Goal: Transaction & Acquisition: Purchase product/service

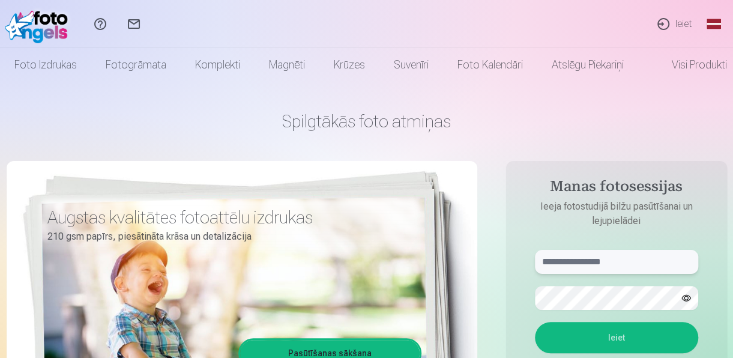
click at [598, 259] on input "text" at bounding box center [616, 262] width 163 height 24
click at [579, 340] on button "Ieiet" at bounding box center [616, 337] width 163 height 31
click at [613, 267] on input "**********" at bounding box center [616, 262] width 163 height 24
type input "*"
type input "**********"
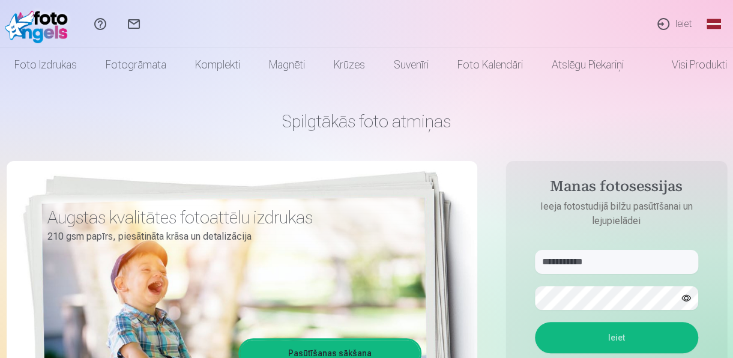
click at [574, 335] on button "Ieiet" at bounding box center [616, 337] width 163 height 31
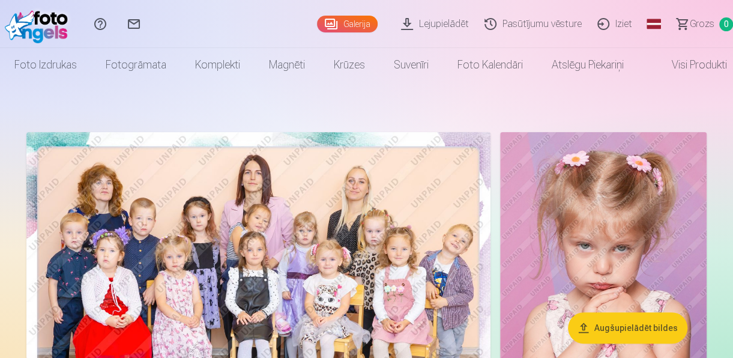
click at [444, 24] on link "Lejupielādēt" at bounding box center [436, 24] width 83 height 48
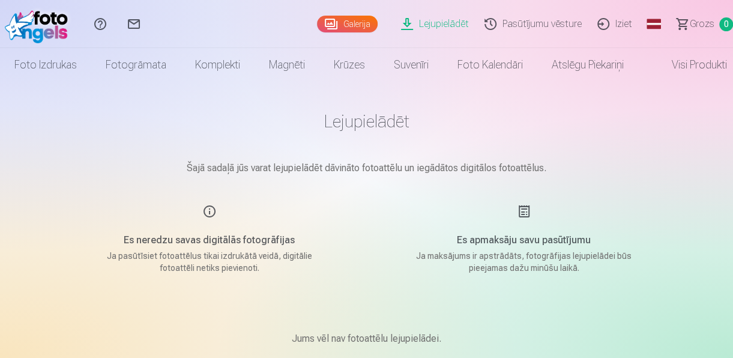
click at [346, 25] on link "Galerija" at bounding box center [347, 24] width 61 height 17
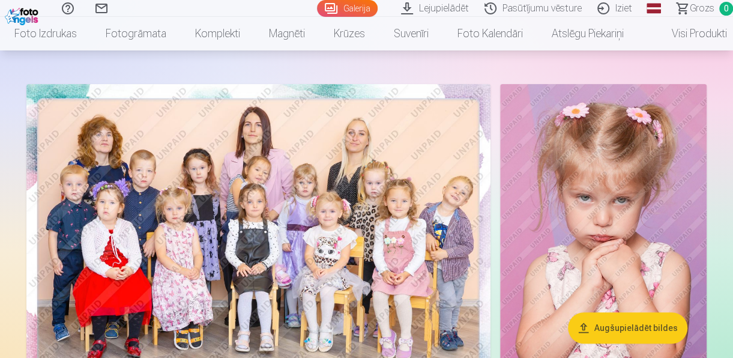
scroll to position [64, 0]
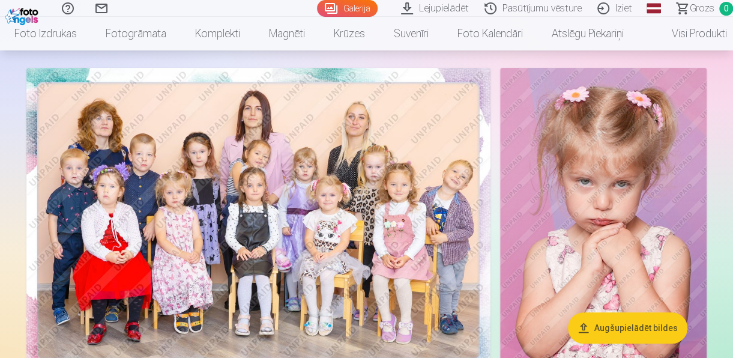
click at [189, 244] on img at bounding box center [258, 223] width 464 height 310
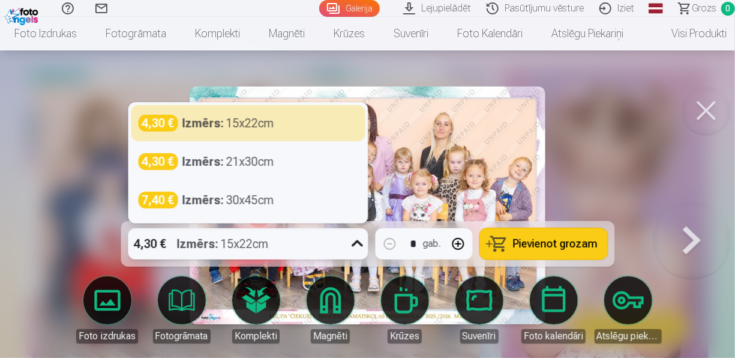
click at [354, 244] on icon at bounding box center [357, 243] width 11 height 7
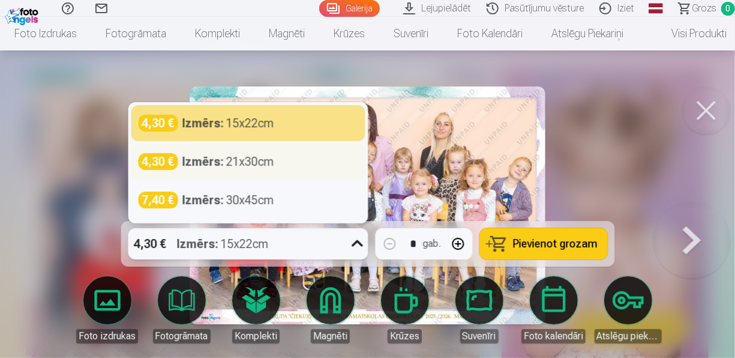
click at [262, 163] on div "Izmērs : 21x30cm" at bounding box center [228, 161] width 92 height 17
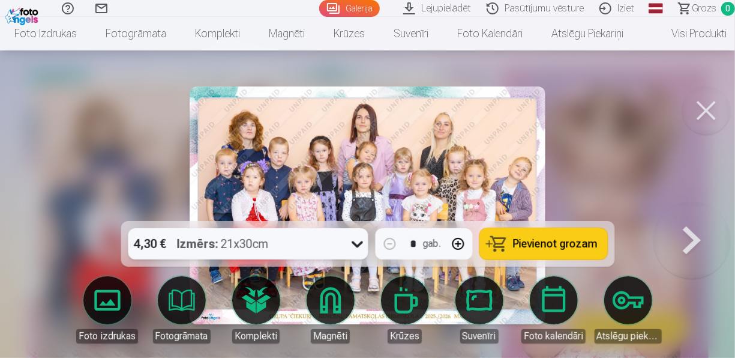
click at [563, 244] on span "Pievienot grozam" at bounding box center [555, 243] width 85 height 11
click at [105, 167] on div at bounding box center [367, 179] width 735 height 358
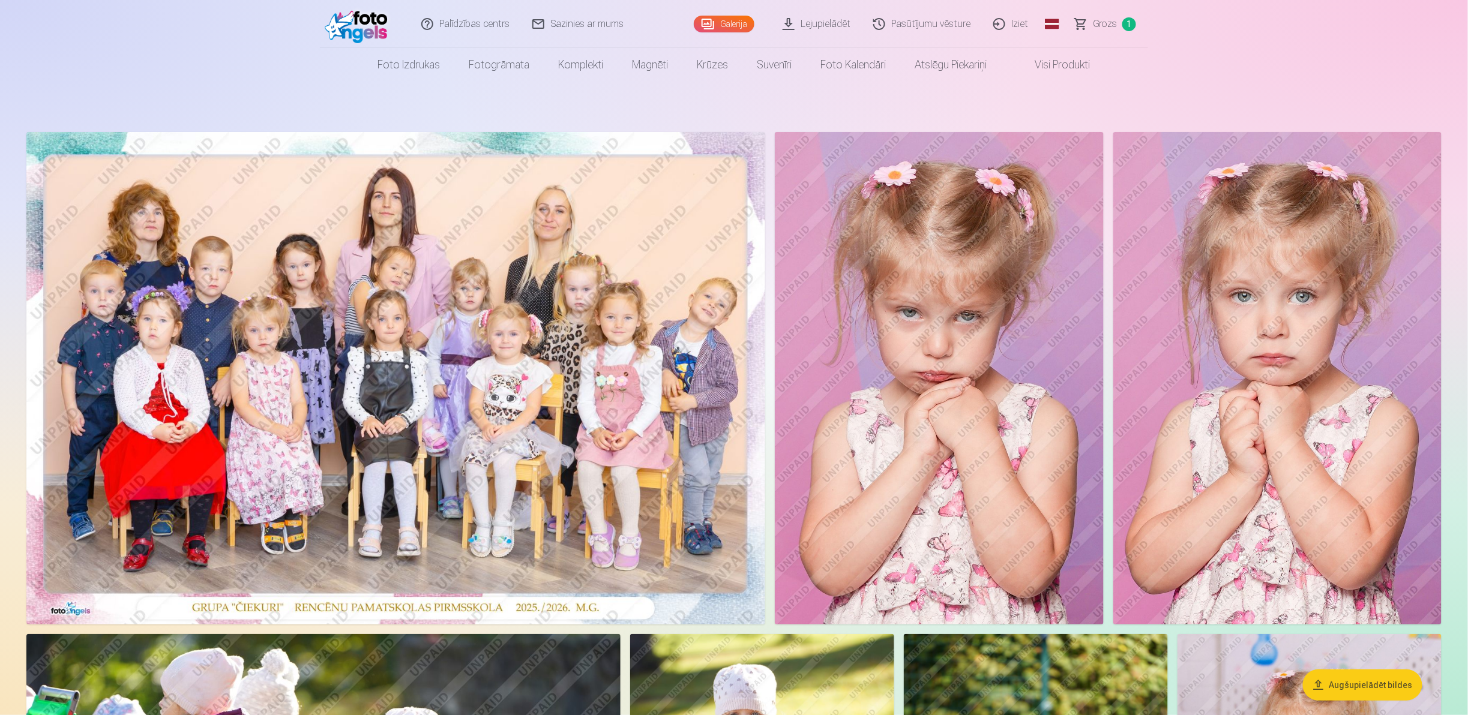
click at [732, 357] on img at bounding box center [1277, 378] width 328 height 493
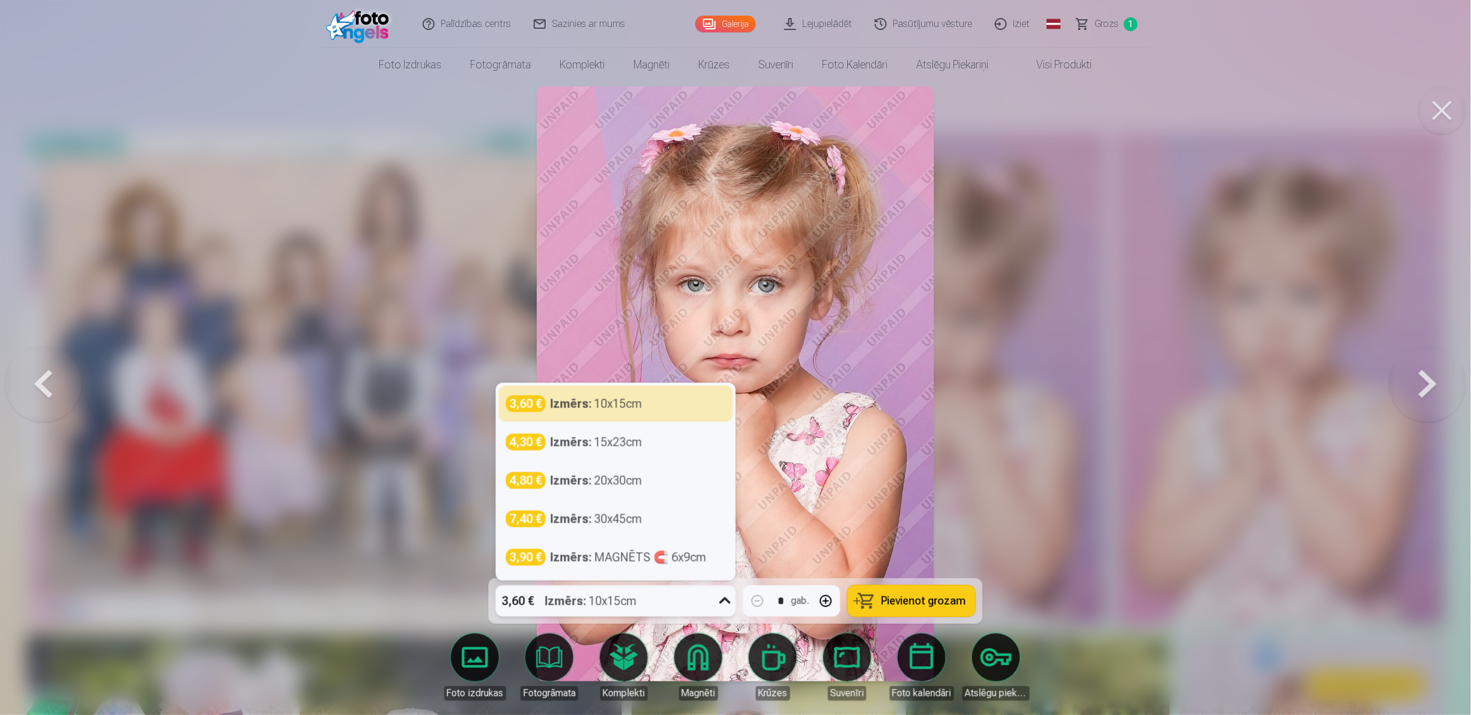
click at [721, 357] on icon at bounding box center [724, 601] width 19 height 19
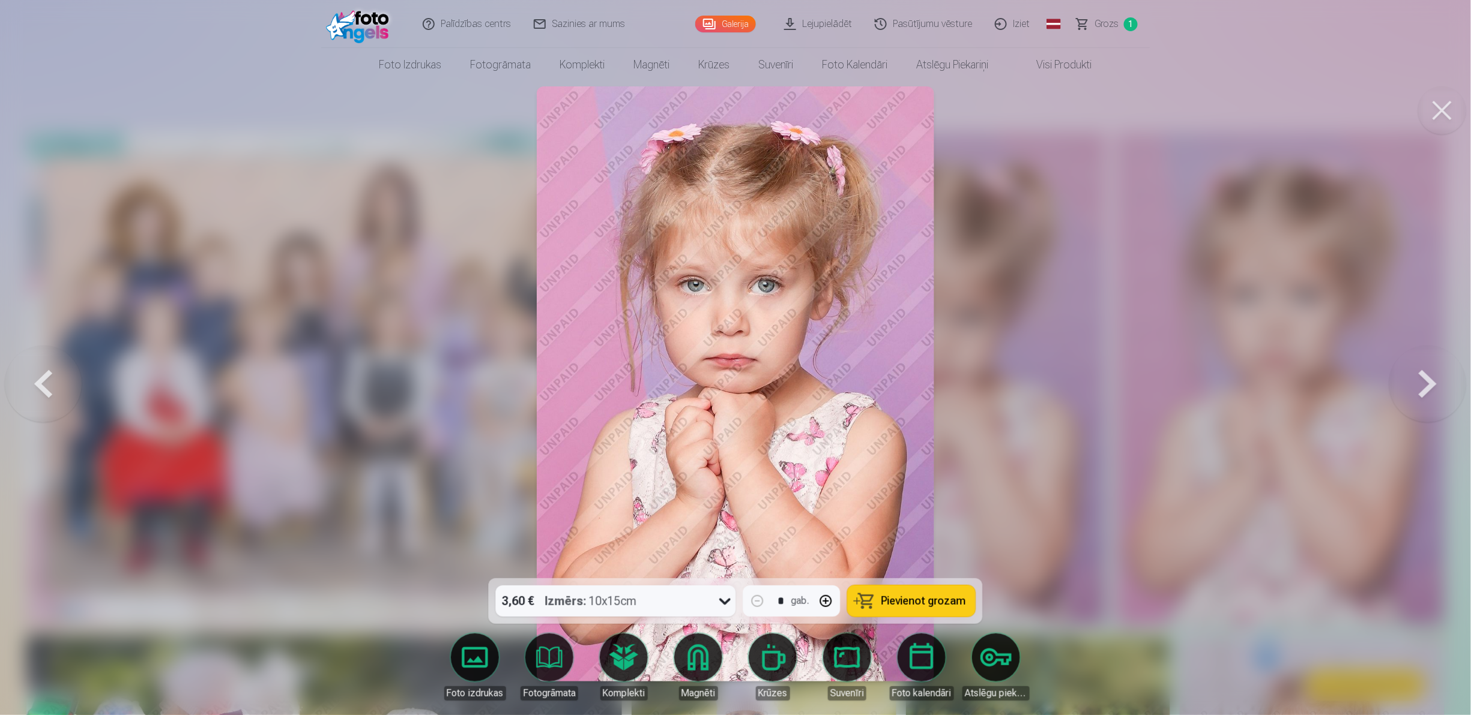
click at [381, 357] on div at bounding box center [735, 357] width 1471 height 715
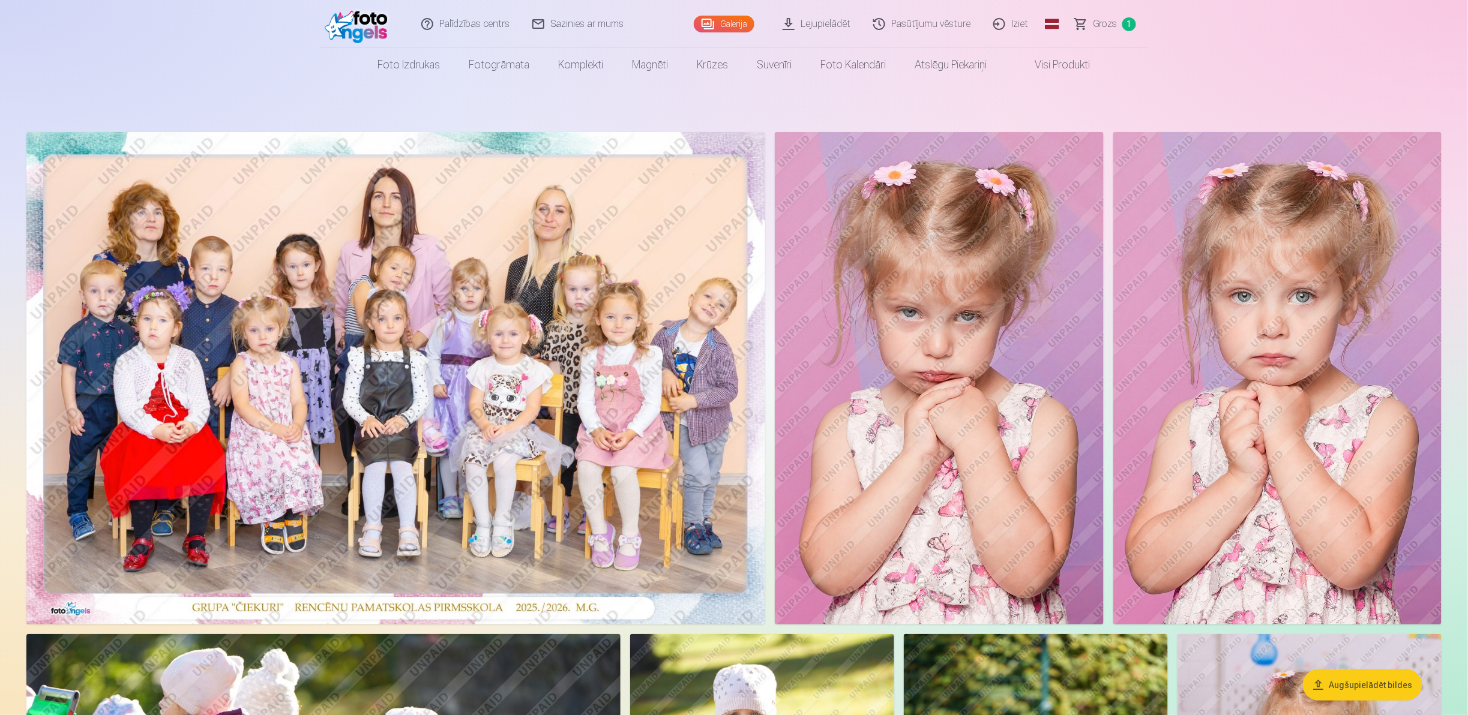
click at [732, 357] on img at bounding box center [1277, 378] width 328 height 493
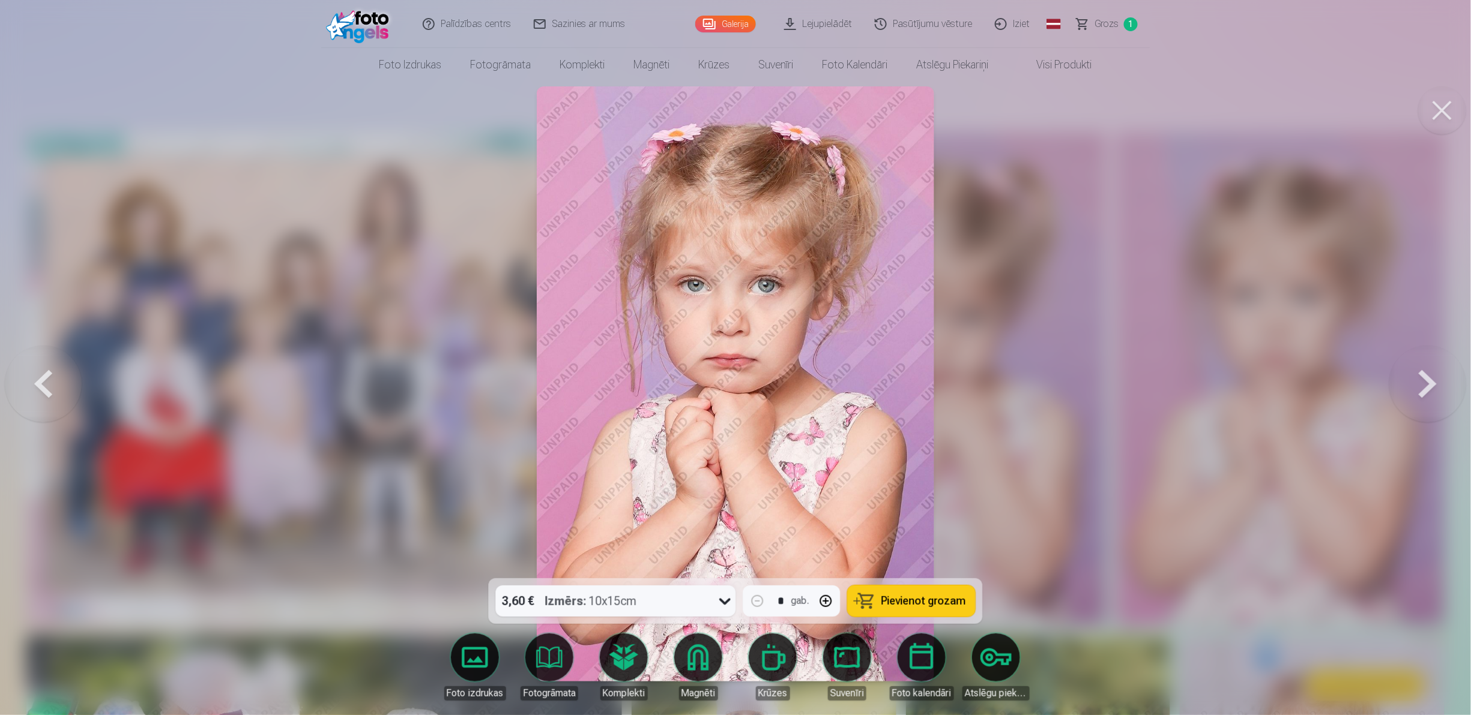
click at [732, 357] on span "Pievienot grozam" at bounding box center [923, 601] width 85 height 11
click at [732, 357] on button at bounding box center [1427, 384] width 77 height 365
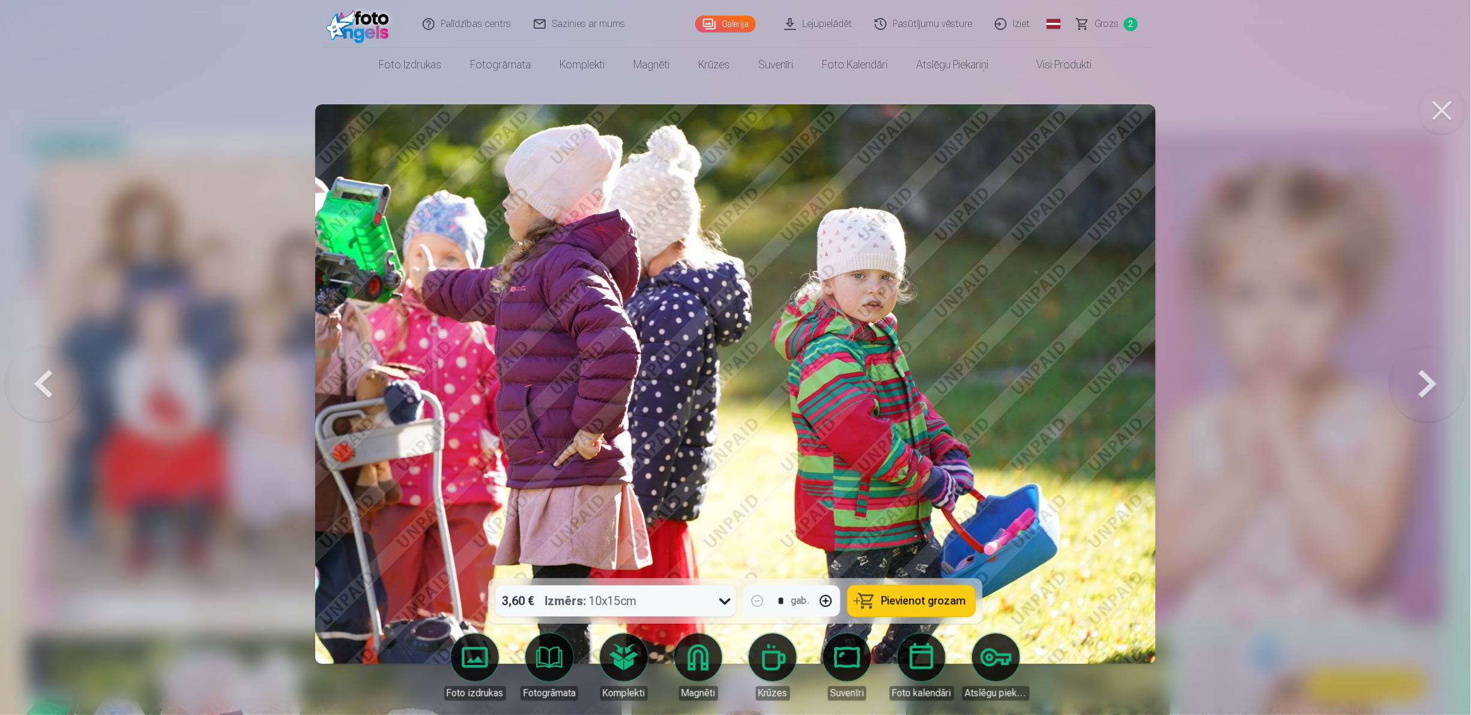
click at [732, 357] on button at bounding box center [1427, 384] width 77 height 365
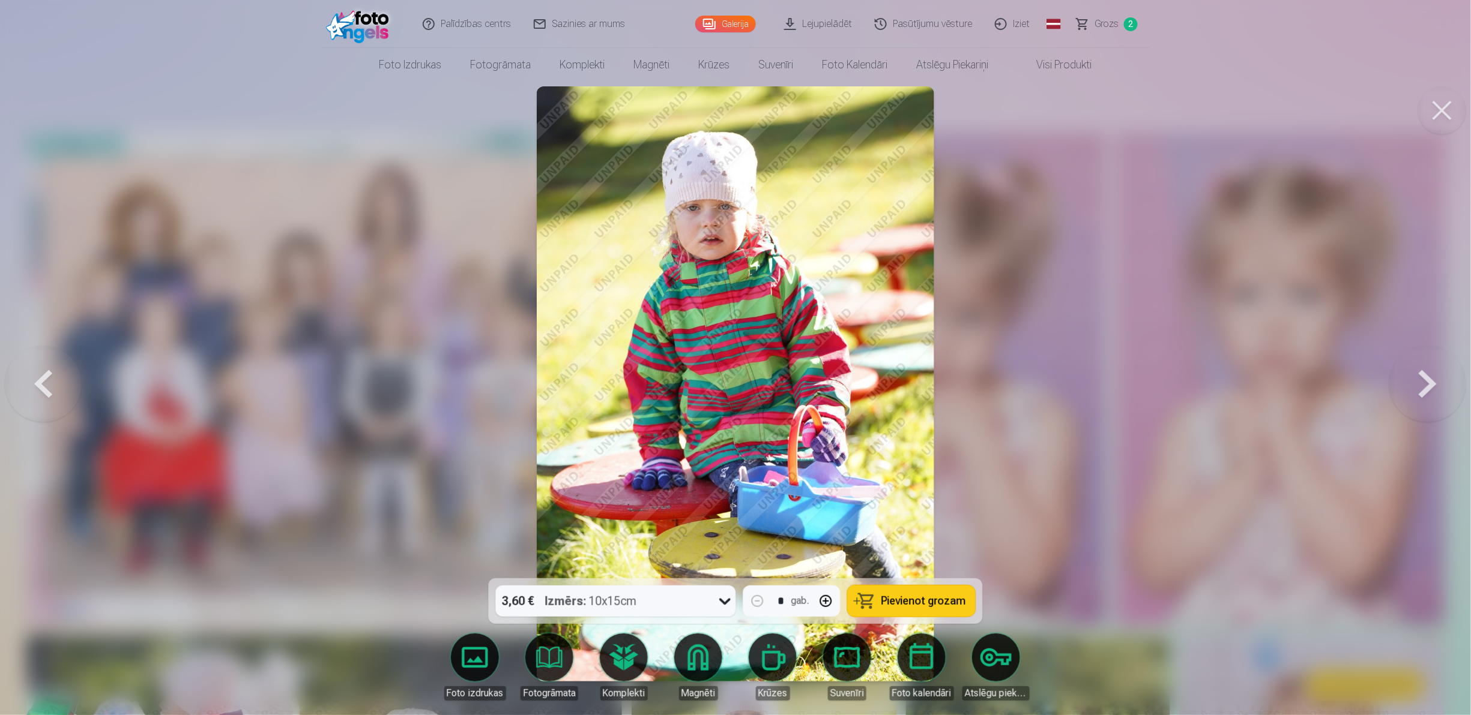
click at [732, 357] on button at bounding box center [1427, 384] width 77 height 365
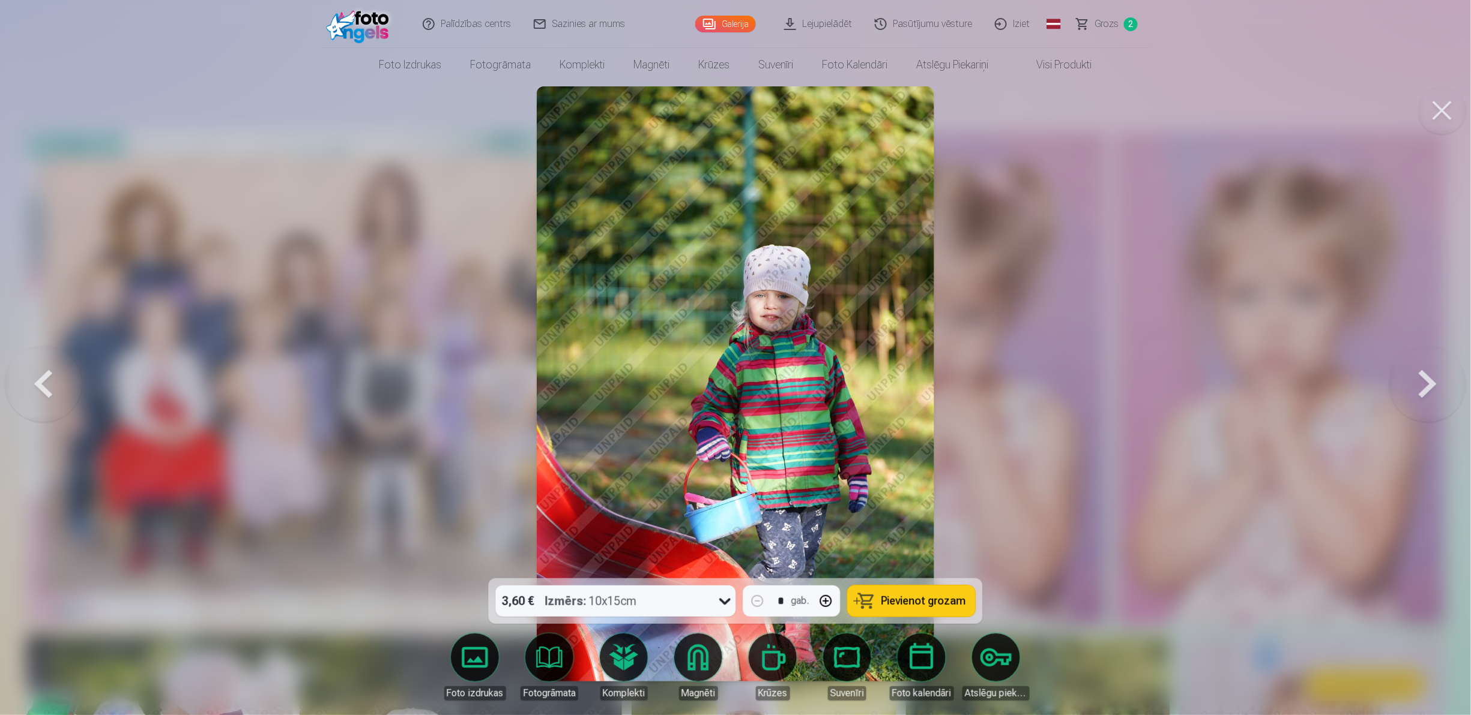
click at [732, 357] on button at bounding box center [1427, 384] width 77 height 365
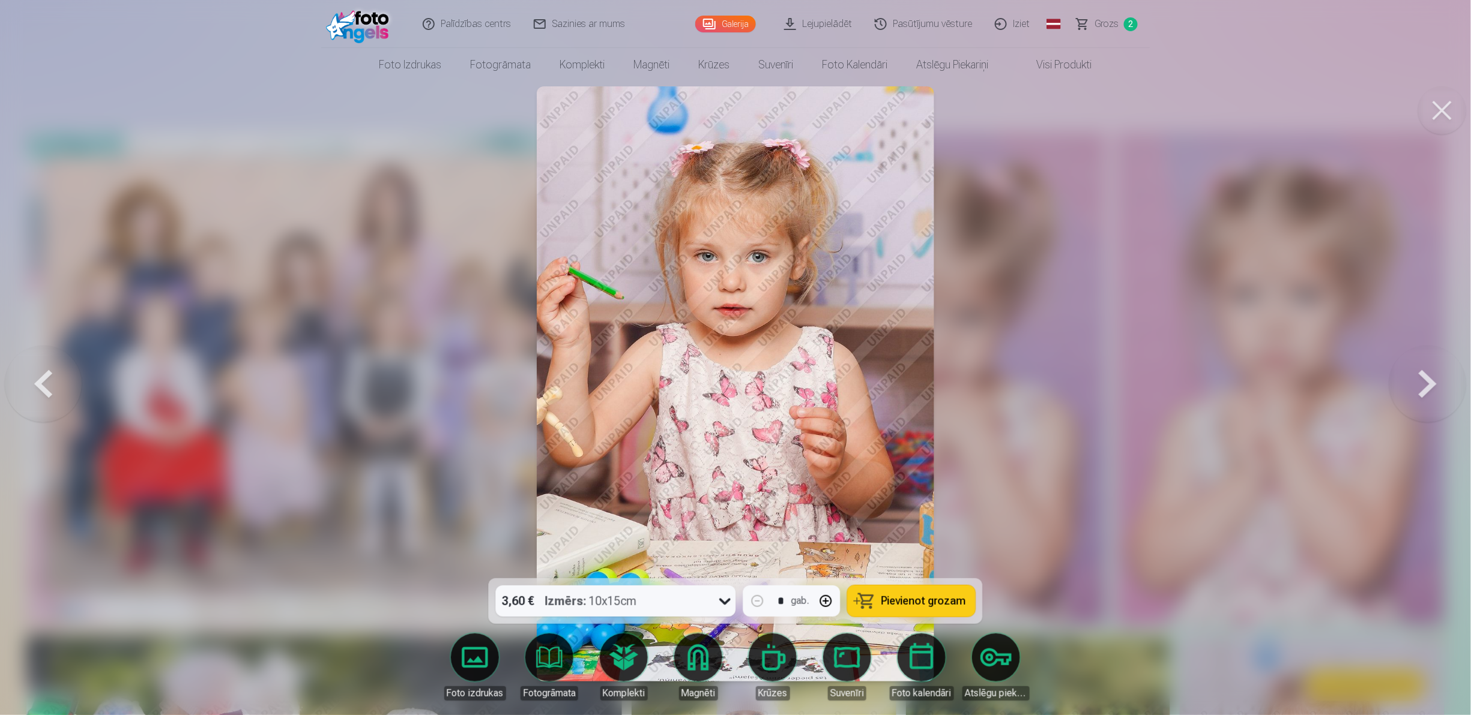
click at [732, 357] on button at bounding box center [1427, 384] width 77 height 365
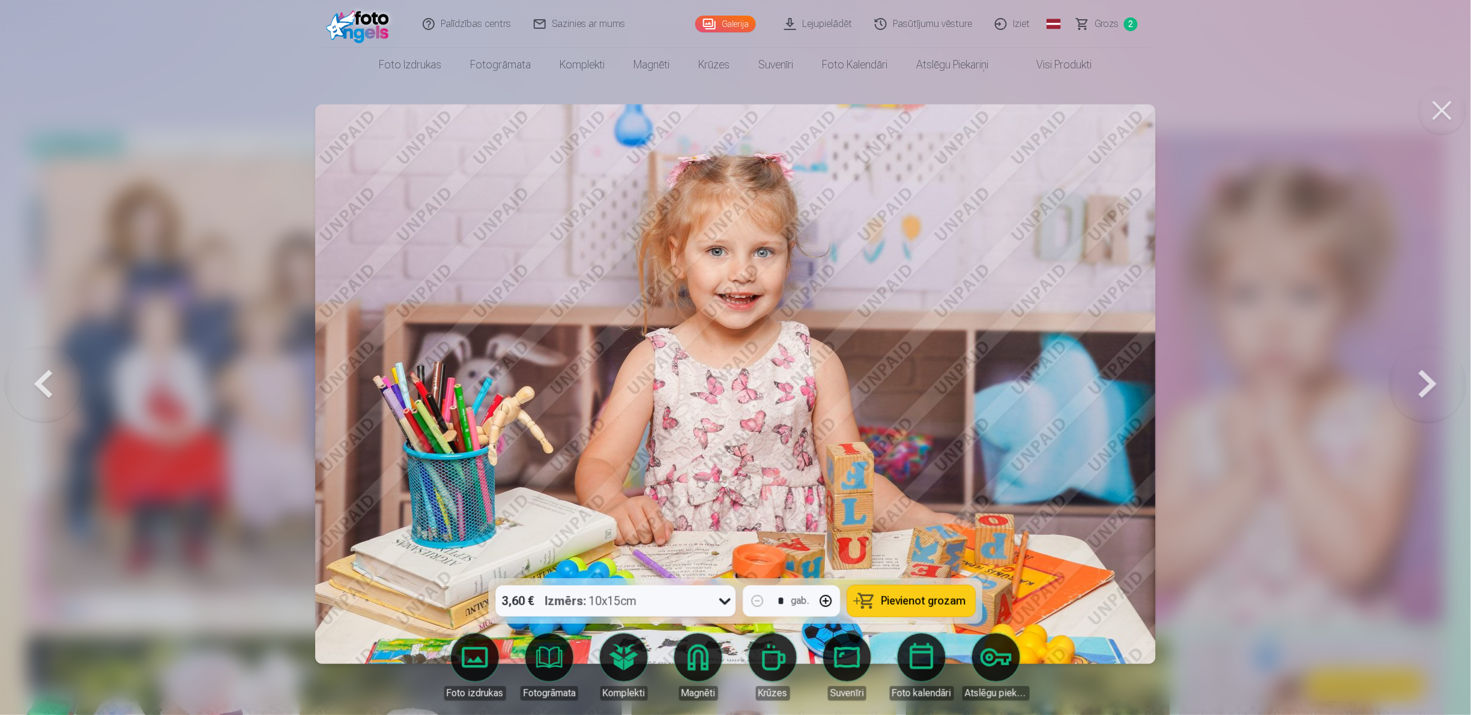
click at [732, 357] on span "Pievienot grozam" at bounding box center [923, 601] width 85 height 11
click at [732, 357] on button at bounding box center [1427, 384] width 77 height 365
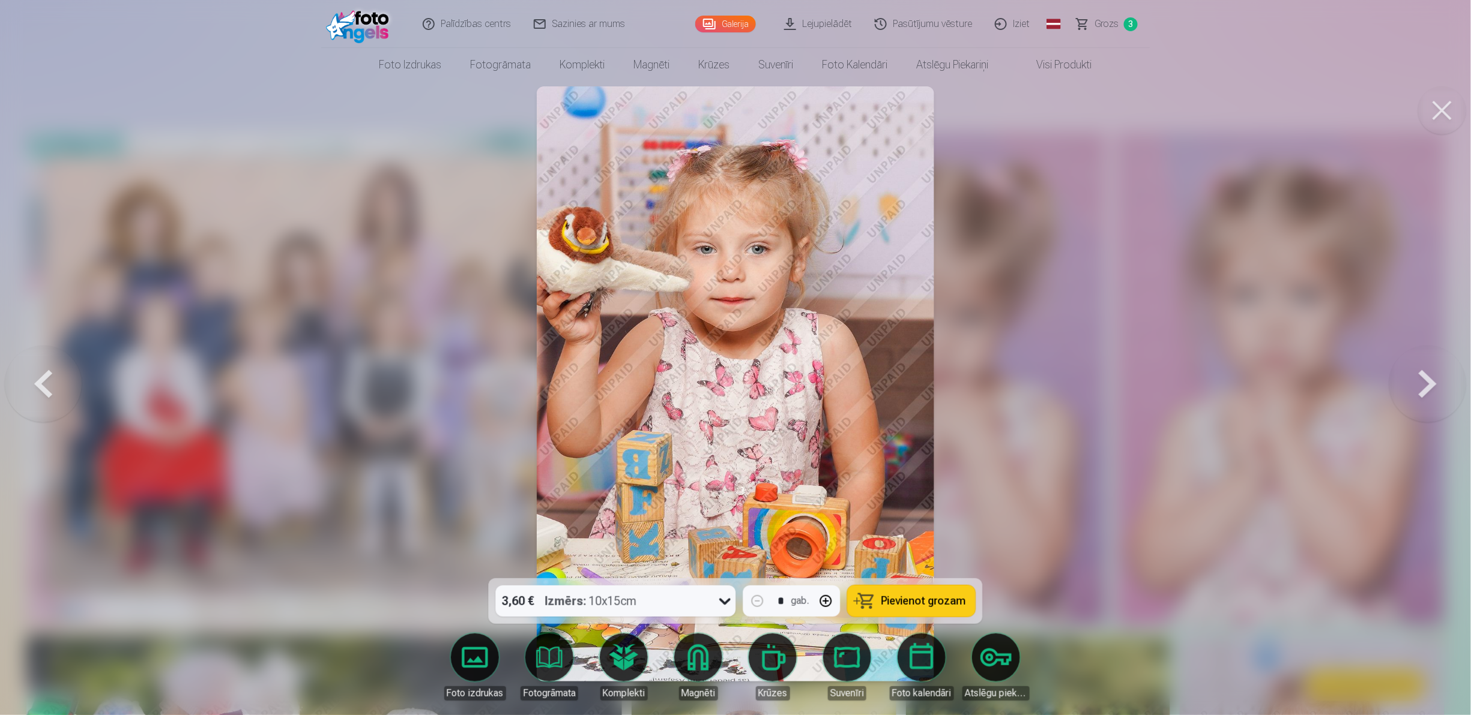
click at [732, 357] on button at bounding box center [1427, 384] width 77 height 365
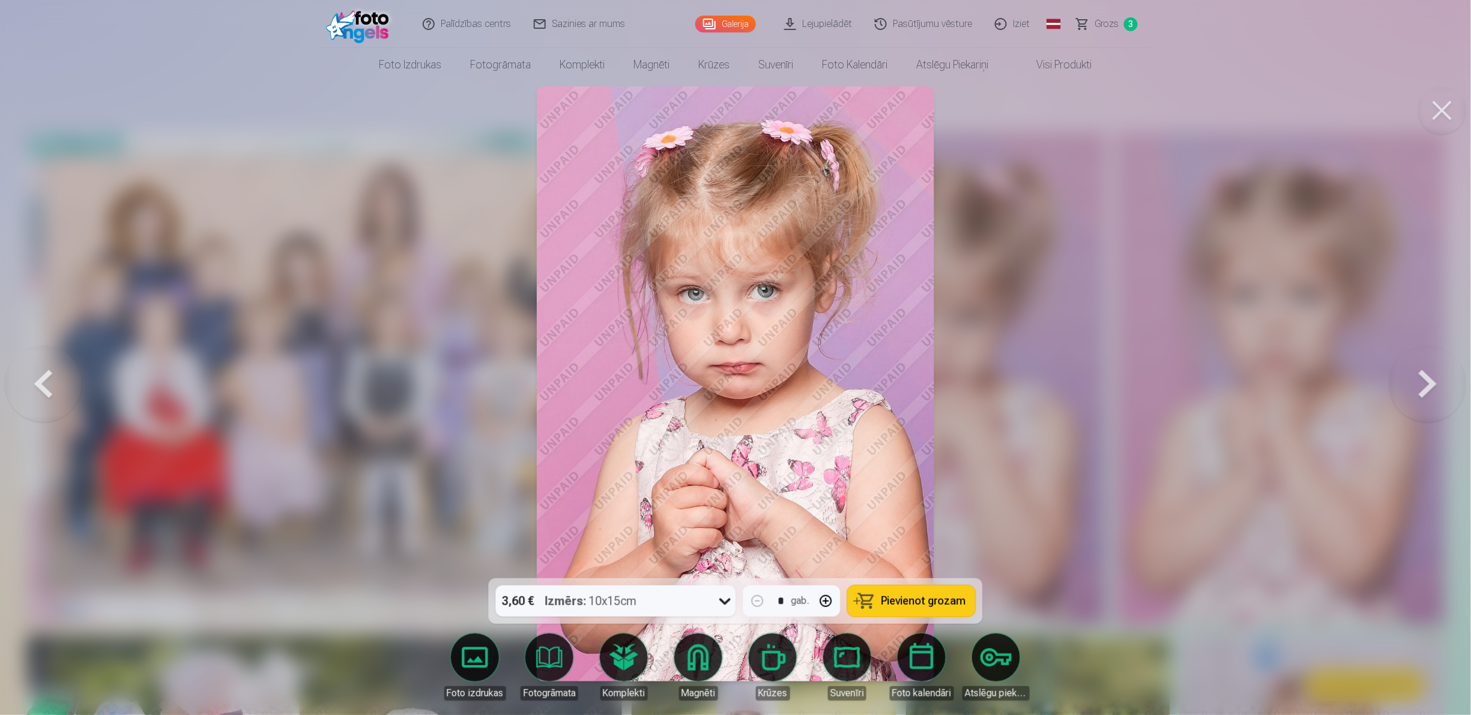
click at [732, 357] on button at bounding box center [1427, 384] width 77 height 365
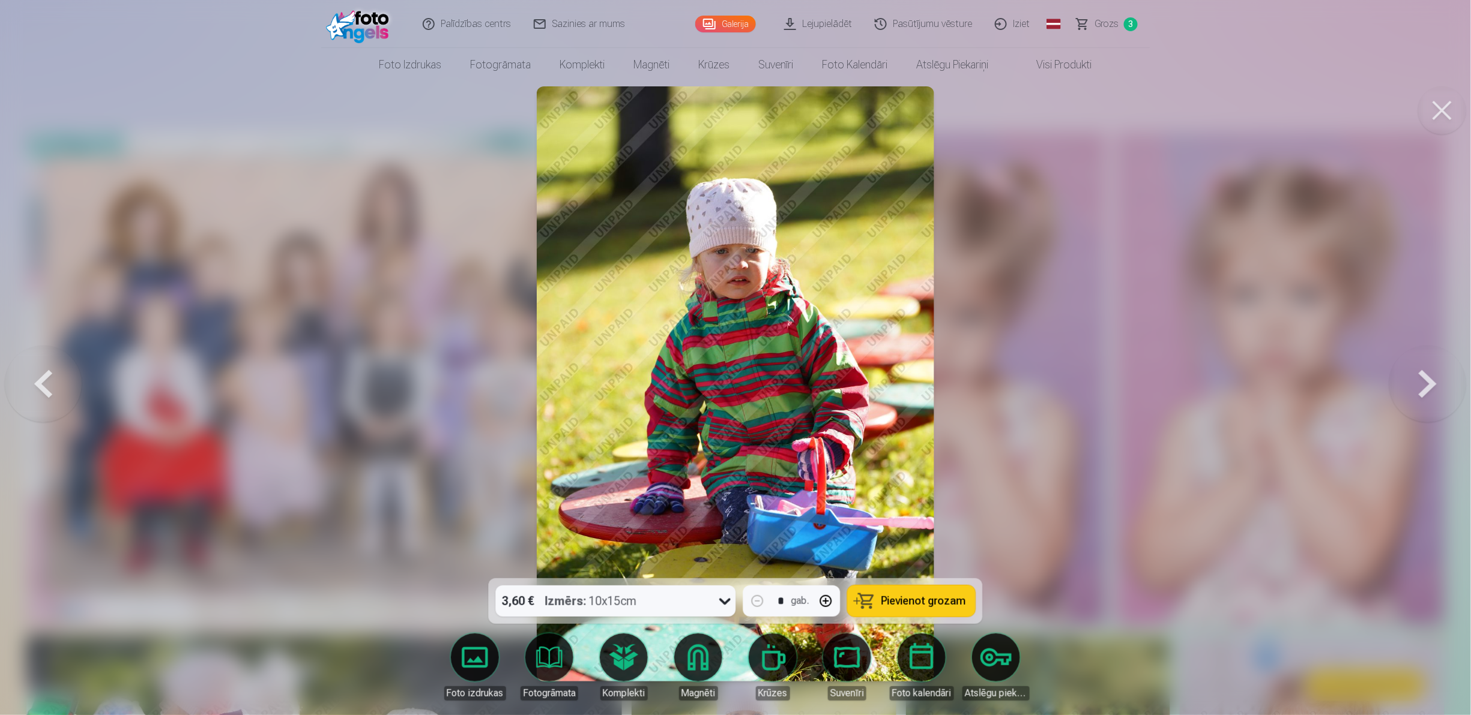
click at [732, 357] on button at bounding box center [1427, 384] width 77 height 365
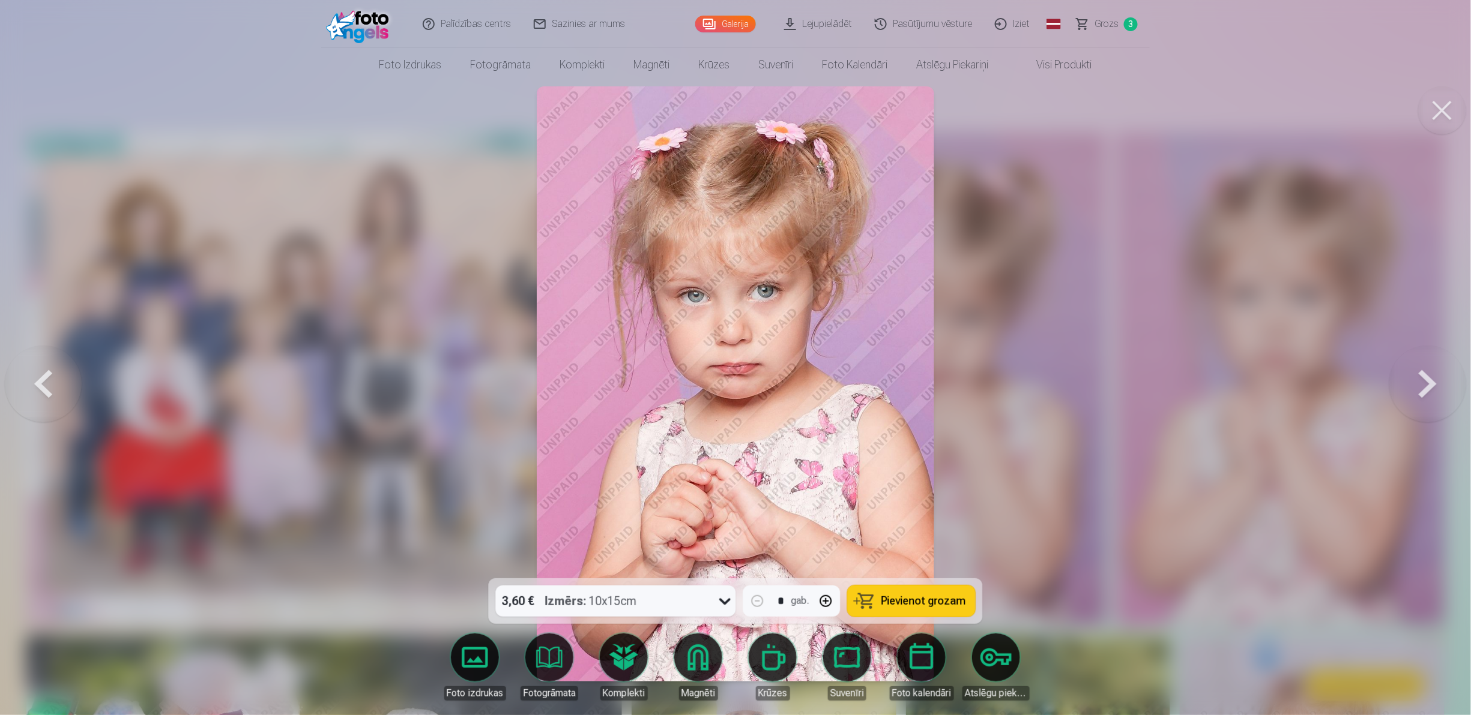
click at [732, 357] on button at bounding box center [1427, 384] width 77 height 365
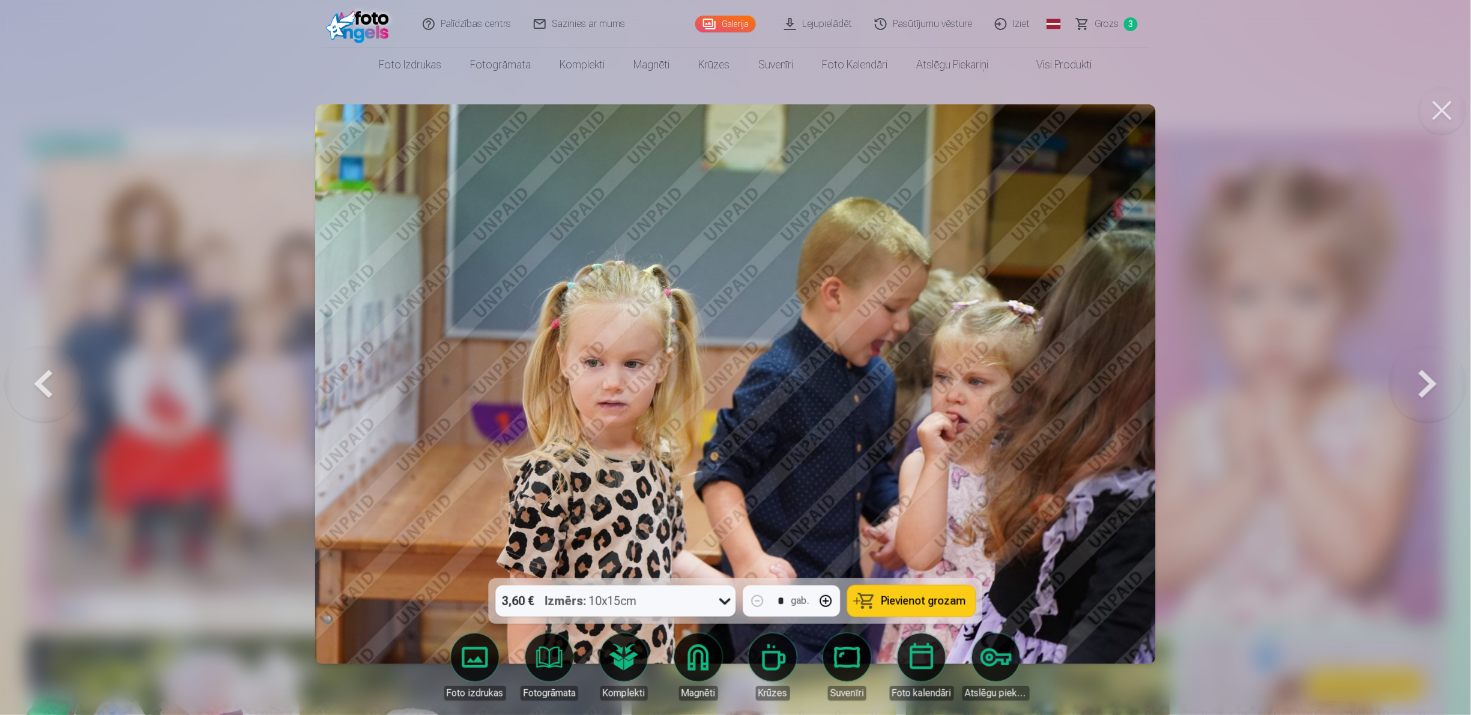
click at [732, 357] on button at bounding box center [1427, 384] width 77 height 365
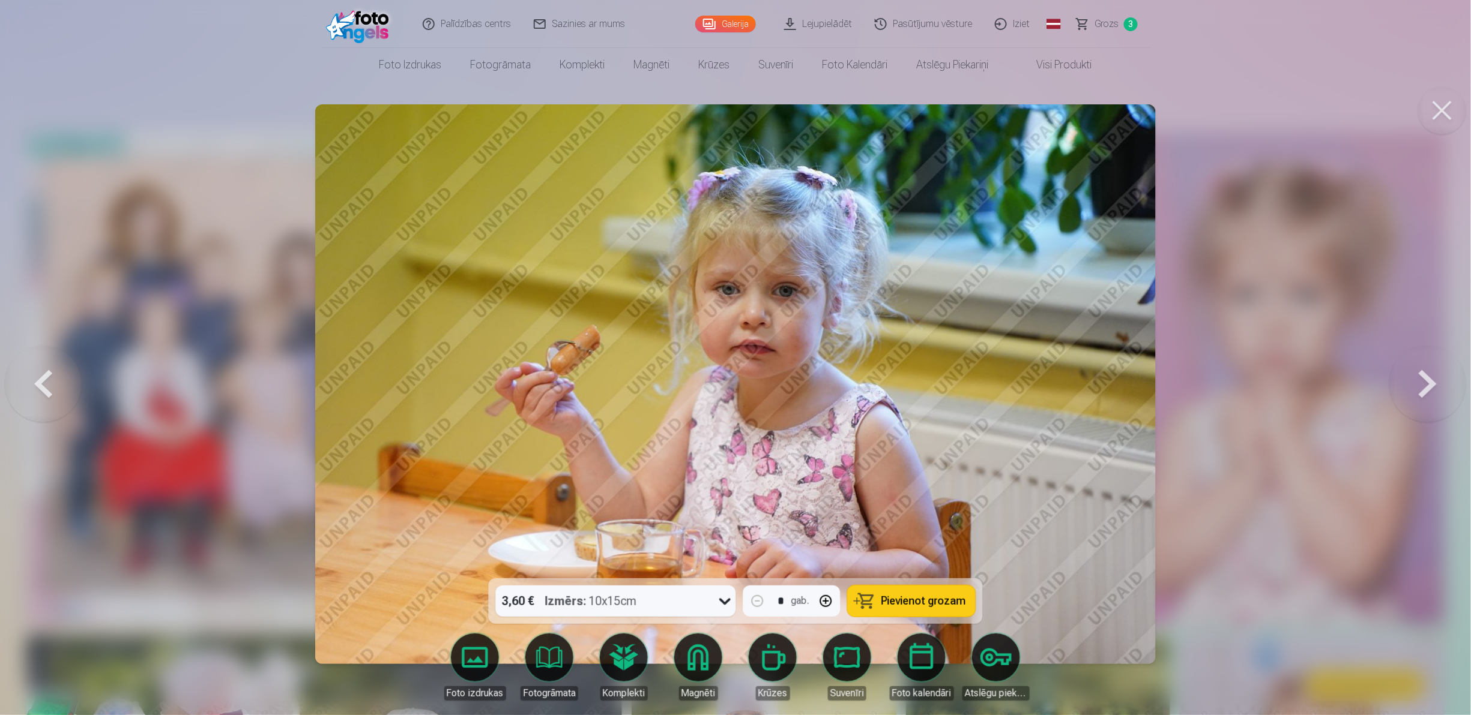
click at [732, 357] on button at bounding box center [1427, 384] width 77 height 365
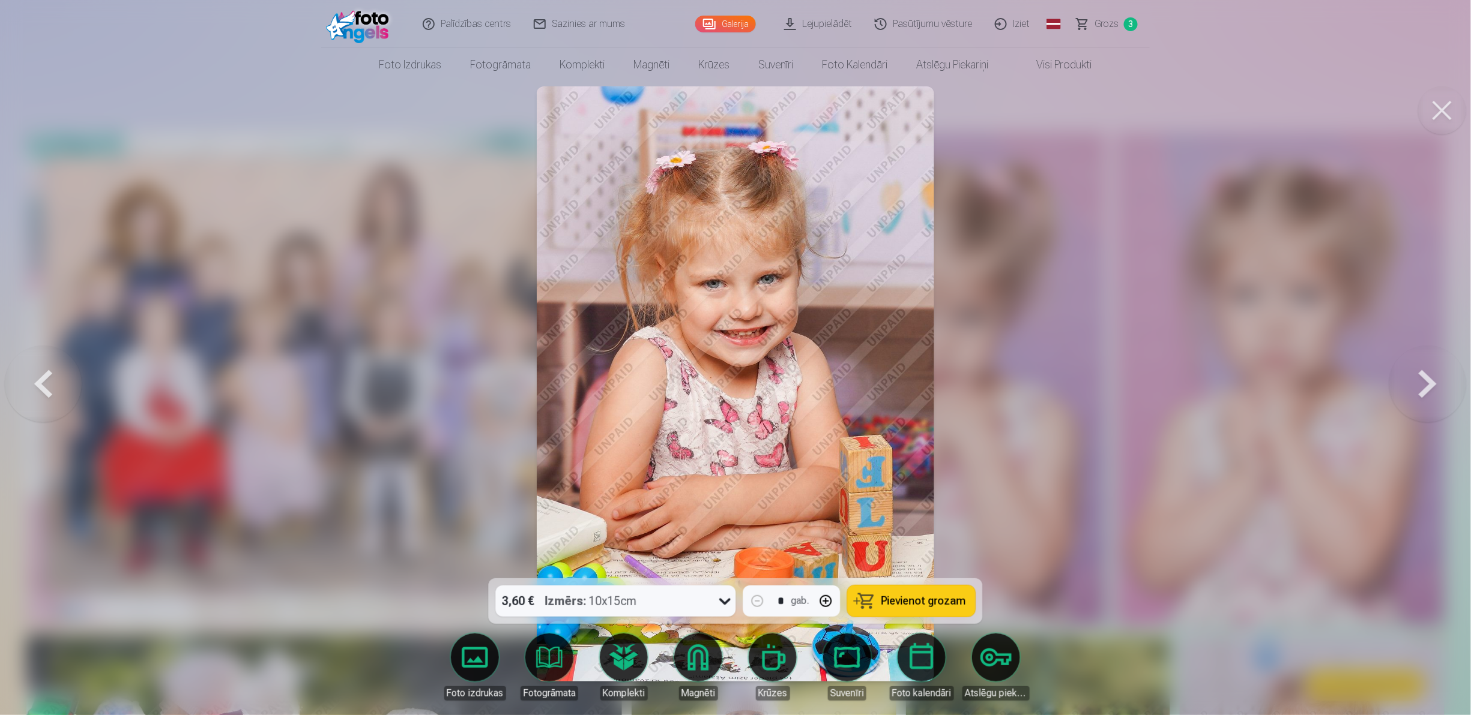
click at [732, 357] on button at bounding box center [1427, 384] width 77 height 365
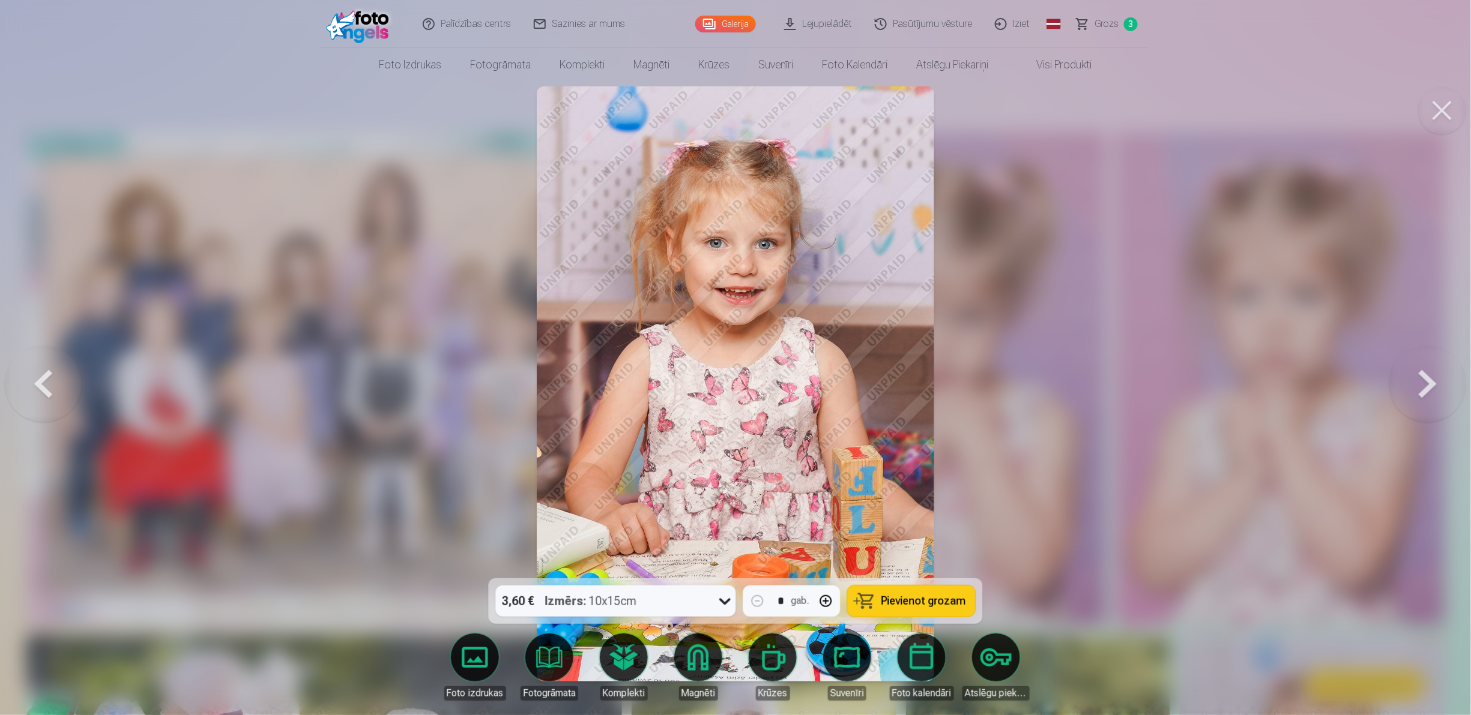
click at [732, 357] on button "Pievienot grozam" at bounding box center [912, 601] width 128 height 31
click at [732, 357] on button at bounding box center [1427, 384] width 77 height 365
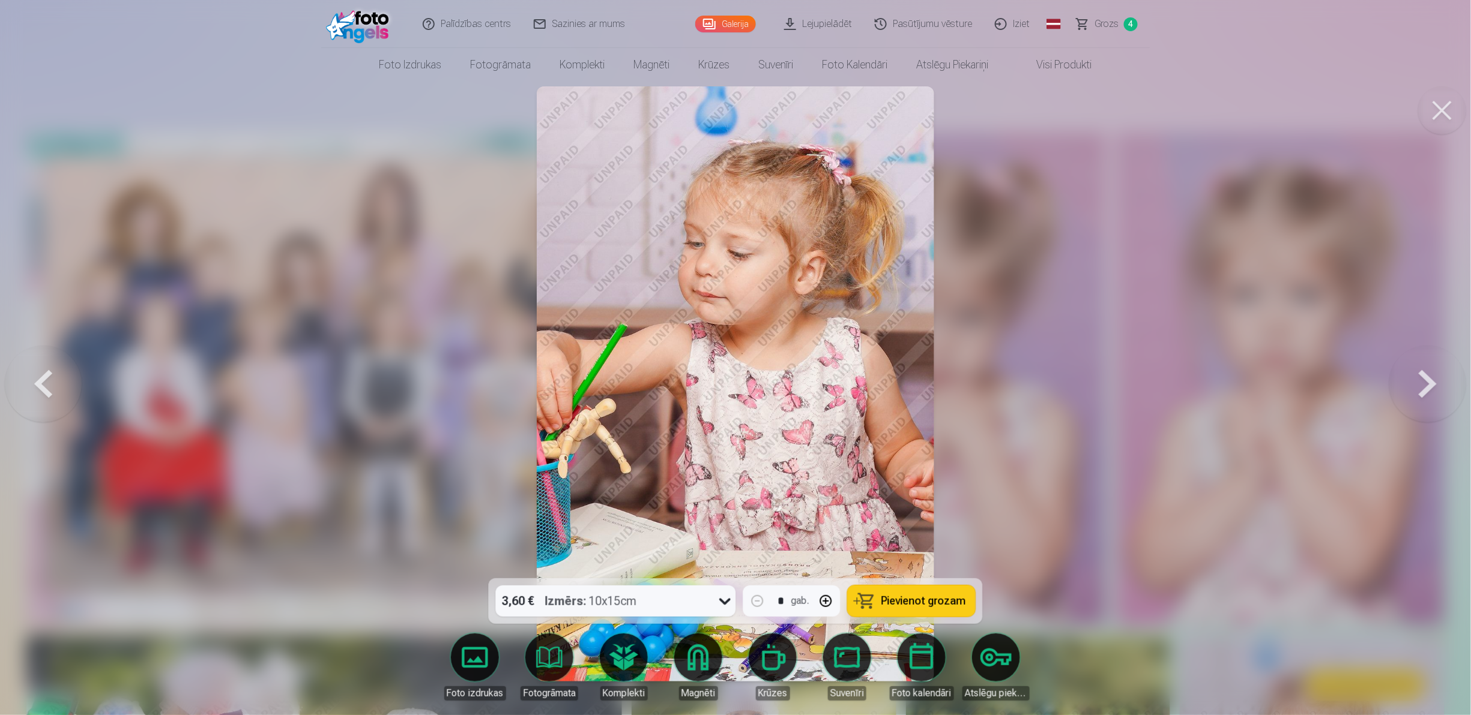
click at [732, 357] on button at bounding box center [1427, 384] width 77 height 365
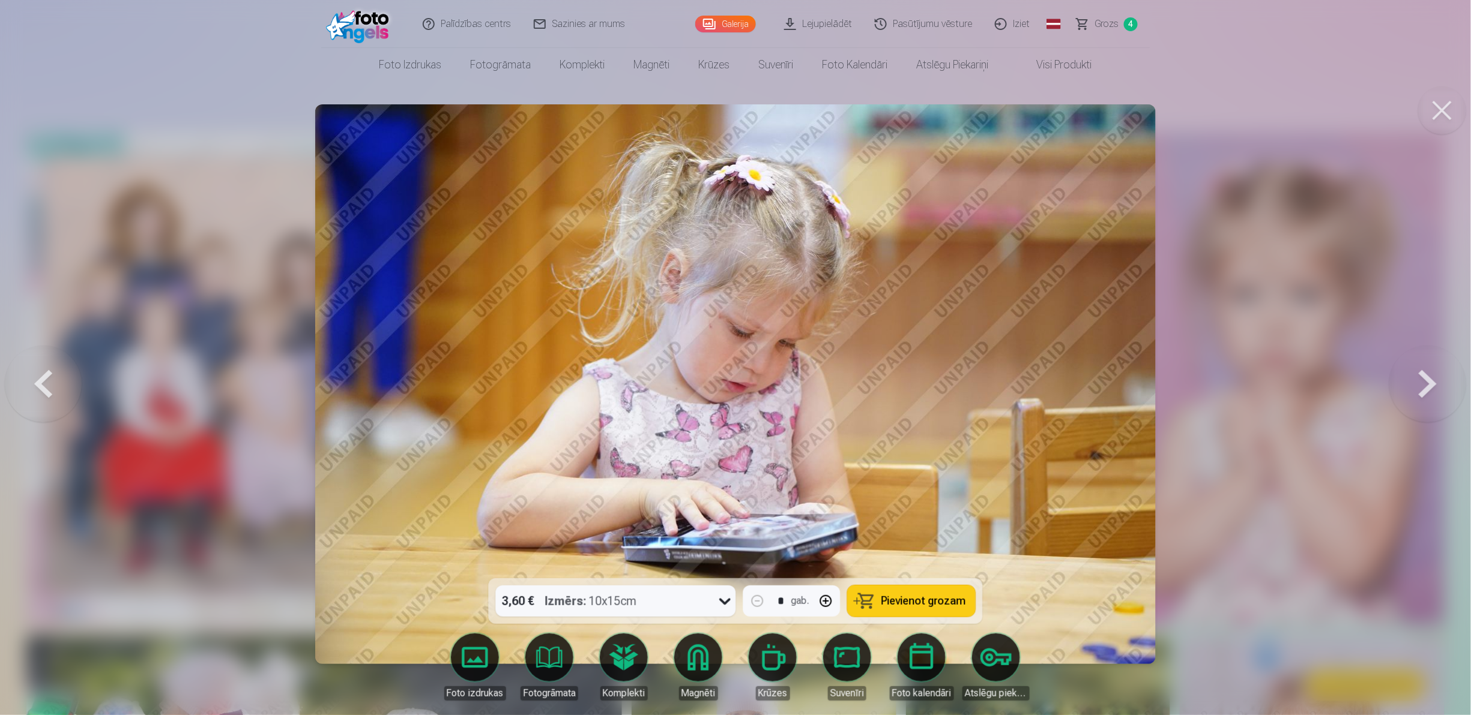
click at [732, 357] on button at bounding box center [1427, 384] width 77 height 365
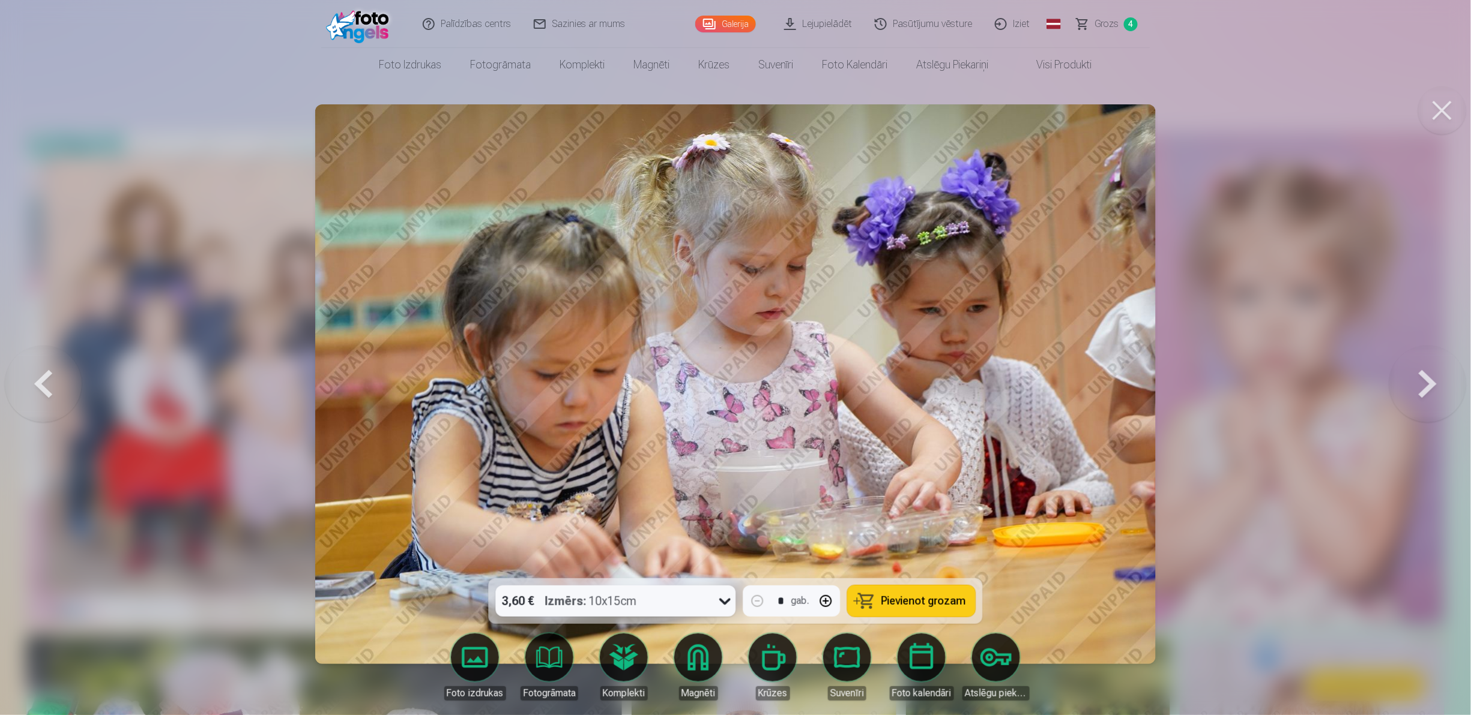
click at [732, 357] on button "Pievienot grozam" at bounding box center [912, 601] width 128 height 31
click at [732, 357] on button at bounding box center [1427, 384] width 77 height 365
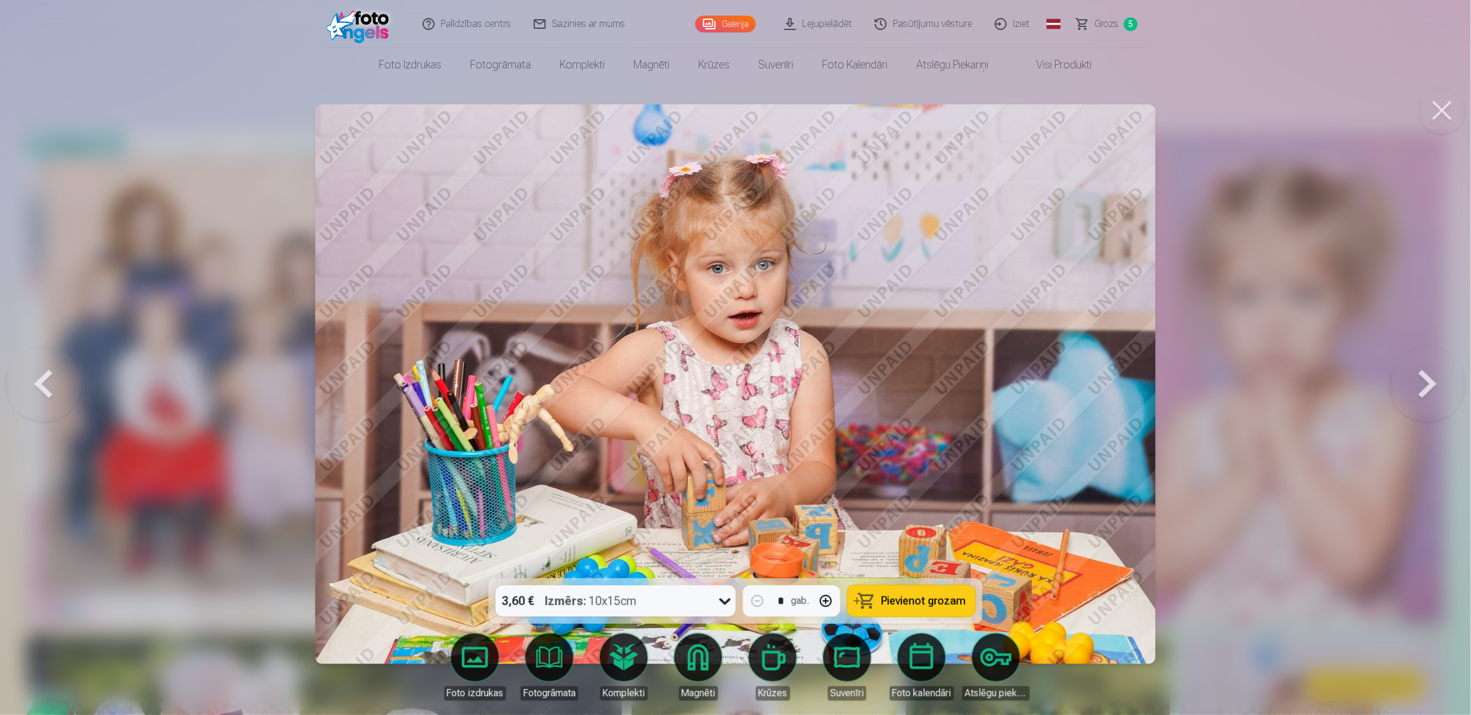
click at [732, 357] on button at bounding box center [1427, 384] width 77 height 365
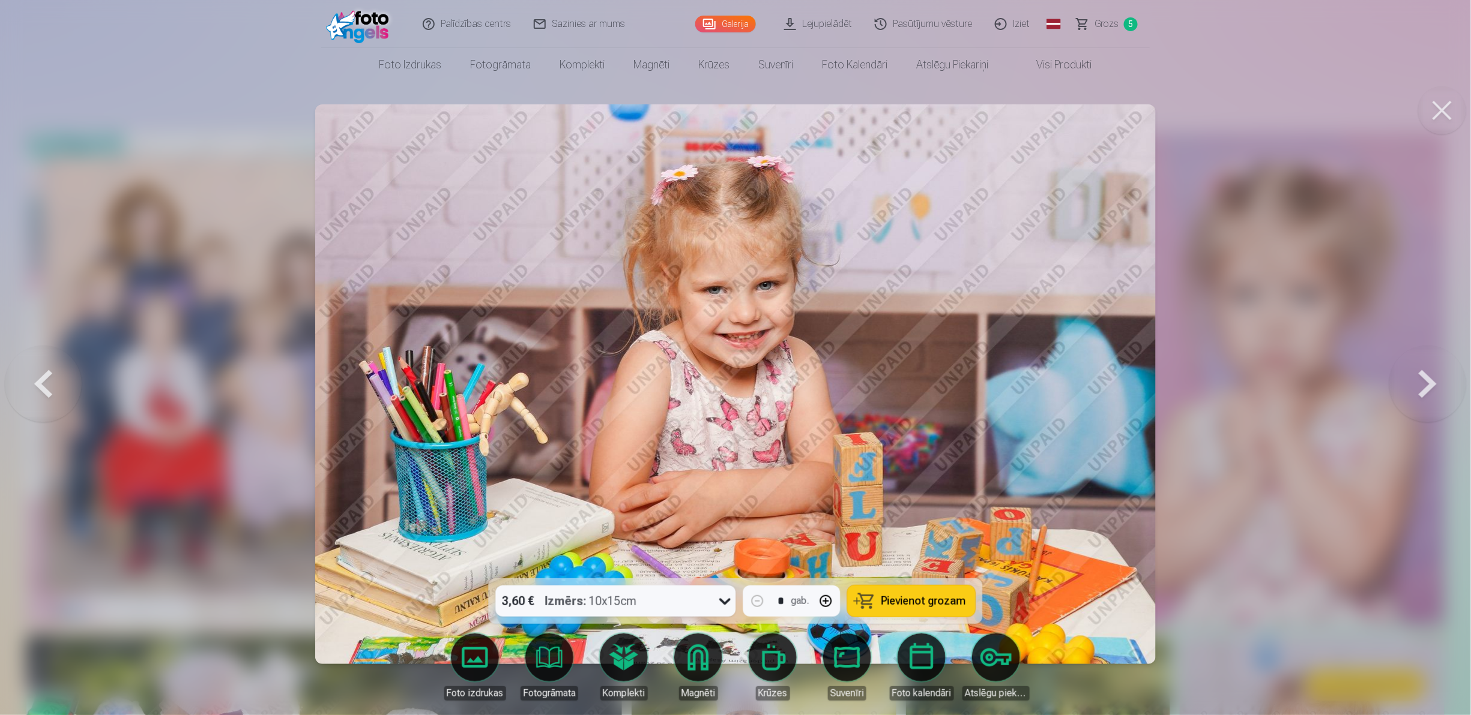
click at [732, 357] on button at bounding box center [1427, 384] width 77 height 365
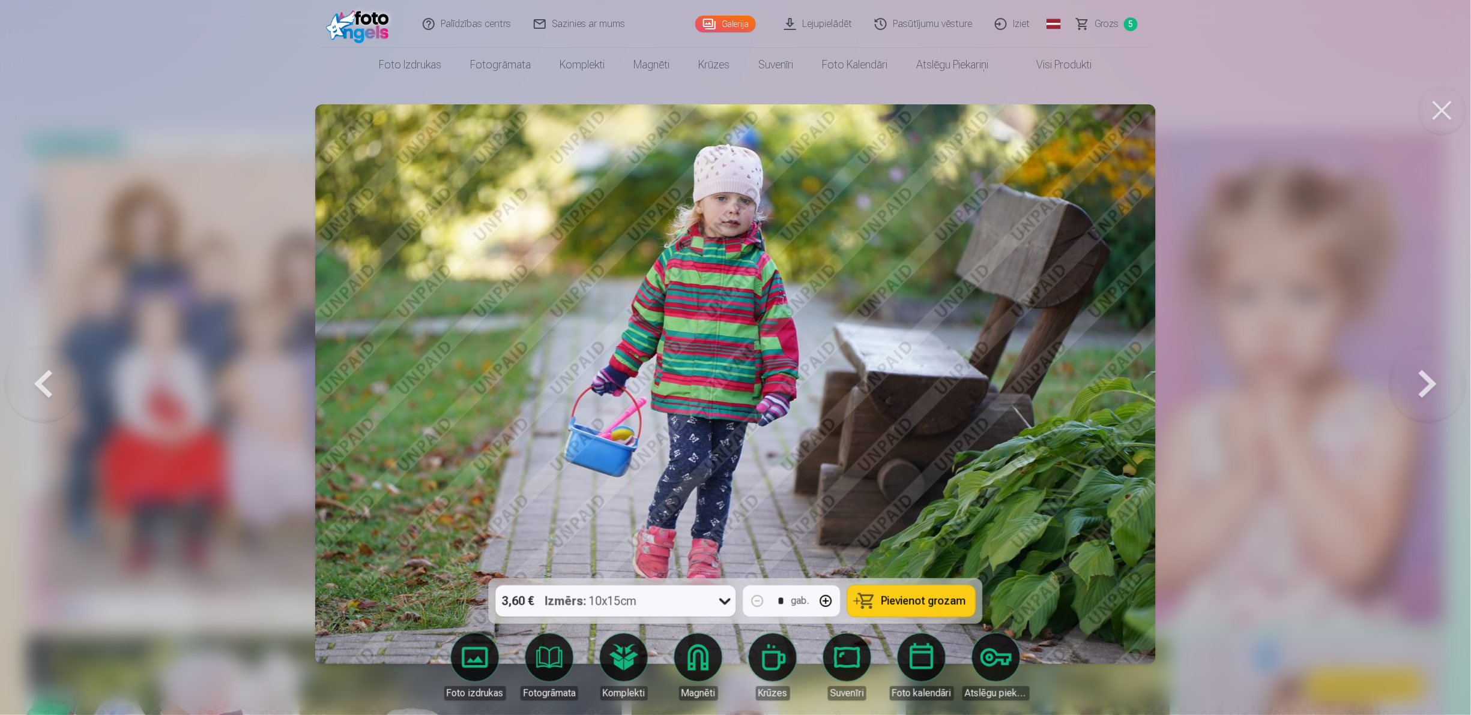
click at [732, 357] on button at bounding box center [1427, 384] width 77 height 365
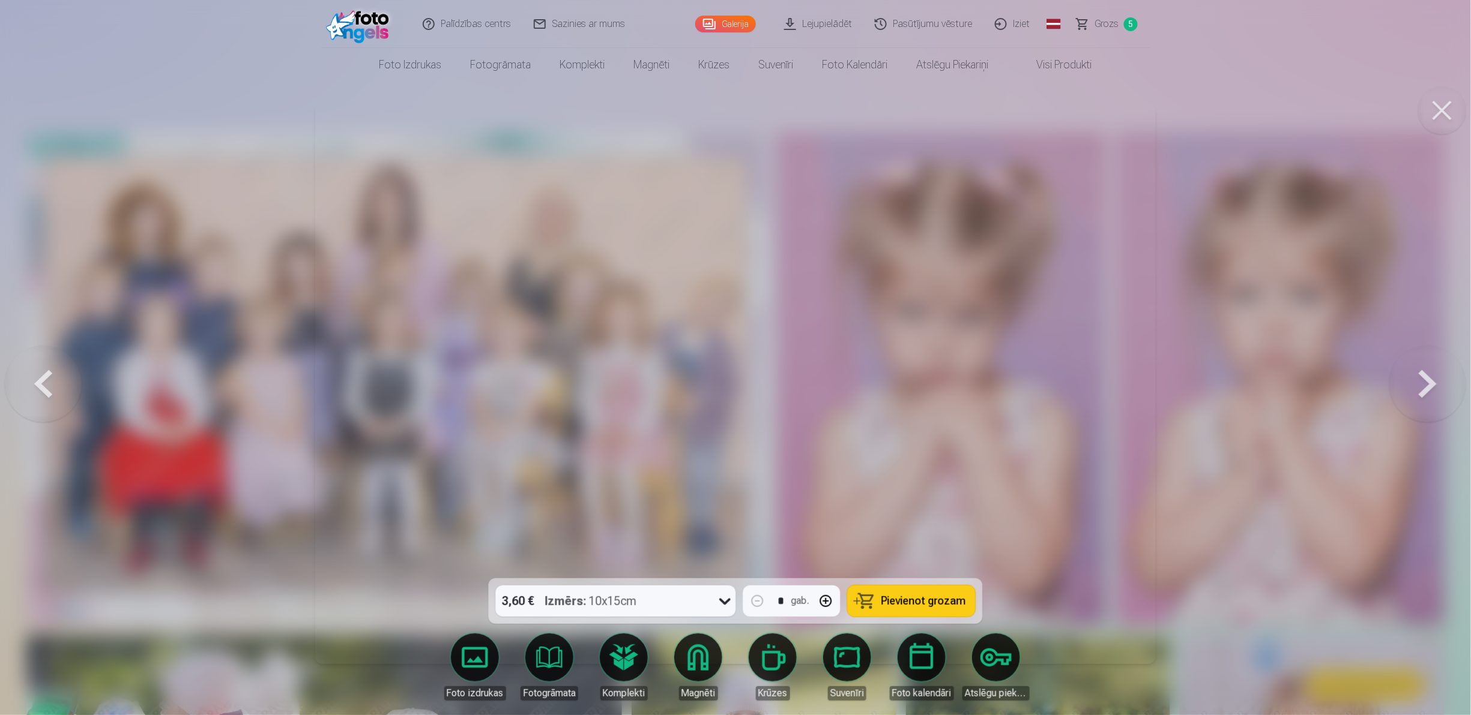
click at [732, 357] on button at bounding box center [1427, 384] width 77 height 365
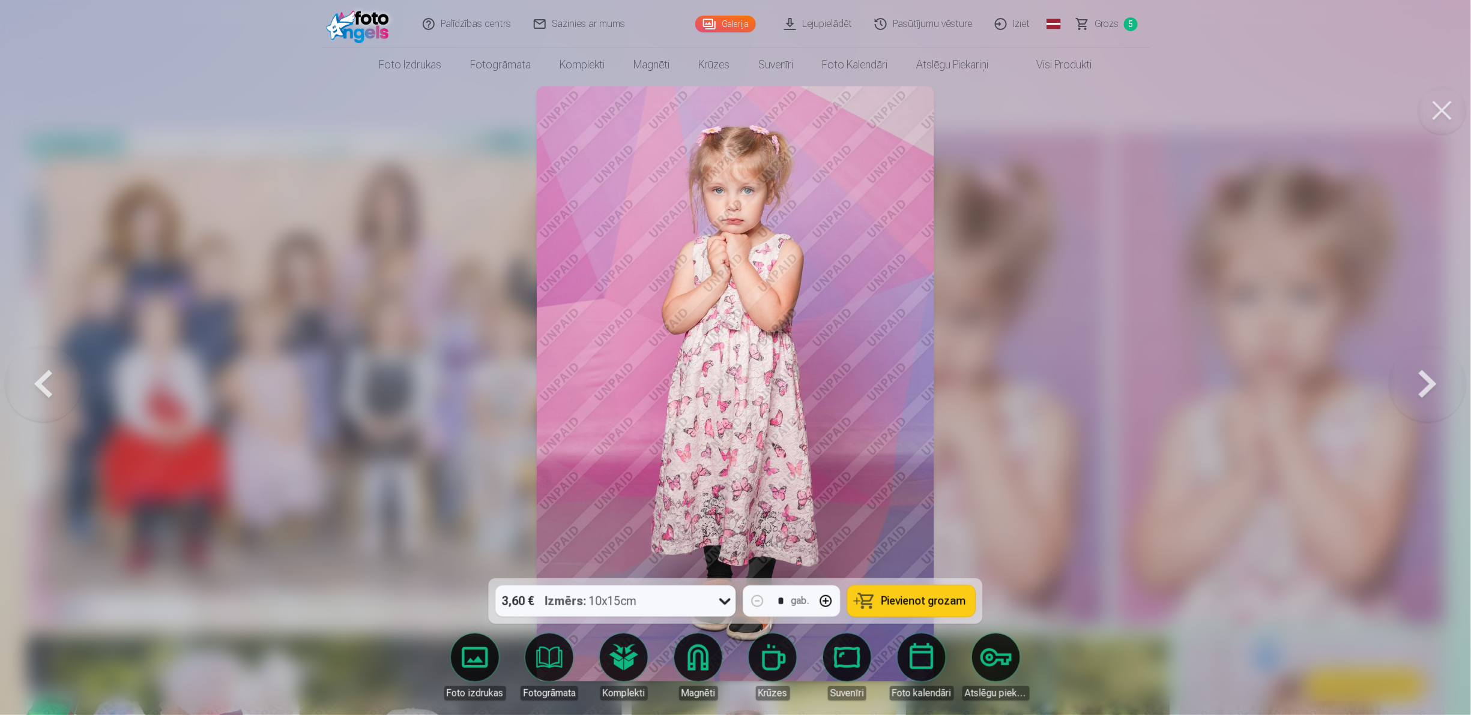
click at [732, 357] on button at bounding box center [1427, 384] width 77 height 365
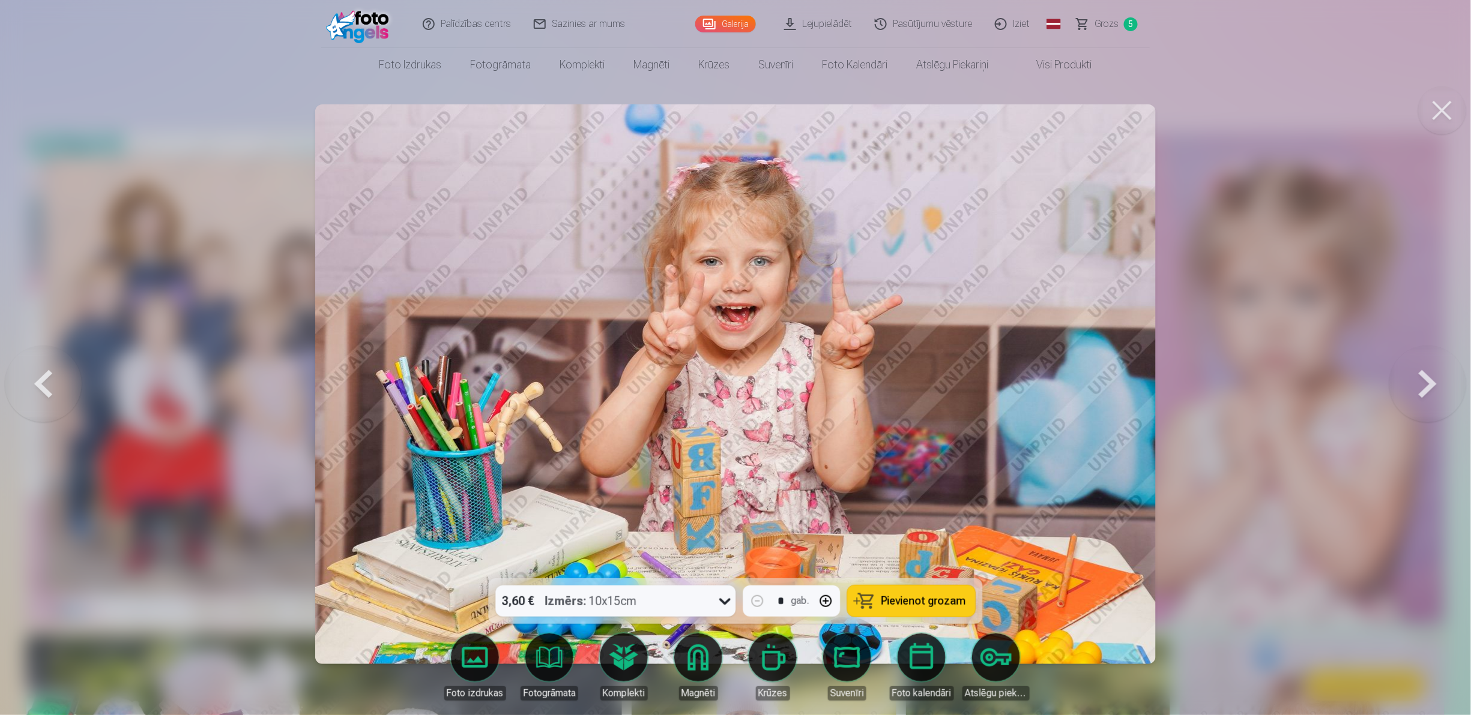
click at [732, 357] on button "Pievienot grozam" at bounding box center [912, 601] width 128 height 31
click at [732, 357] on button at bounding box center [1427, 384] width 77 height 365
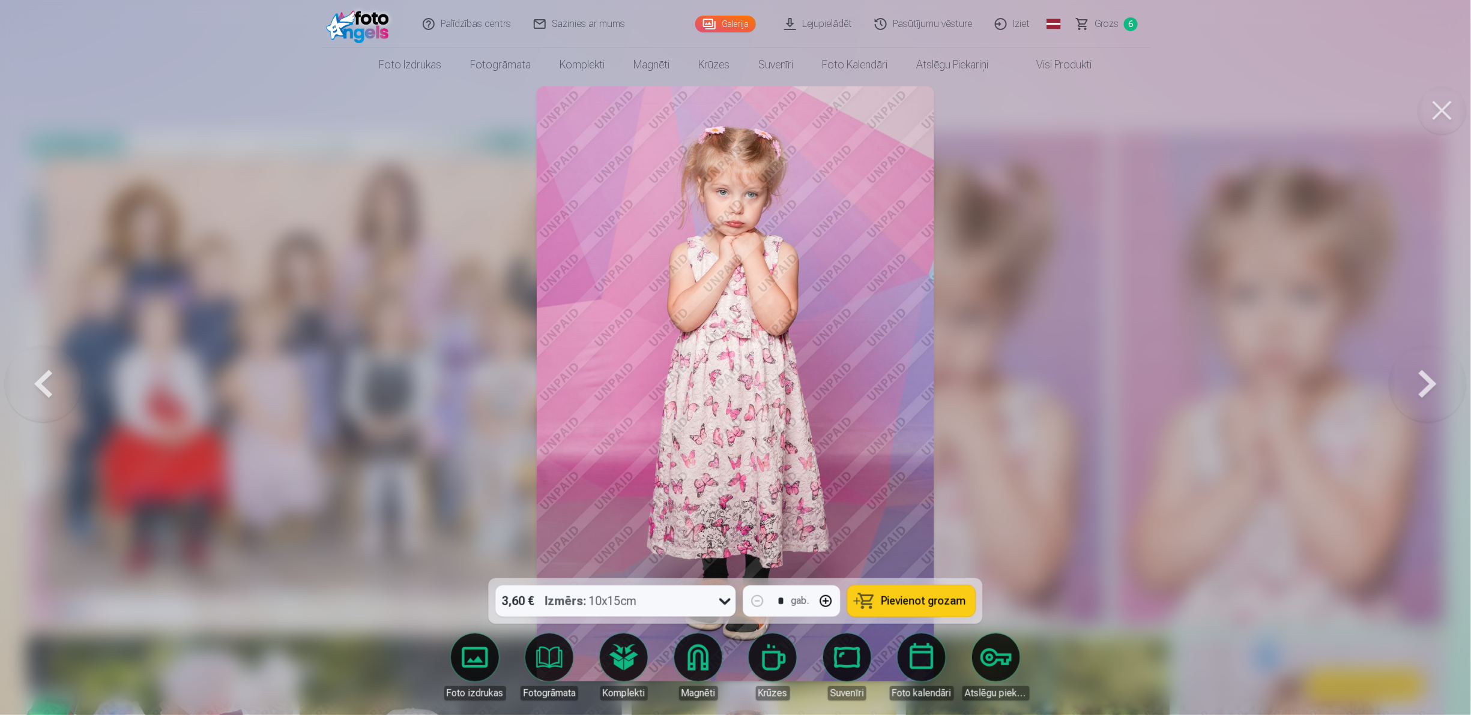
click at [732, 357] on button at bounding box center [1427, 384] width 77 height 365
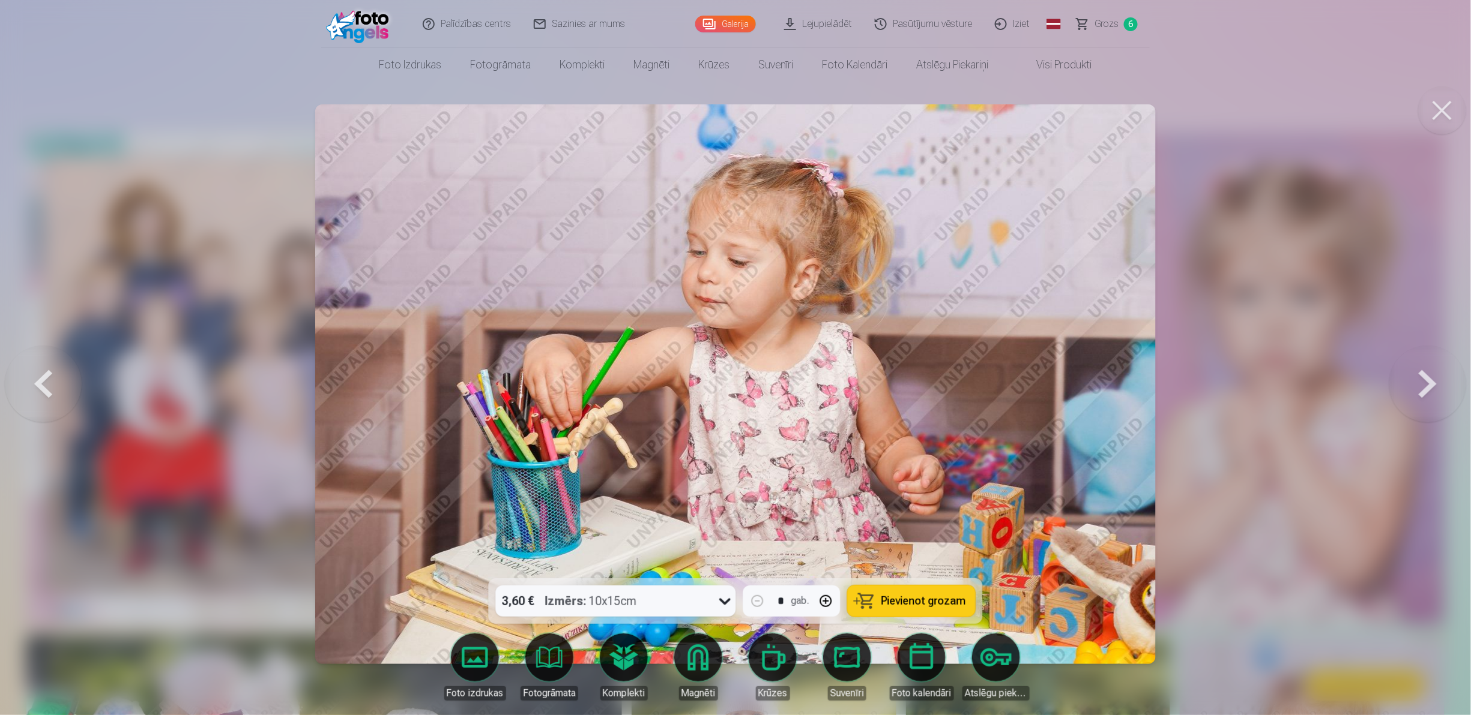
click at [732, 357] on button at bounding box center [1427, 384] width 77 height 365
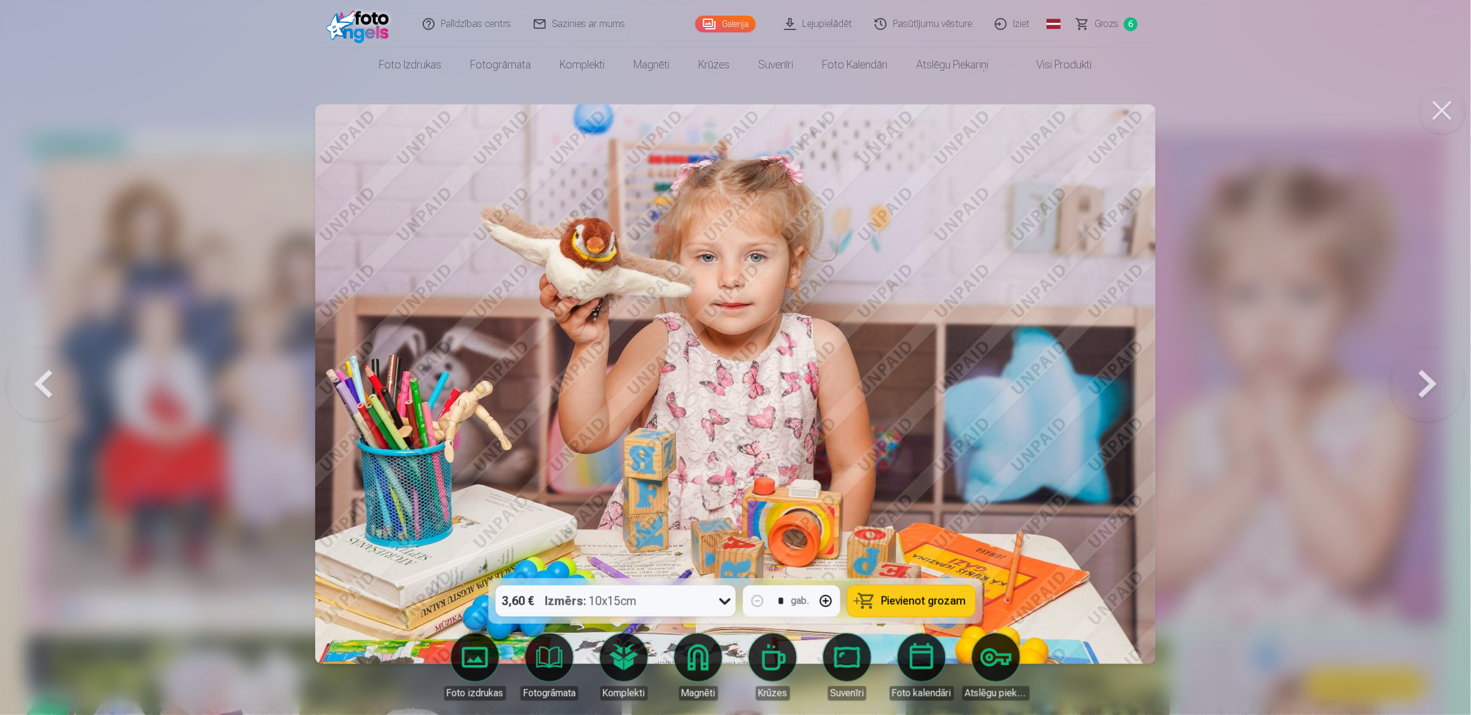
click at [732, 357] on button at bounding box center [1427, 384] width 77 height 365
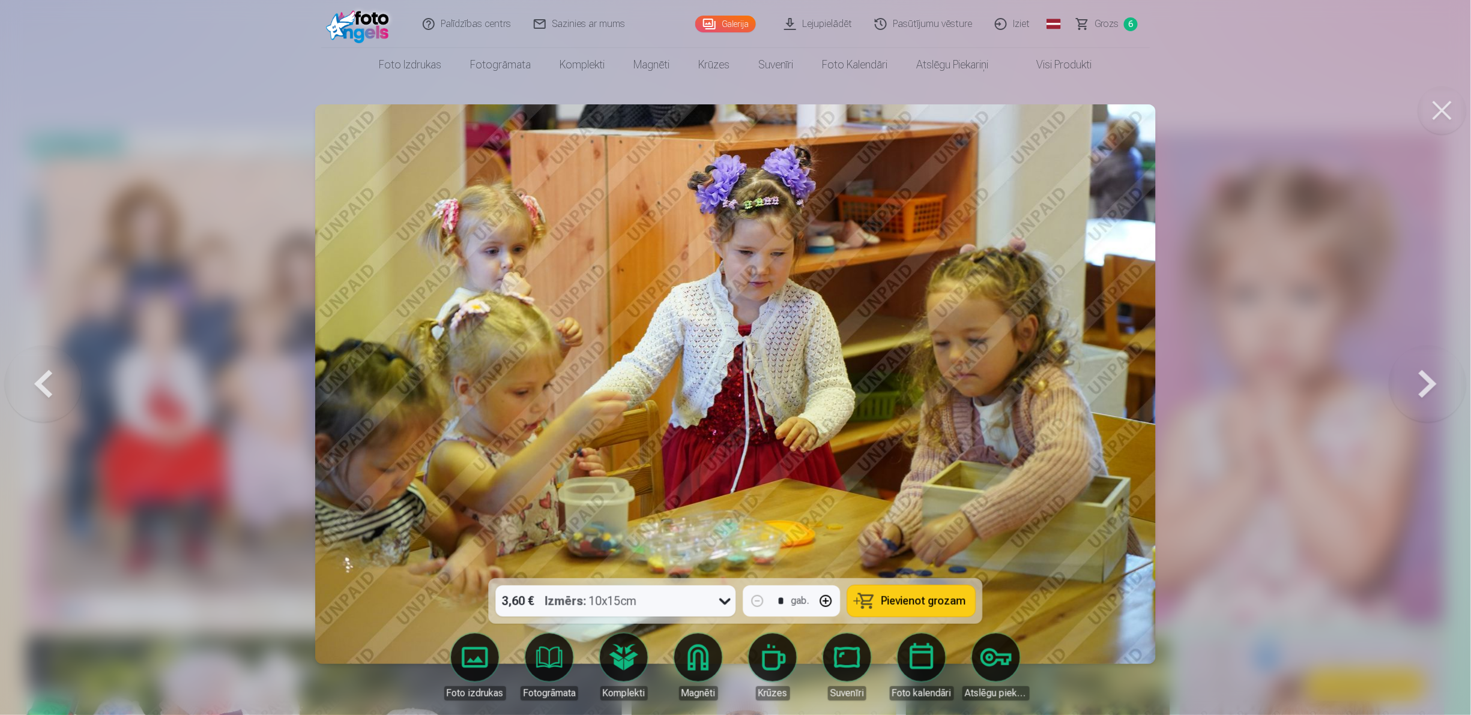
click at [732, 357] on button at bounding box center [1427, 384] width 77 height 365
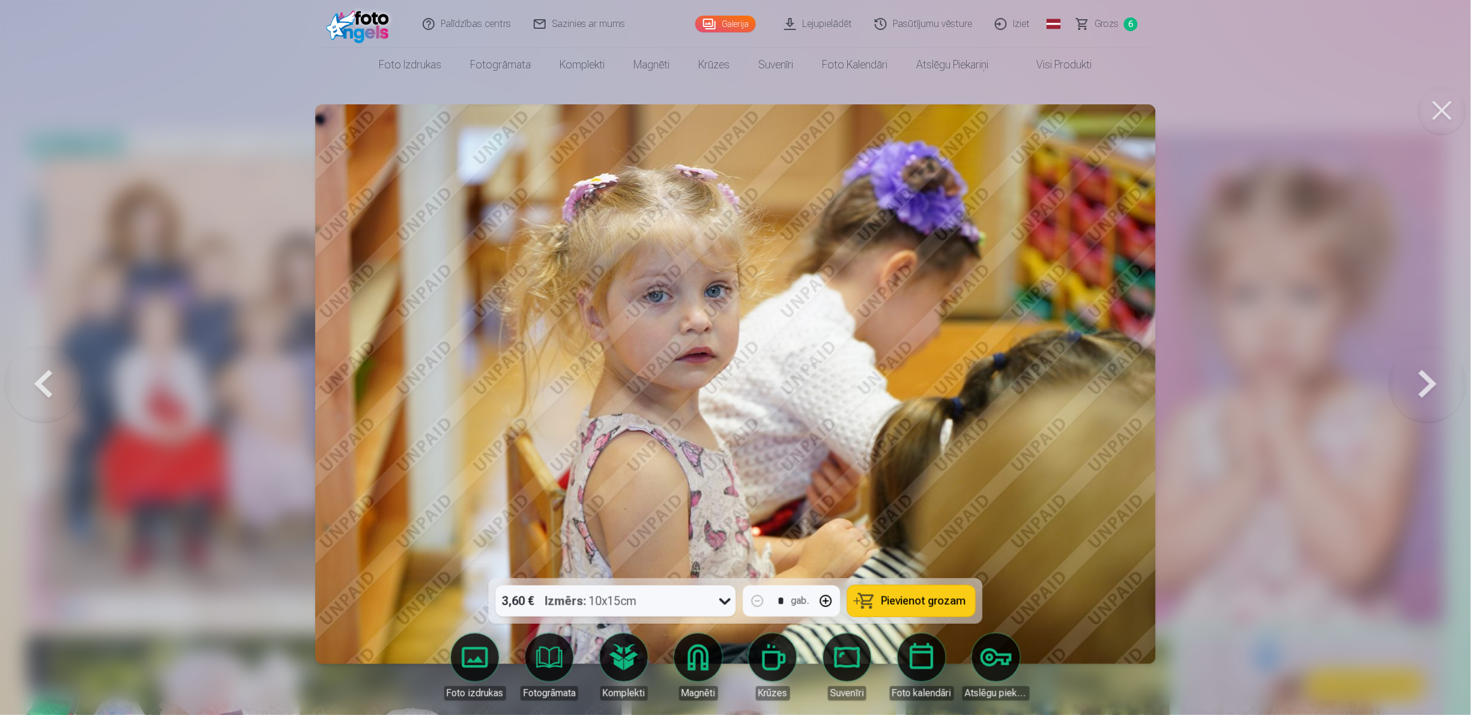
click at [732, 357] on button at bounding box center [1427, 384] width 77 height 365
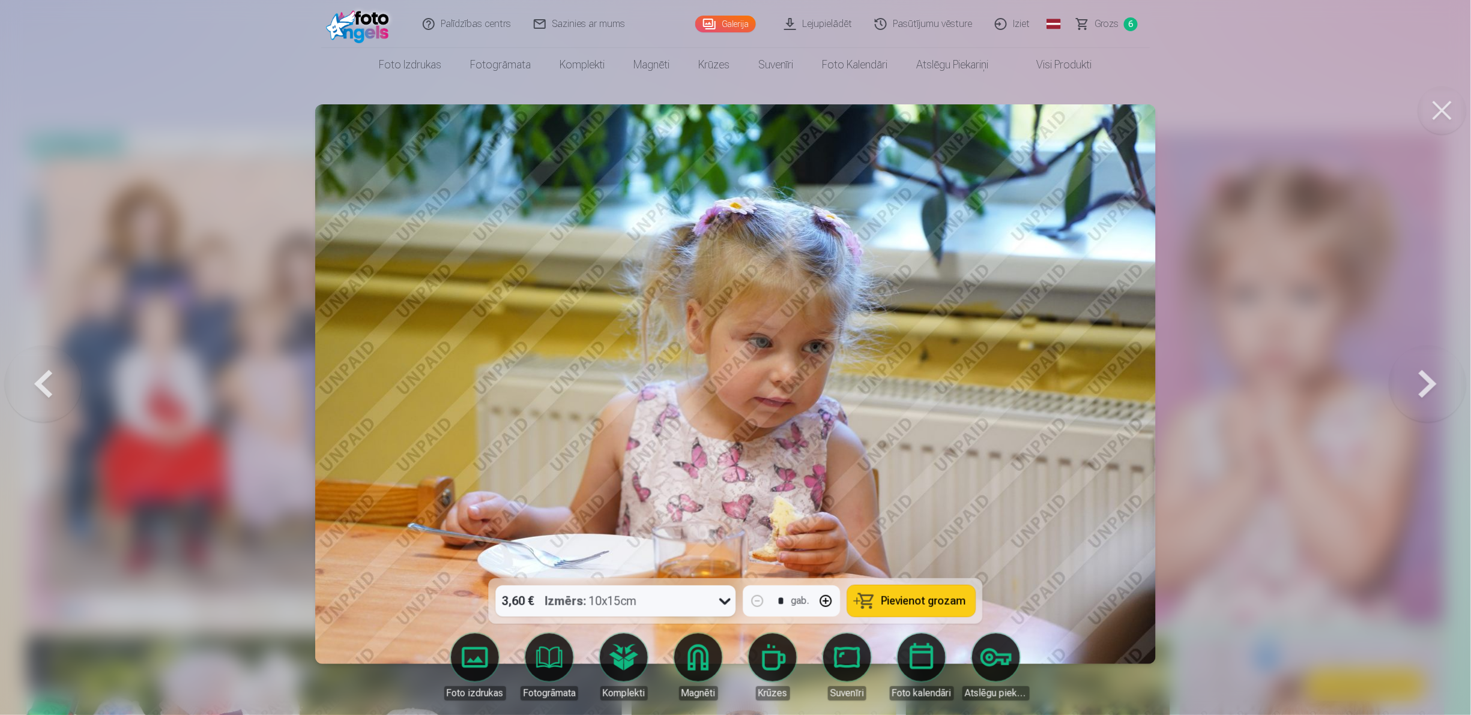
click at [732, 357] on button at bounding box center [1427, 384] width 77 height 365
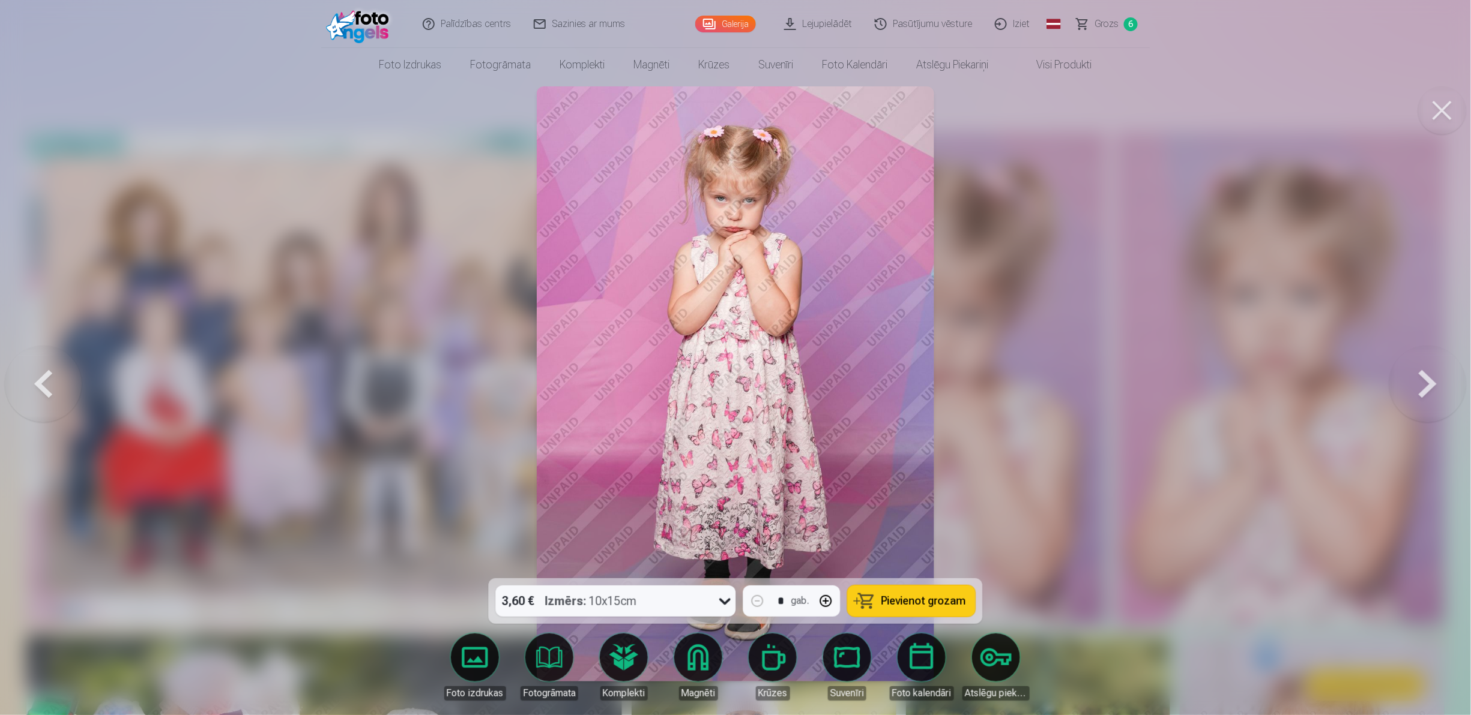
click at [732, 357] on button at bounding box center [1427, 384] width 77 height 365
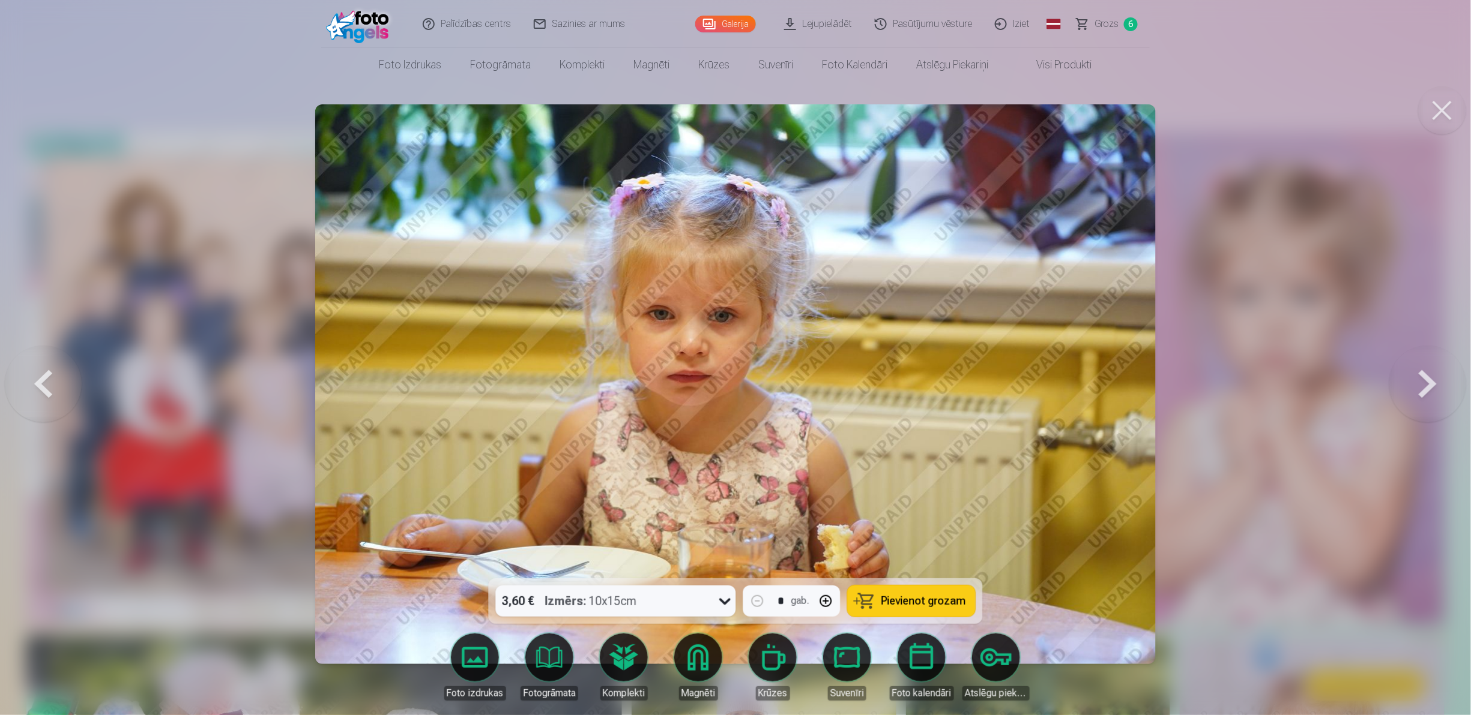
click at [732, 357] on button at bounding box center [1427, 384] width 77 height 365
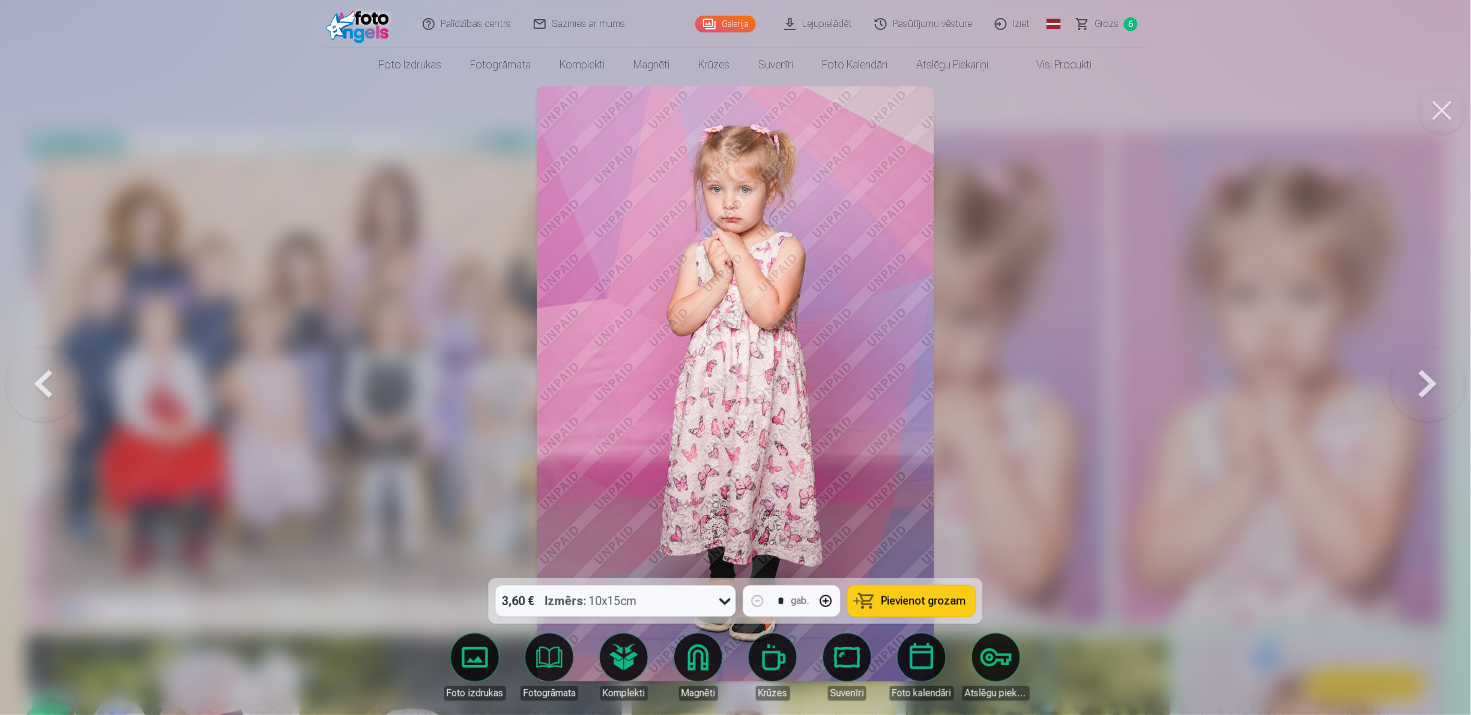
click at [732, 357] on button at bounding box center [1427, 384] width 77 height 365
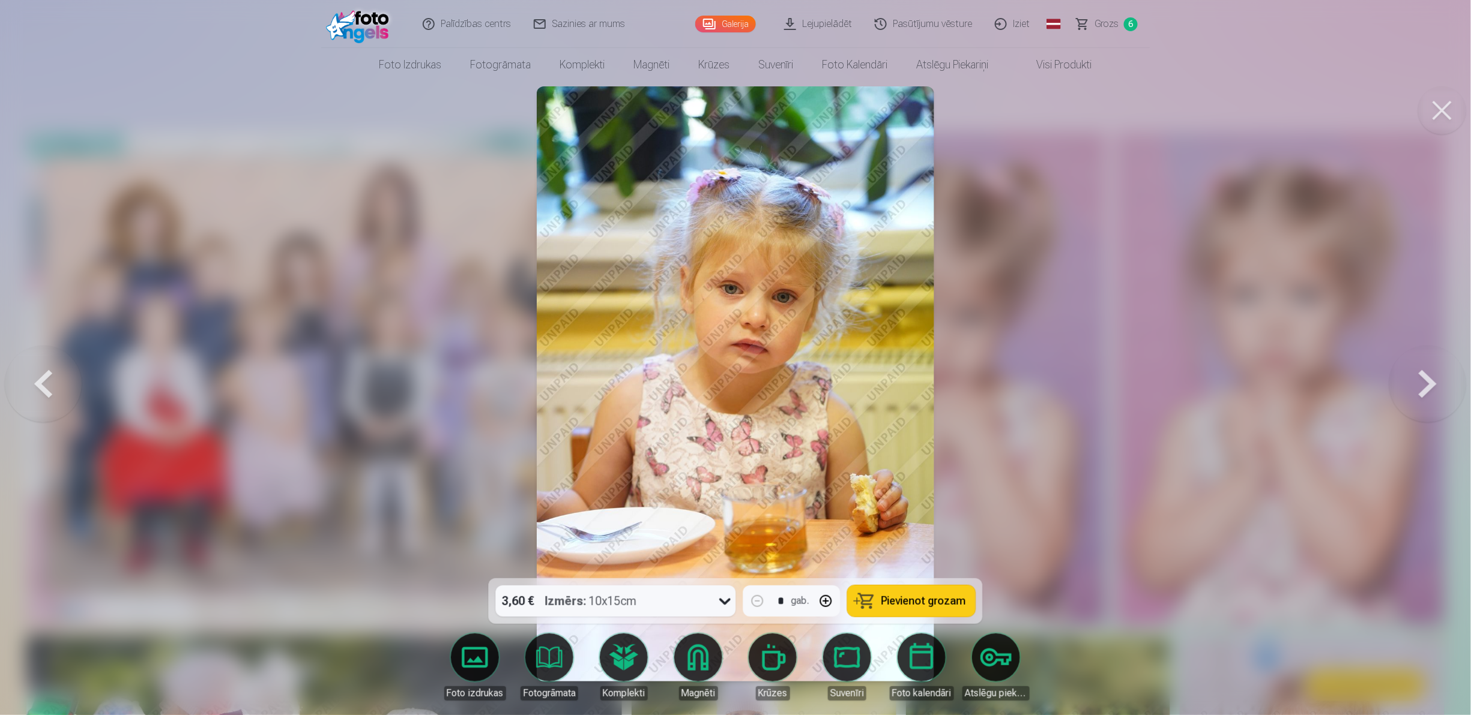
click at [732, 357] on button at bounding box center [1427, 384] width 77 height 365
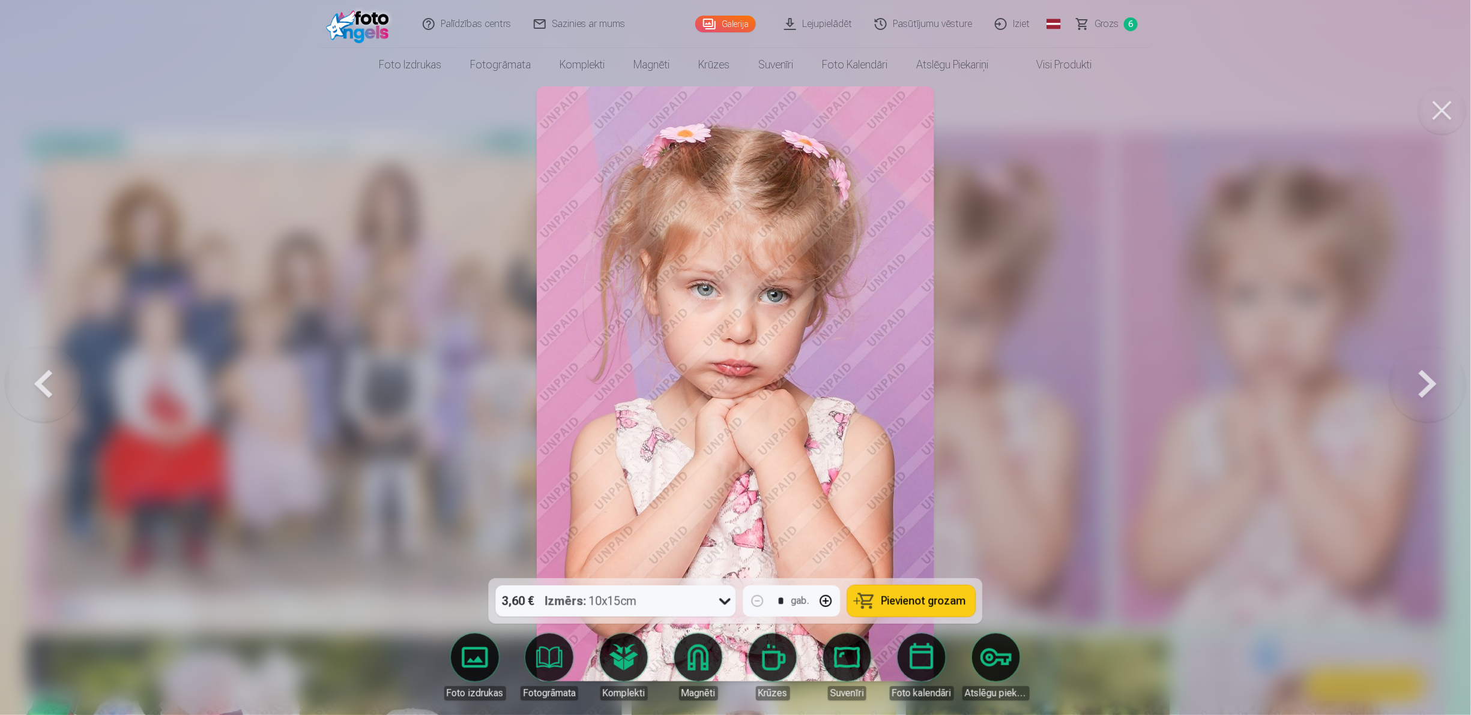
click at [732, 357] on button at bounding box center [1427, 384] width 77 height 365
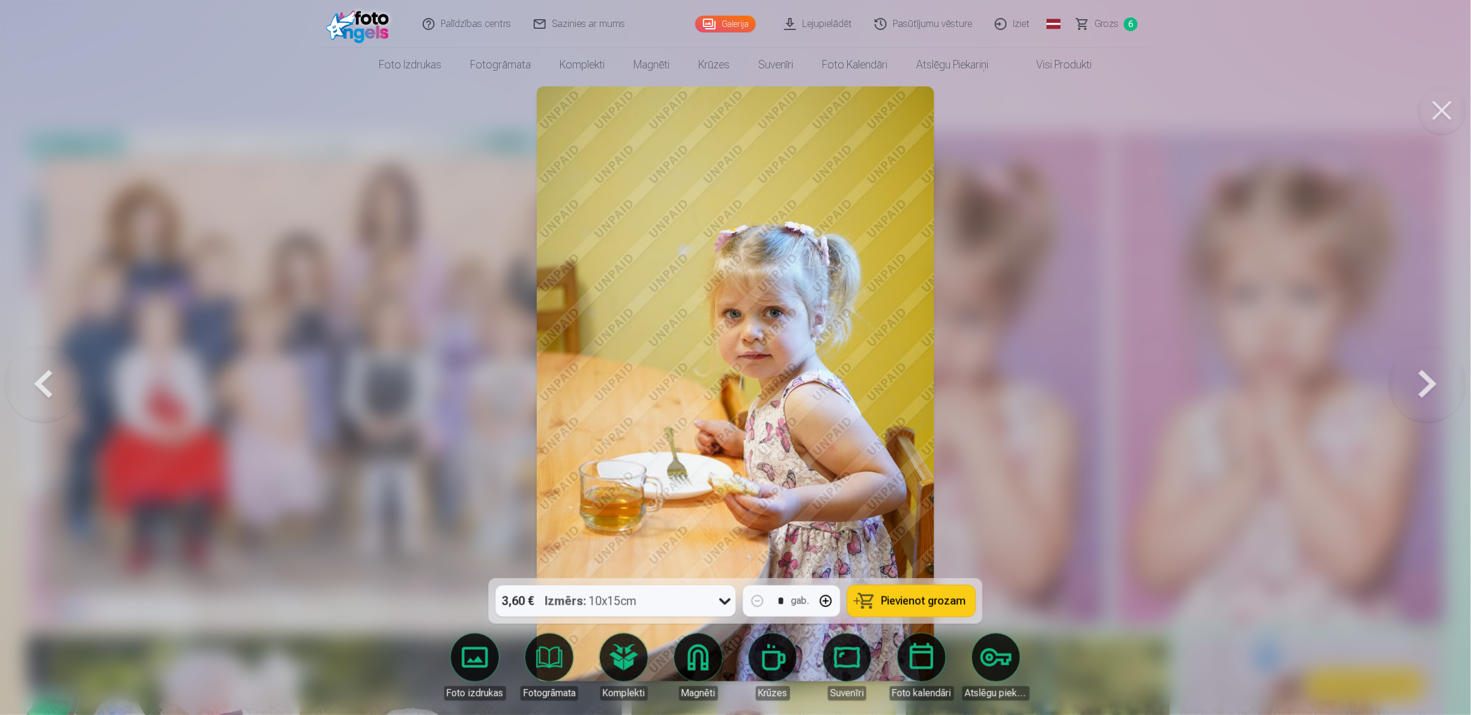
click at [732, 357] on button at bounding box center [1427, 384] width 77 height 365
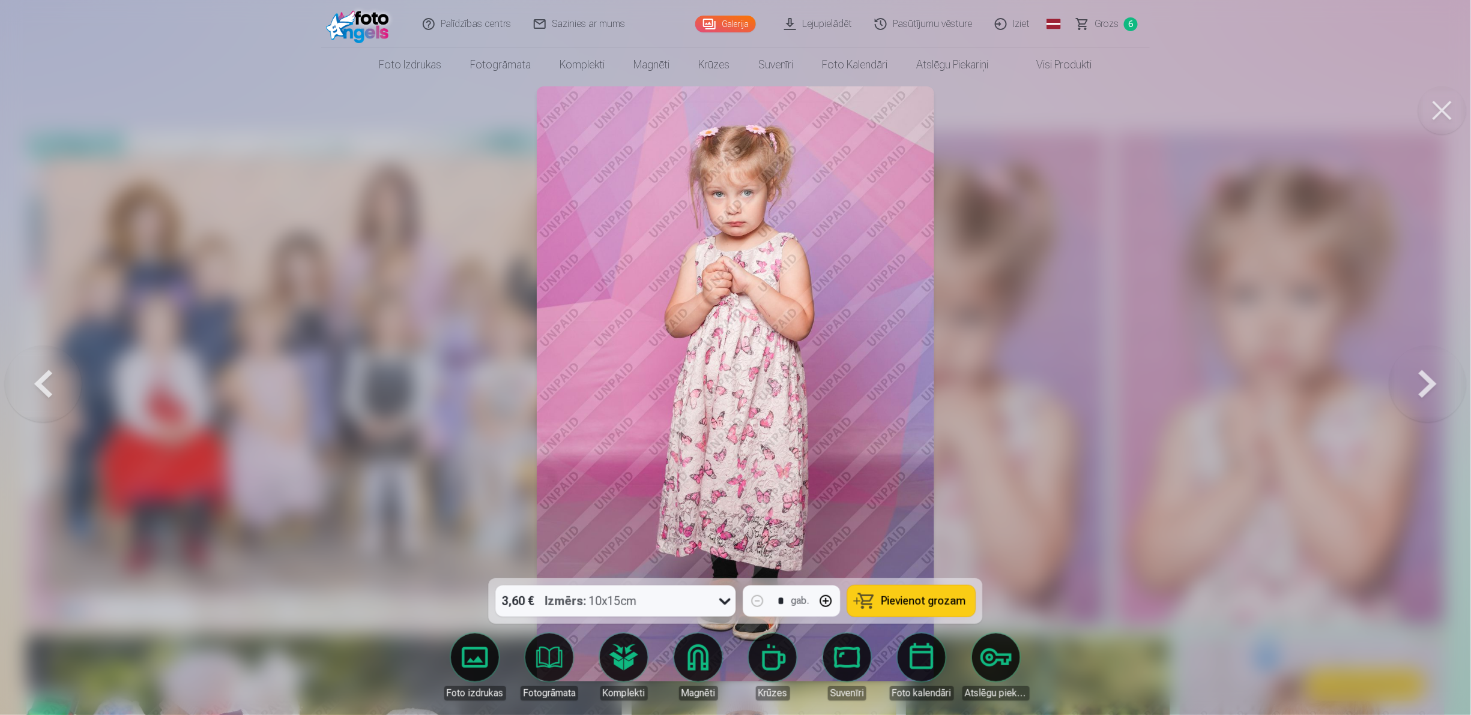
click at [732, 357] on button at bounding box center [1427, 384] width 77 height 365
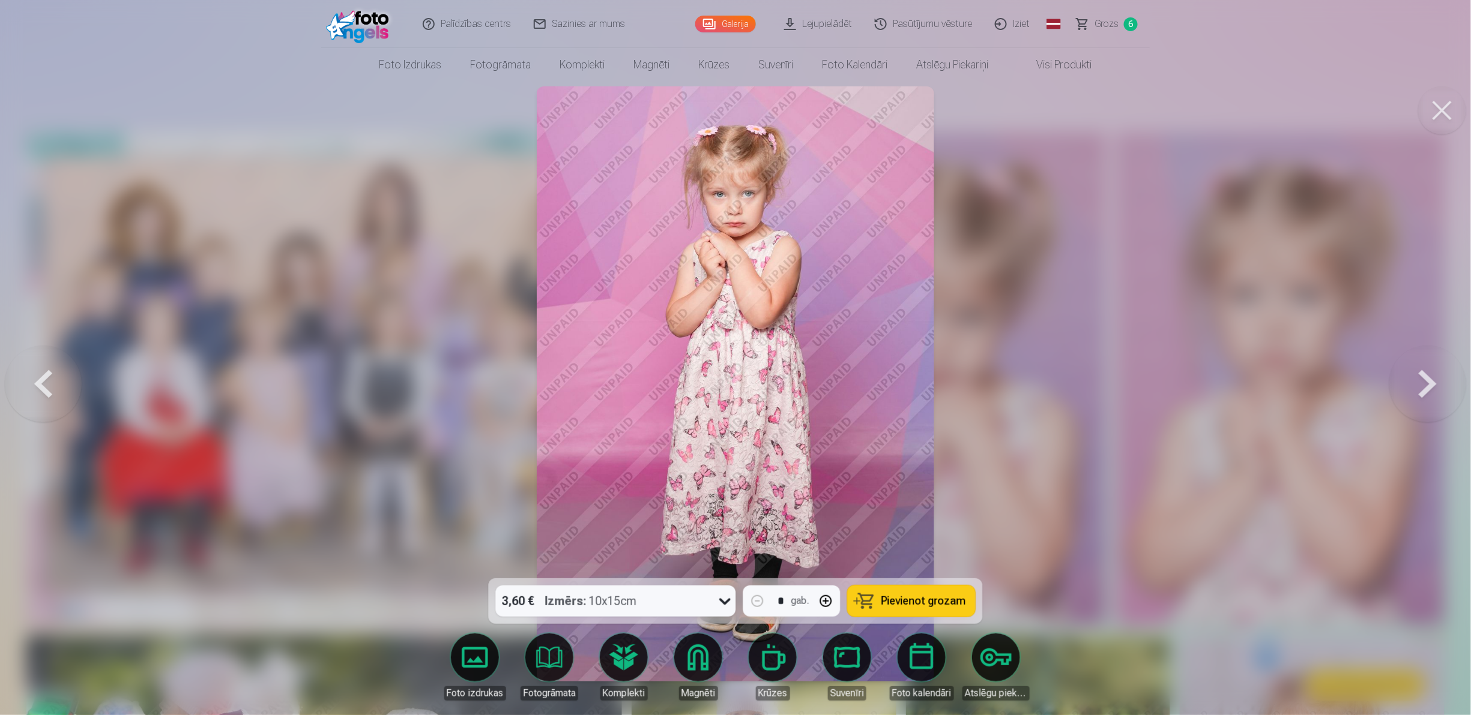
click at [732, 357] on button at bounding box center [1427, 384] width 77 height 365
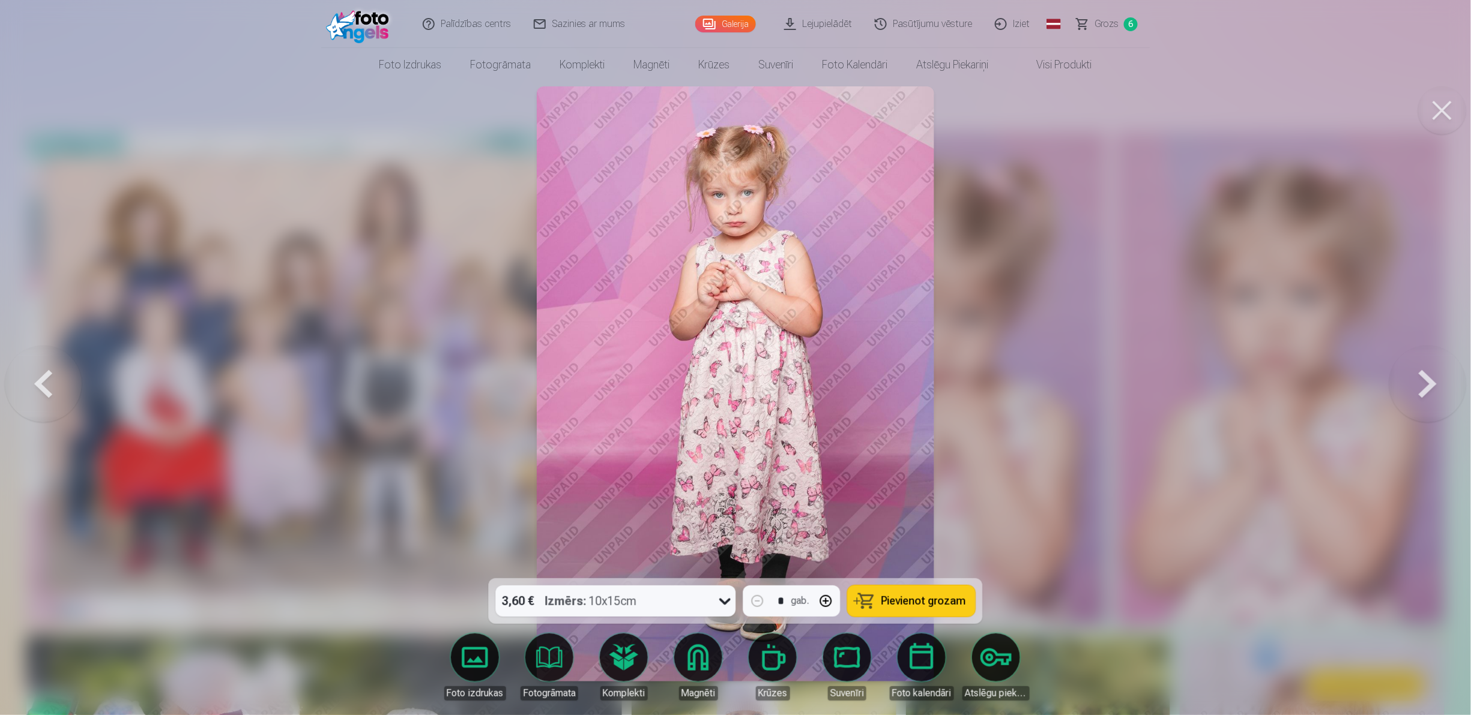
click at [732, 357] on button at bounding box center [1427, 384] width 77 height 365
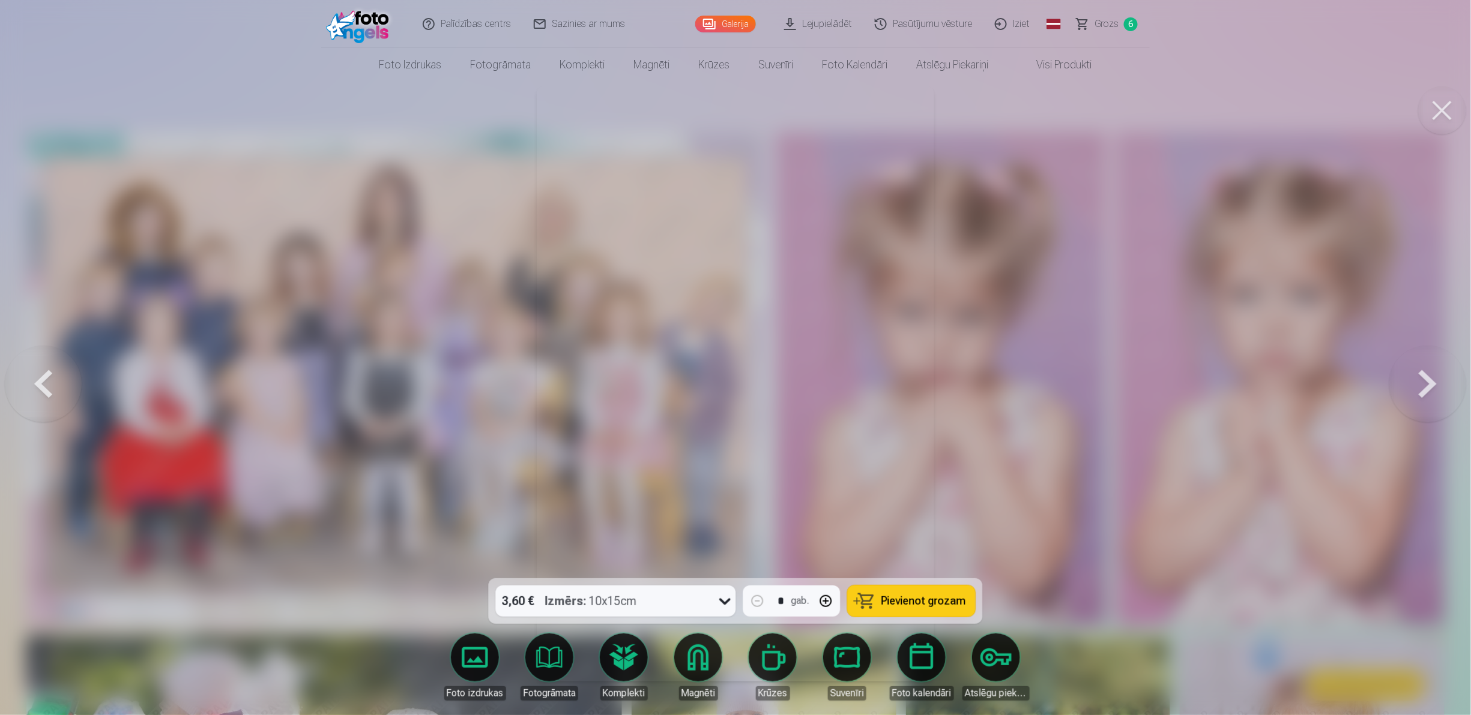
click at [732, 357] on button at bounding box center [1427, 384] width 77 height 365
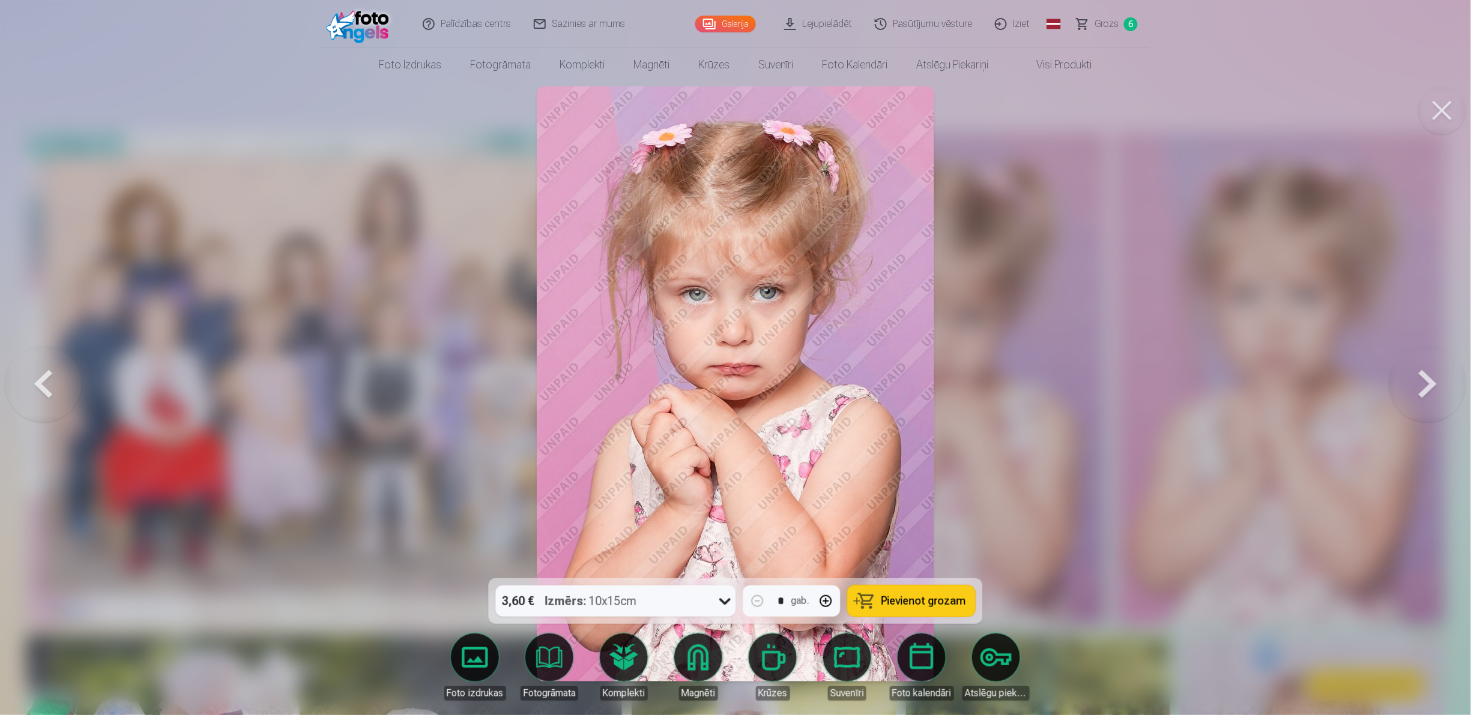
click at [732, 357] on button at bounding box center [1427, 384] width 77 height 365
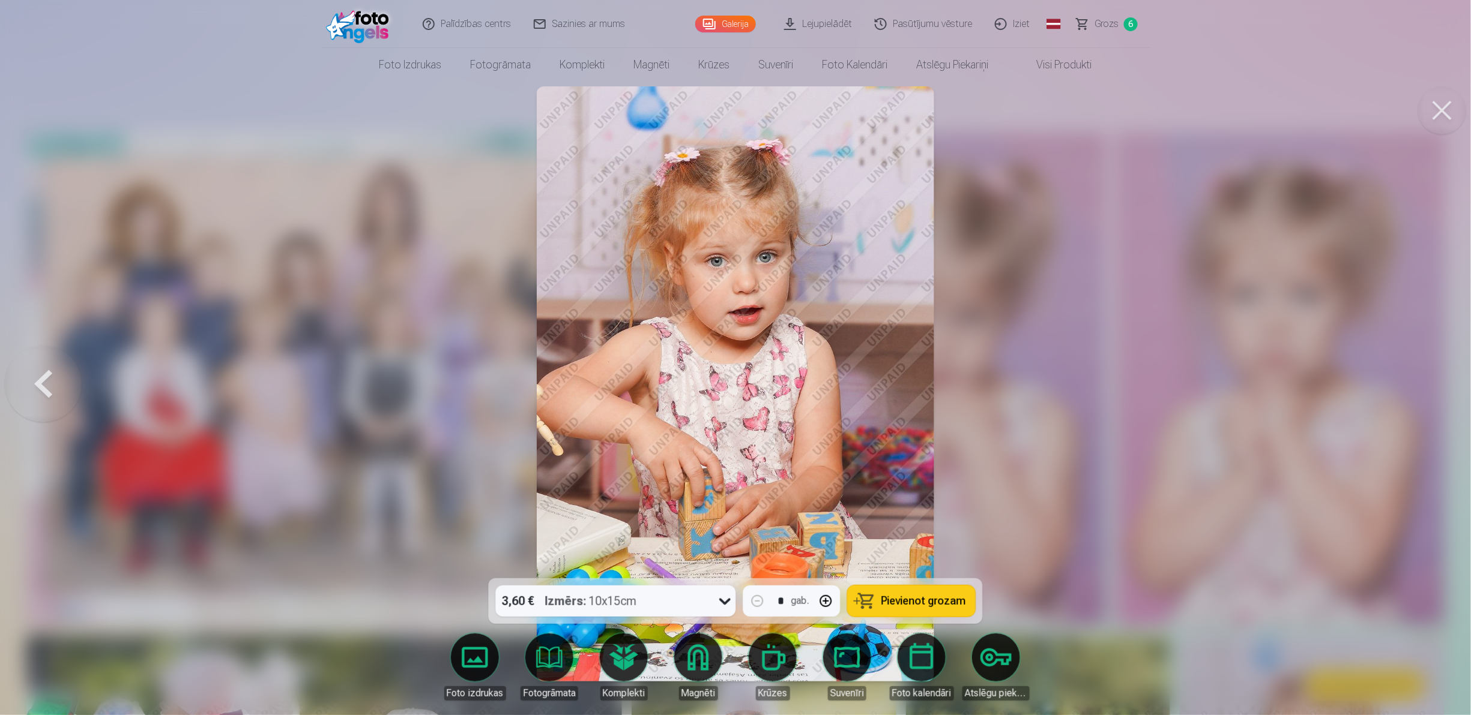
click at [52, 357] on button at bounding box center [43, 384] width 77 height 365
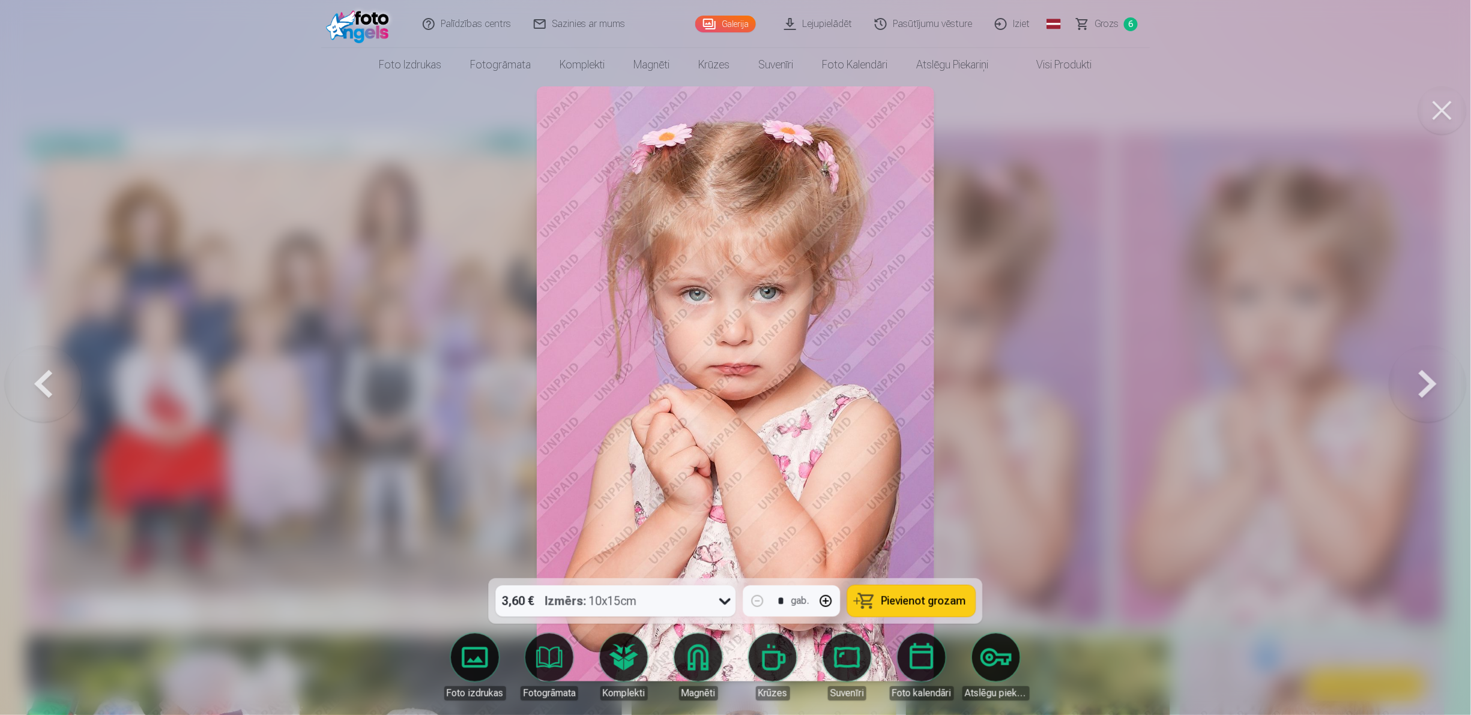
click at [732, 357] on button at bounding box center [1427, 384] width 77 height 365
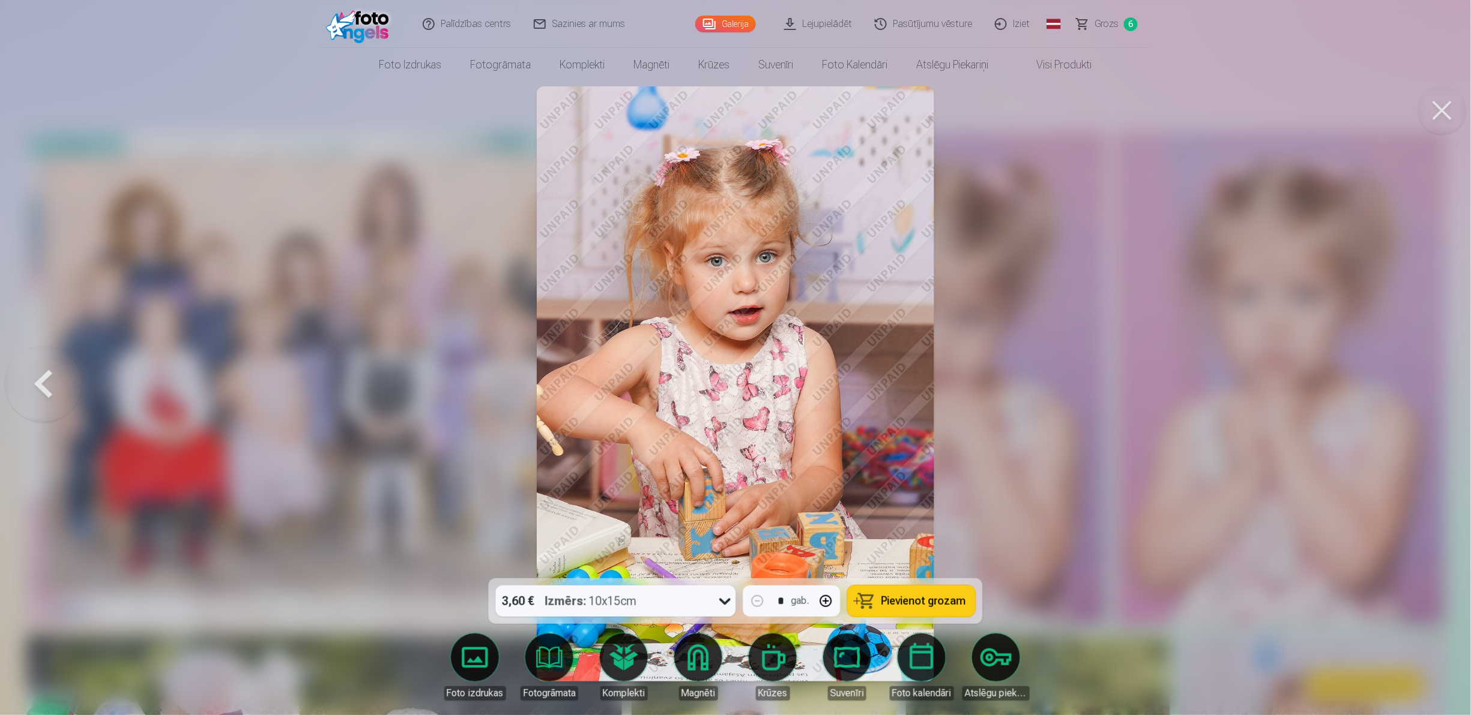
click at [732, 357] on div at bounding box center [735, 357] width 1471 height 715
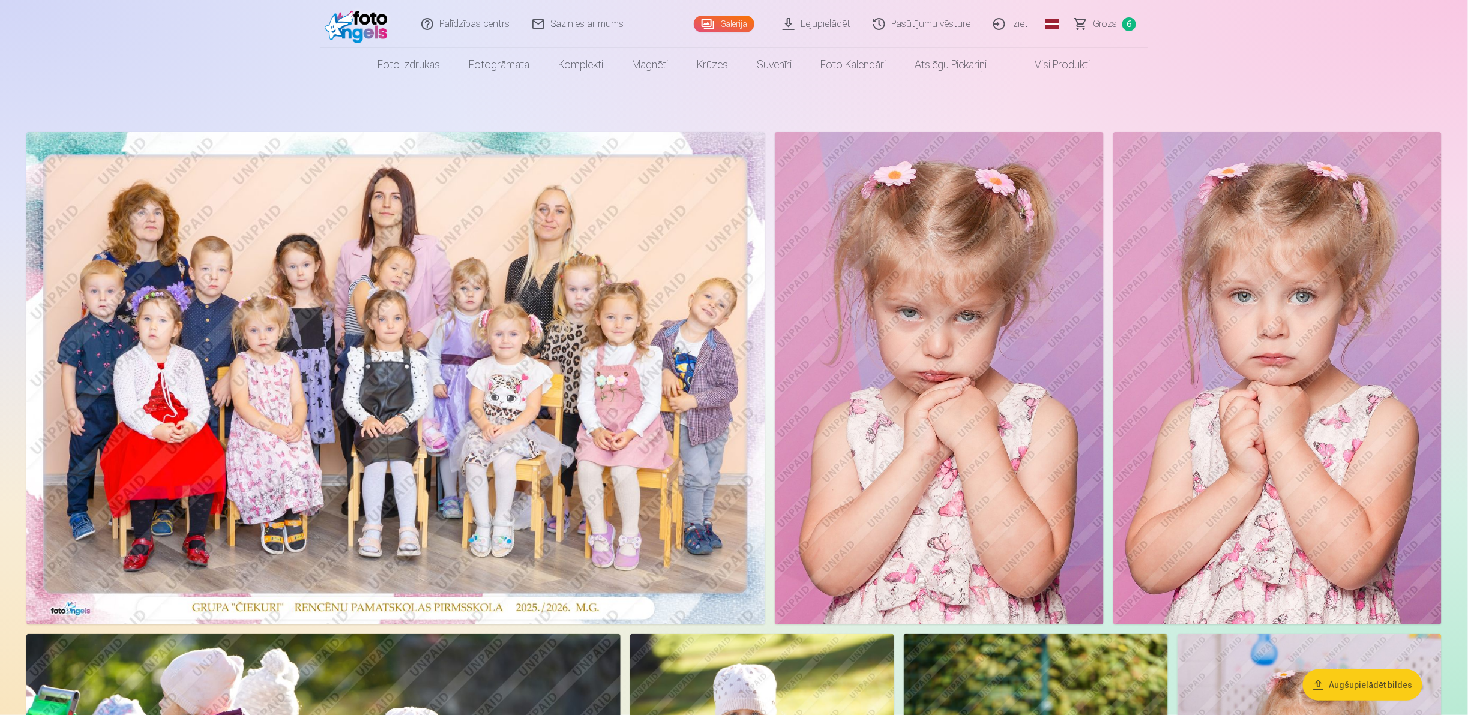
click at [732, 19] on span "Grozs" at bounding box center [1105, 24] width 25 height 14
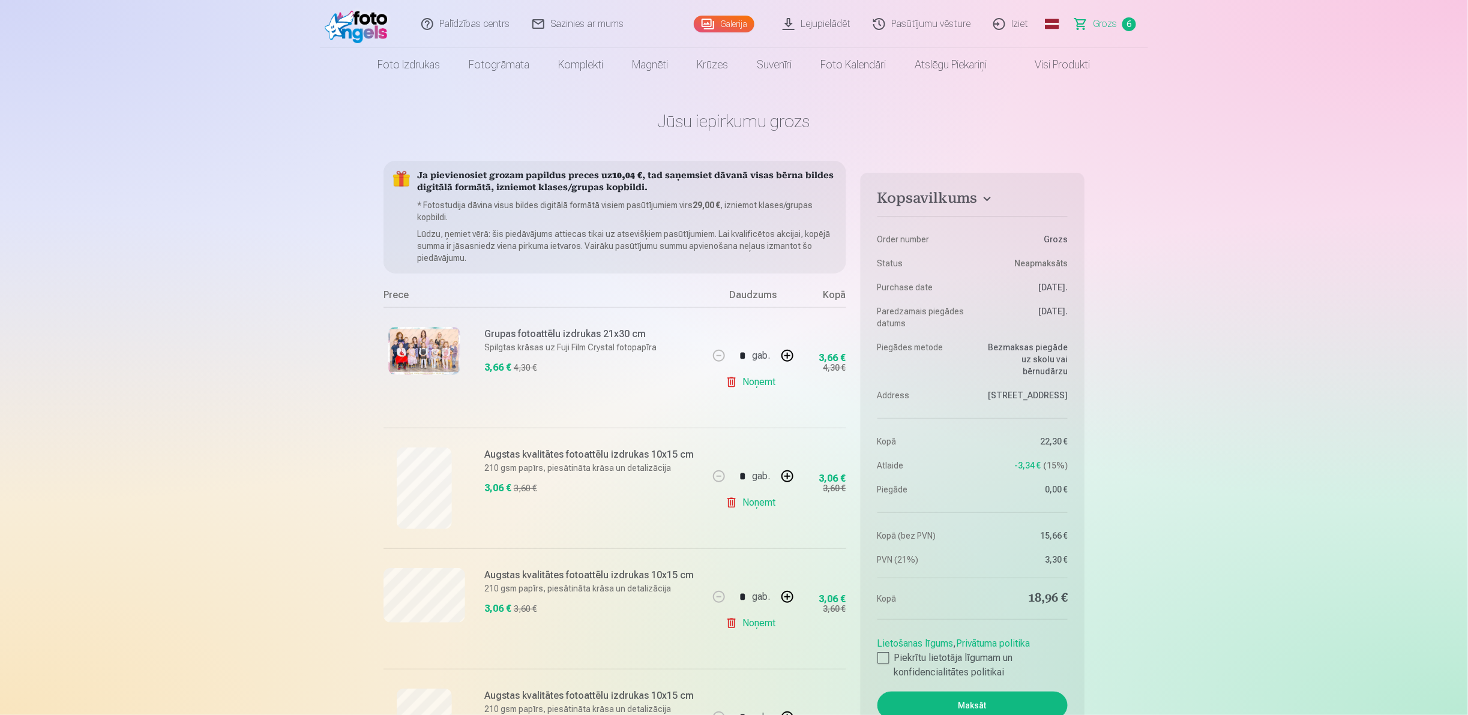
click at [715, 25] on link "Galerija" at bounding box center [724, 24] width 61 height 17
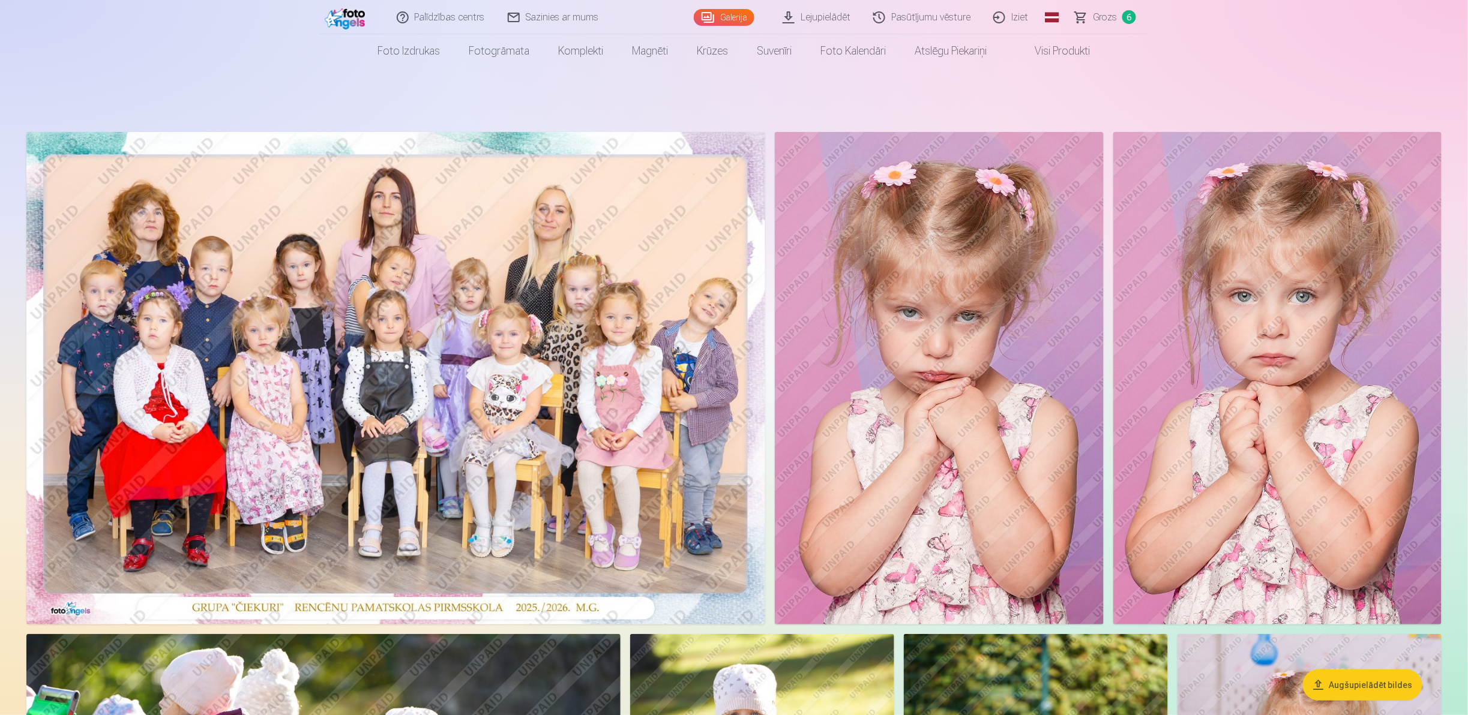
scroll to position [8, 0]
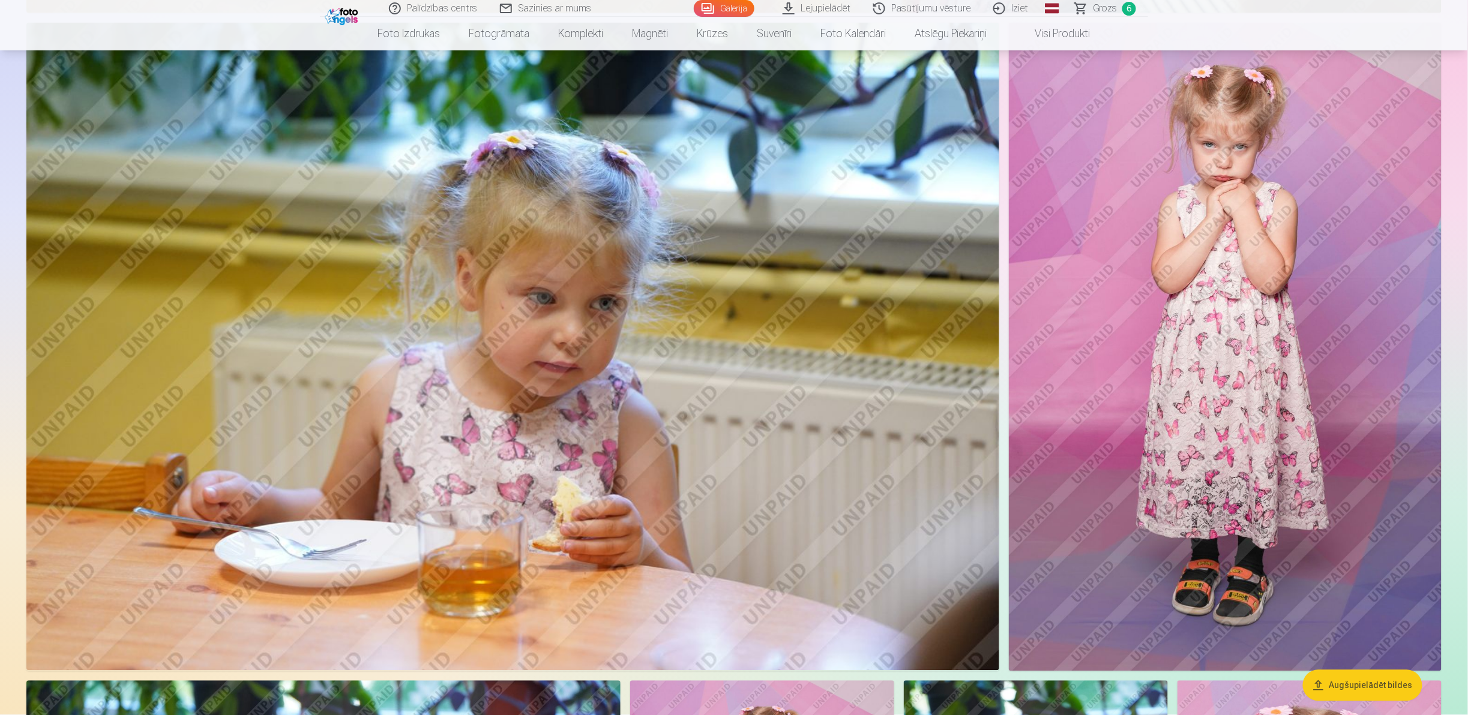
scroll to position [5378, 0]
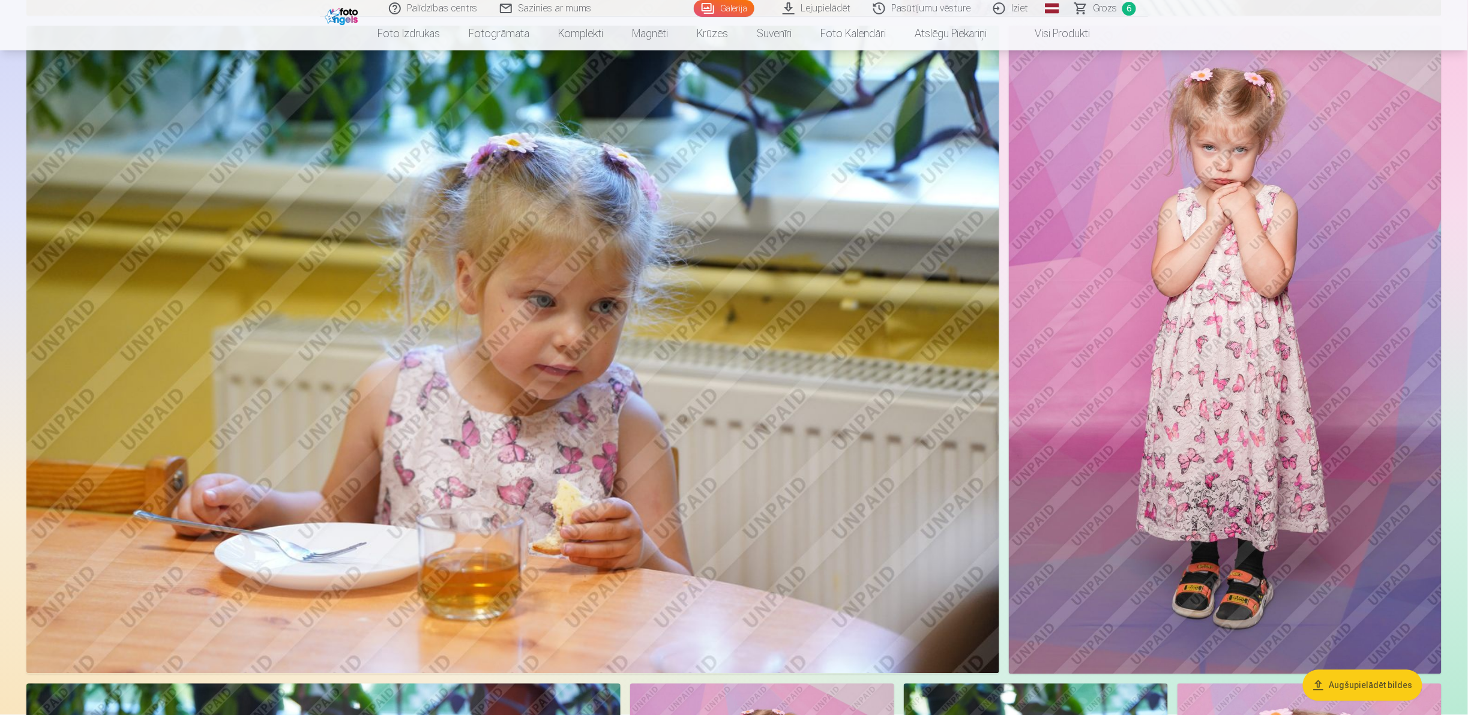
click at [732, 298] on img at bounding box center [1225, 350] width 433 height 649
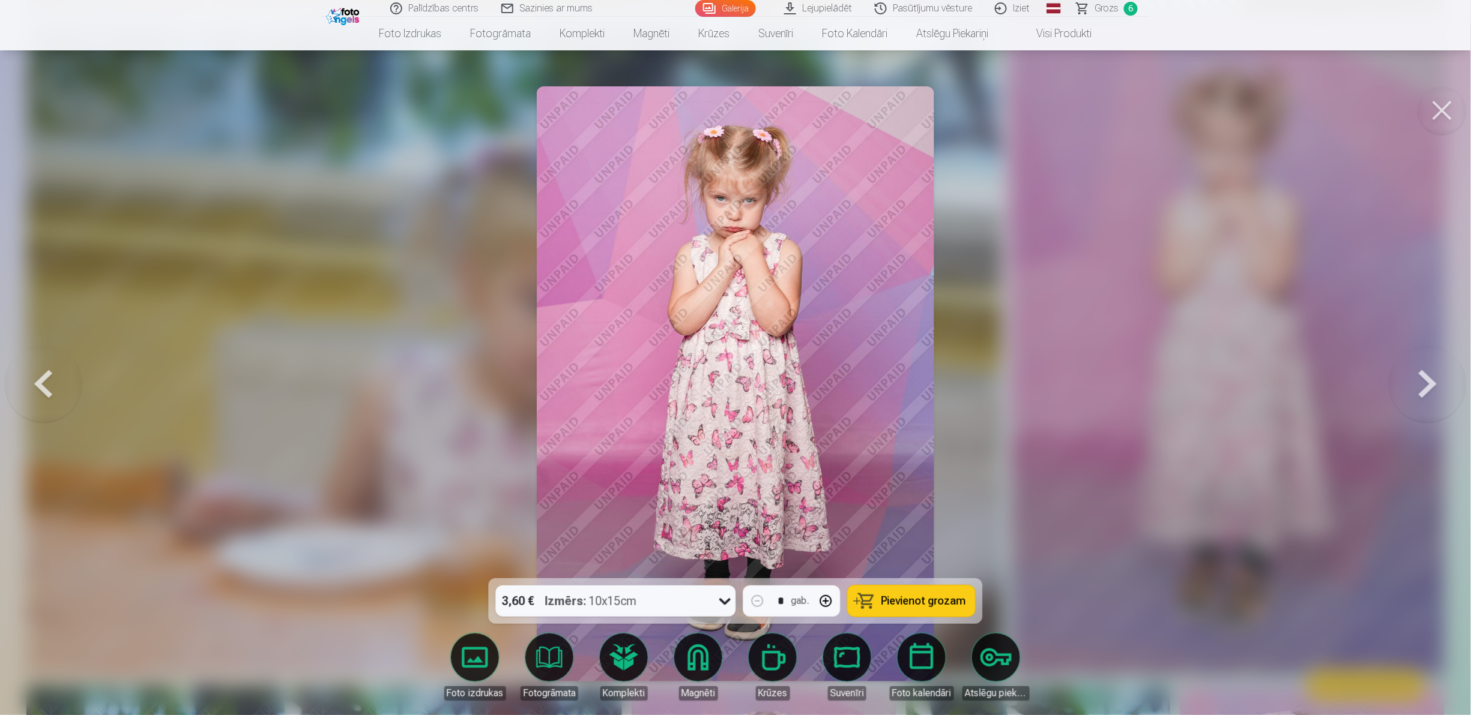
click at [732, 357] on button at bounding box center [1427, 384] width 77 height 365
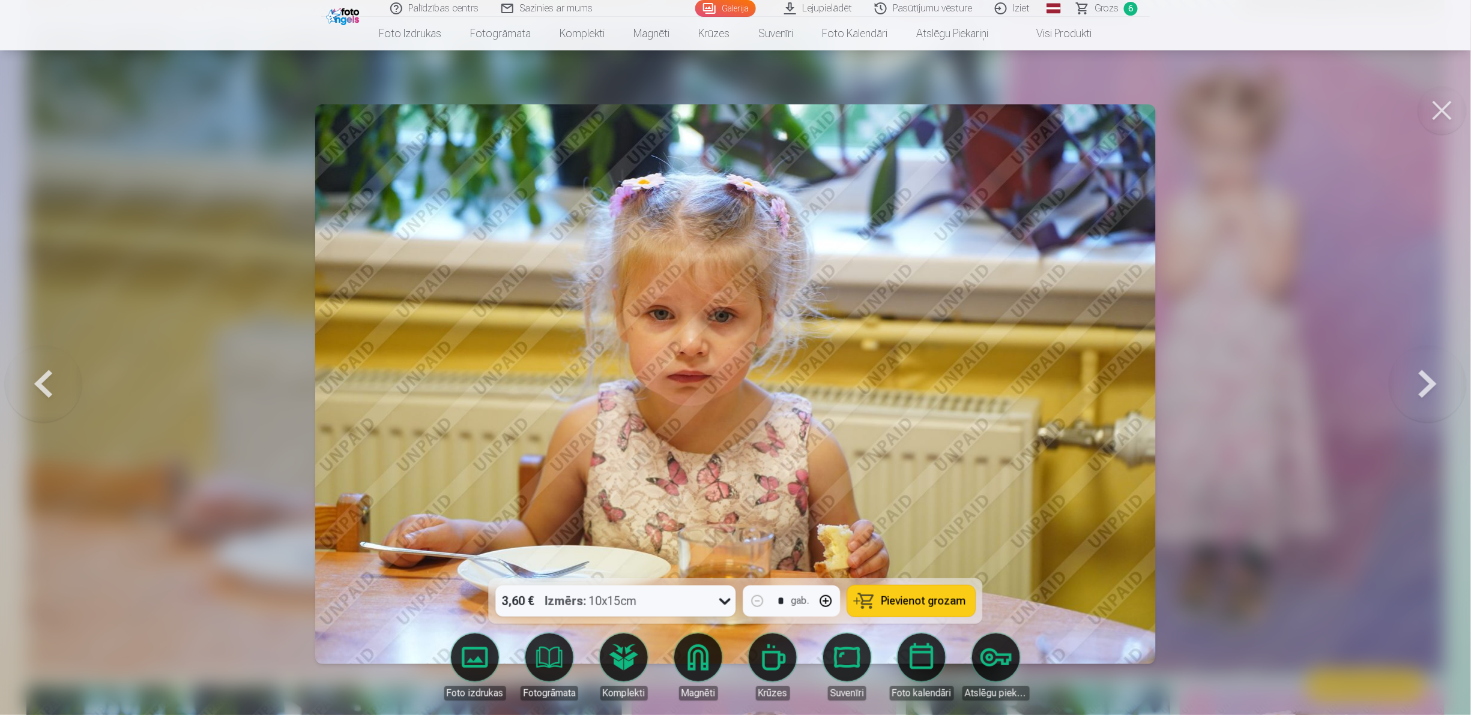
click at [732, 357] on button at bounding box center [1427, 384] width 77 height 365
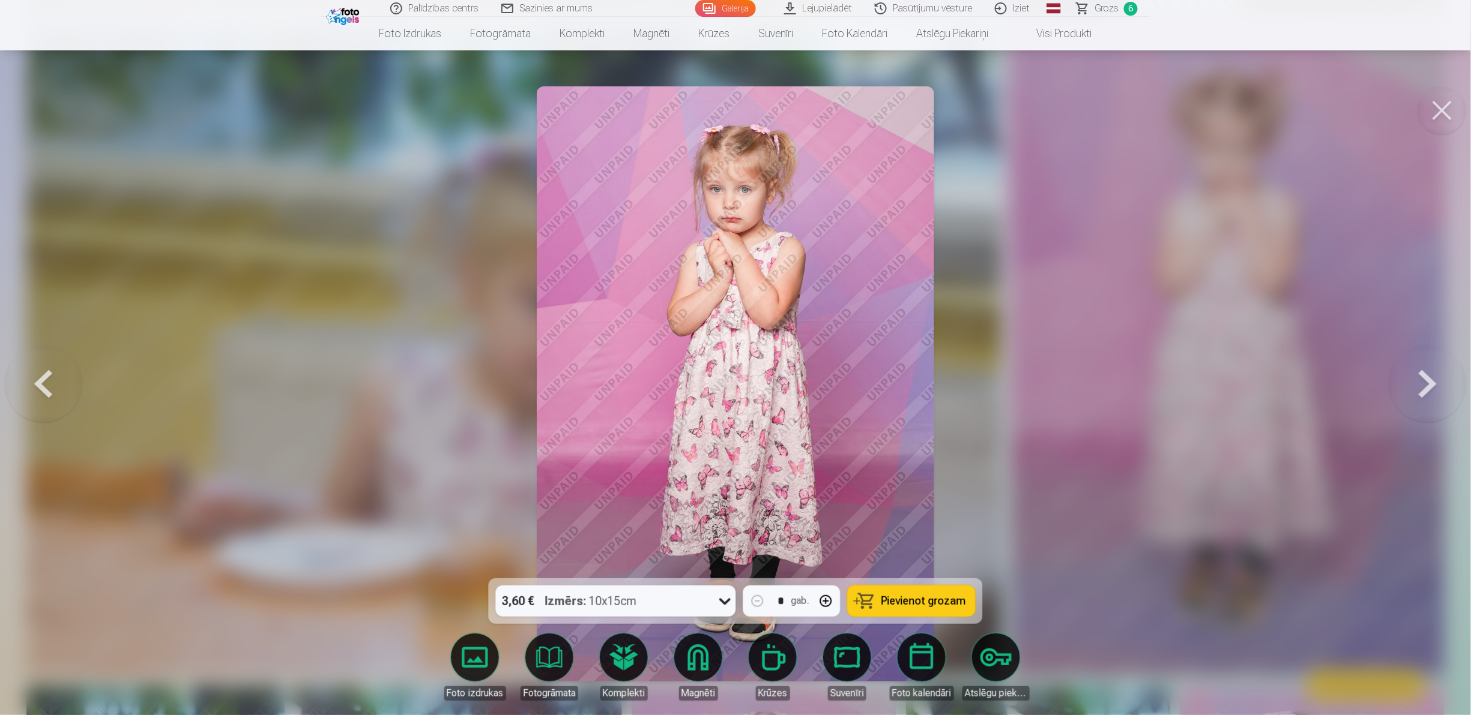
click at [732, 357] on button "Pievienot grozam" at bounding box center [912, 601] width 128 height 31
click at [732, 357] on button at bounding box center [1427, 384] width 77 height 365
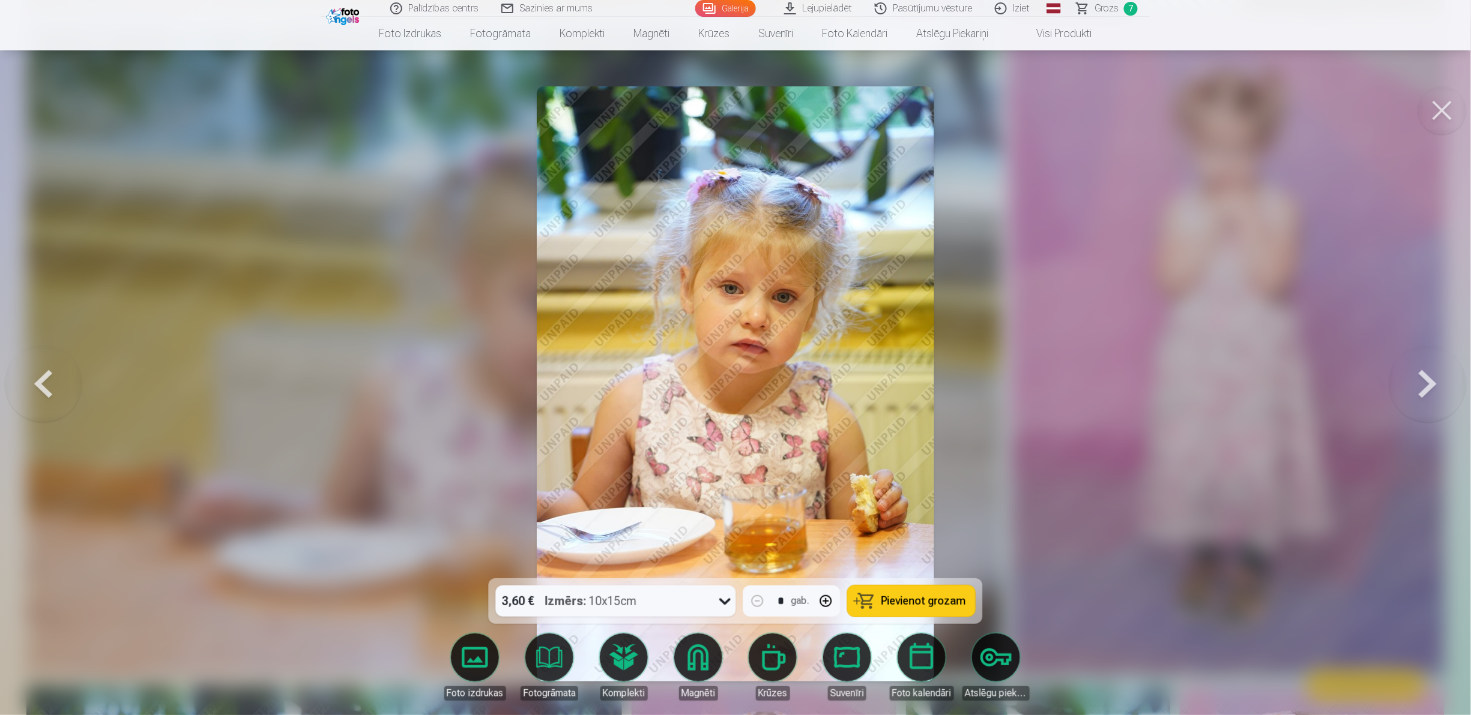
click at [732, 357] on button at bounding box center [1427, 384] width 77 height 365
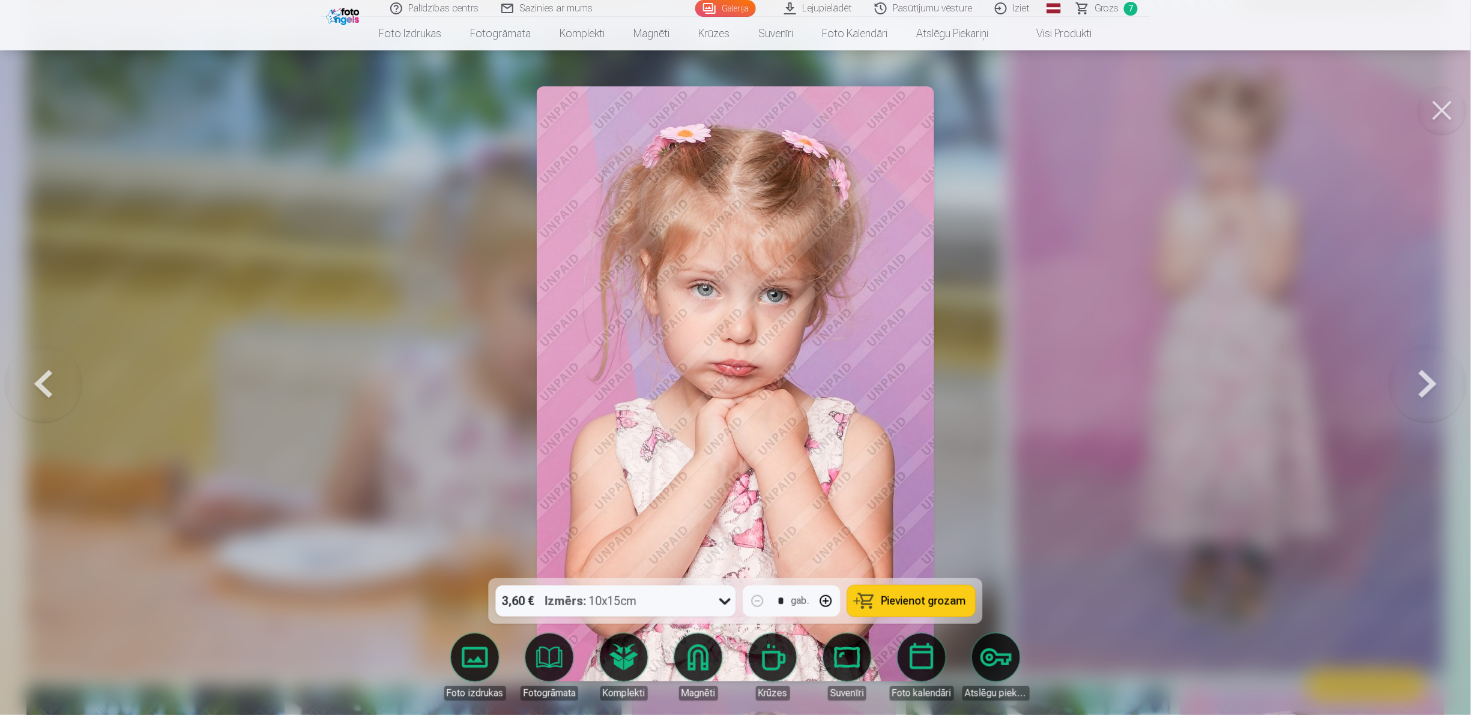
click at [732, 357] on button at bounding box center [1427, 384] width 77 height 365
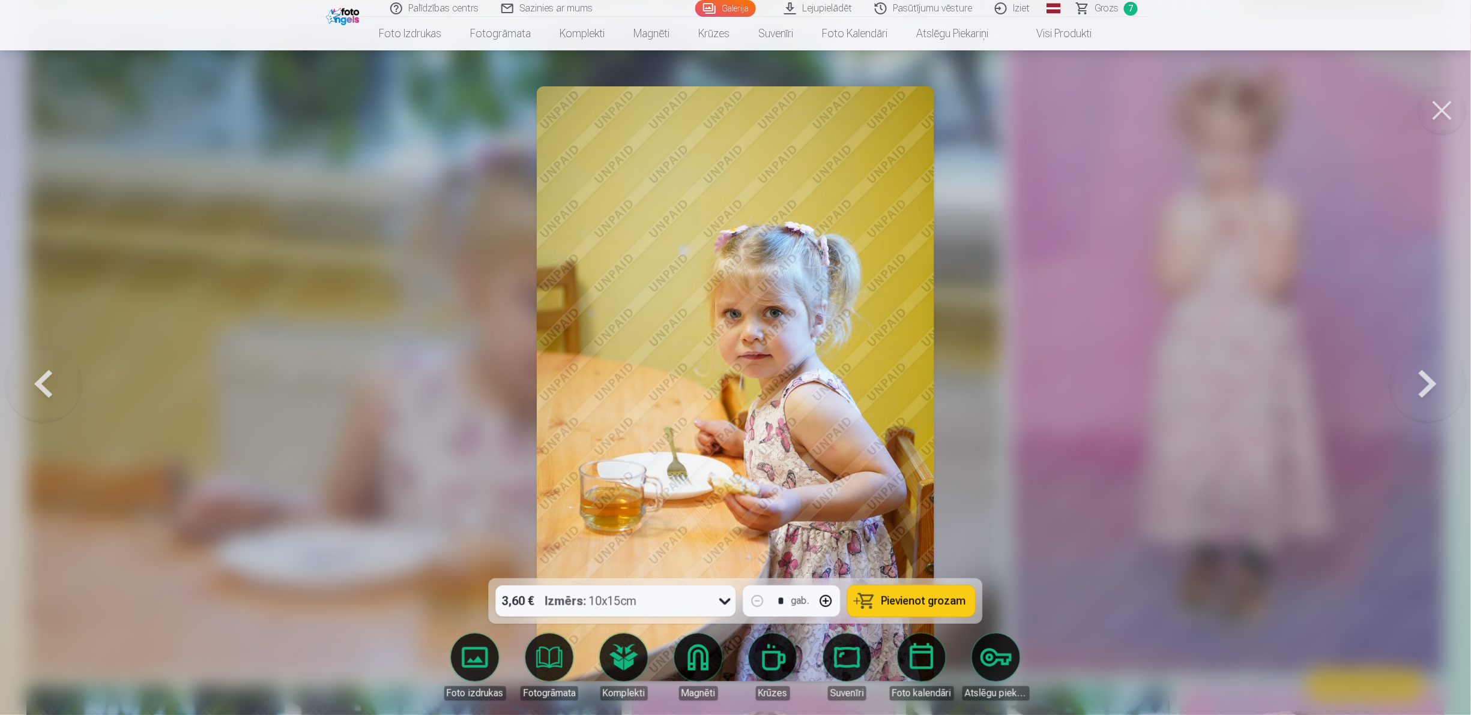
click at [35, 357] on button at bounding box center [43, 384] width 77 height 365
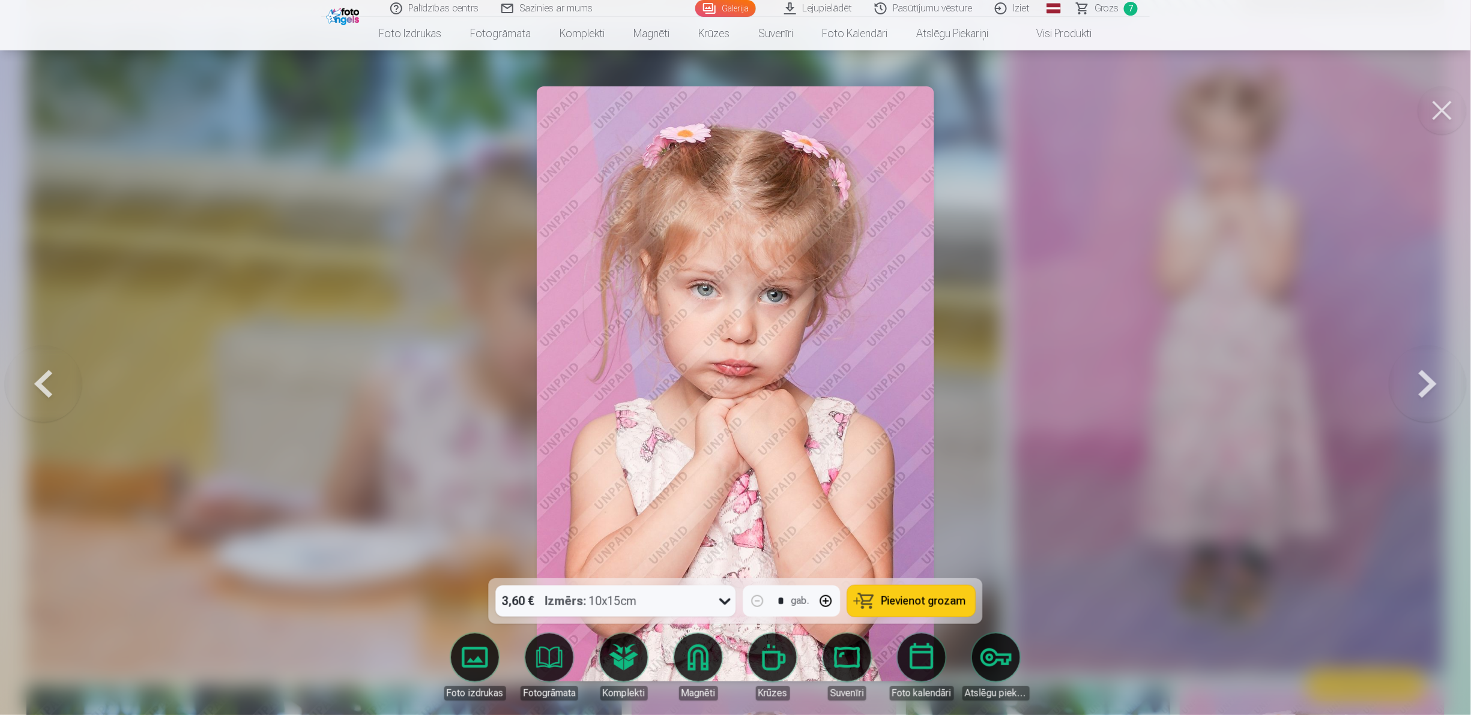
click at [35, 357] on button at bounding box center [43, 384] width 77 height 365
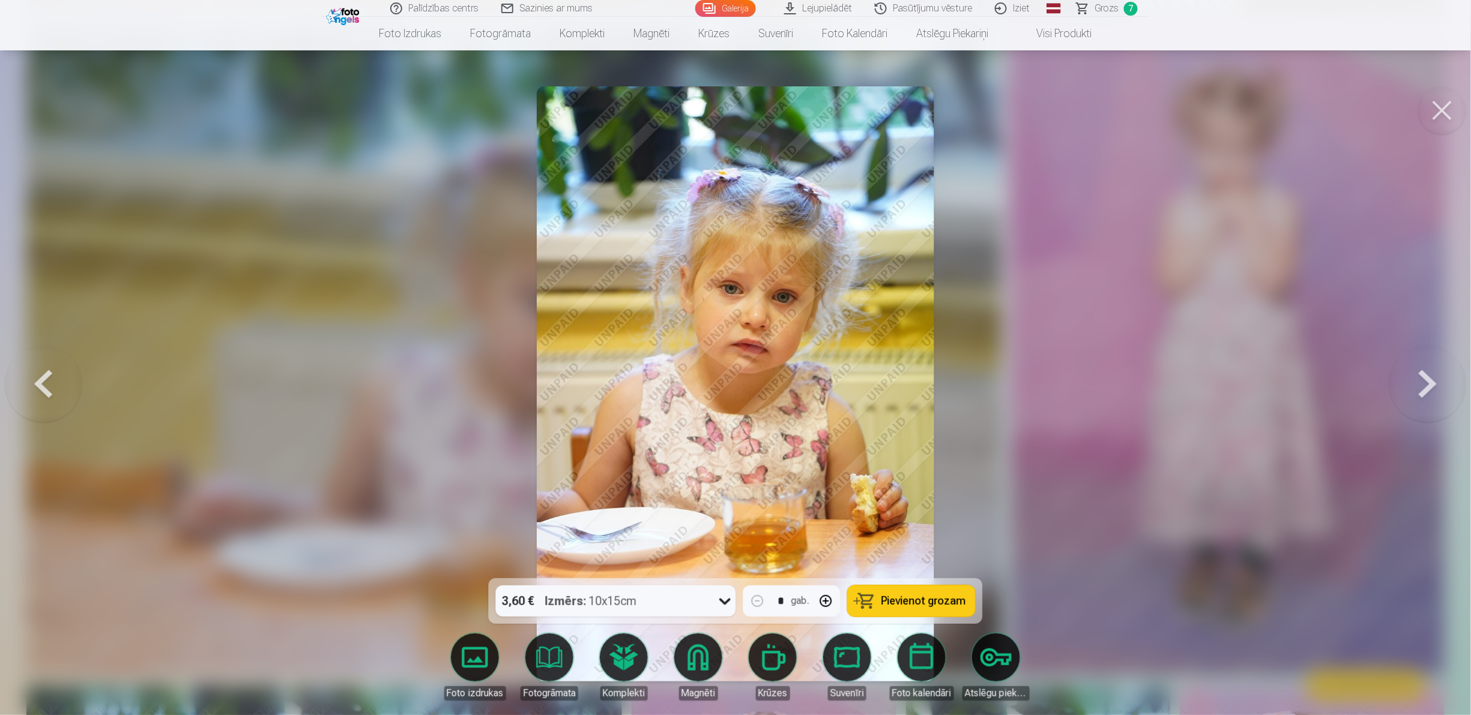
click at [35, 357] on button at bounding box center [43, 384] width 77 height 365
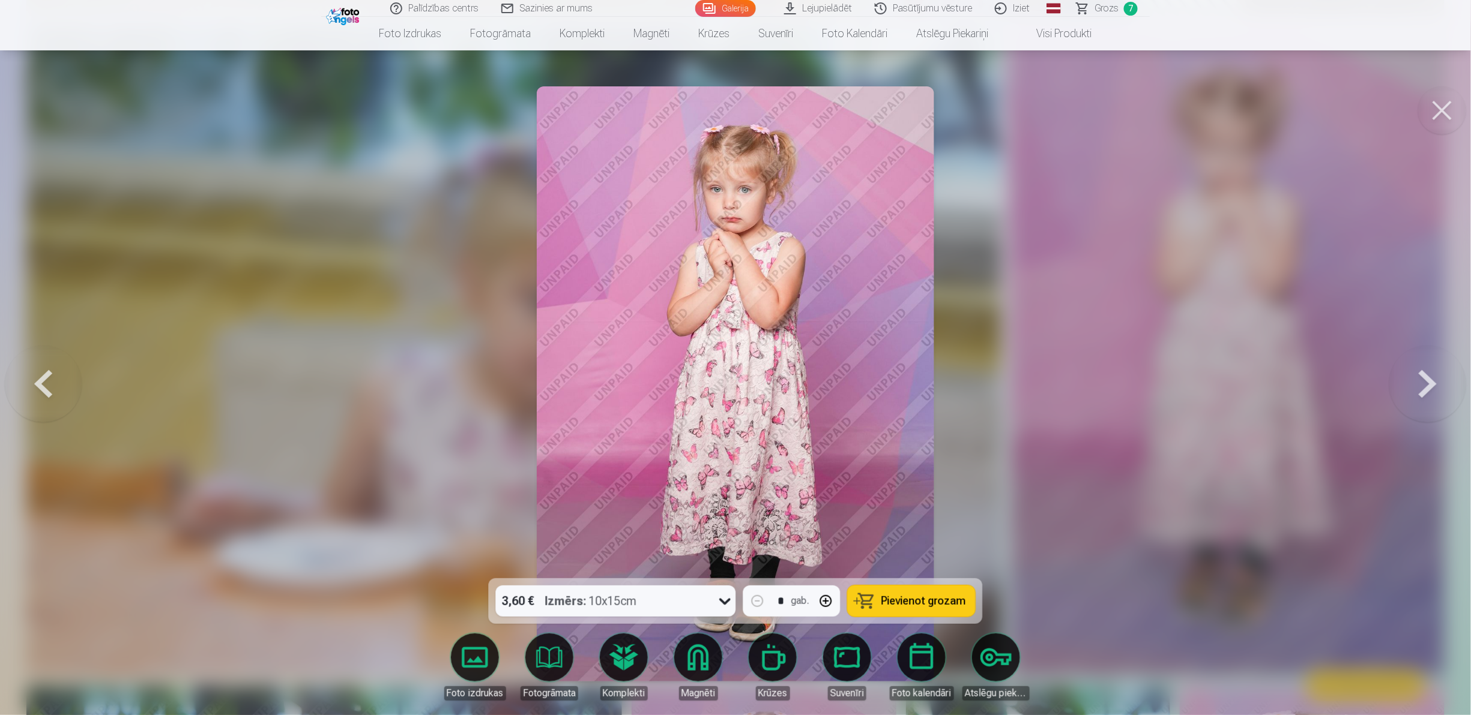
click at [35, 357] on button at bounding box center [43, 384] width 77 height 365
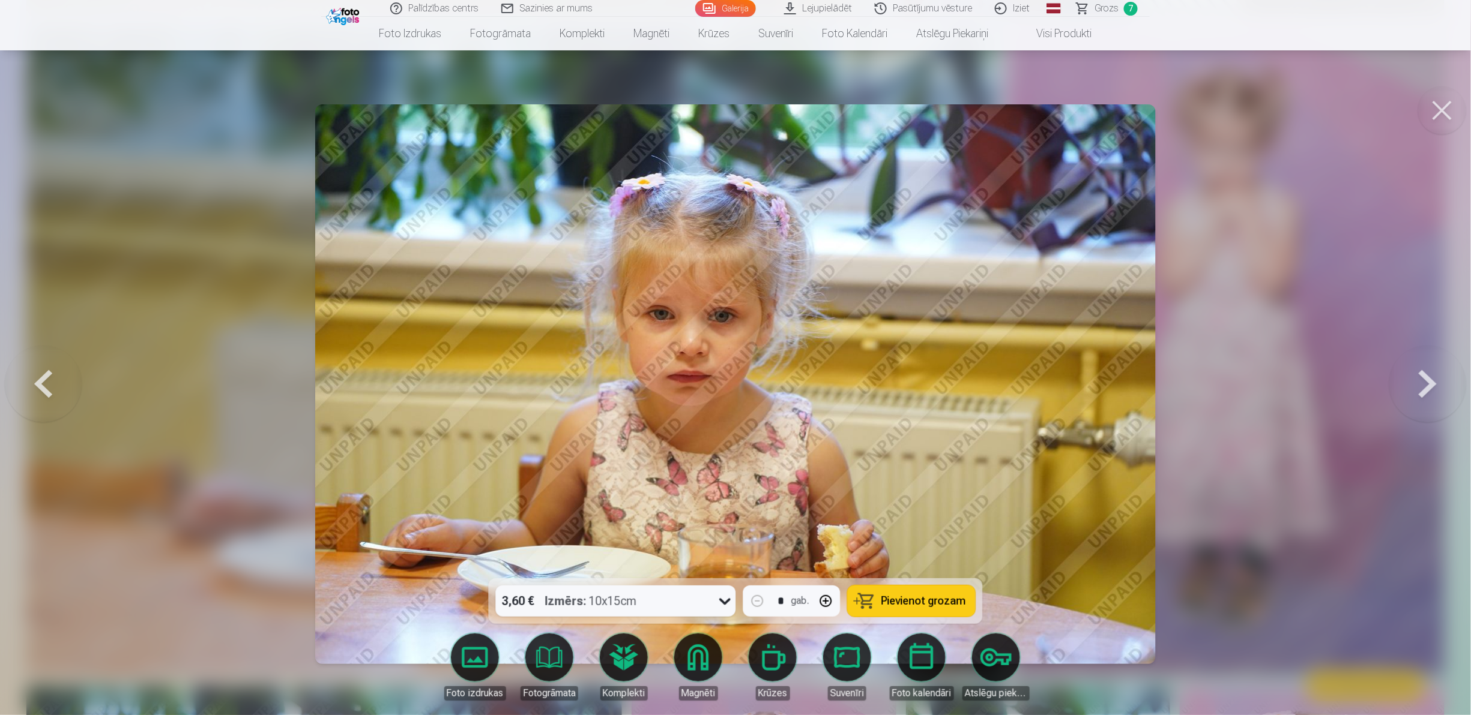
click at [35, 357] on button at bounding box center [43, 384] width 77 height 365
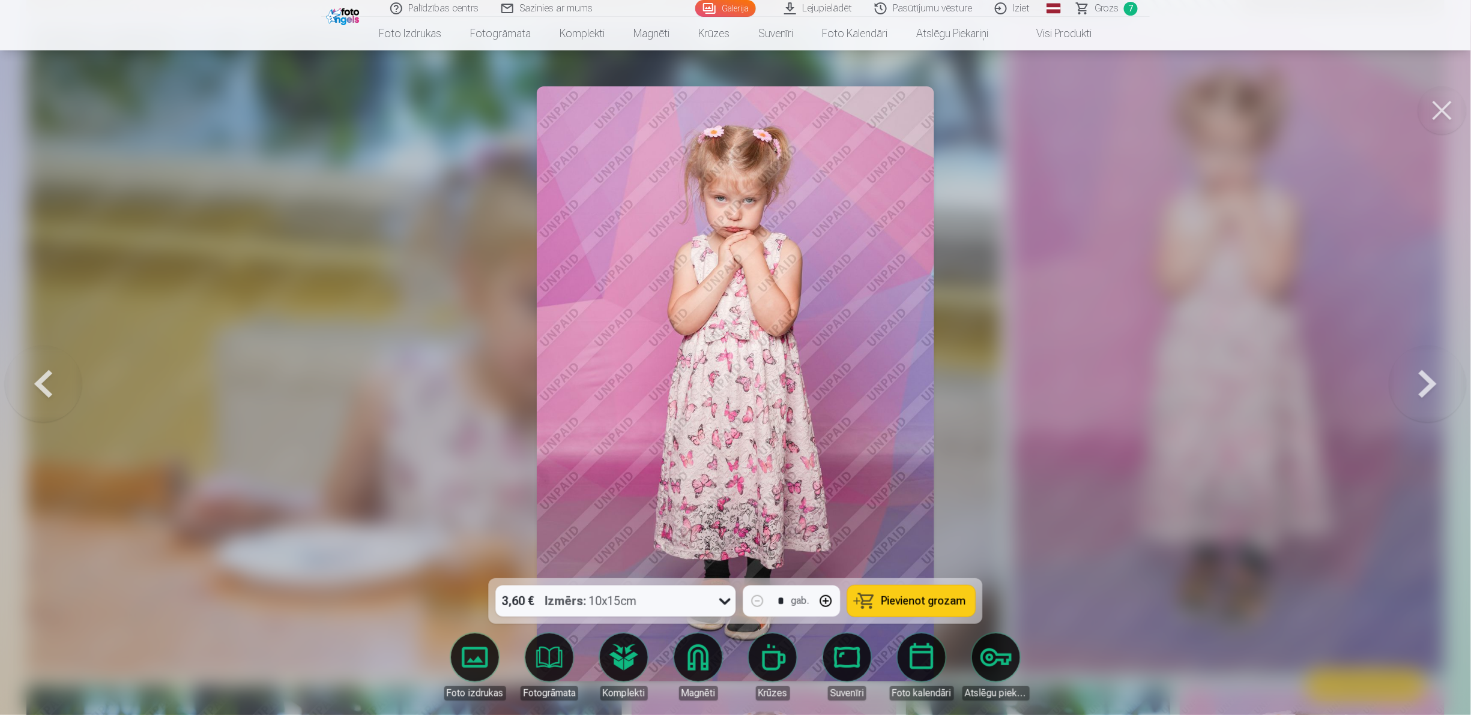
click at [732, 357] on span "Pievienot grozam" at bounding box center [923, 601] width 85 height 11
click at [732, 10] on span "Grozs" at bounding box center [1106, 8] width 25 height 14
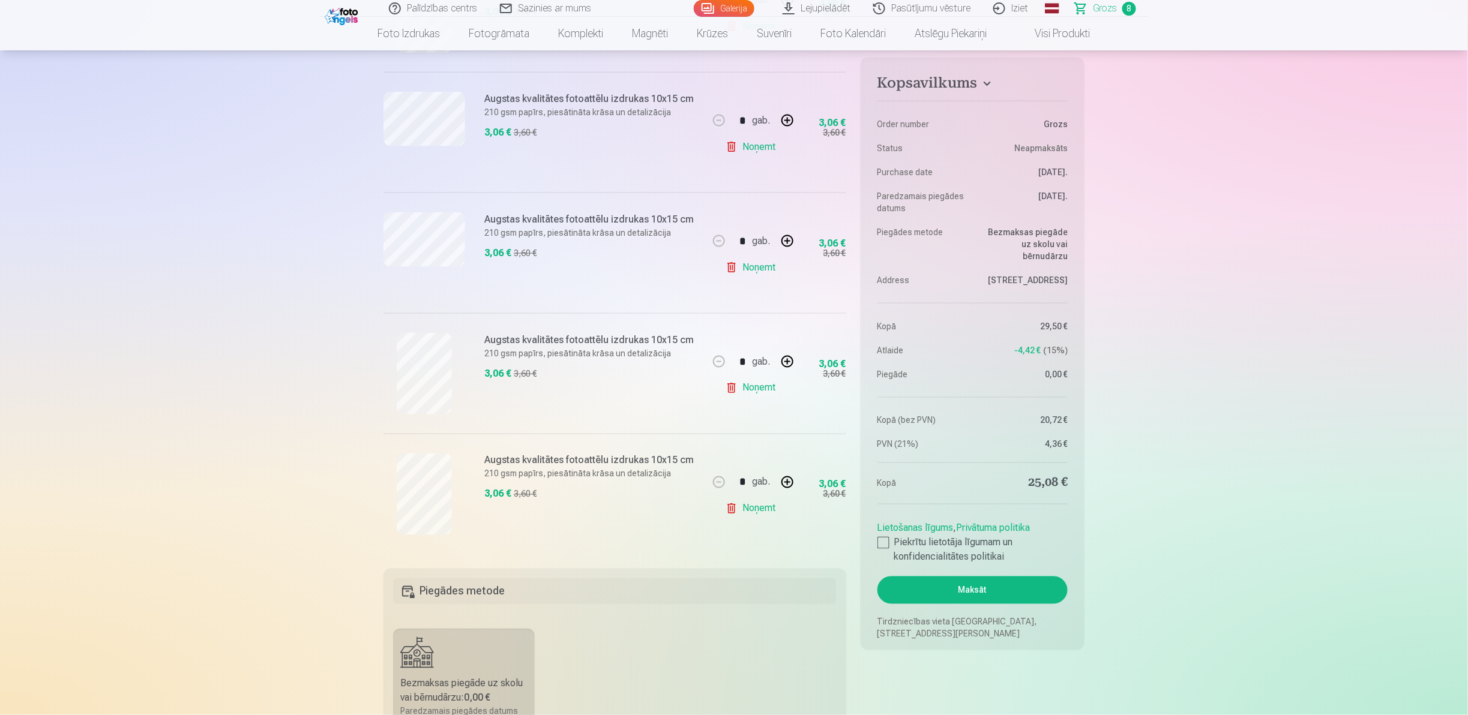
scroll to position [720, 0]
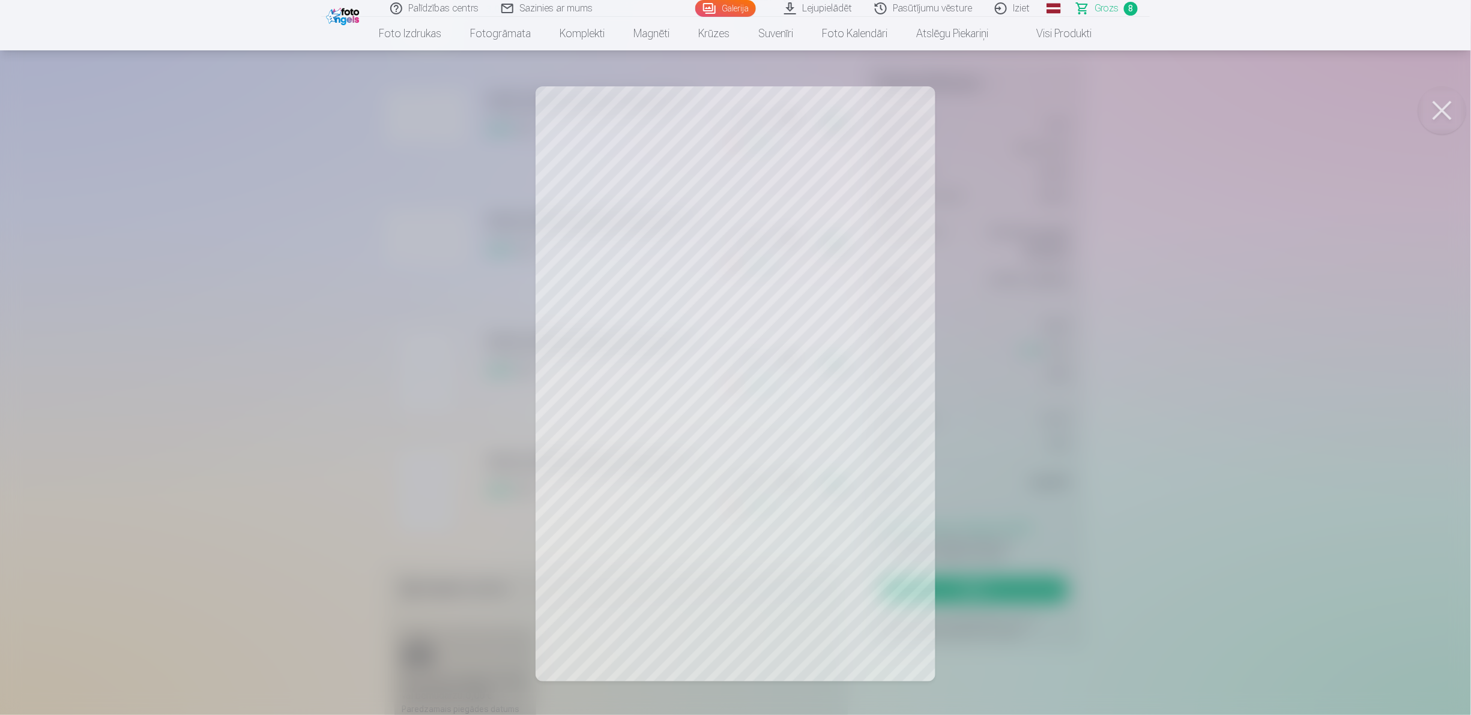
click at [732, 113] on button at bounding box center [1442, 110] width 48 height 48
click at [732, 109] on button at bounding box center [1442, 110] width 48 height 48
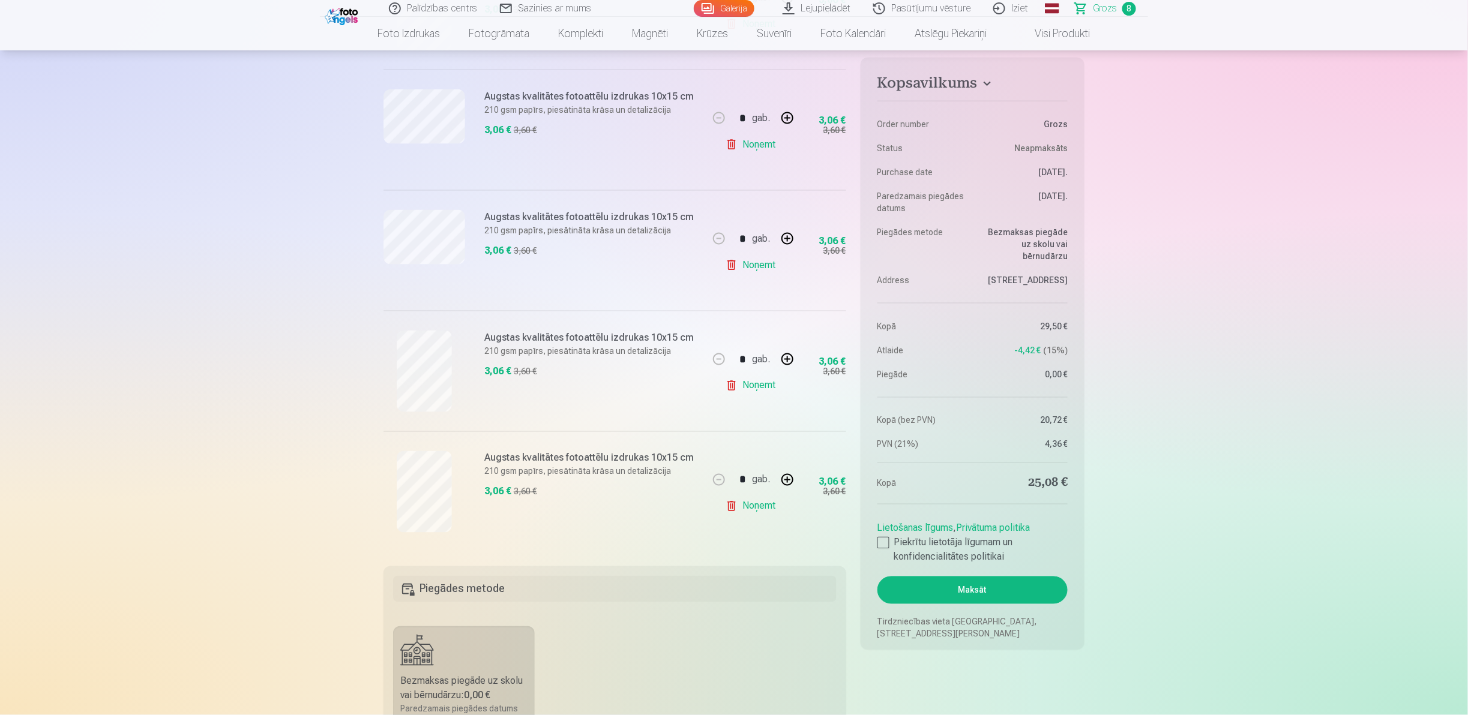
click at [732, 357] on link "Noņemt" at bounding box center [753, 386] width 55 height 24
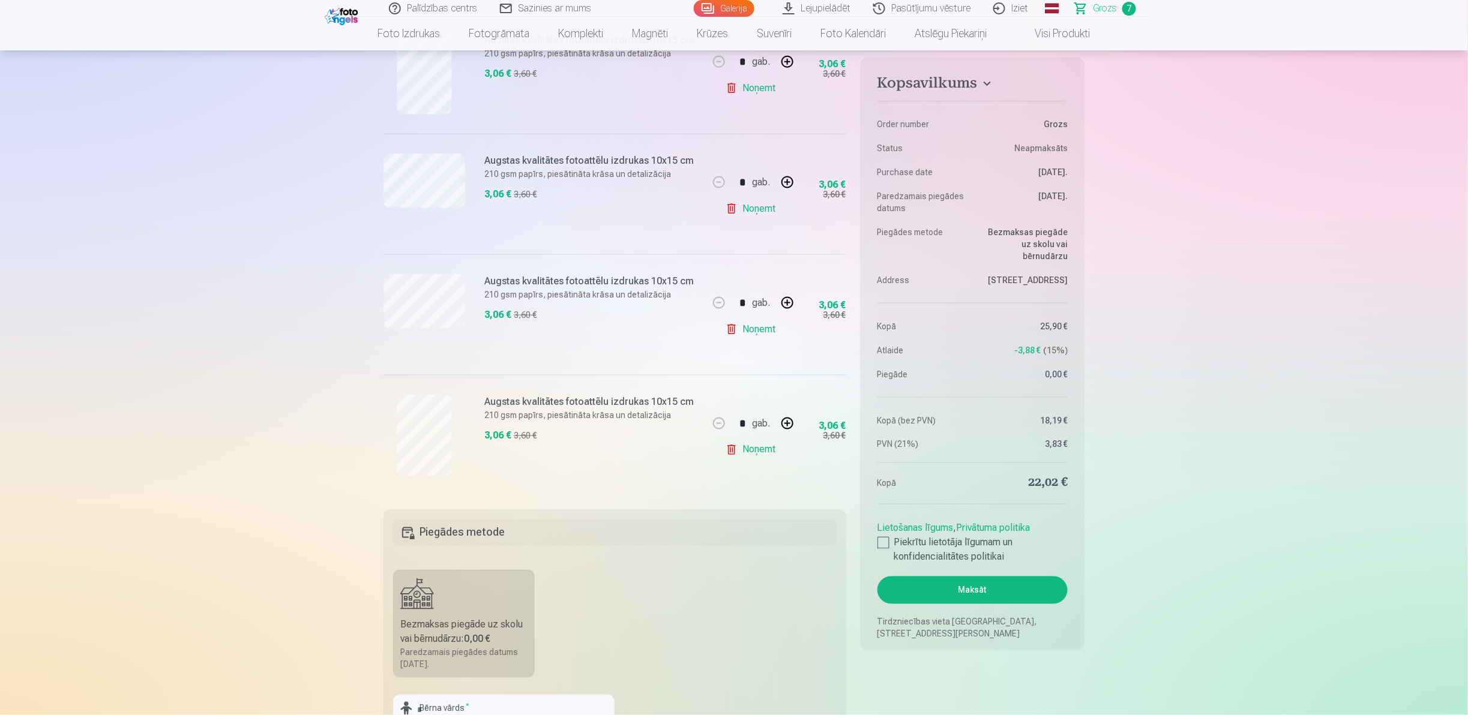
scroll to position [1016, 0]
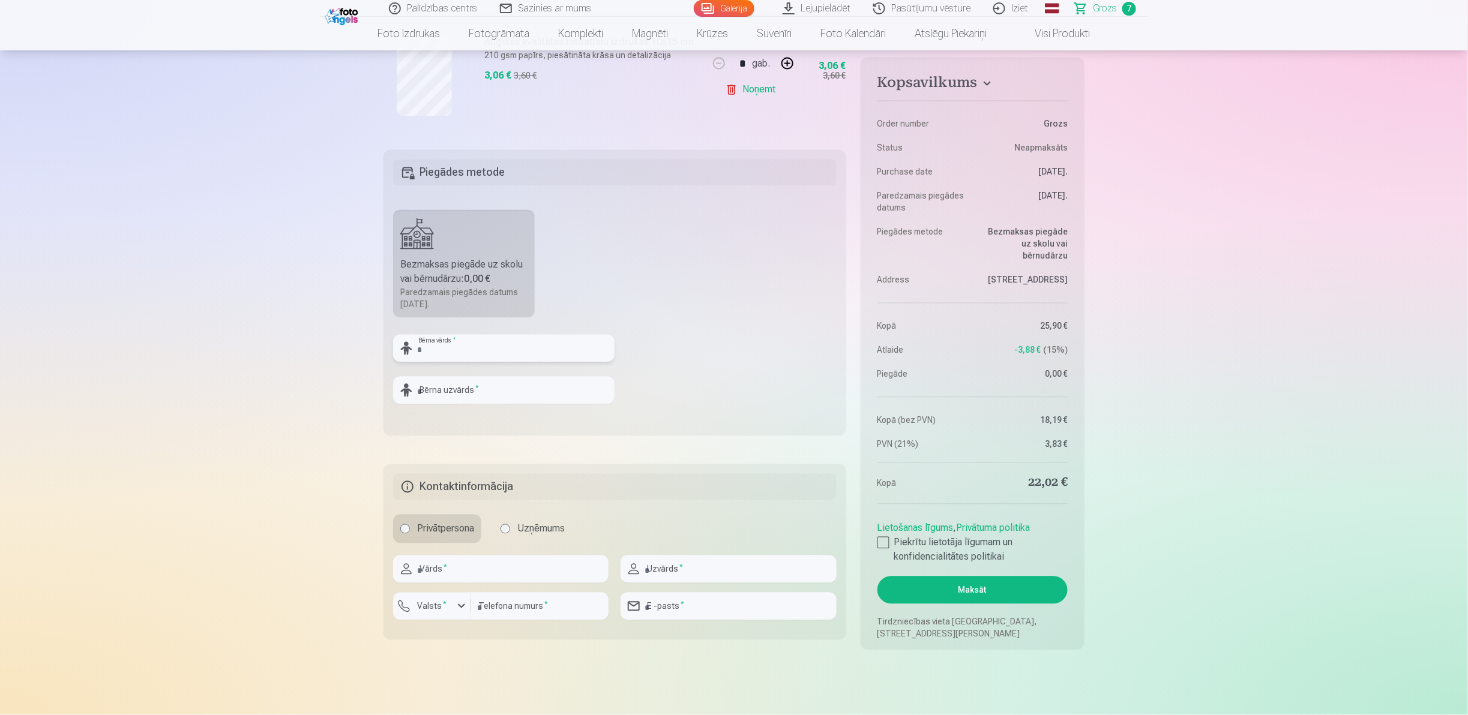
click at [453, 347] on input "text" at bounding box center [503, 349] width 221 height 28
click at [474, 342] on input "text" at bounding box center [503, 349] width 221 height 28
type input "*********"
click at [423, 357] on input "text" at bounding box center [503, 391] width 221 height 28
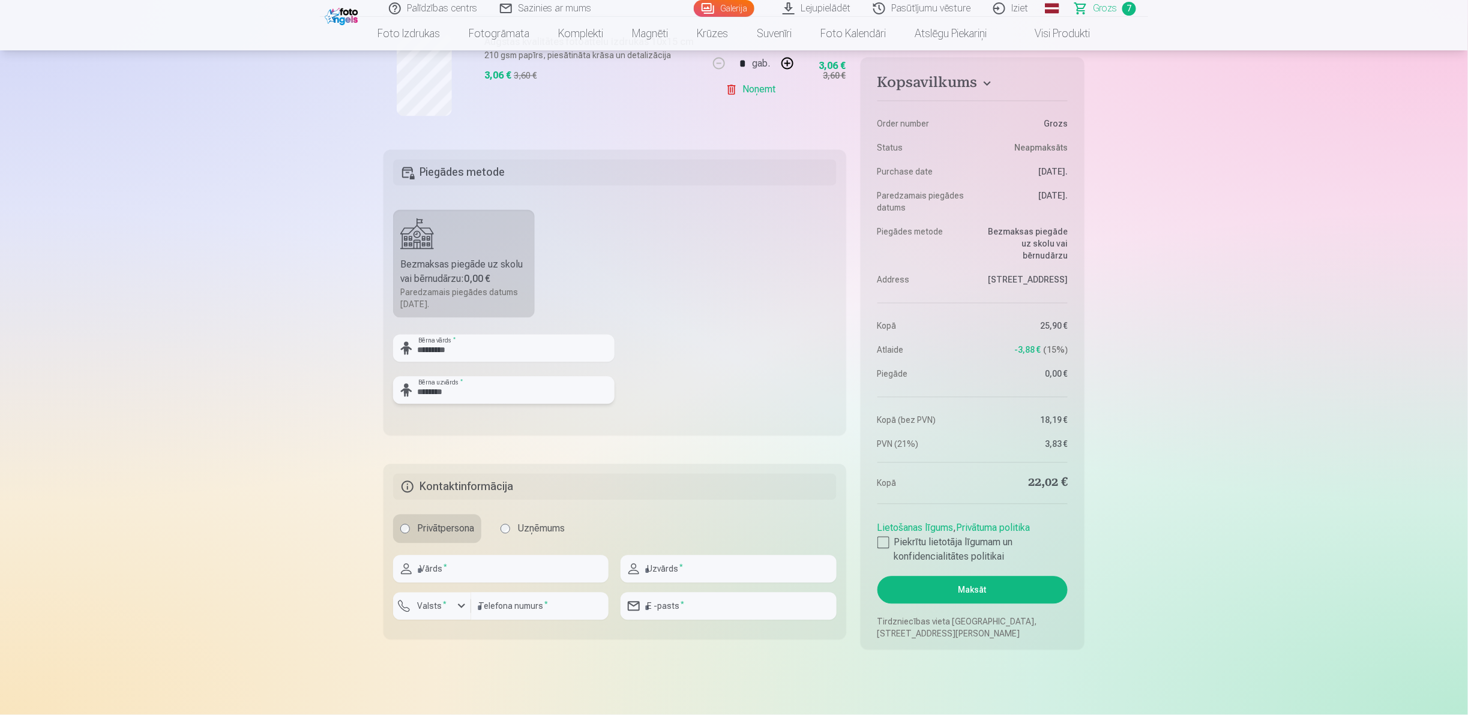
type input "********"
click at [444, 357] on input "text" at bounding box center [500, 570] width 215 height 28
type input "*****"
type input "*******"
type input "********"
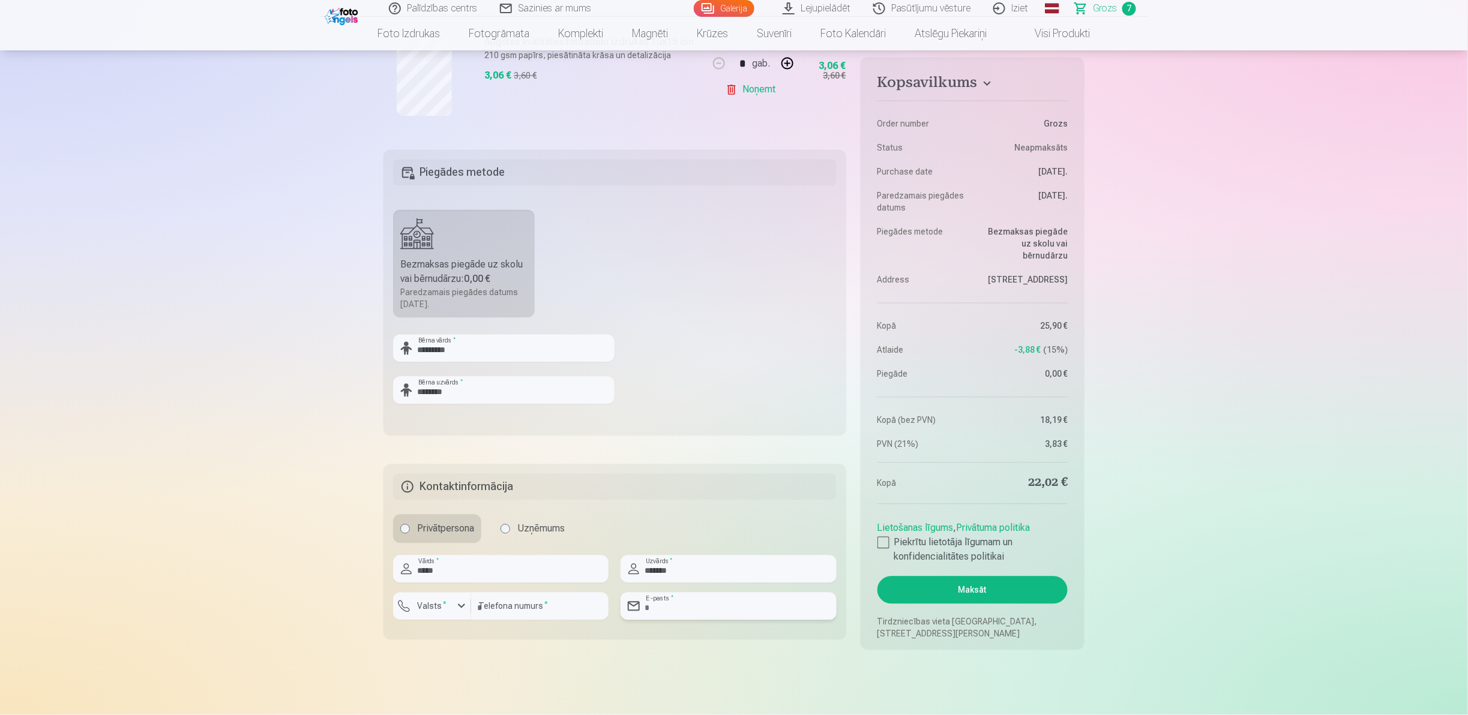
type input "**********"
click at [518, 357] on input "********" at bounding box center [539, 607] width 137 height 28
type input "*"
type input "********"
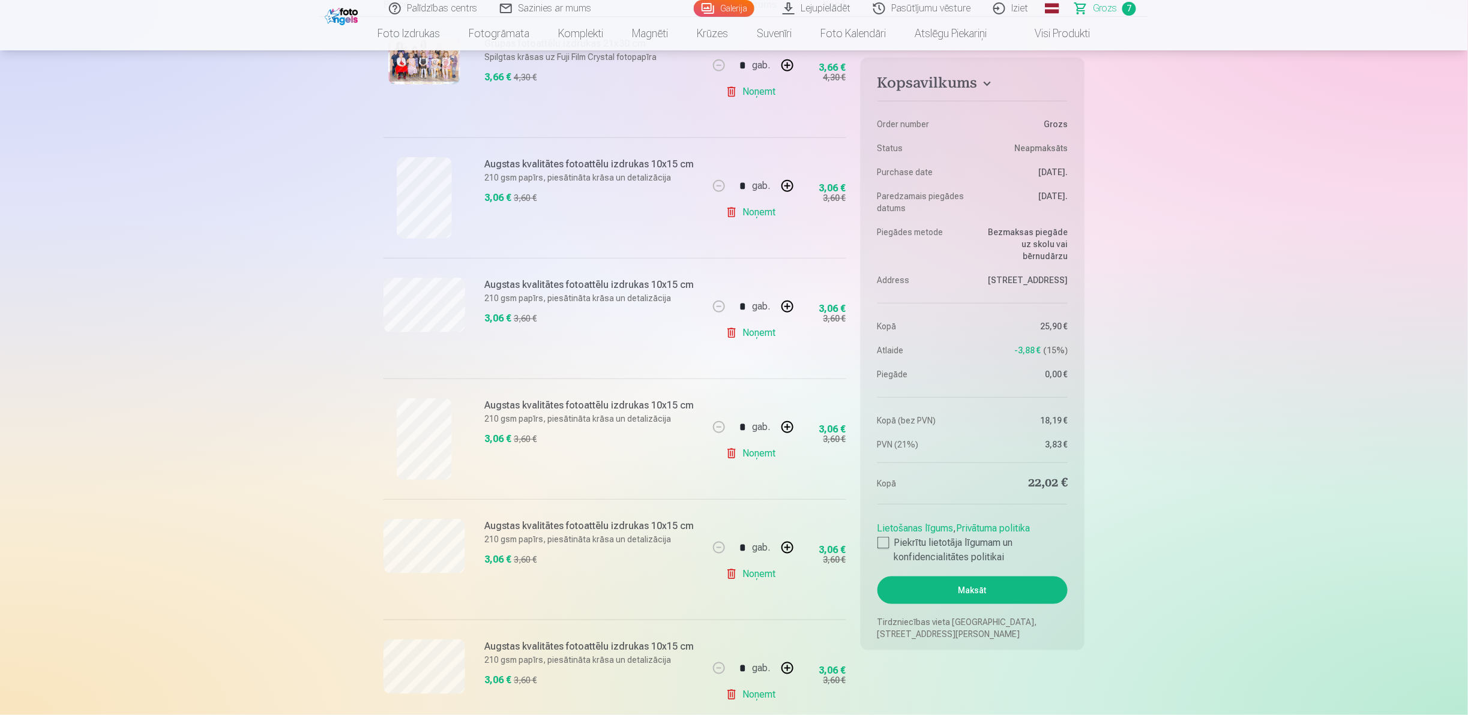
scroll to position [0, 0]
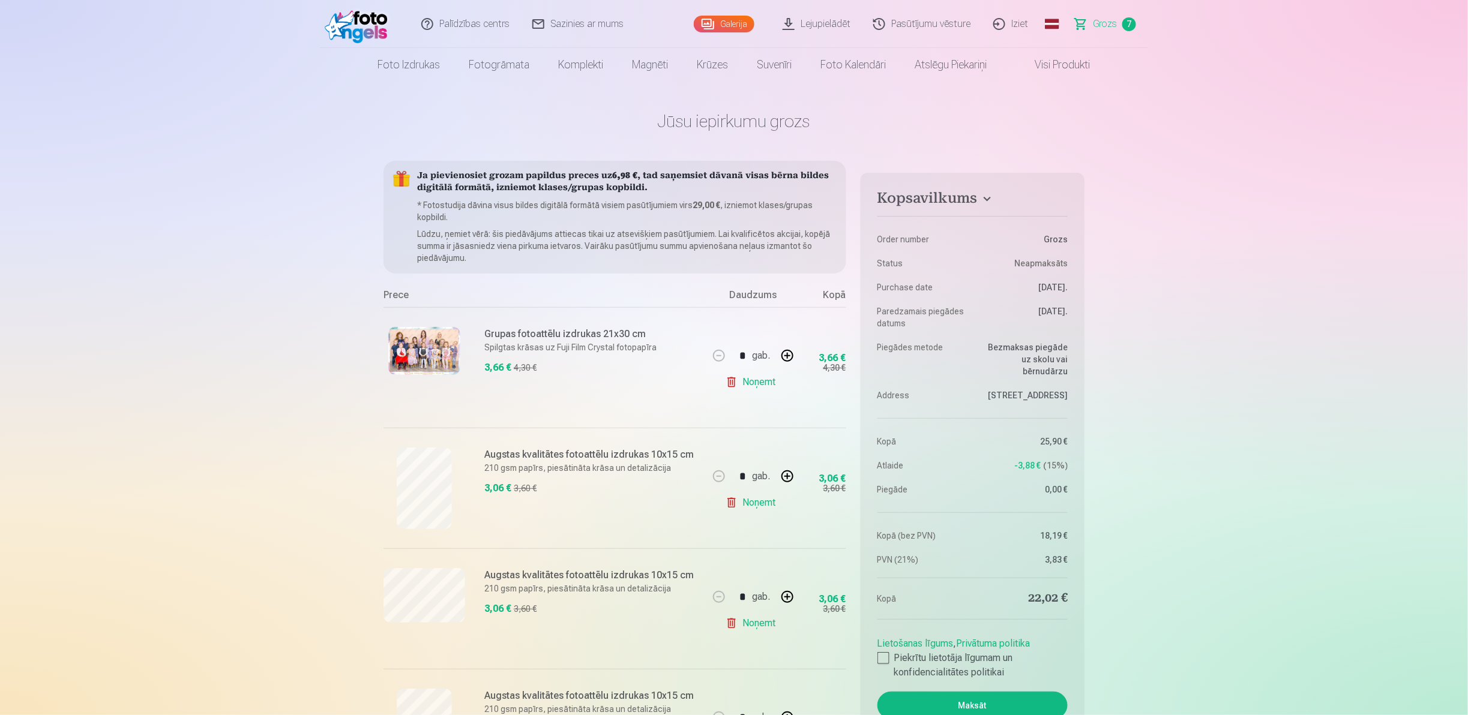
click at [732, 61] on span at bounding box center [1023, 65] width 14 height 14
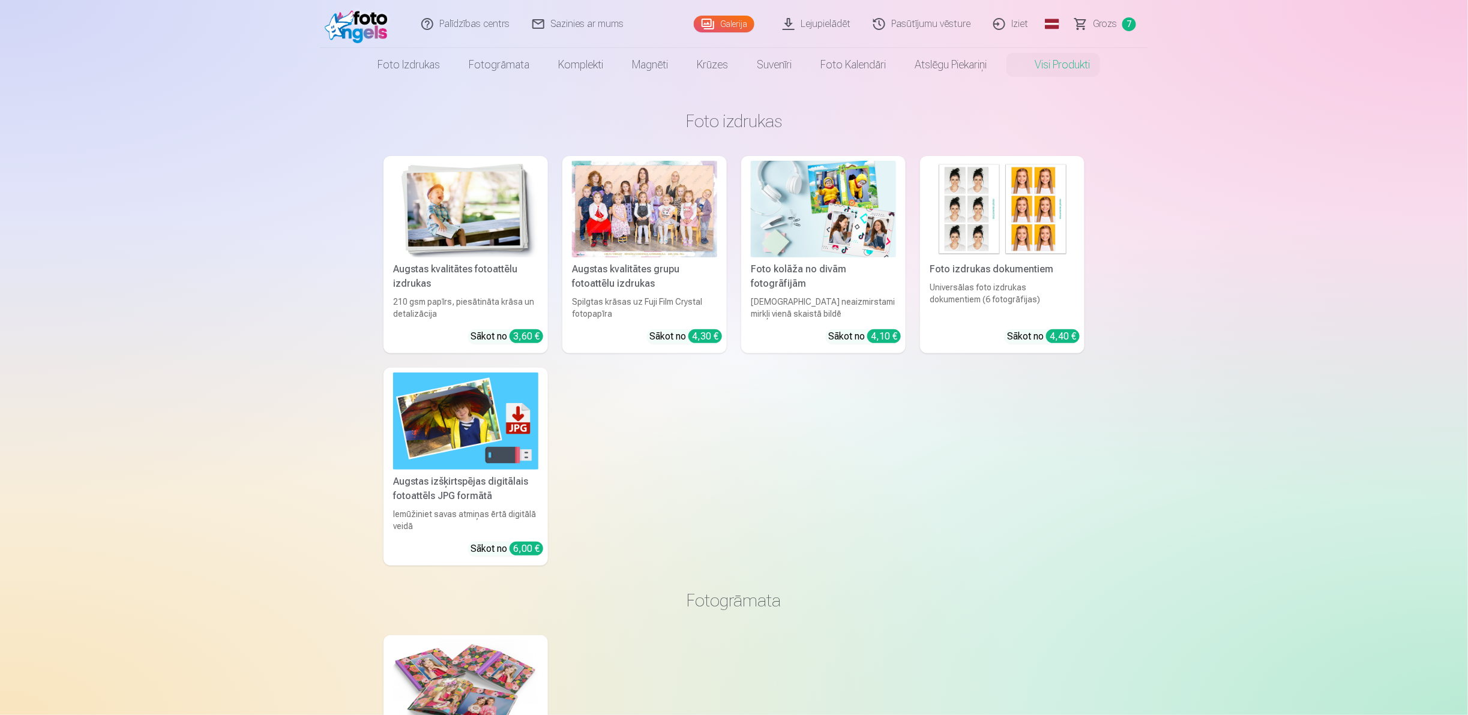
click at [732, 202] on img at bounding box center [823, 209] width 145 height 97
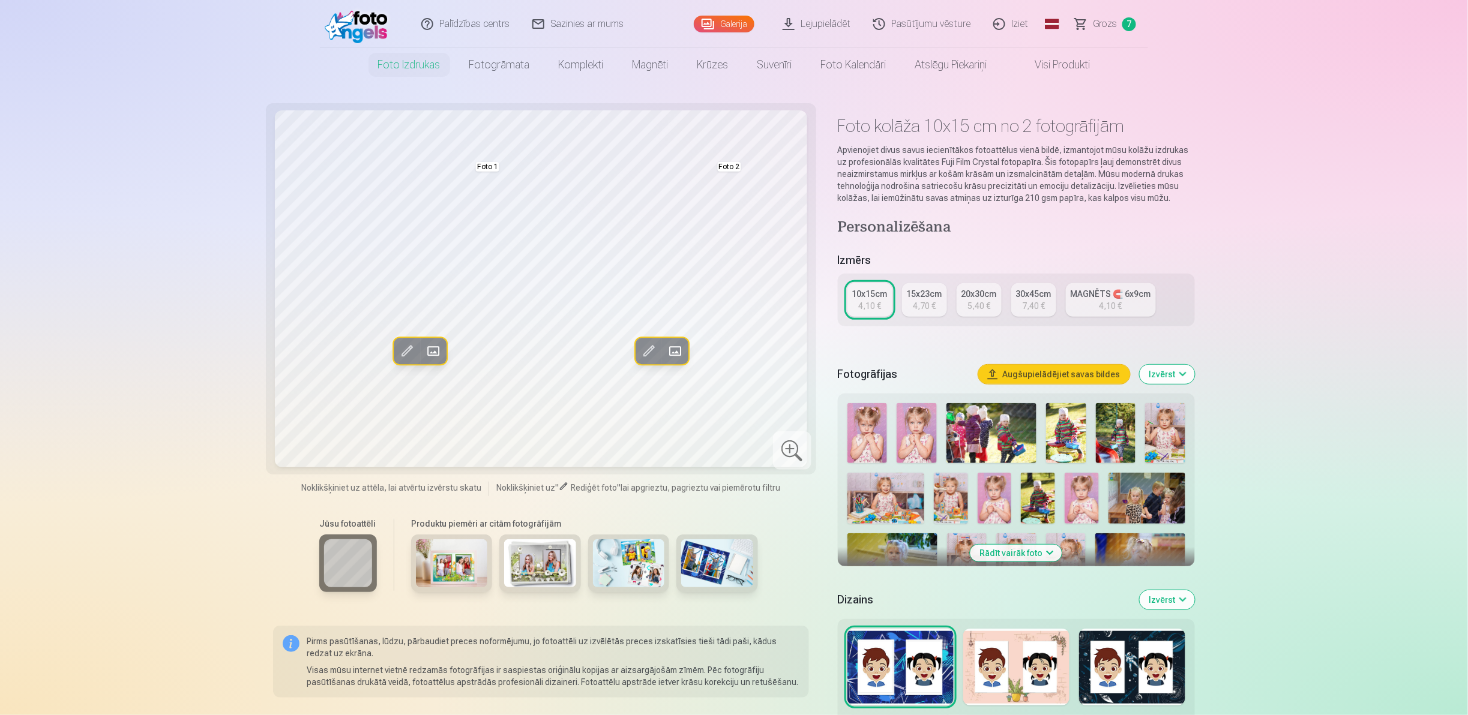
click at [465, 357] on div at bounding box center [452, 564] width 82 height 58
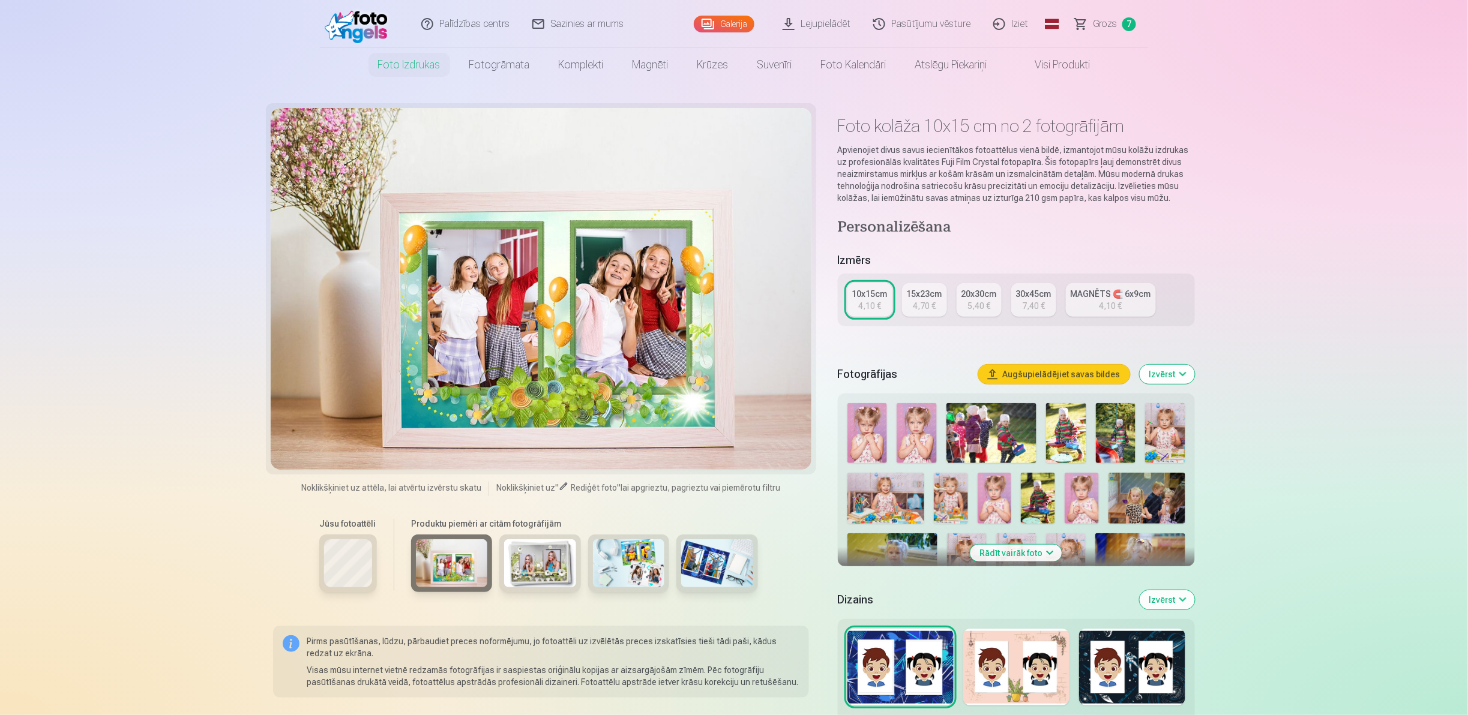
click at [607, 357] on img at bounding box center [629, 564] width 72 height 48
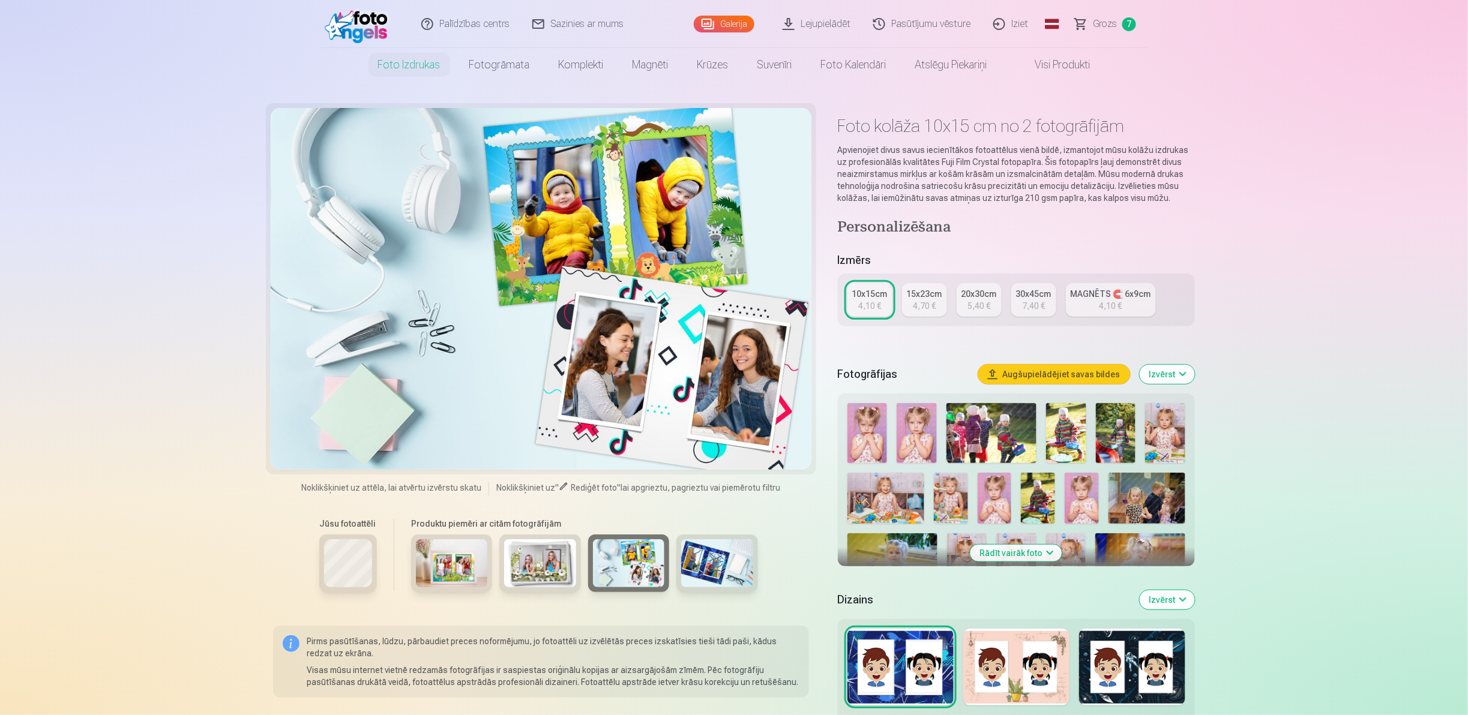
click at [709, 357] on img at bounding box center [717, 564] width 72 height 48
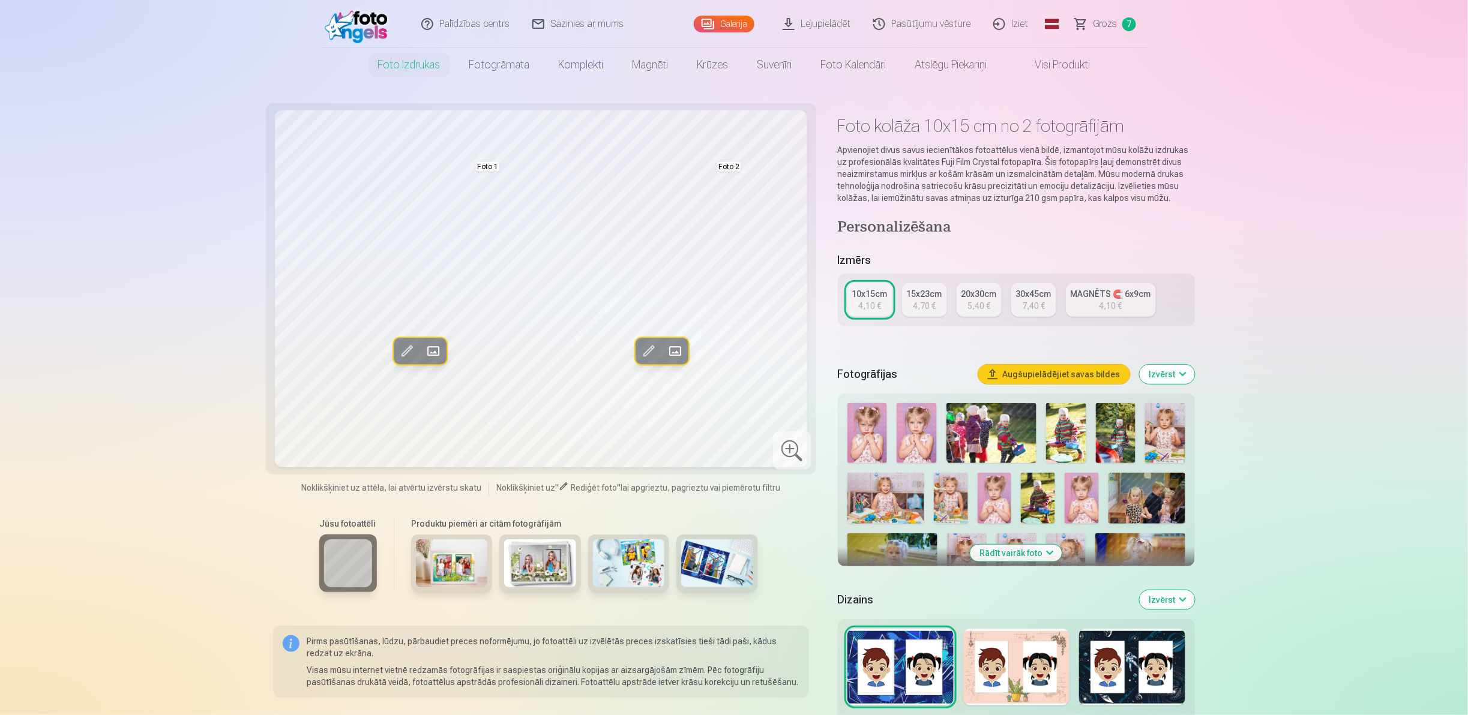
click at [732, 357] on div at bounding box center [1016, 667] width 106 height 77
click at [732, 357] on img at bounding box center [886, 498] width 77 height 51
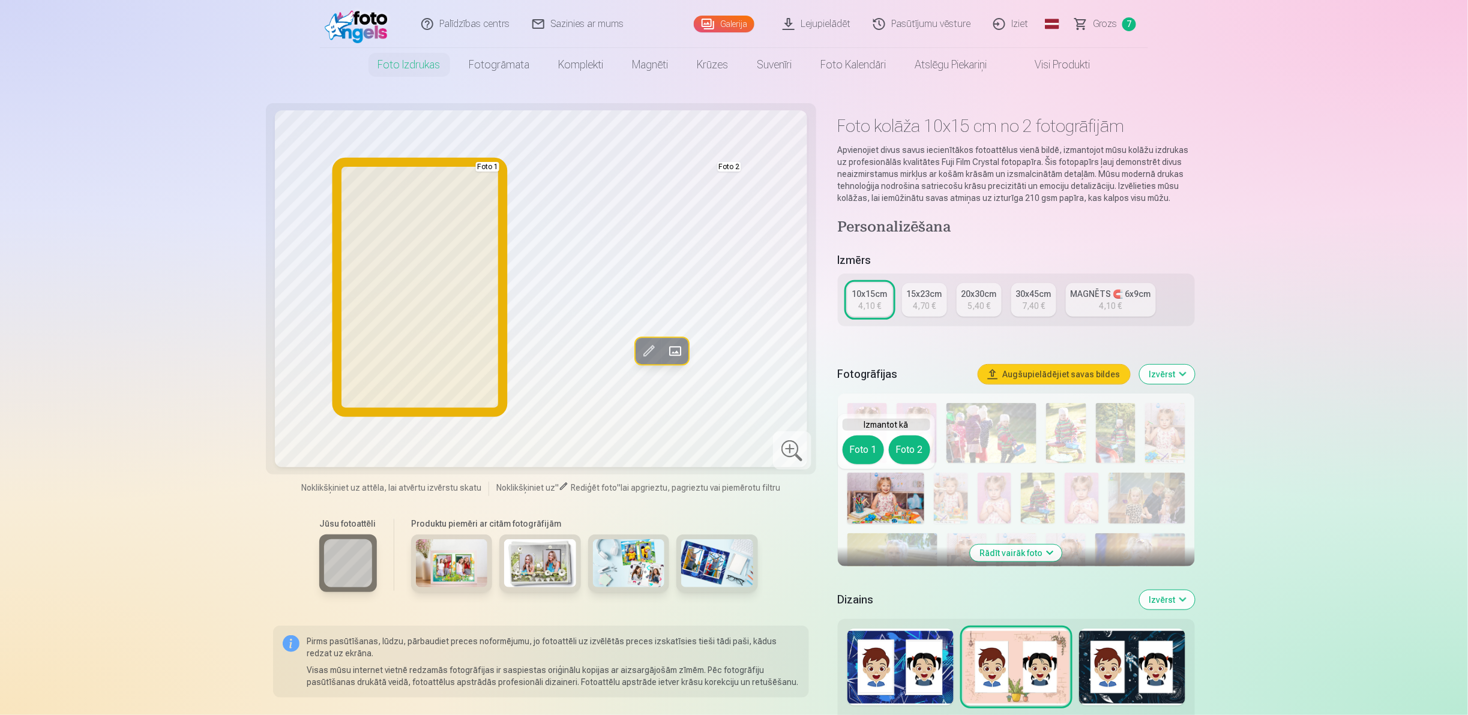
click at [732, 357] on button "Foto 1" at bounding box center [863, 450] width 41 height 29
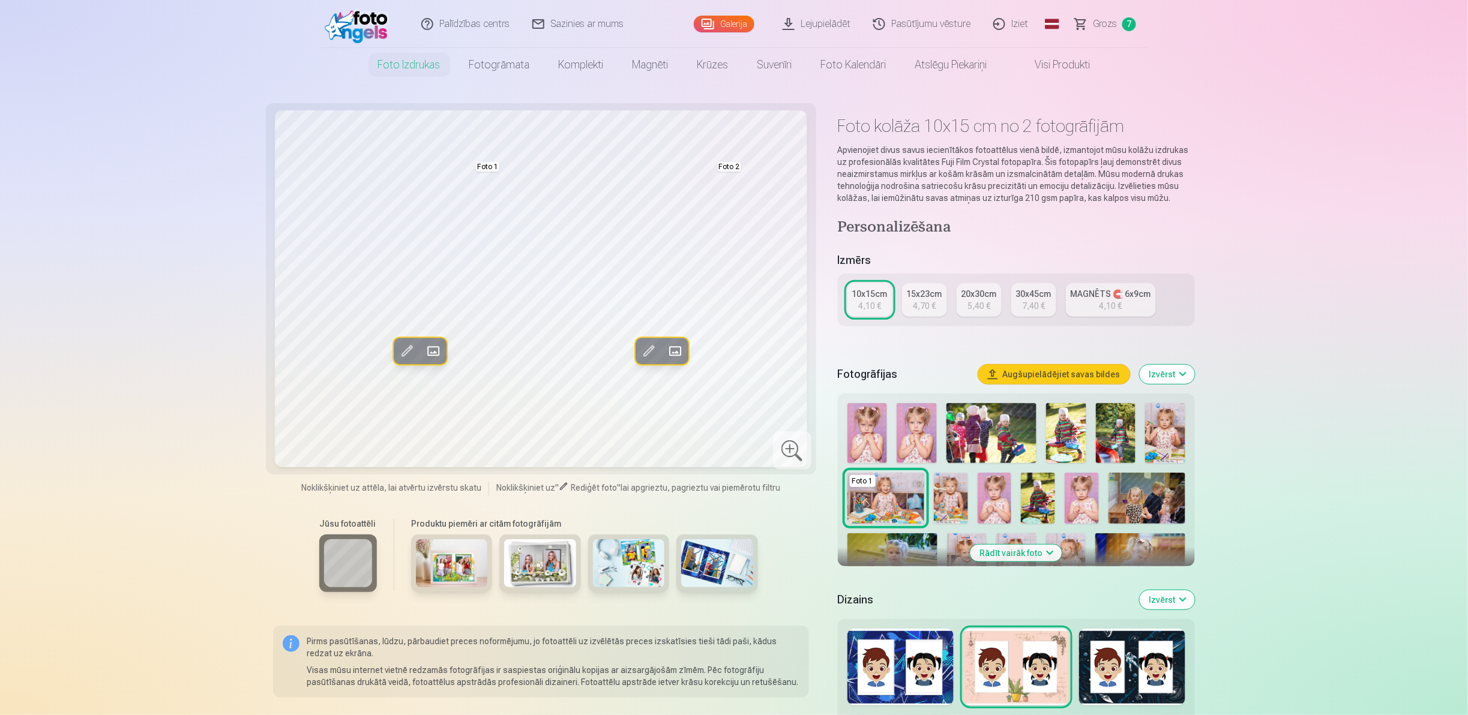
click at [732, 357] on button "Rādīt vairāk foto" at bounding box center [1017, 553] width 92 height 17
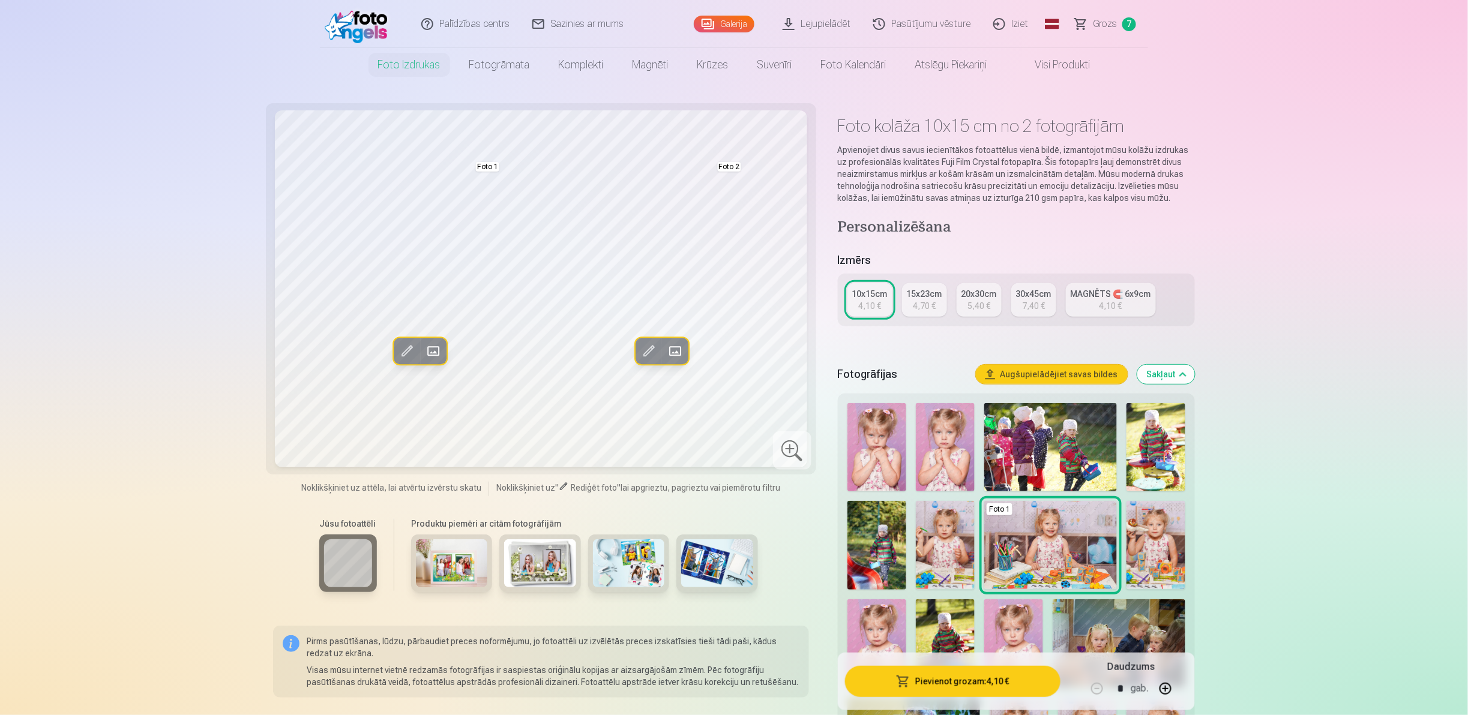
drag, startPoint x: 1253, startPoint y: 499, endPoint x: 1245, endPoint y: 587, distance: 88.0
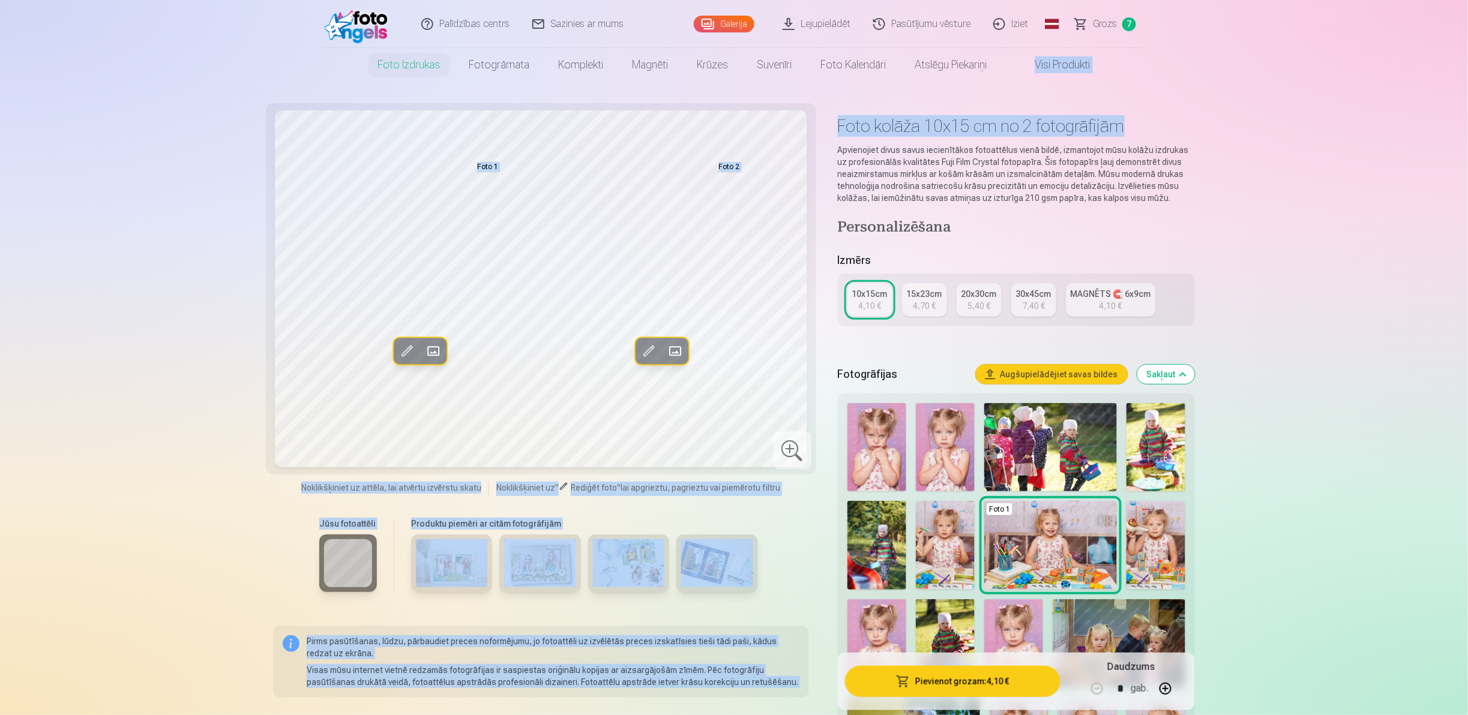
drag, startPoint x: 1469, startPoint y: 53, endPoint x: 1336, endPoint y: 131, distance: 154.1
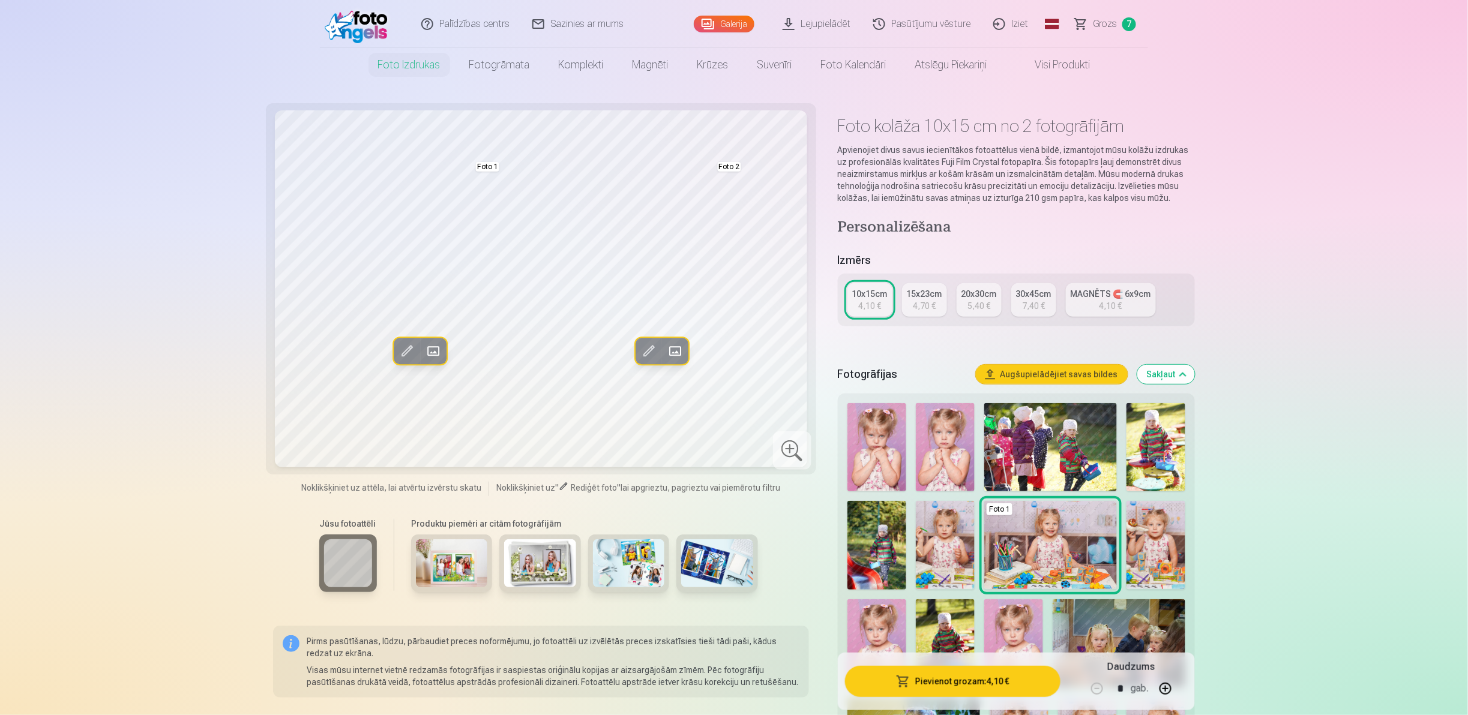
drag, startPoint x: 1336, startPoint y: 131, endPoint x: 1375, endPoint y: 359, distance: 231.4
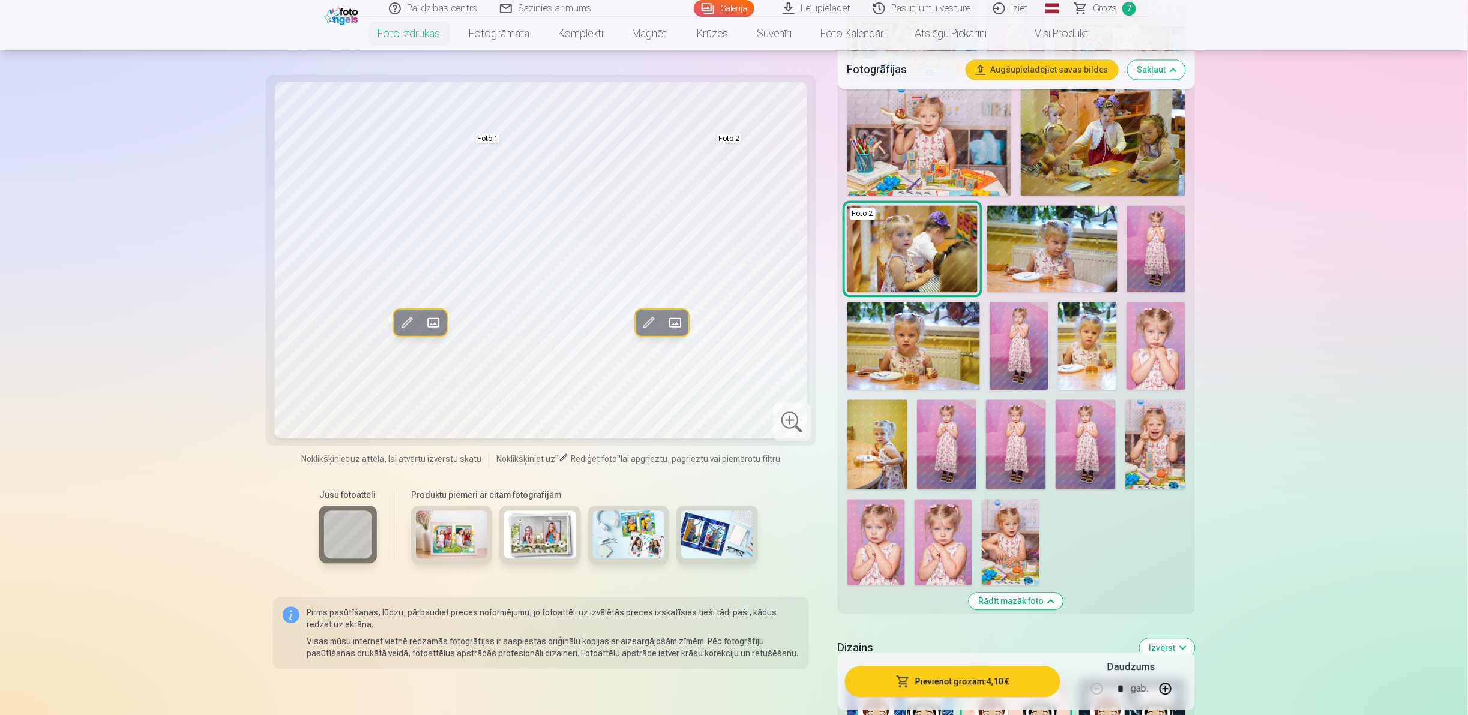
scroll to position [1132, 0]
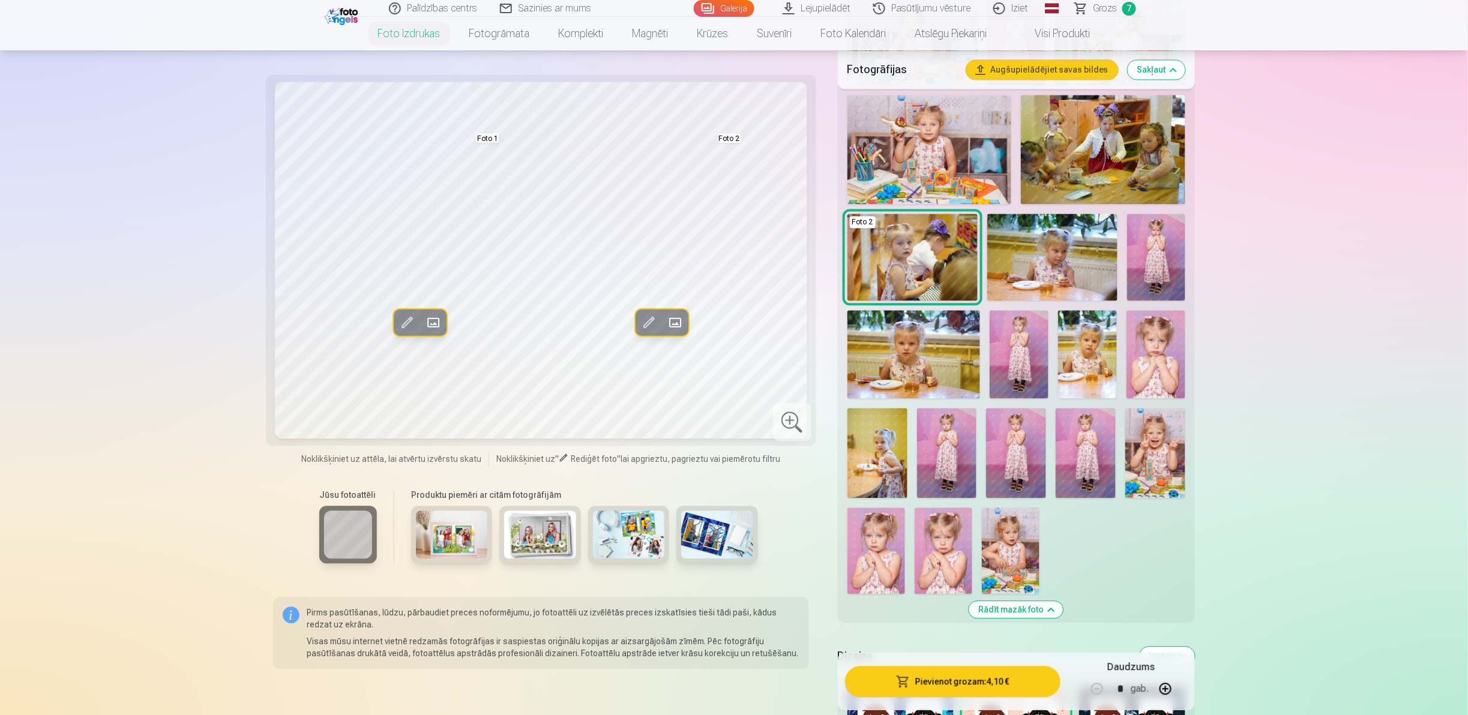
click at [732, 327] on img at bounding box center [1019, 354] width 59 height 88
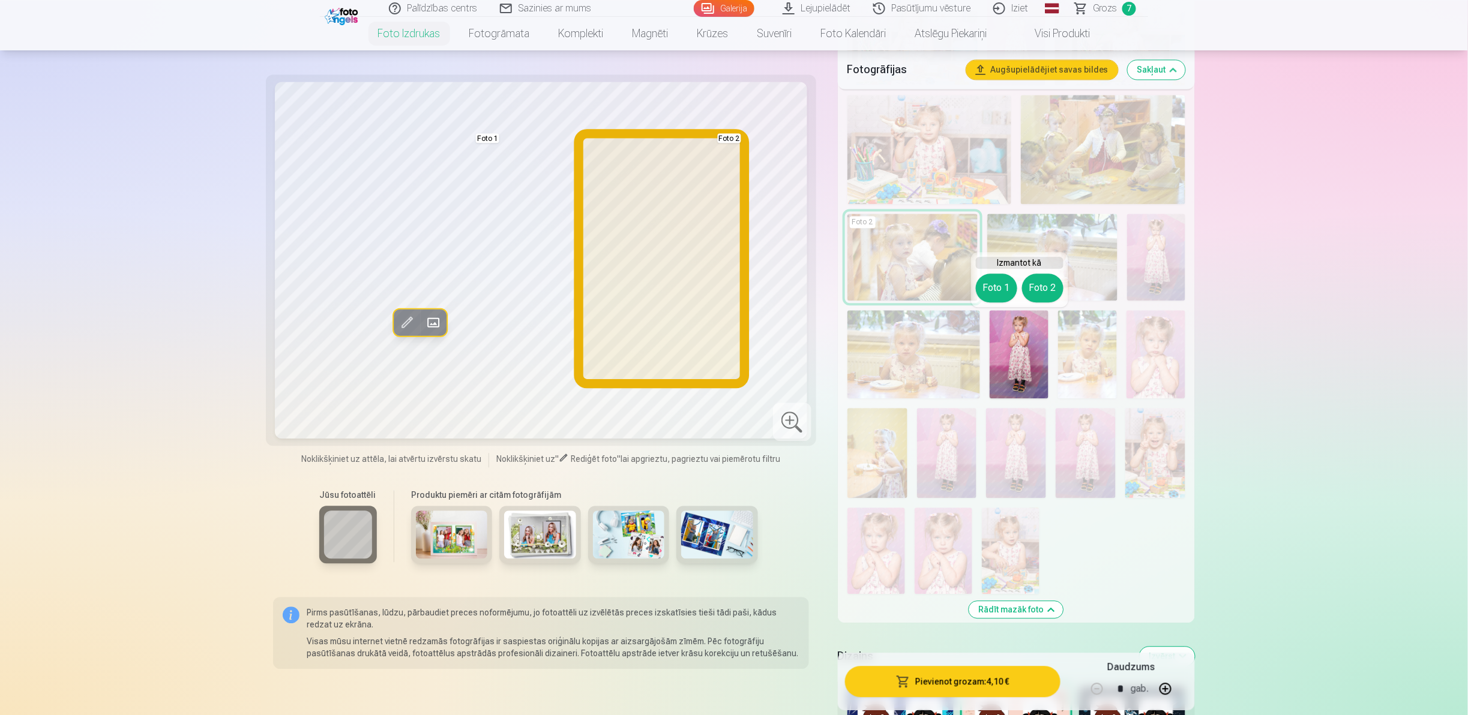
click at [732, 293] on button "Foto 2" at bounding box center [1042, 288] width 41 height 29
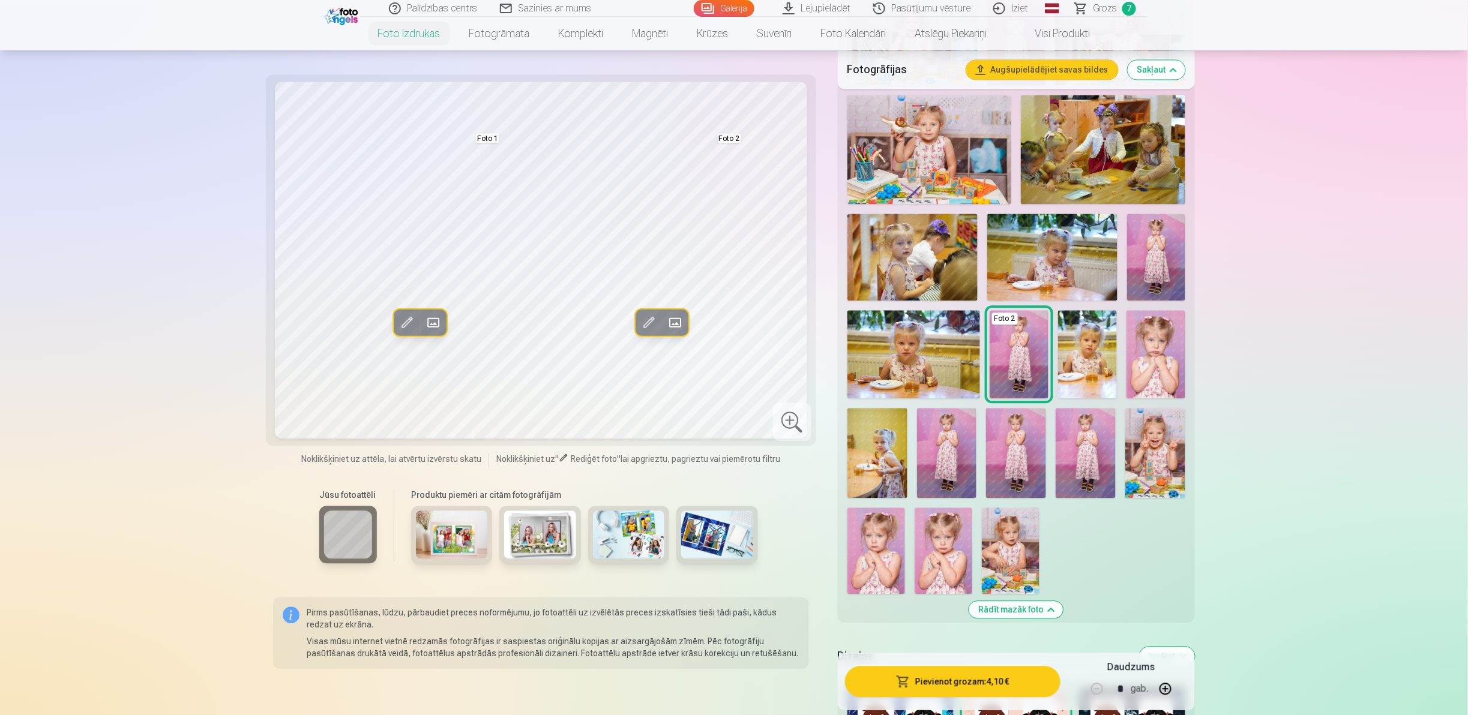
click at [732, 357] on img at bounding box center [947, 453] width 60 height 90
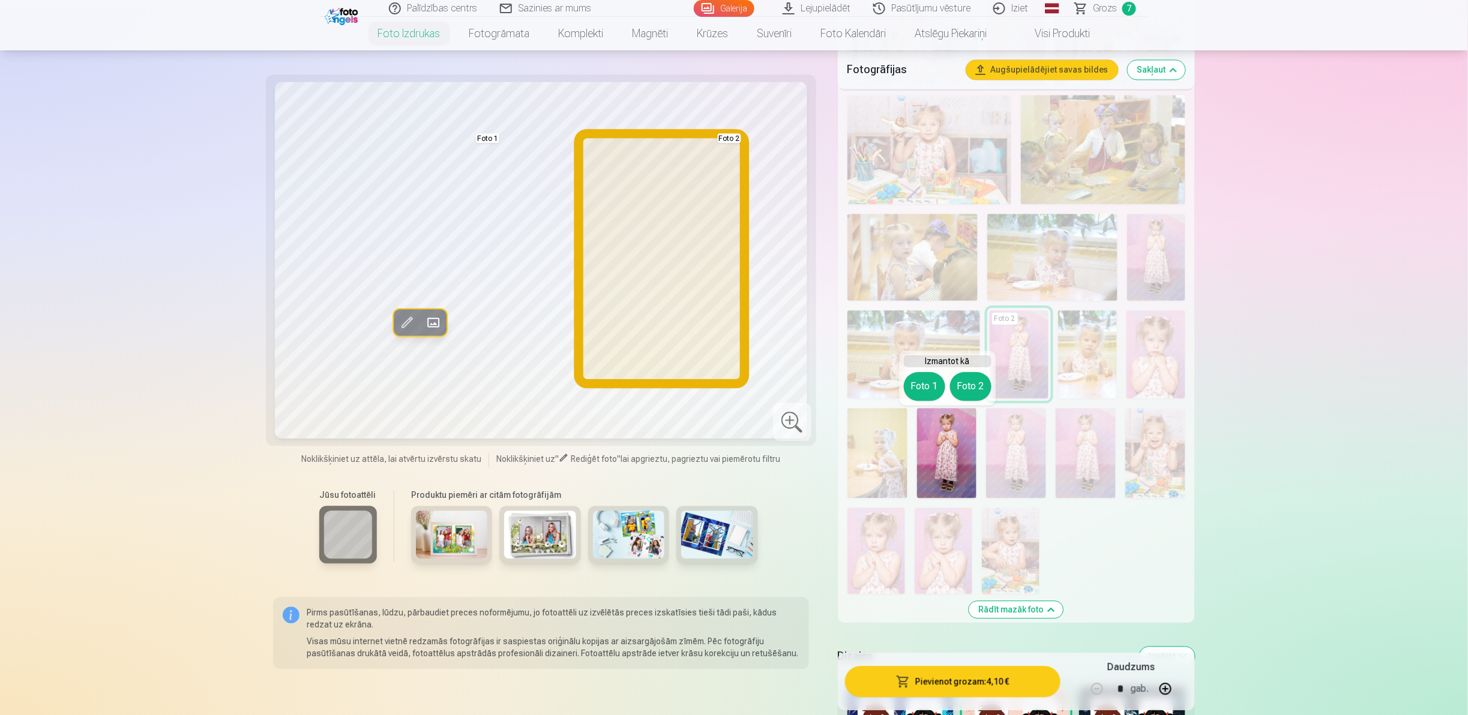
click at [732, 357] on button "Foto 2" at bounding box center [970, 386] width 41 height 29
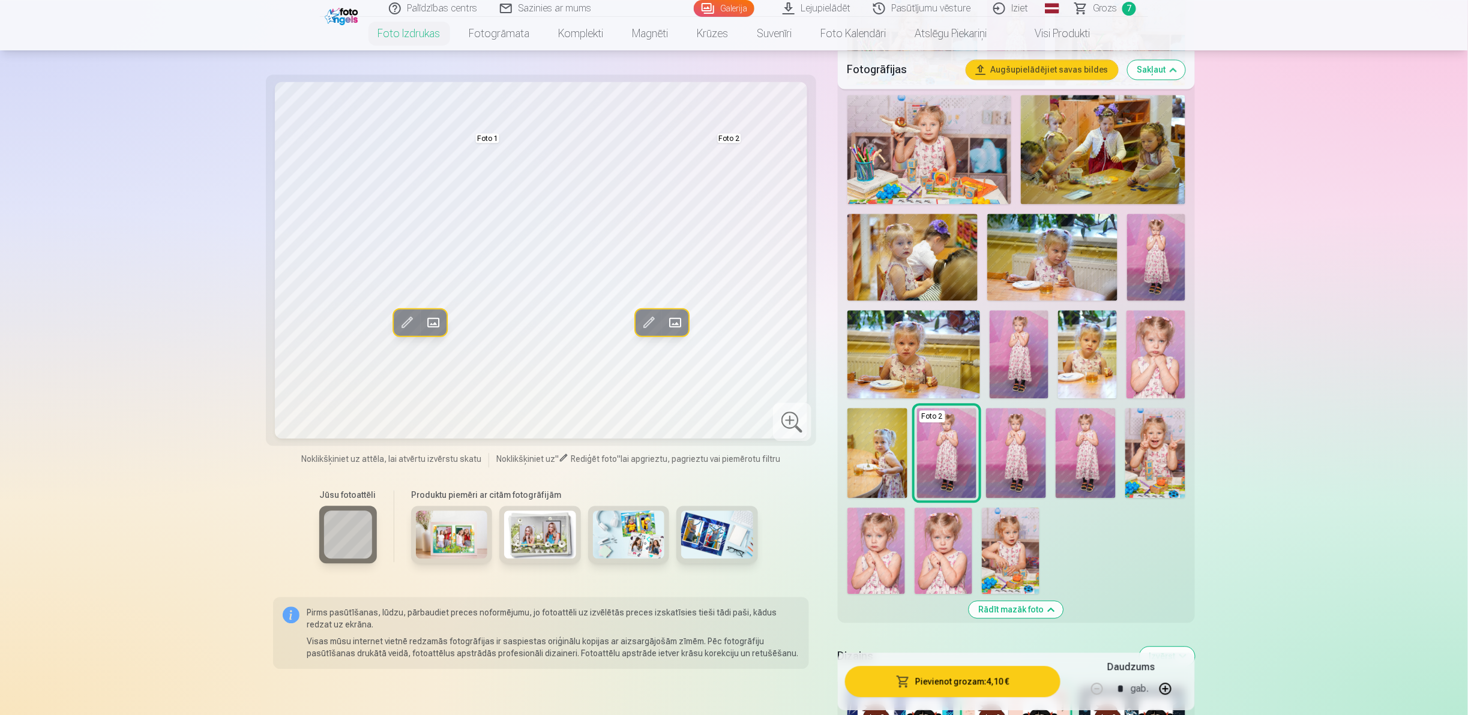
click at [732, 357] on img at bounding box center [1016, 453] width 60 height 90
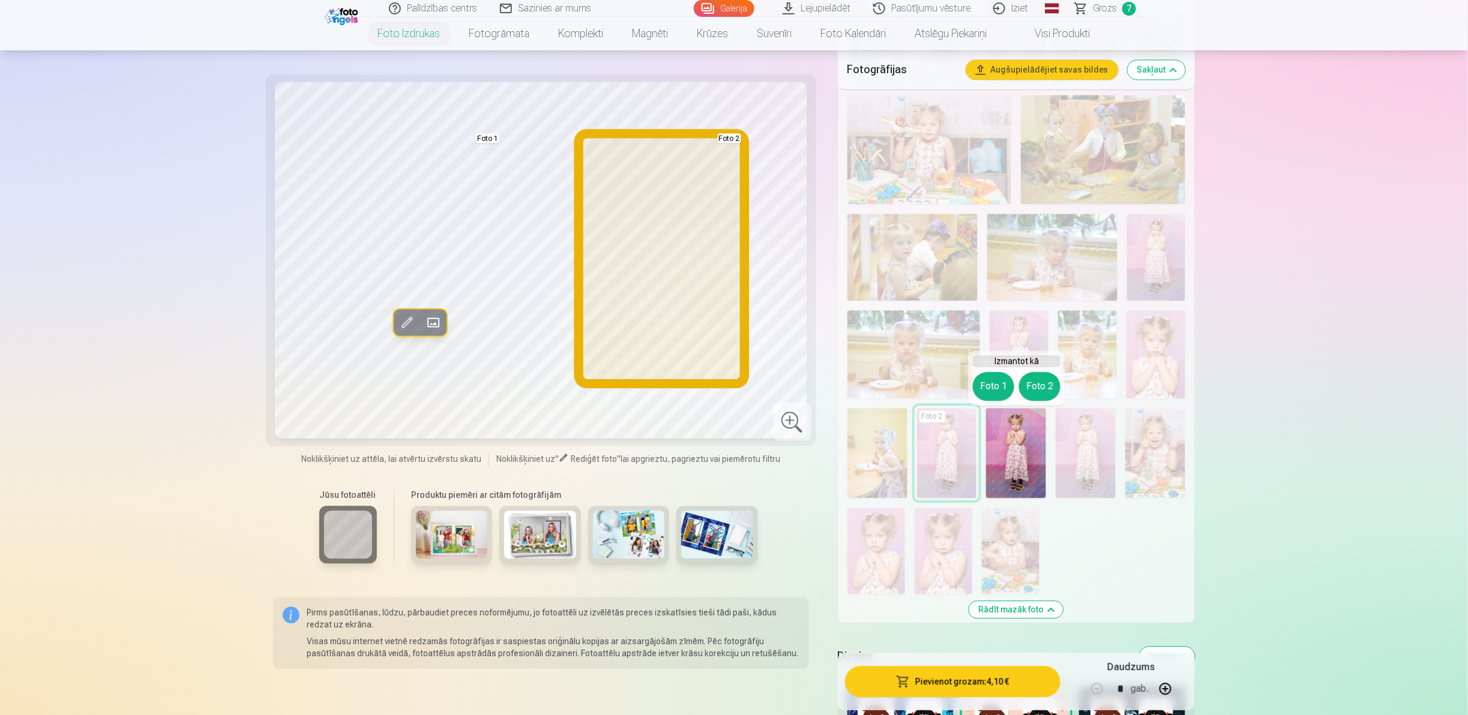
click at [732, 357] on button "Foto 2" at bounding box center [1039, 386] width 41 height 29
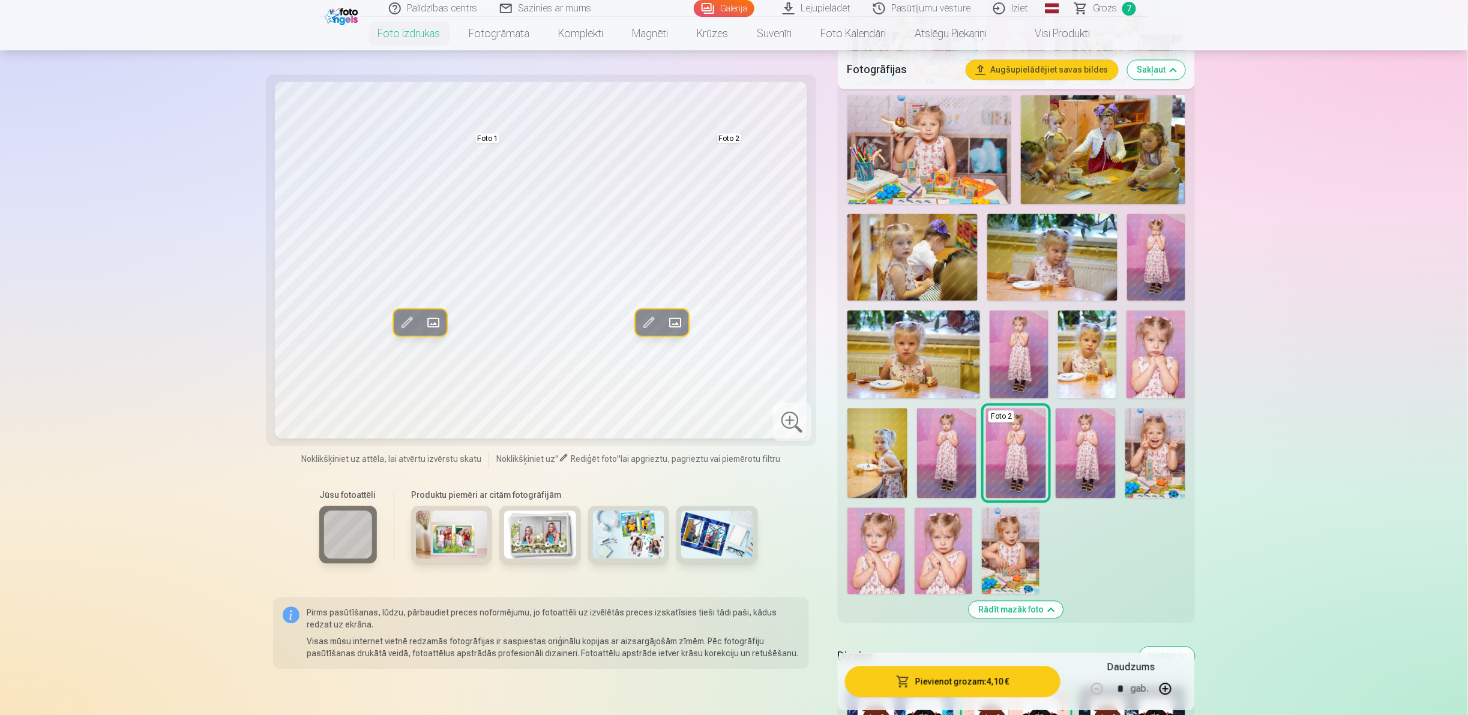
click at [732, 357] on img at bounding box center [1086, 453] width 60 height 90
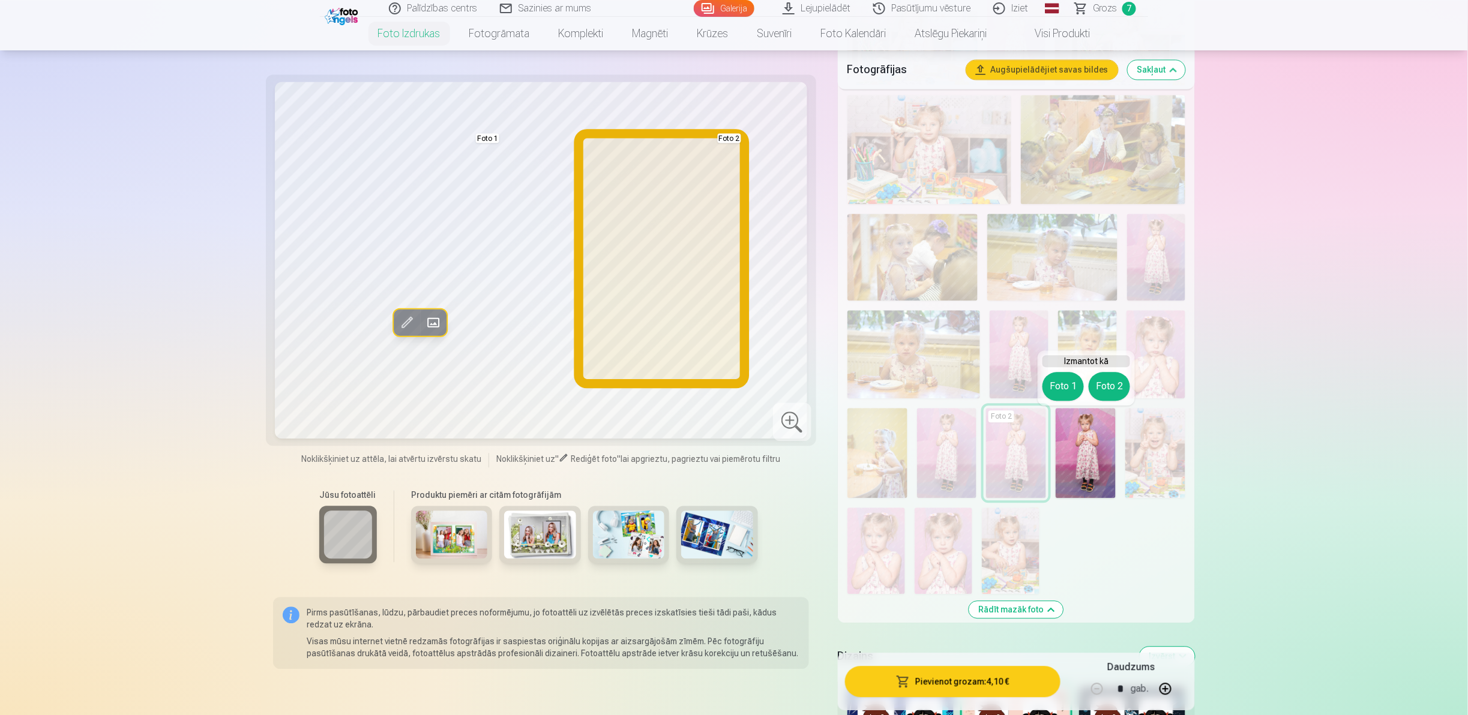
click at [732, 357] on button "Foto 2" at bounding box center [1109, 386] width 41 height 29
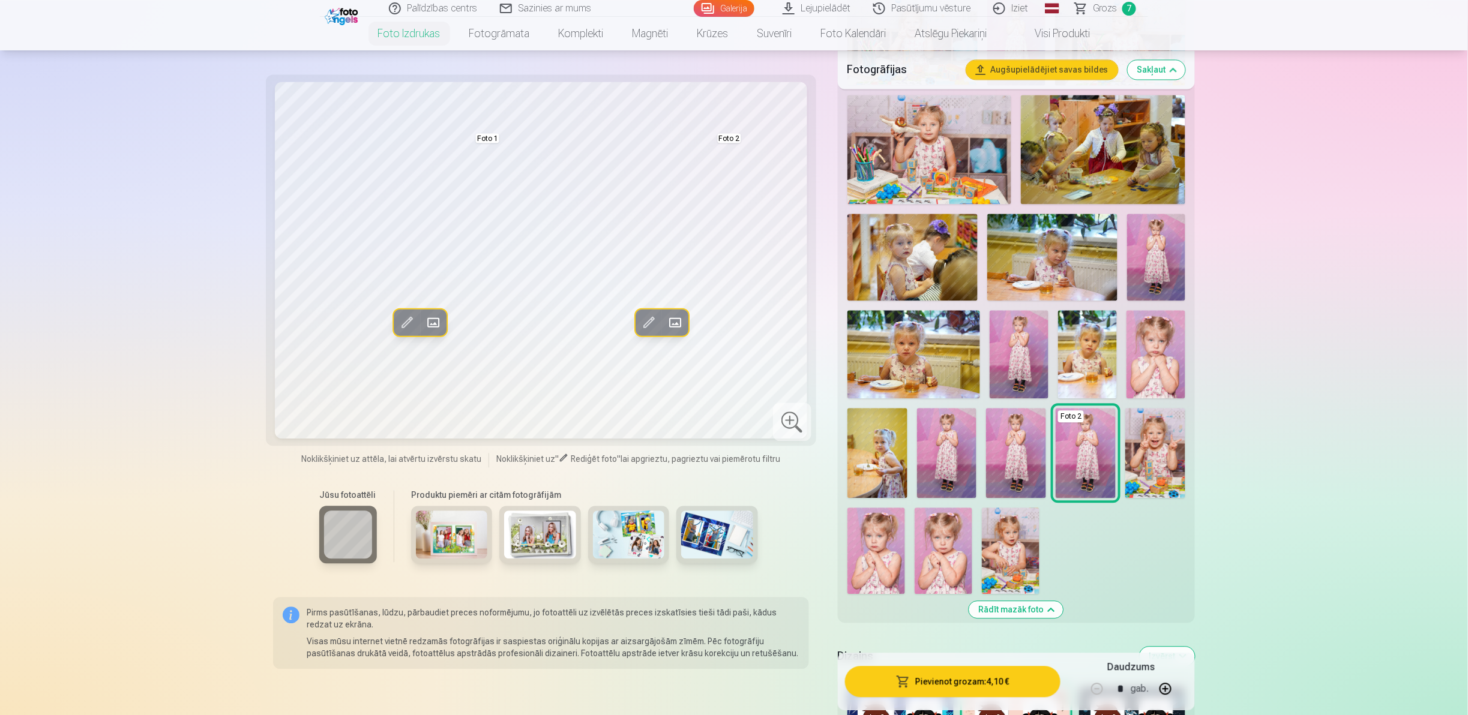
click at [732, 357] on img at bounding box center [1155, 453] width 60 height 90
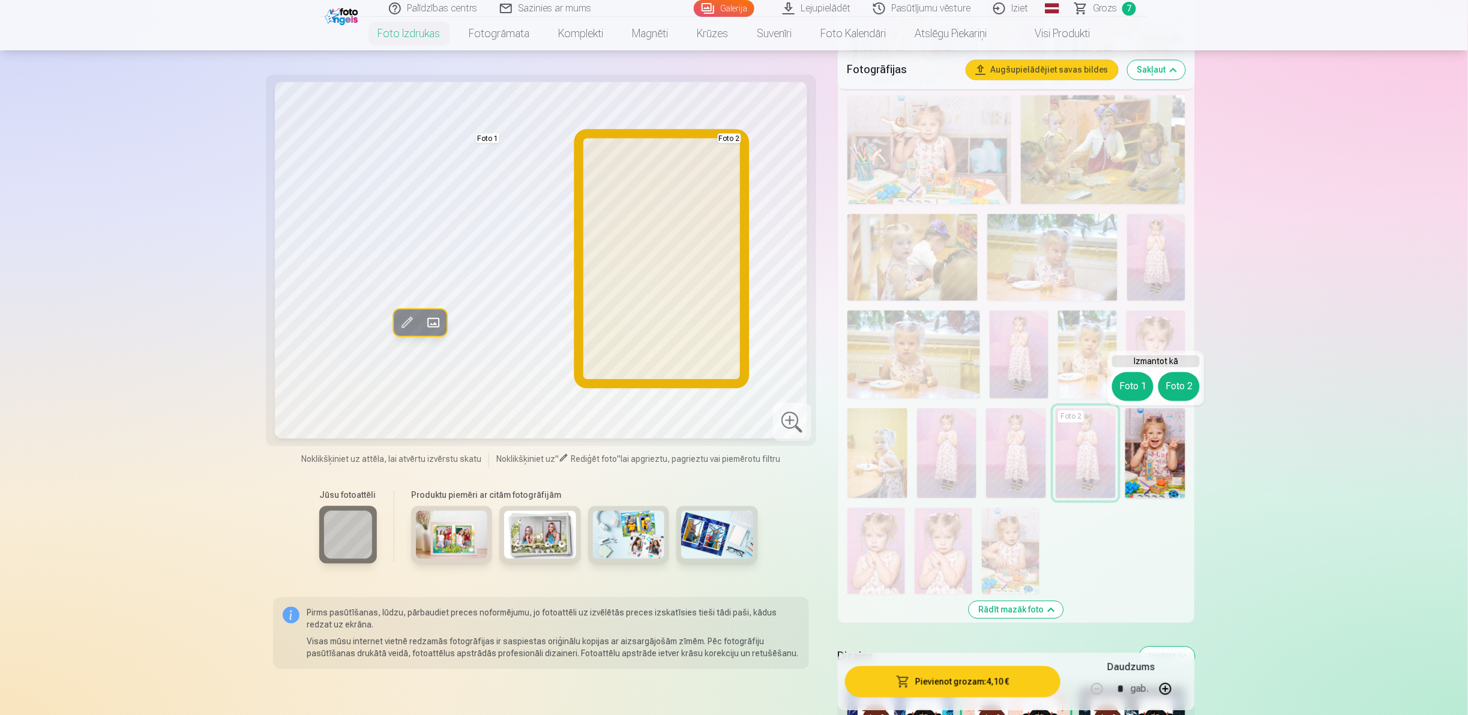
click at [732, 357] on button "Foto 2" at bounding box center [1178, 386] width 41 height 29
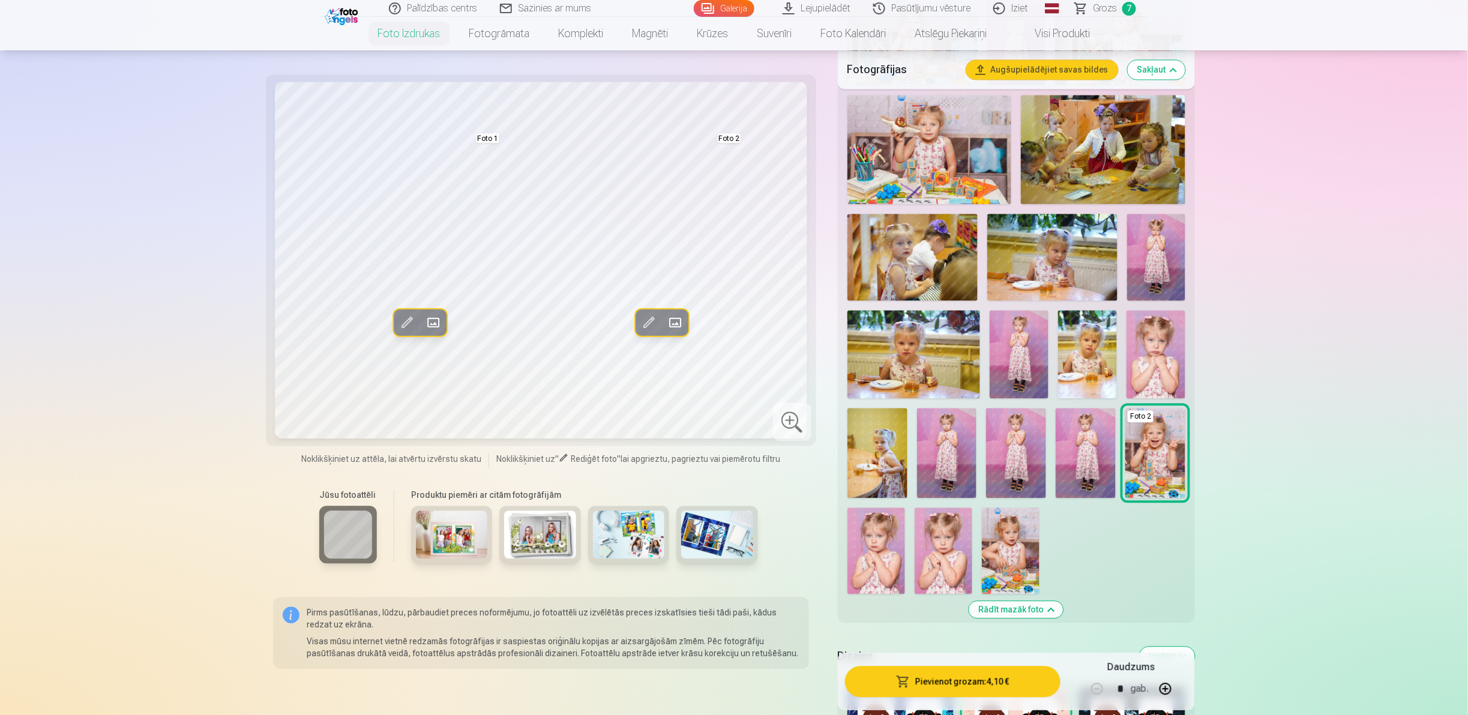
click at [732, 357] on img at bounding box center [944, 551] width 58 height 86
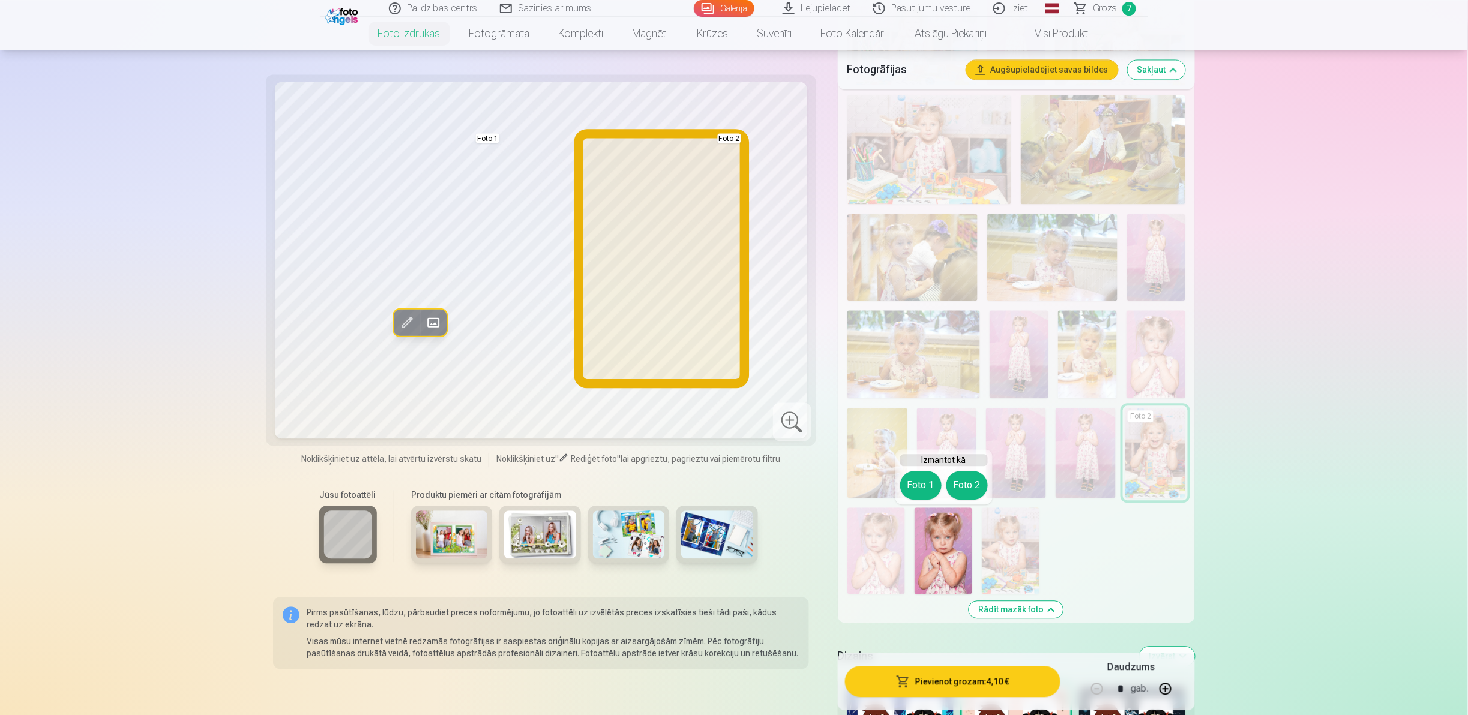
click at [732, 357] on button "Foto 2" at bounding box center [967, 485] width 41 height 29
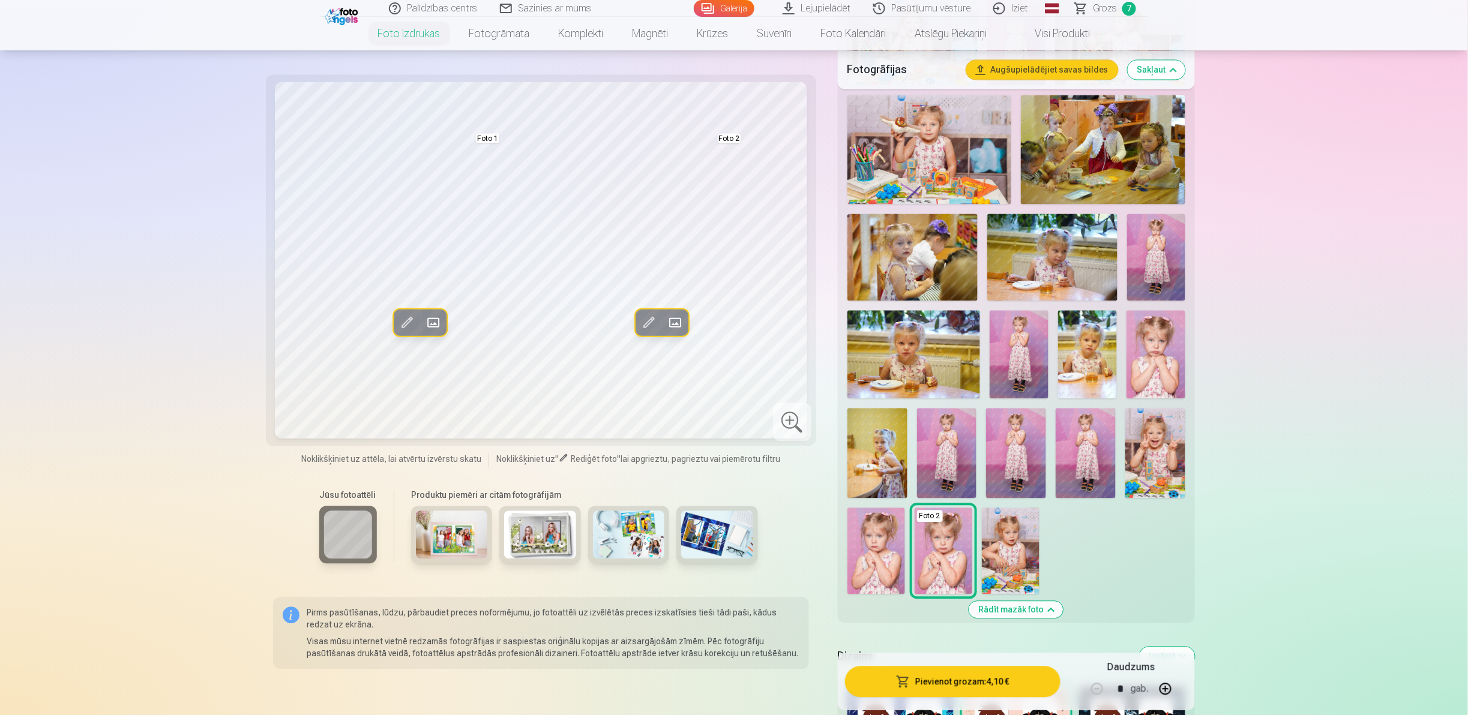
click at [732, 357] on img at bounding box center [1156, 354] width 59 height 88
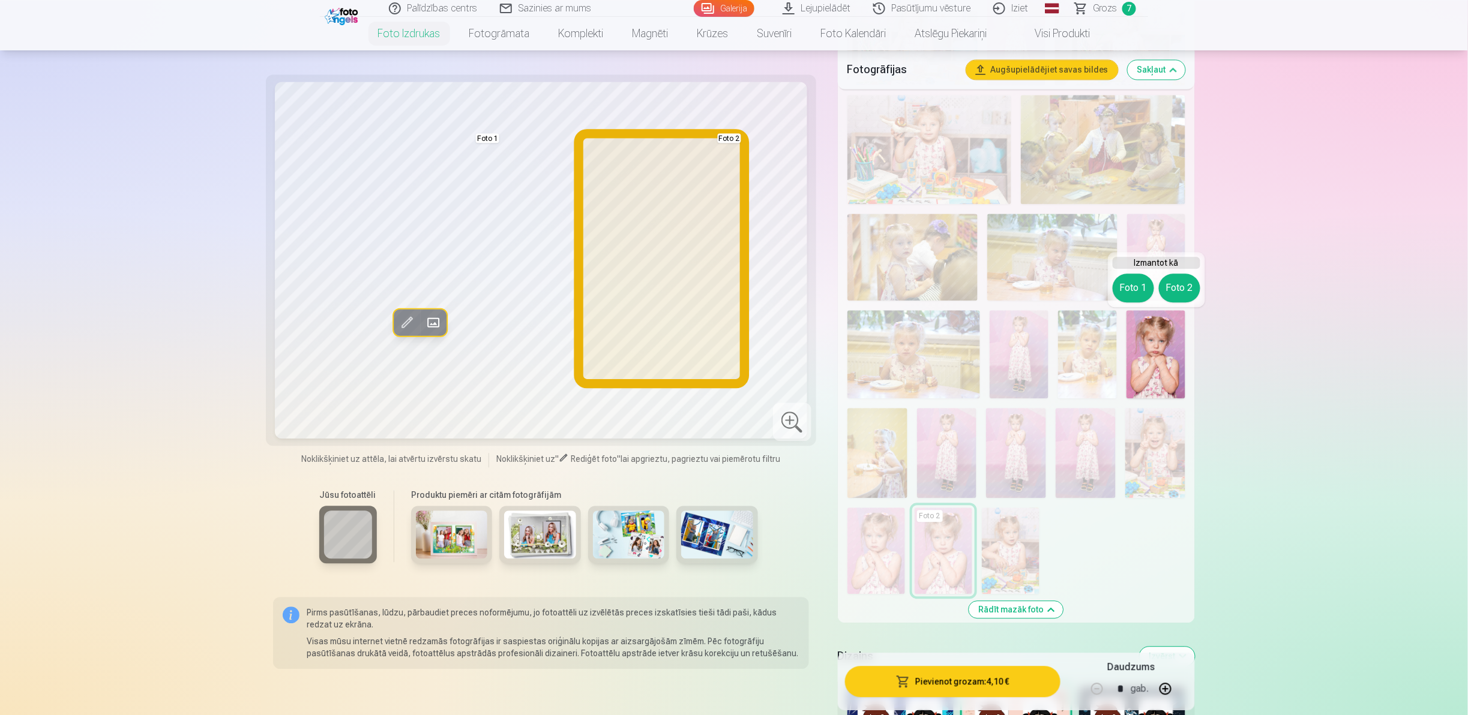
click at [732, 285] on button "Foto 2" at bounding box center [1179, 288] width 41 height 29
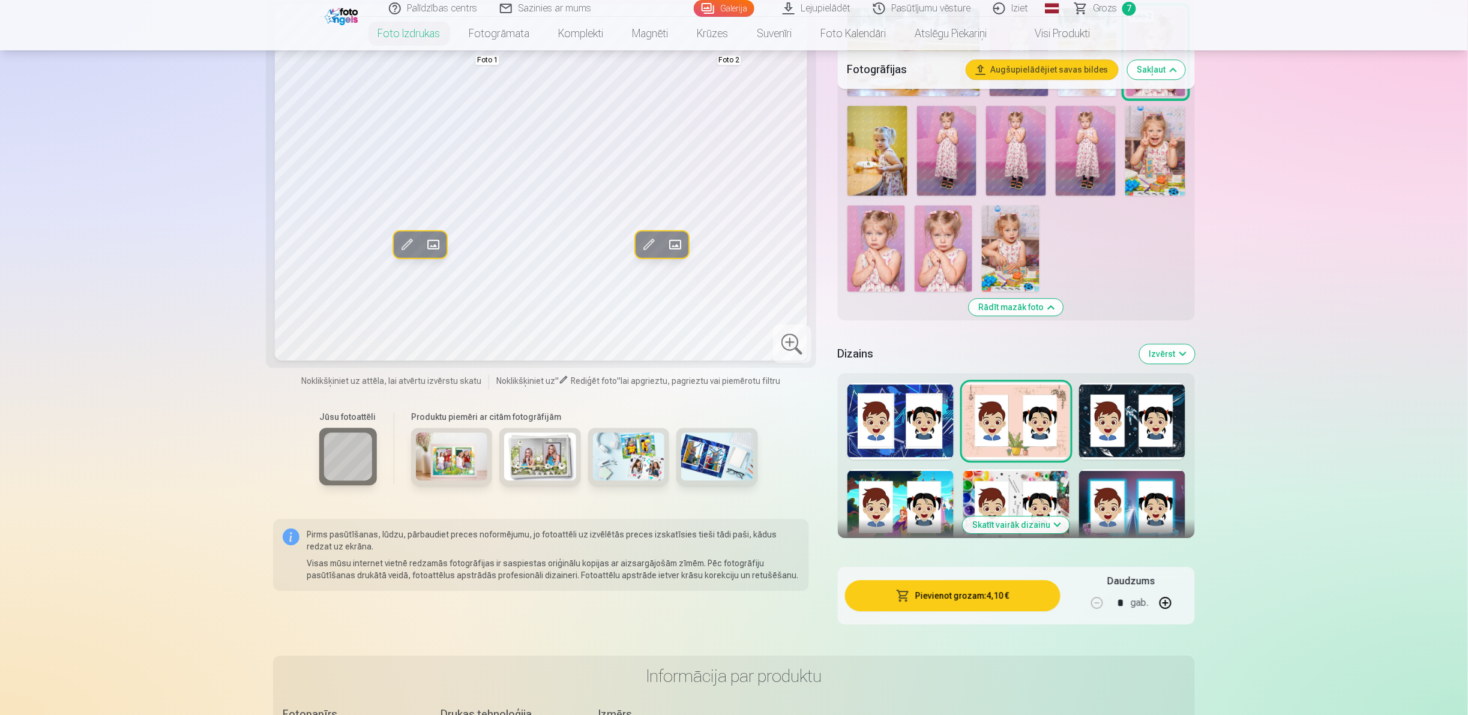
scroll to position [1335, 0]
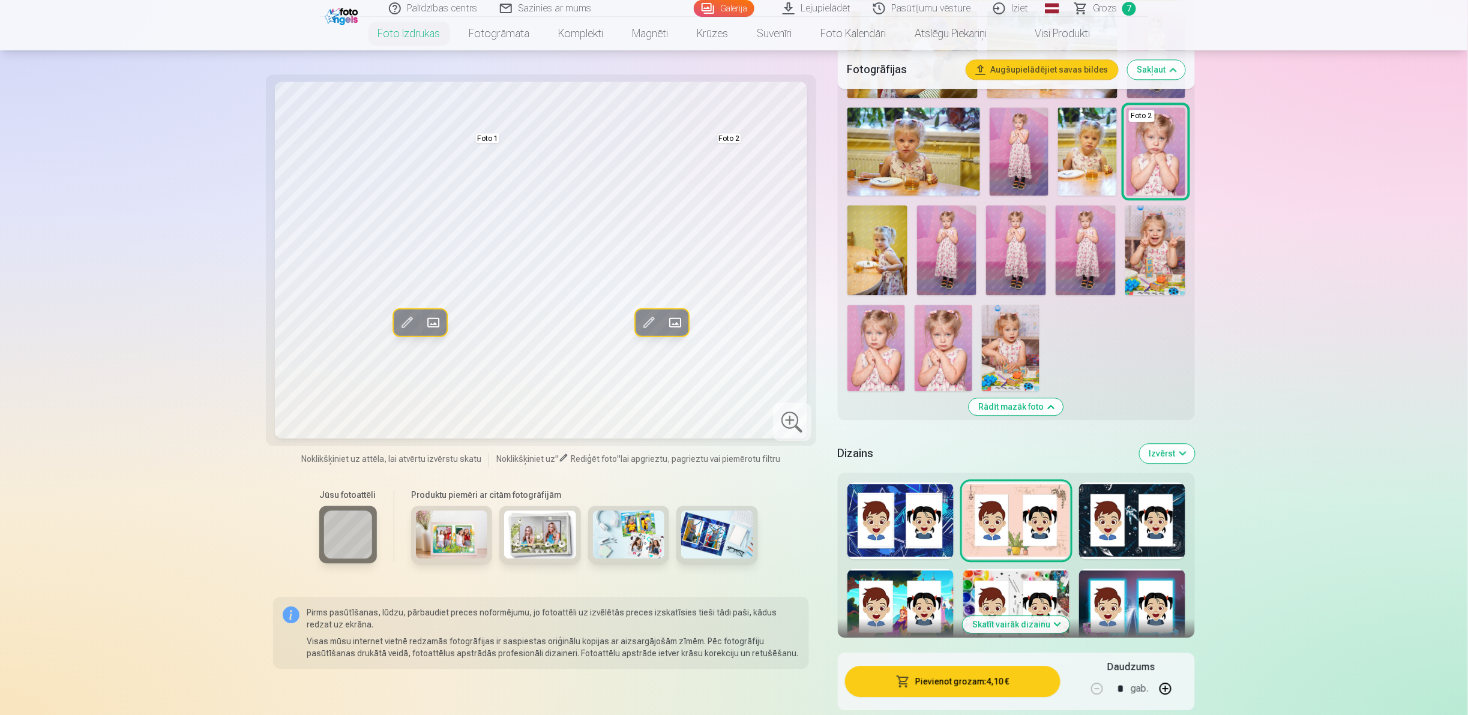
click at [732, 357] on button "Skatīt vairāk dizainu" at bounding box center [1016, 624] width 107 height 17
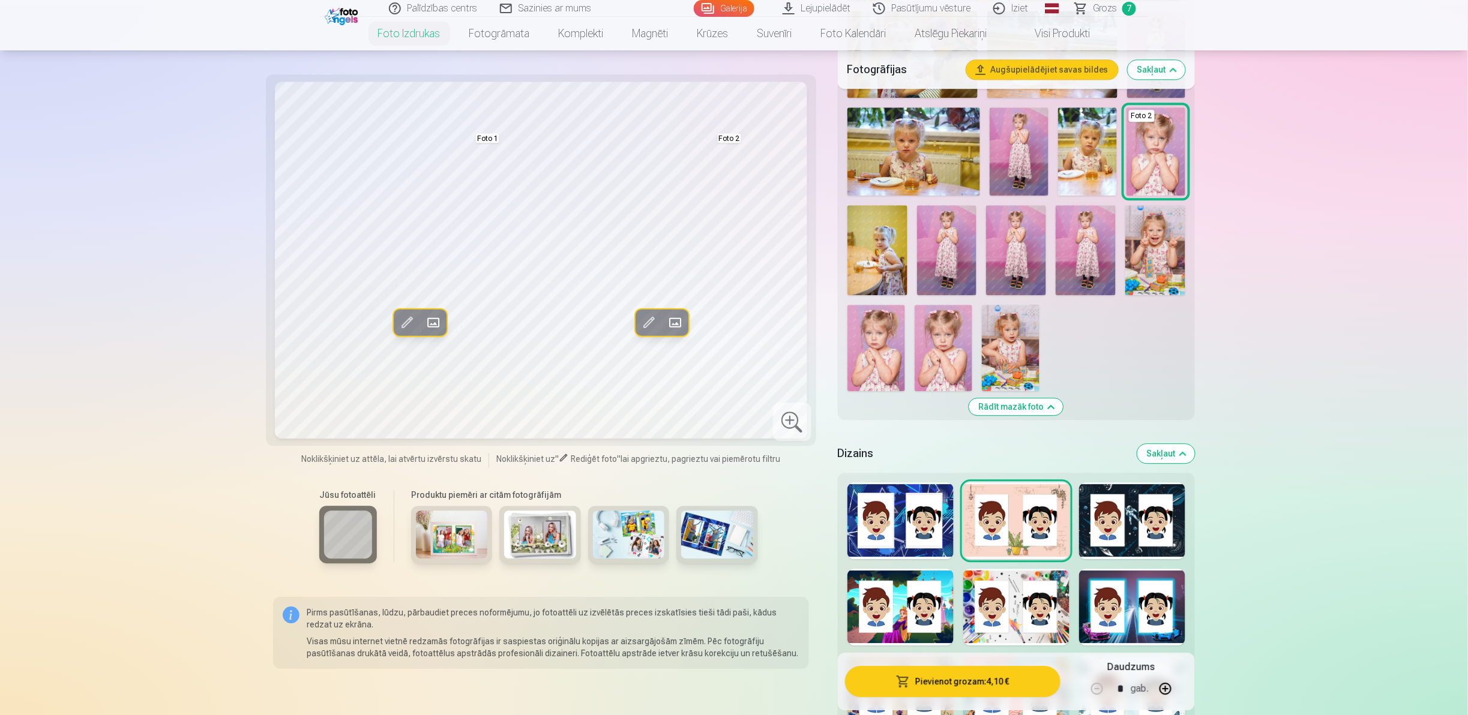
click at [732, 357] on button "Rādīt mazāk foto" at bounding box center [1016, 407] width 94 height 17
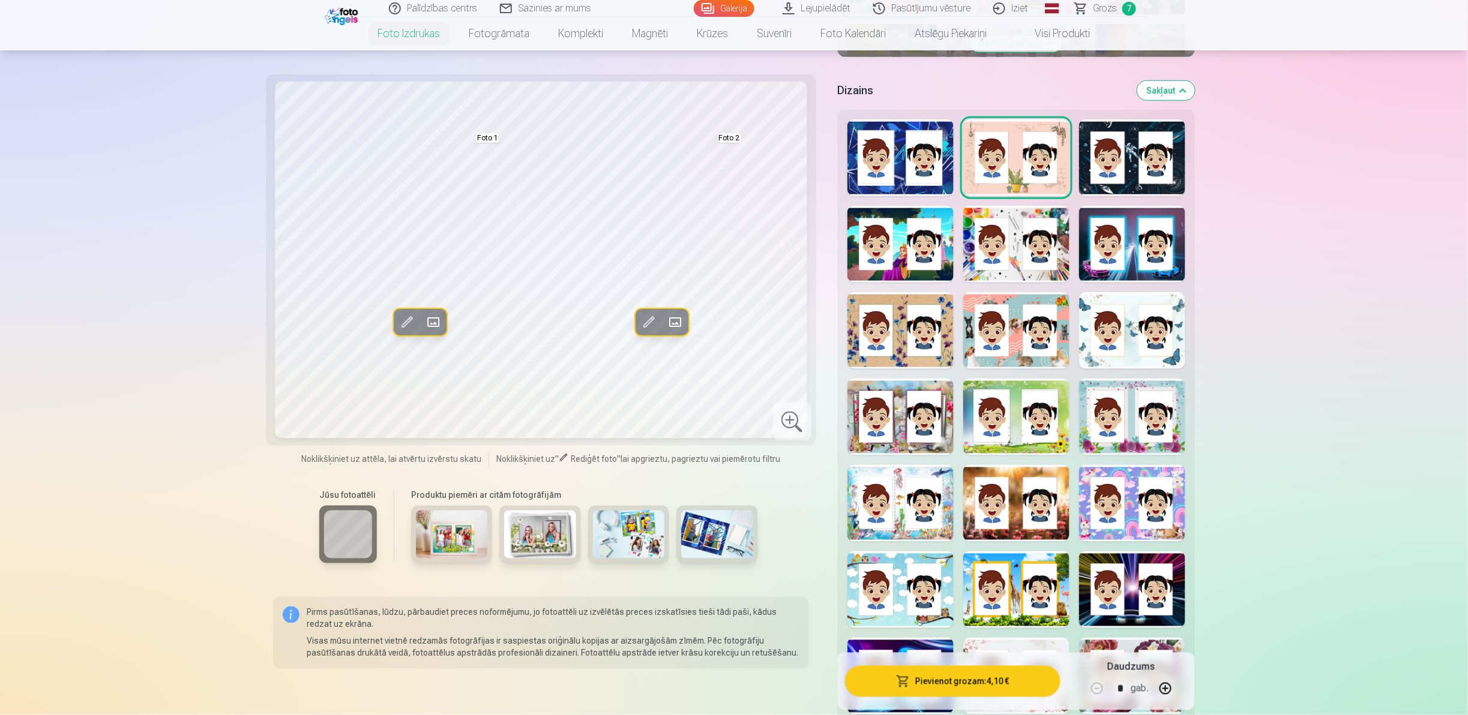
scroll to position [536, 0]
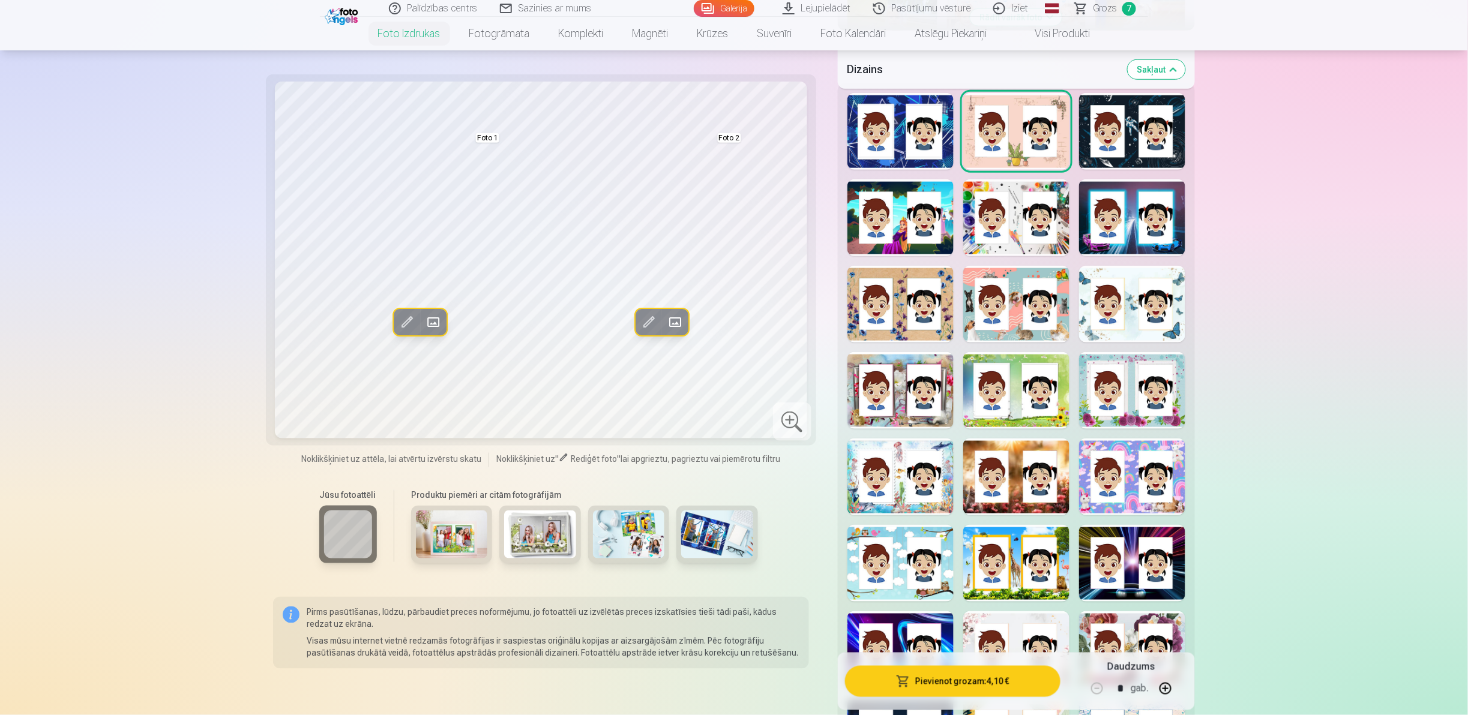
click at [453, 357] on img at bounding box center [452, 535] width 72 height 48
click at [534, 357] on img at bounding box center [540, 535] width 72 height 48
click at [732, 308] on div at bounding box center [901, 304] width 106 height 77
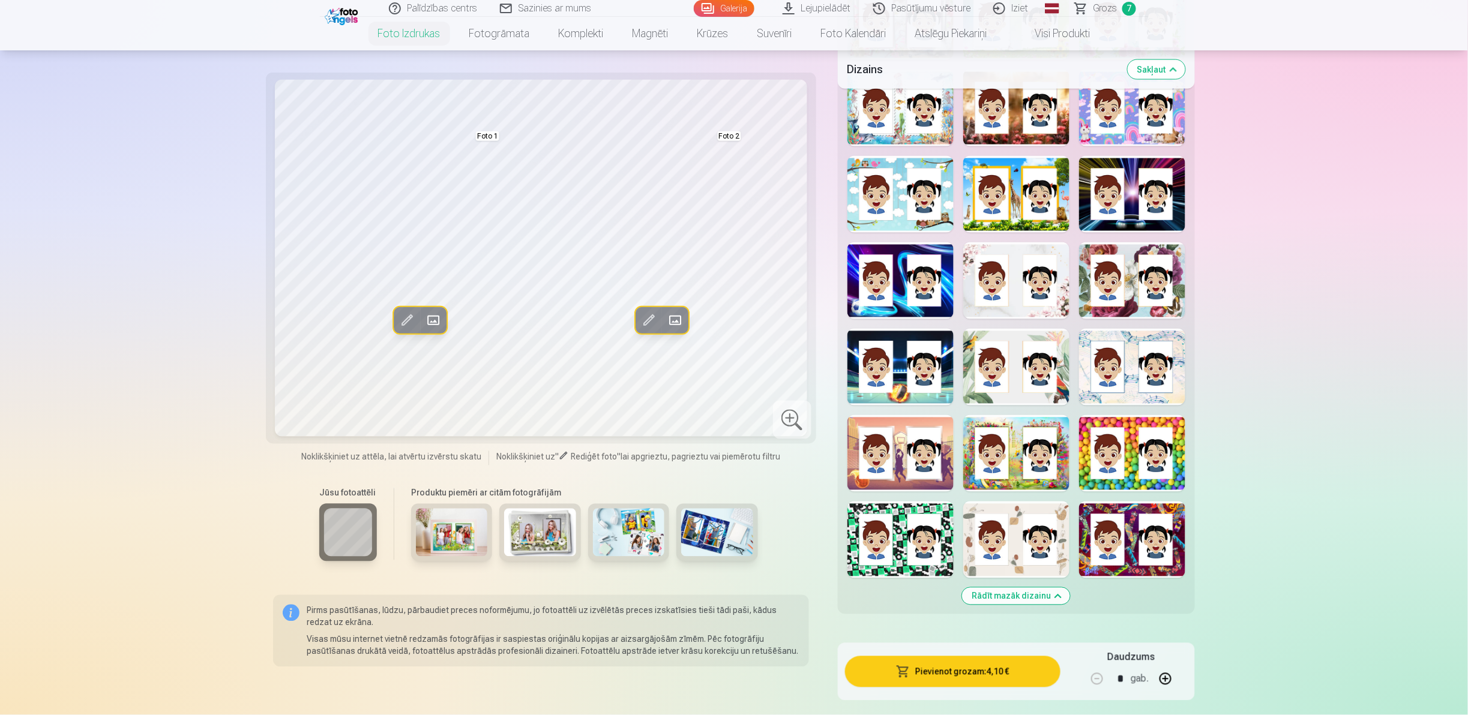
scroll to position [911, 0]
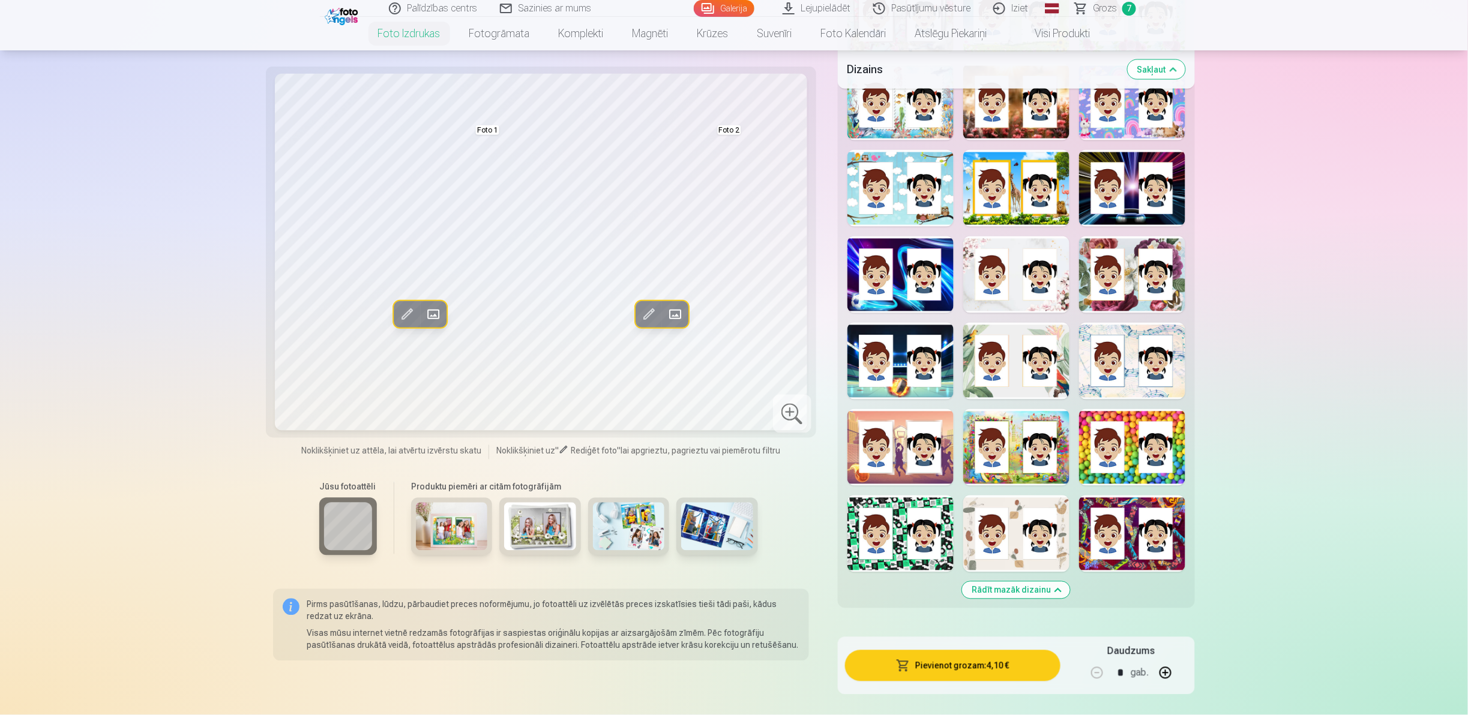
click at [732, 357] on div at bounding box center [1132, 534] width 106 height 77
click at [732, 270] on div at bounding box center [1132, 274] width 106 height 77
click at [732, 357] on div at bounding box center [1132, 447] width 106 height 77
click at [732, 357] on div at bounding box center [1016, 534] width 106 height 77
click at [732, 357] on div at bounding box center [901, 447] width 106 height 77
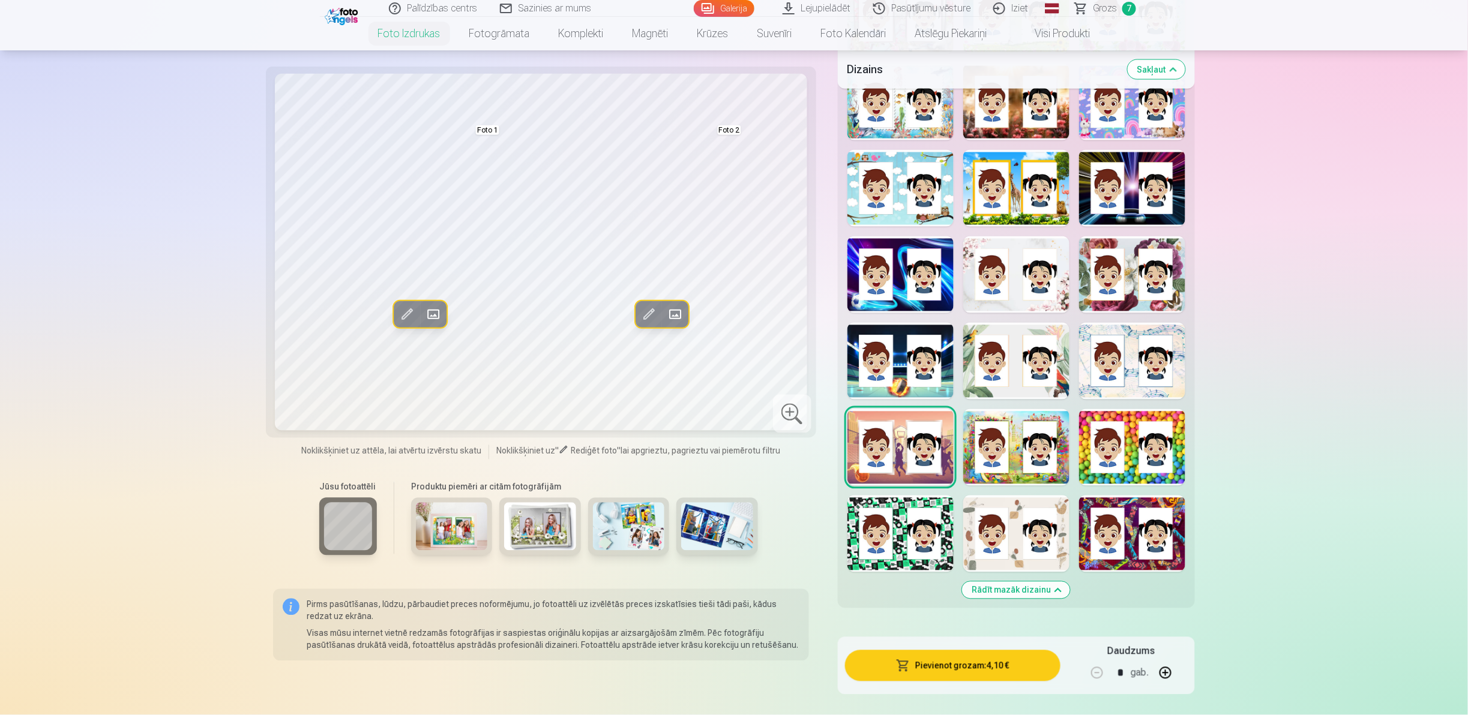
click at [732, 357] on div at bounding box center [1016, 447] width 106 height 77
click at [732, 253] on div at bounding box center [1016, 274] width 106 height 77
click at [732, 131] on div at bounding box center [901, 102] width 106 height 77
click at [732, 97] on div at bounding box center [1132, 102] width 106 height 77
click at [732, 253] on div at bounding box center [1132, 274] width 106 height 77
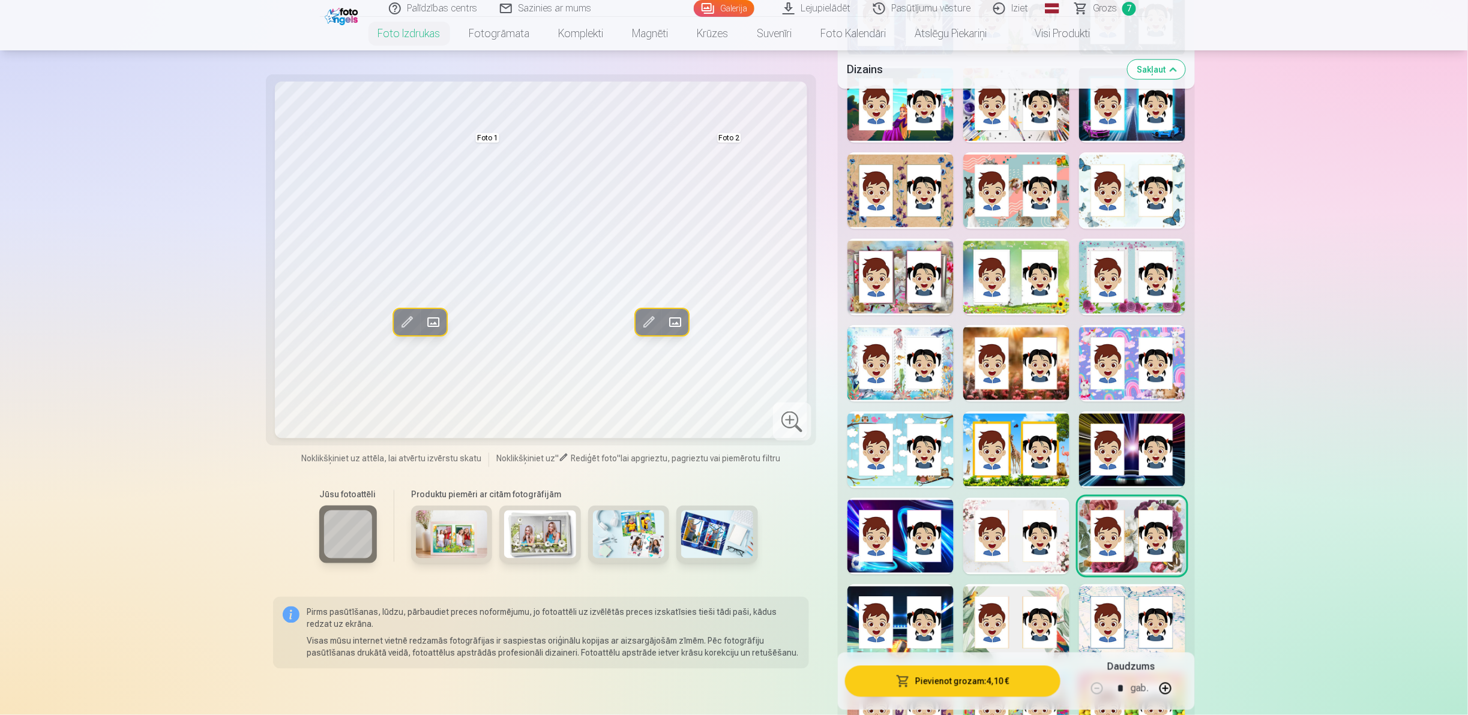
scroll to position [664, 0]
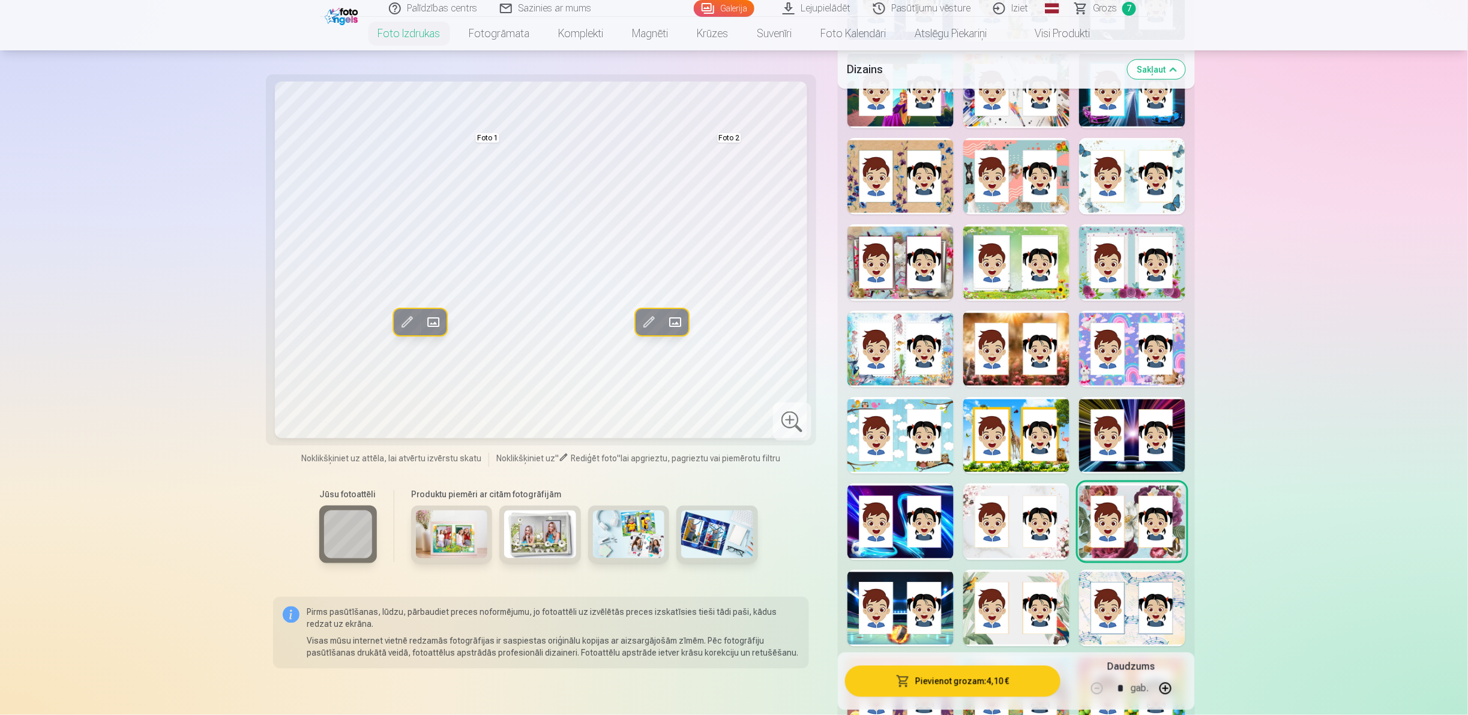
click at [732, 357] on div at bounding box center [1016, 349] width 106 height 77
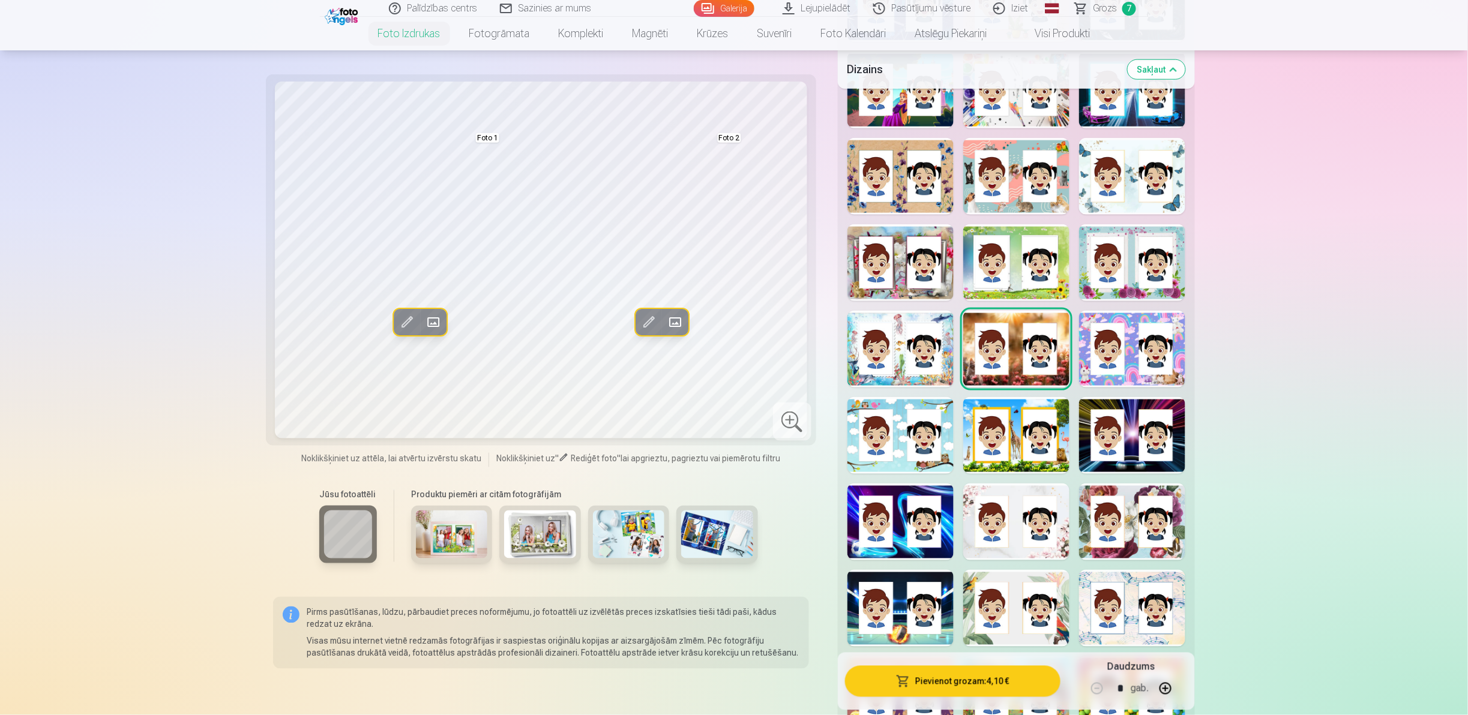
click at [732, 253] on div at bounding box center [1132, 262] width 106 height 77
click at [732, 184] on div at bounding box center [1016, 176] width 106 height 77
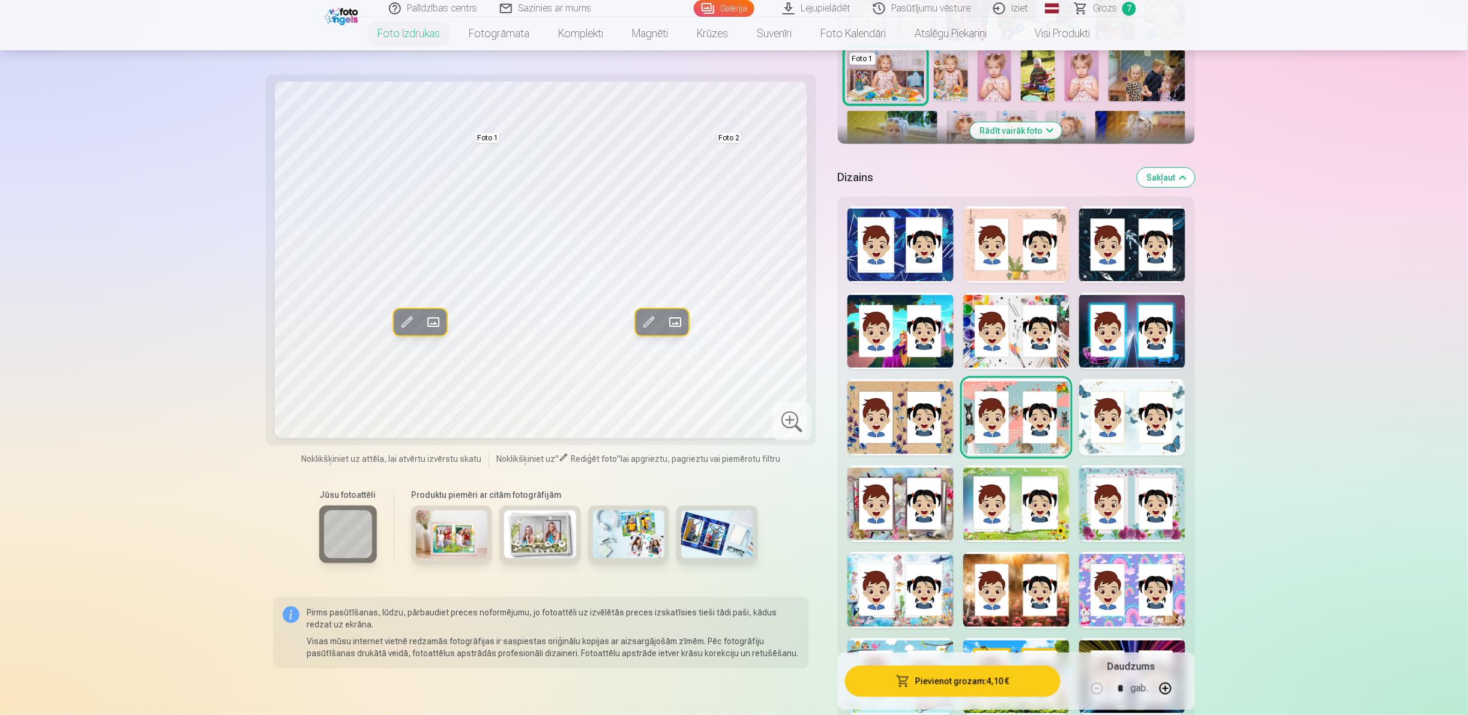
scroll to position [415, 0]
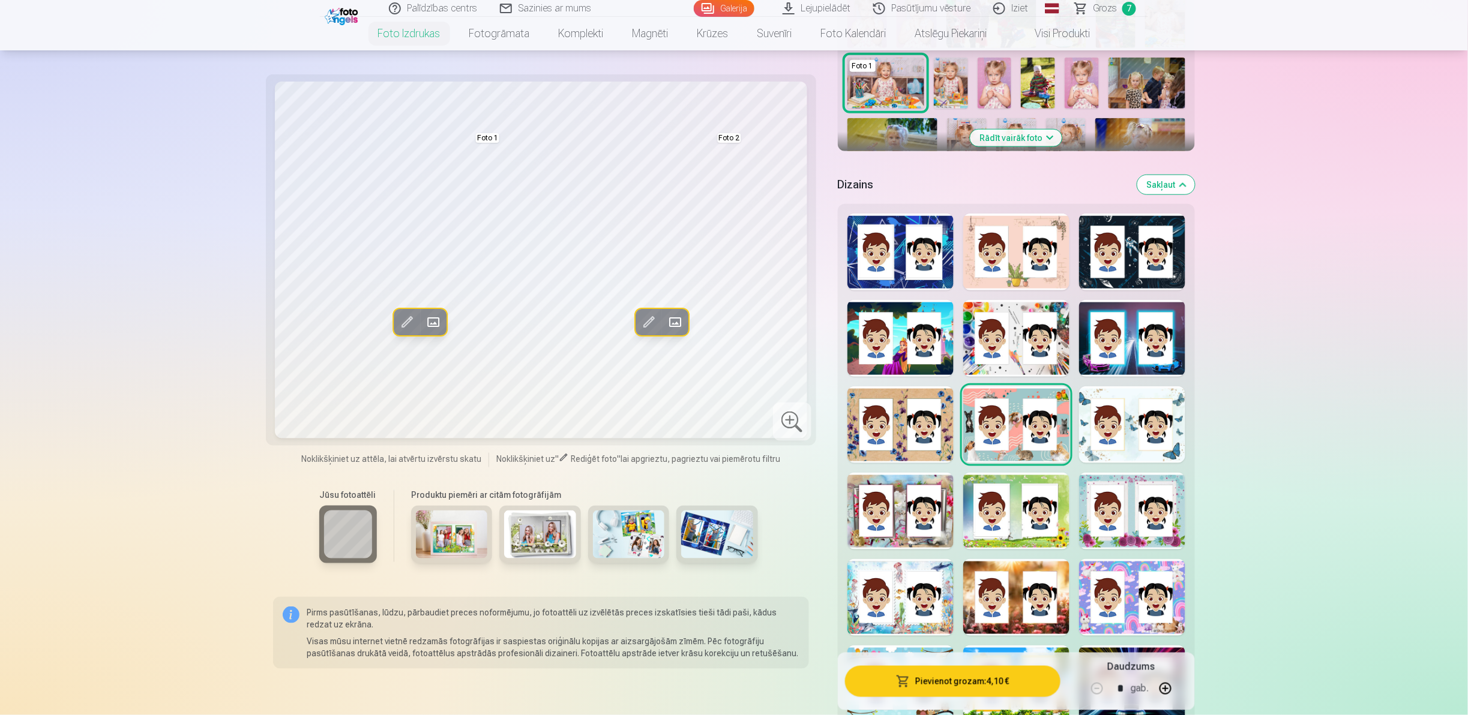
click at [732, 342] on div at bounding box center [1132, 338] width 106 height 77
click at [732, 357] on div "Rādīt mazāk dizainu" at bounding box center [1016, 654] width 357 height 900
click at [732, 357] on div at bounding box center [901, 511] width 106 height 77
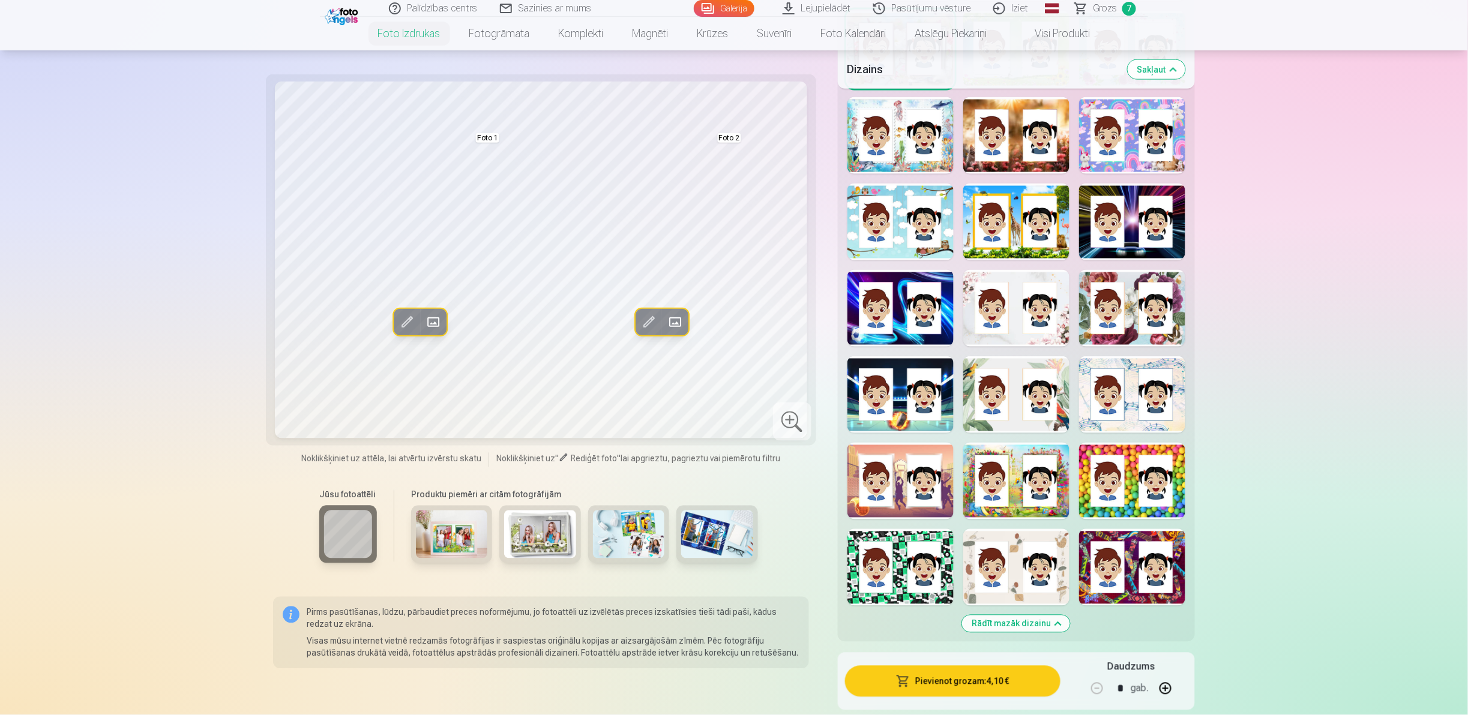
scroll to position [824, 0]
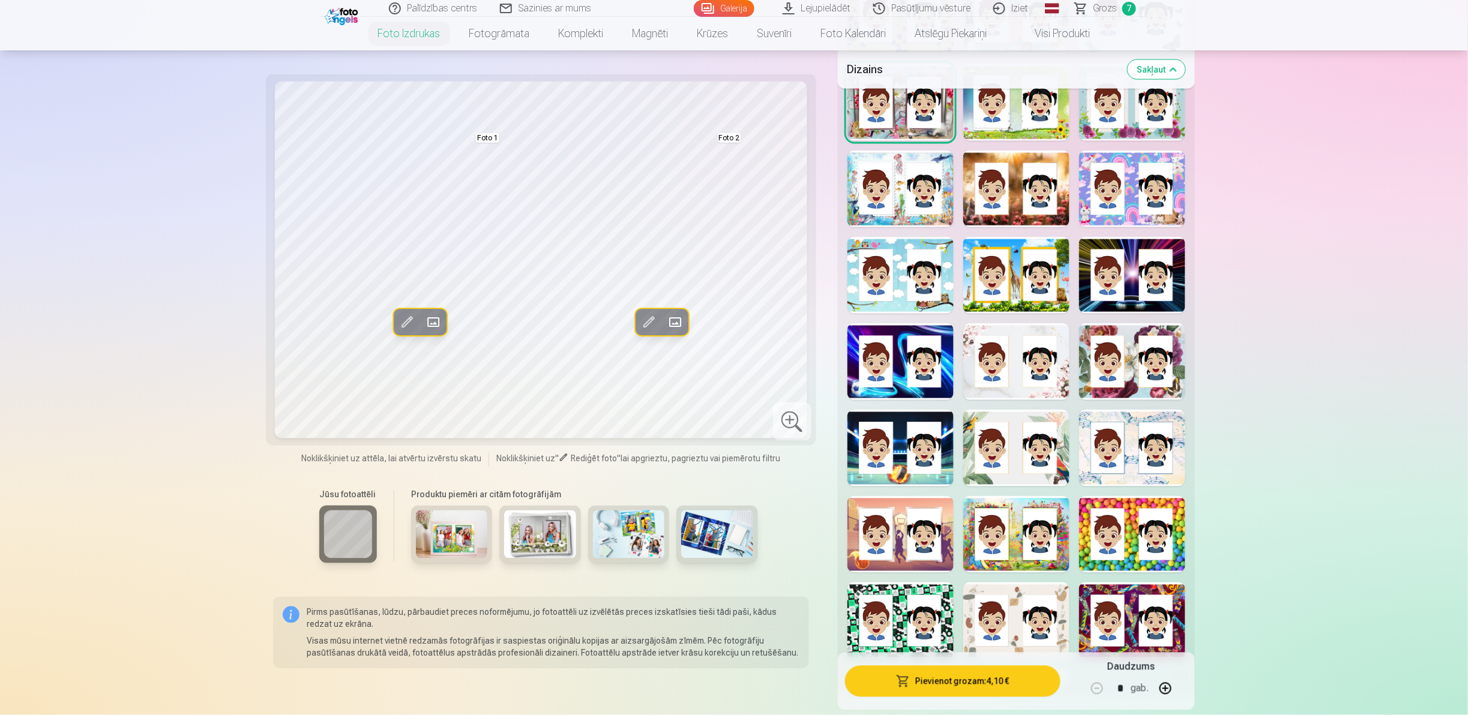
click at [732, 327] on div at bounding box center [1132, 362] width 106 height 77
click at [732, 357] on div at bounding box center [1016, 448] width 106 height 77
click at [732, 357] on div at bounding box center [1132, 448] width 106 height 77
click at [732, 354] on div at bounding box center [1132, 362] width 106 height 77
click at [732, 133] on div at bounding box center [1016, 102] width 106 height 77
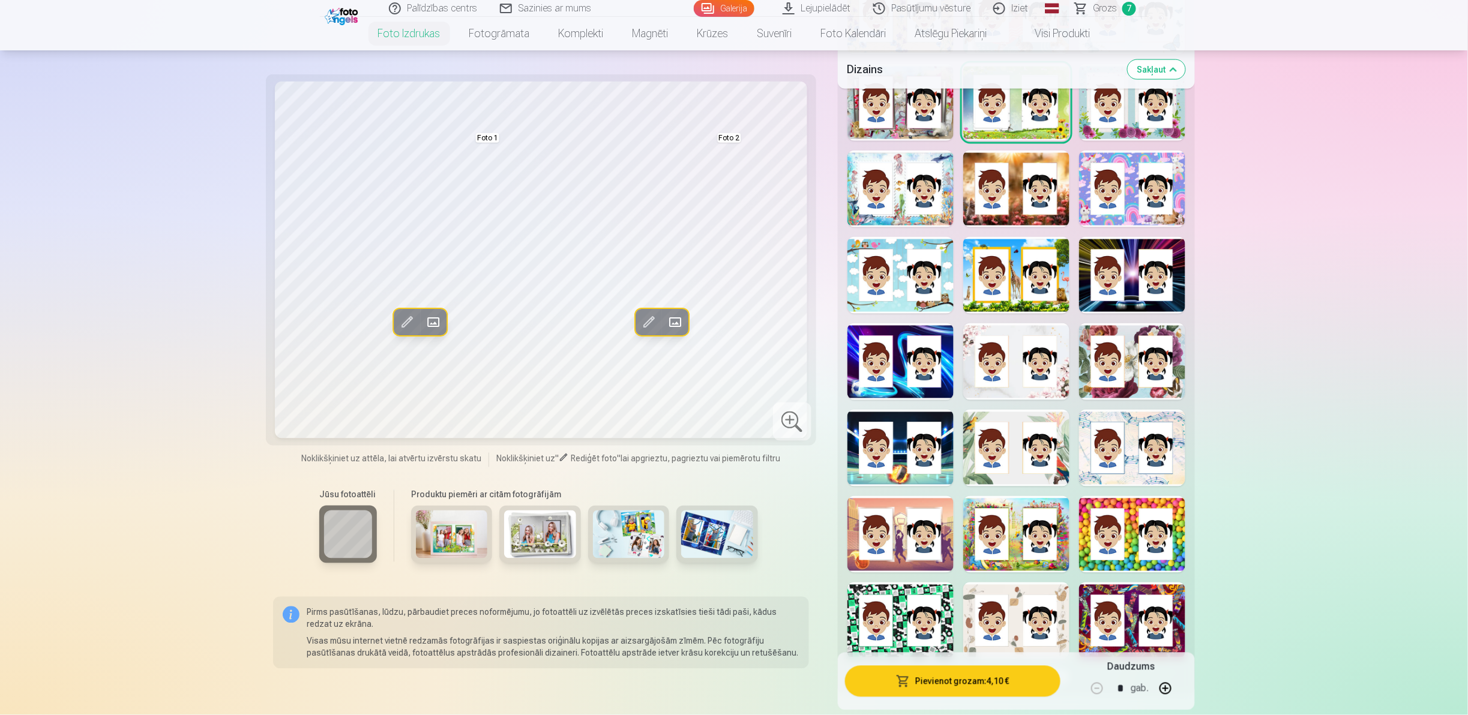
click at [732, 337] on div at bounding box center [1132, 362] width 106 height 77
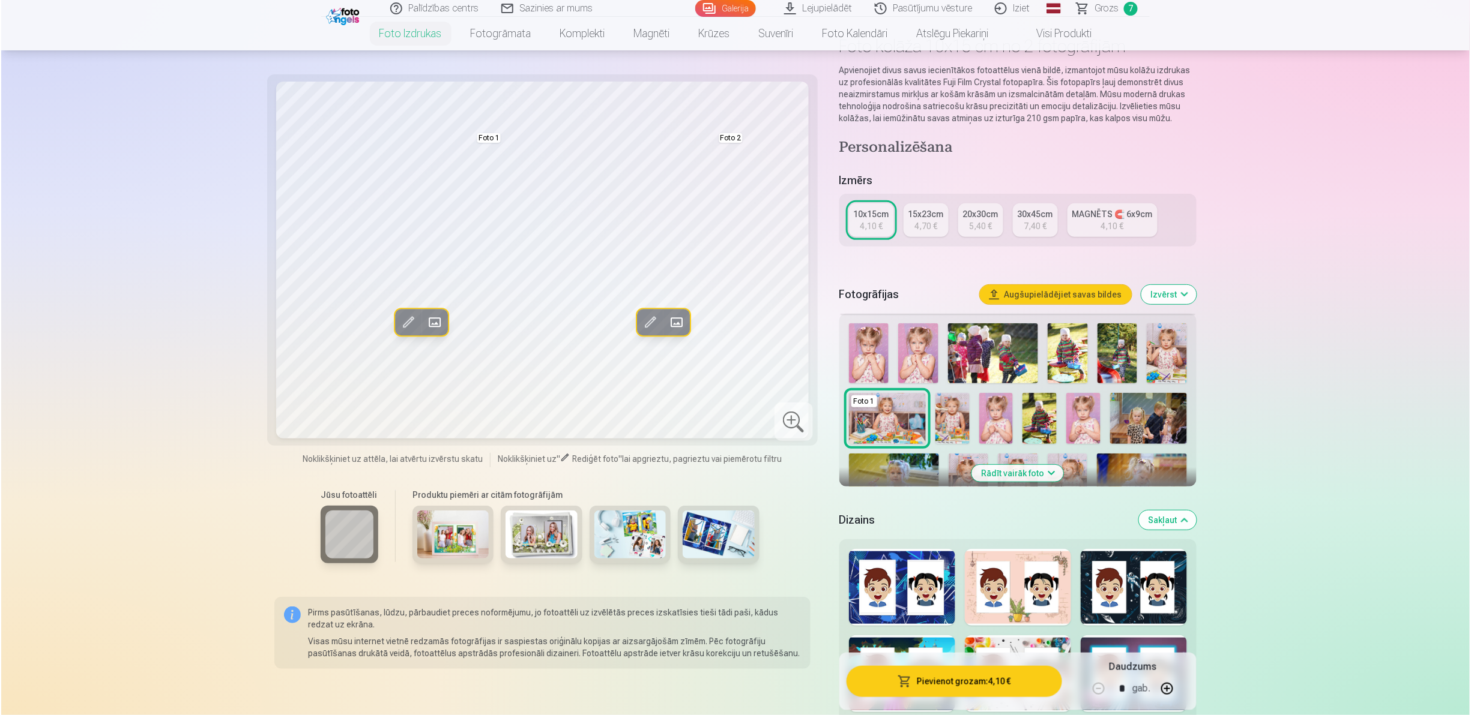
scroll to position [87, 0]
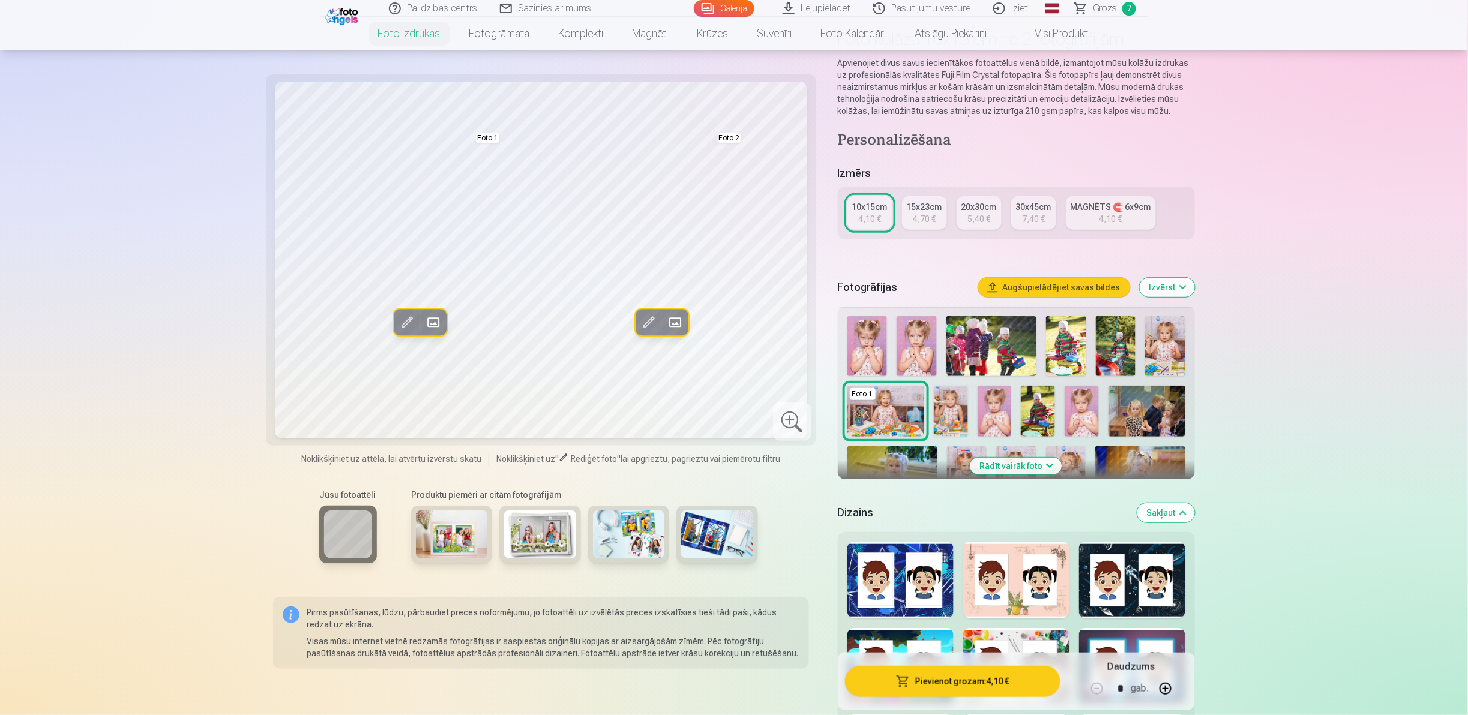
click at [432, 318] on span at bounding box center [433, 322] width 19 height 19
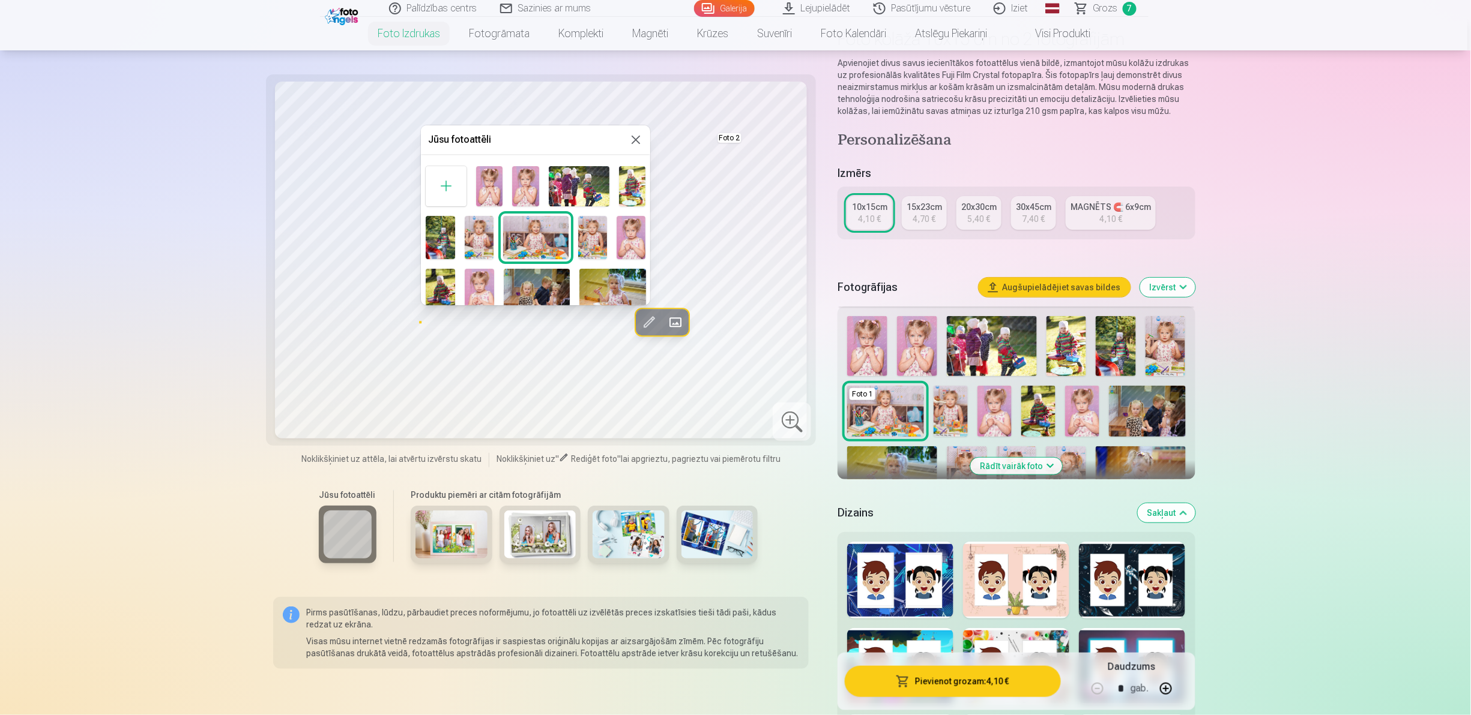
click at [432, 318] on div at bounding box center [735, 357] width 1471 height 715
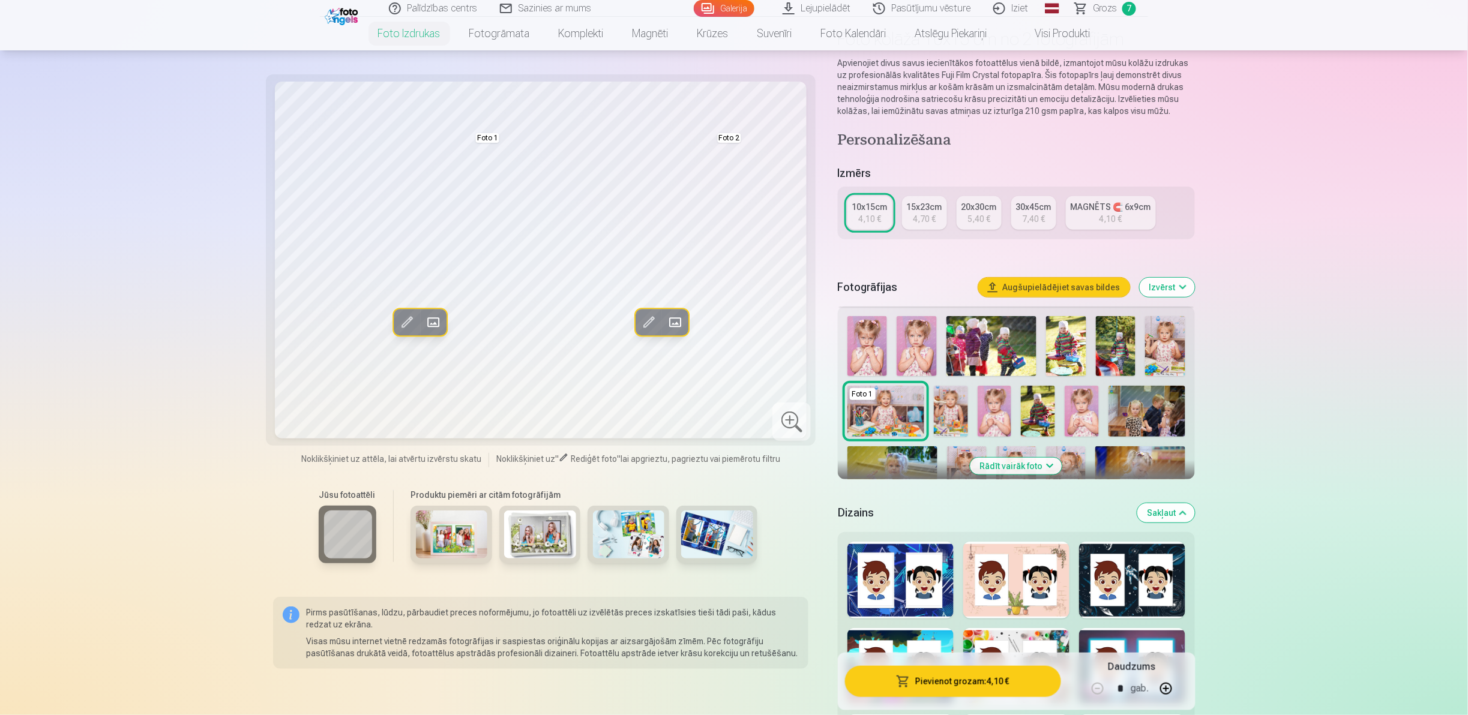
click at [432, 318] on span at bounding box center [433, 322] width 19 height 19
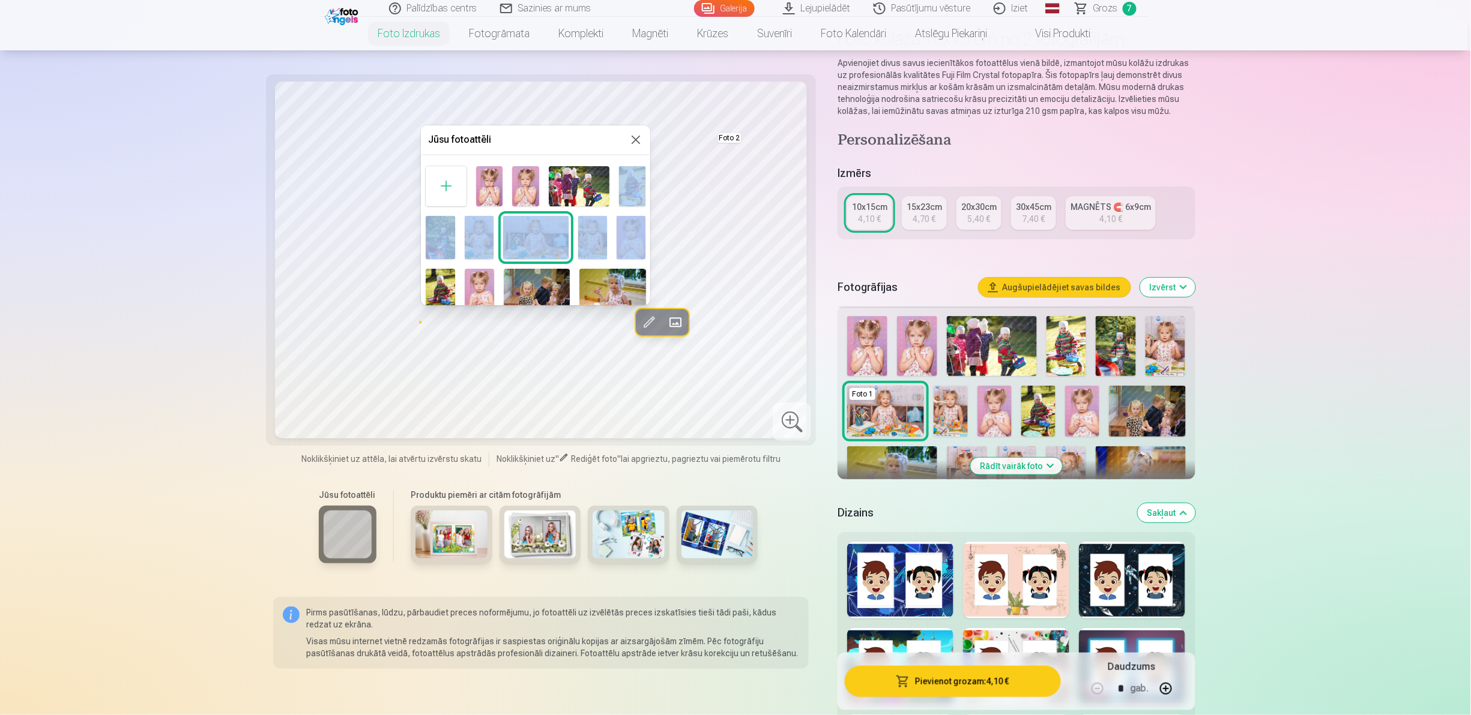
drag, startPoint x: 647, startPoint y: 166, endPoint x: 642, endPoint y: 232, distance: 65.6
click at [642, 232] on div "Foto 1" at bounding box center [535, 467] width 229 height 612
drag, startPoint x: 642, startPoint y: 232, endPoint x: 609, endPoint y: 229, distance: 33.1
click at [609, 229] on div "Foto 1" at bounding box center [535, 467] width 229 height 612
drag, startPoint x: 609, startPoint y: 229, endPoint x: 520, endPoint y: 131, distance: 133.0
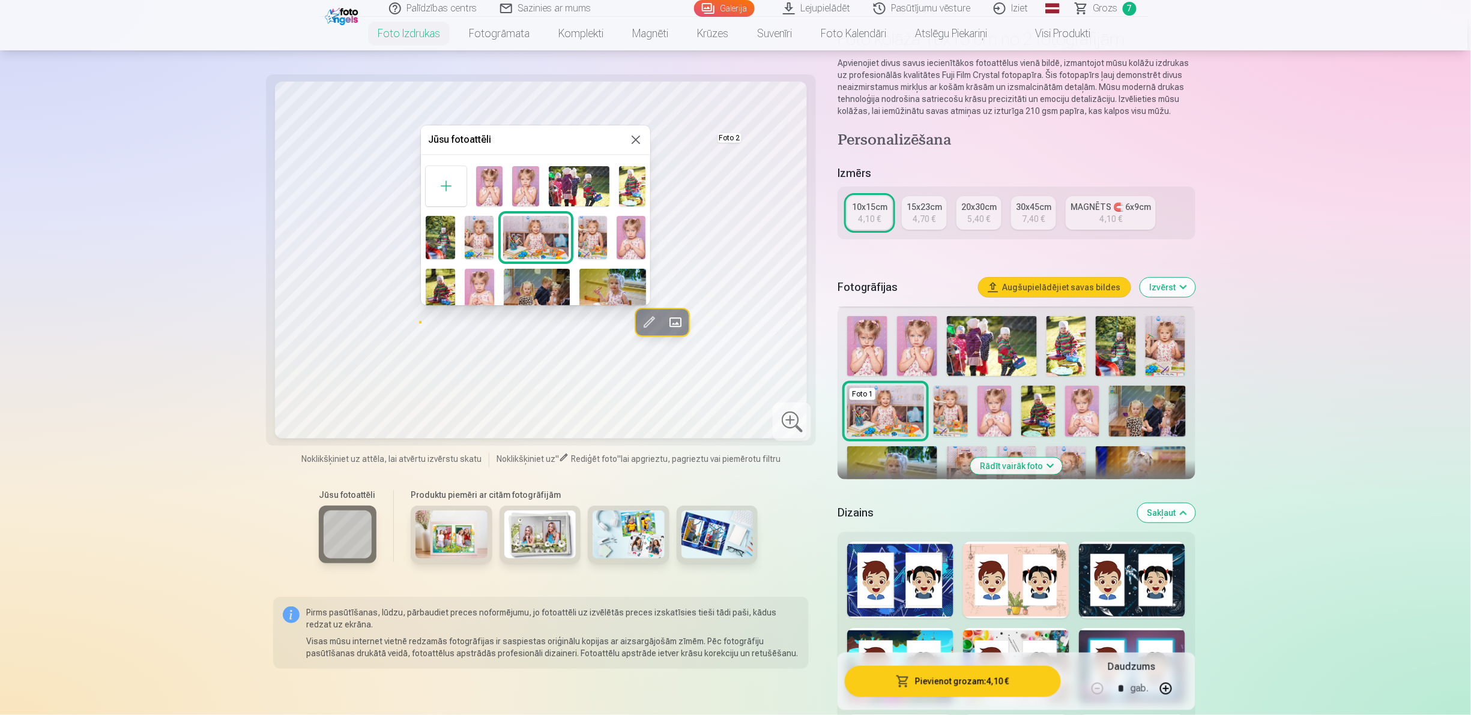
click at [520, 131] on div "Jūsu fotoattēli" at bounding box center [535, 139] width 229 height 29
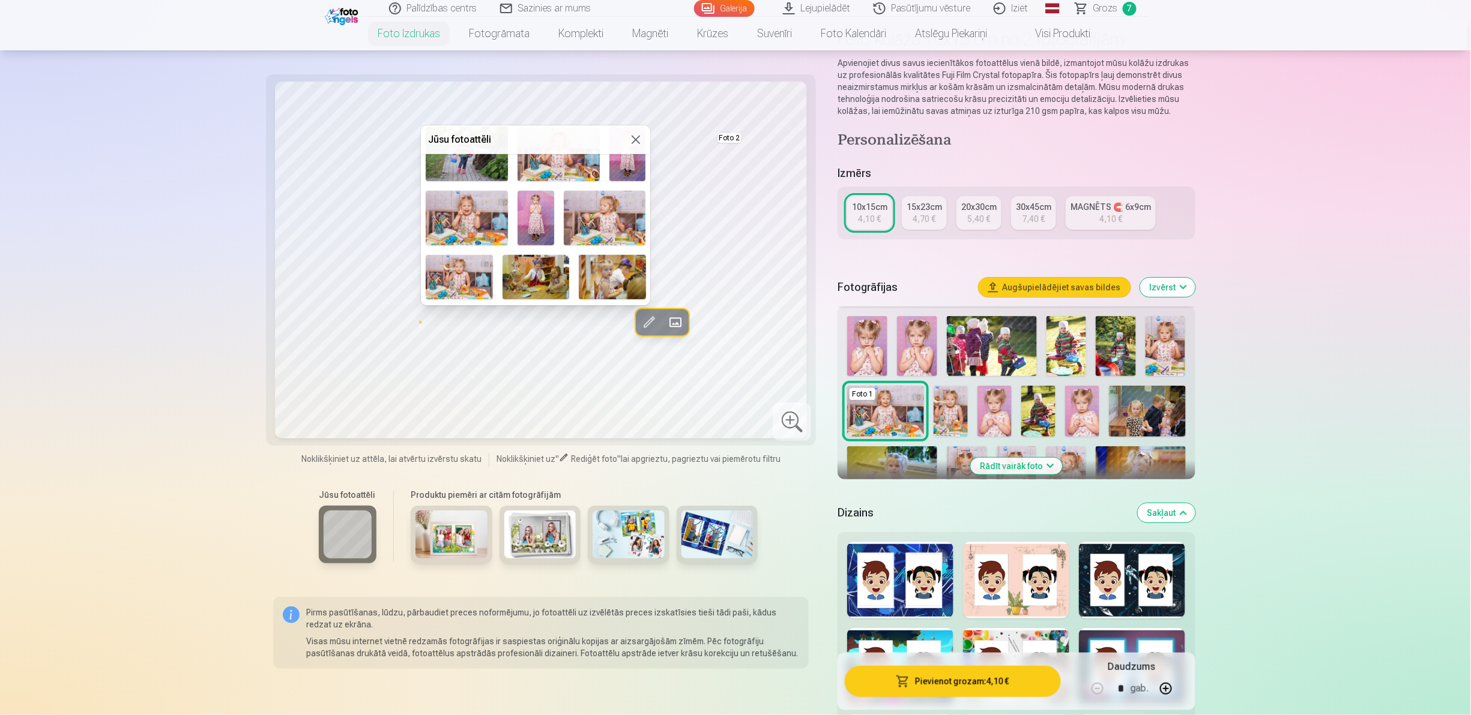
scroll to position [462, 0]
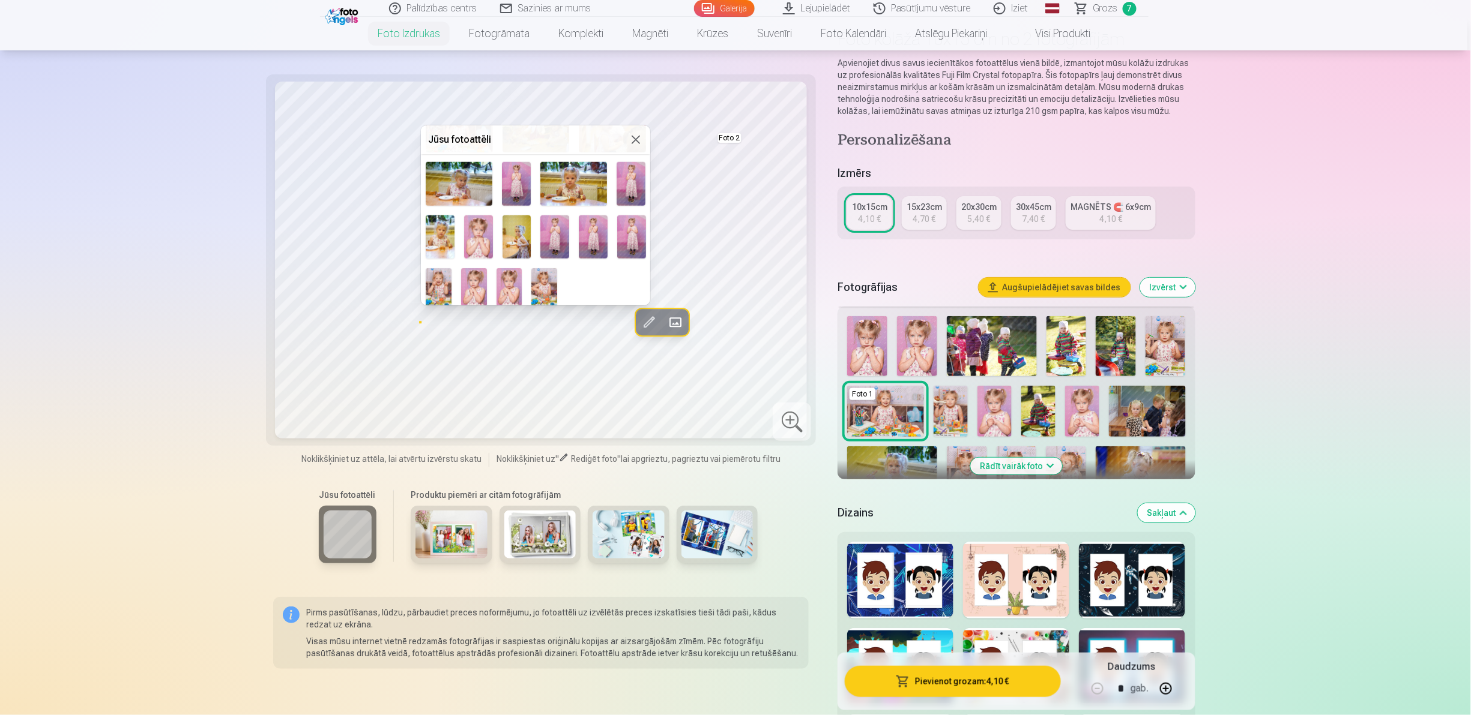
click at [475, 228] on img at bounding box center [478, 236] width 29 height 43
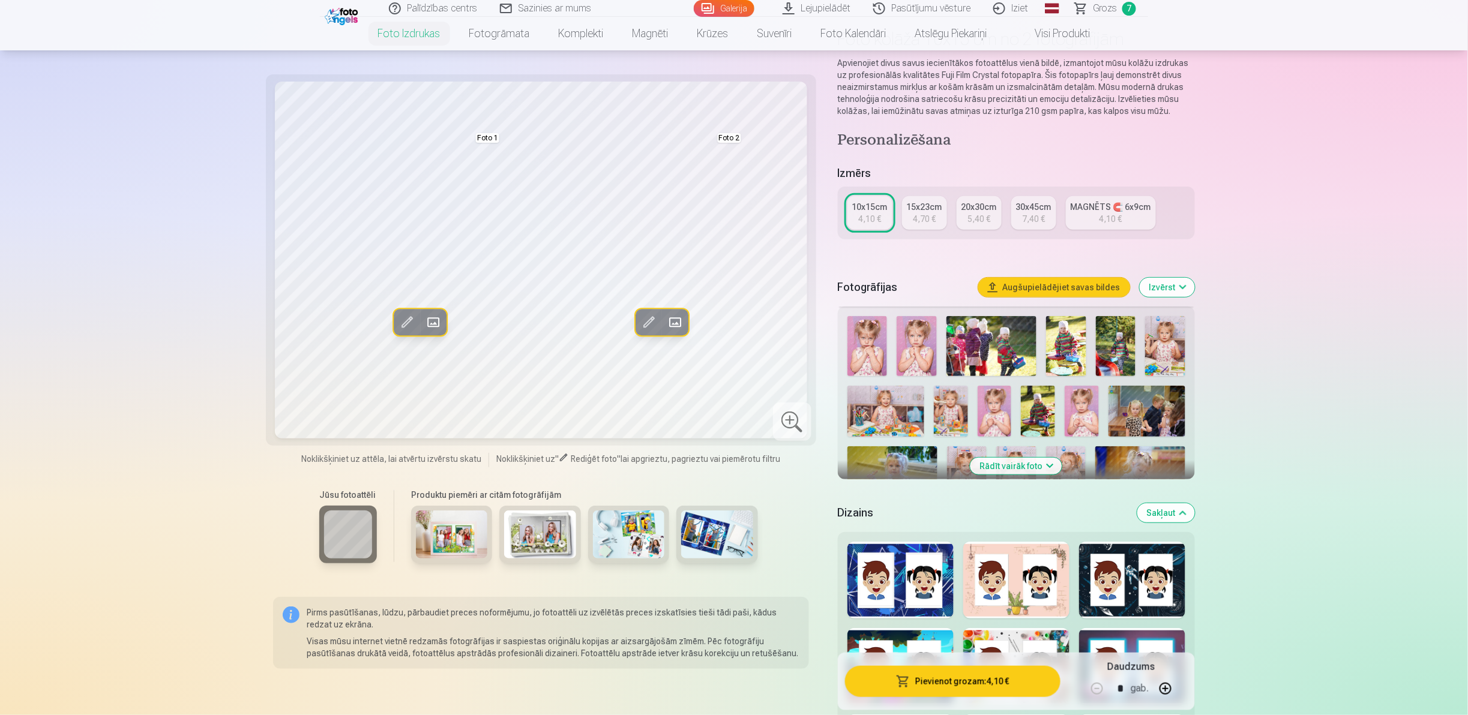
click at [672, 310] on button "Aizstāt" at bounding box center [675, 322] width 26 height 26
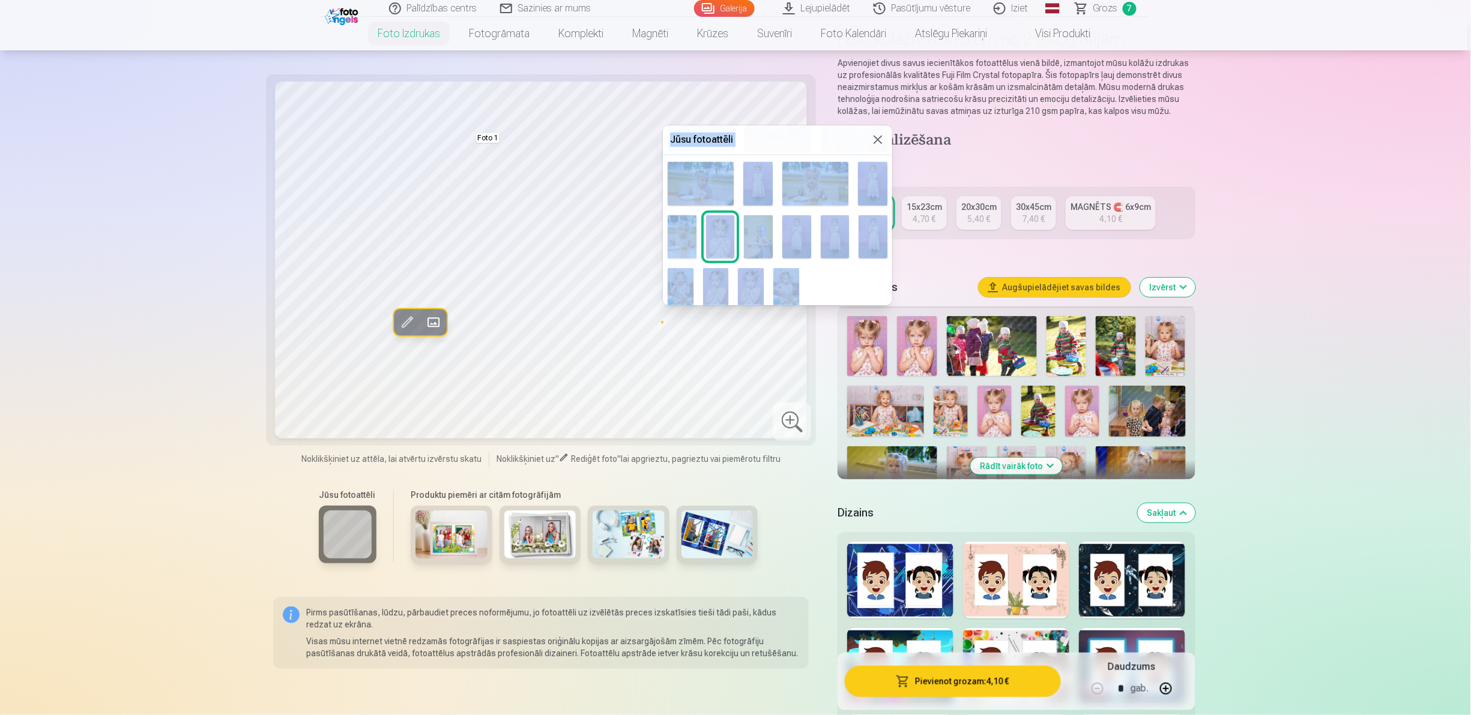
drag, startPoint x: 890, startPoint y: 277, endPoint x: 894, endPoint y: 262, distance: 16.3
click at [732, 262] on body "Palīdzības centrs Sazinies ar mums Galerija Lejupielādēt Pasūtījumu vēsture Izi…" at bounding box center [735, 270] width 1471 height 715
drag, startPoint x: 894, startPoint y: 262, endPoint x: 857, endPoint y: 284, distance: 43.9
click at [732, 284] on div "Foto 1, 2" at bounding box center [777, 6] width 229 height 612
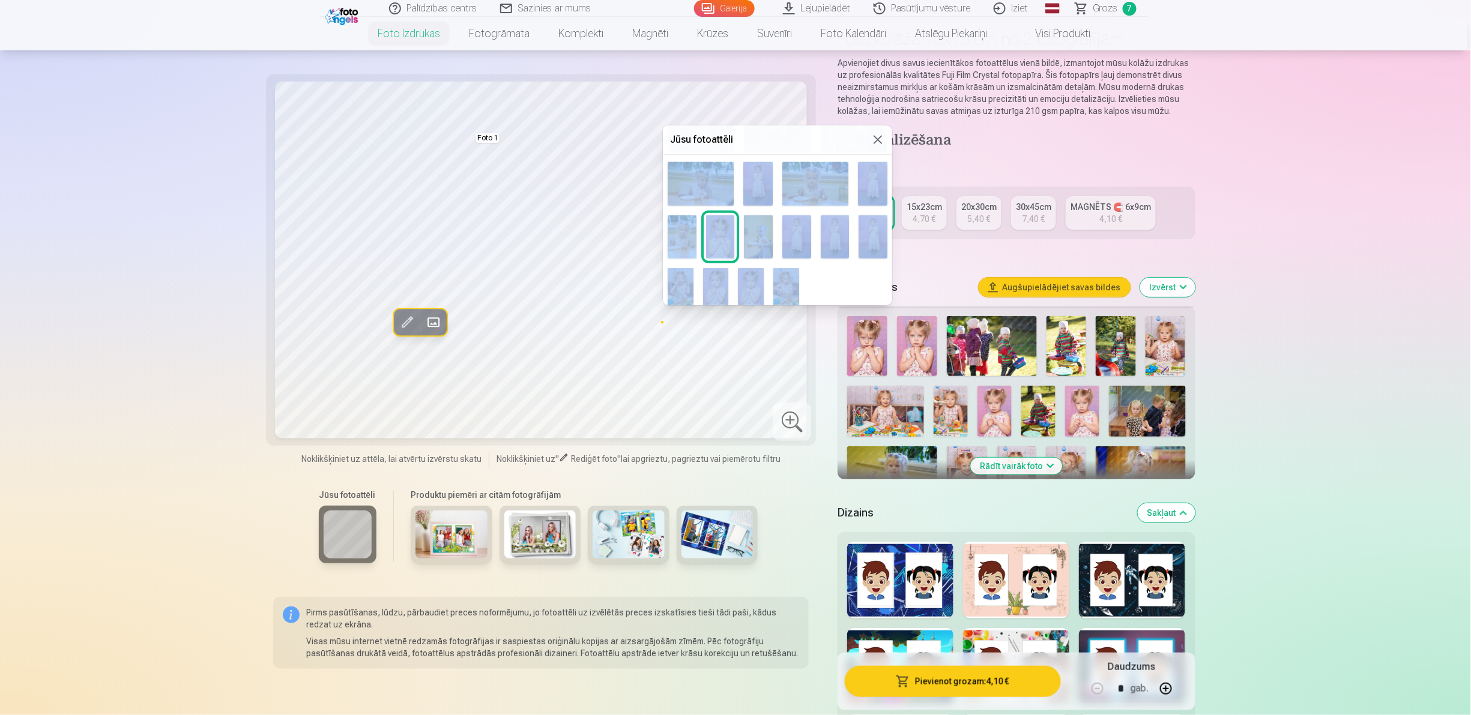
click at [732, 284] on div "Foto 1, 2" at bounding box center [777, 6] width 229 height 612
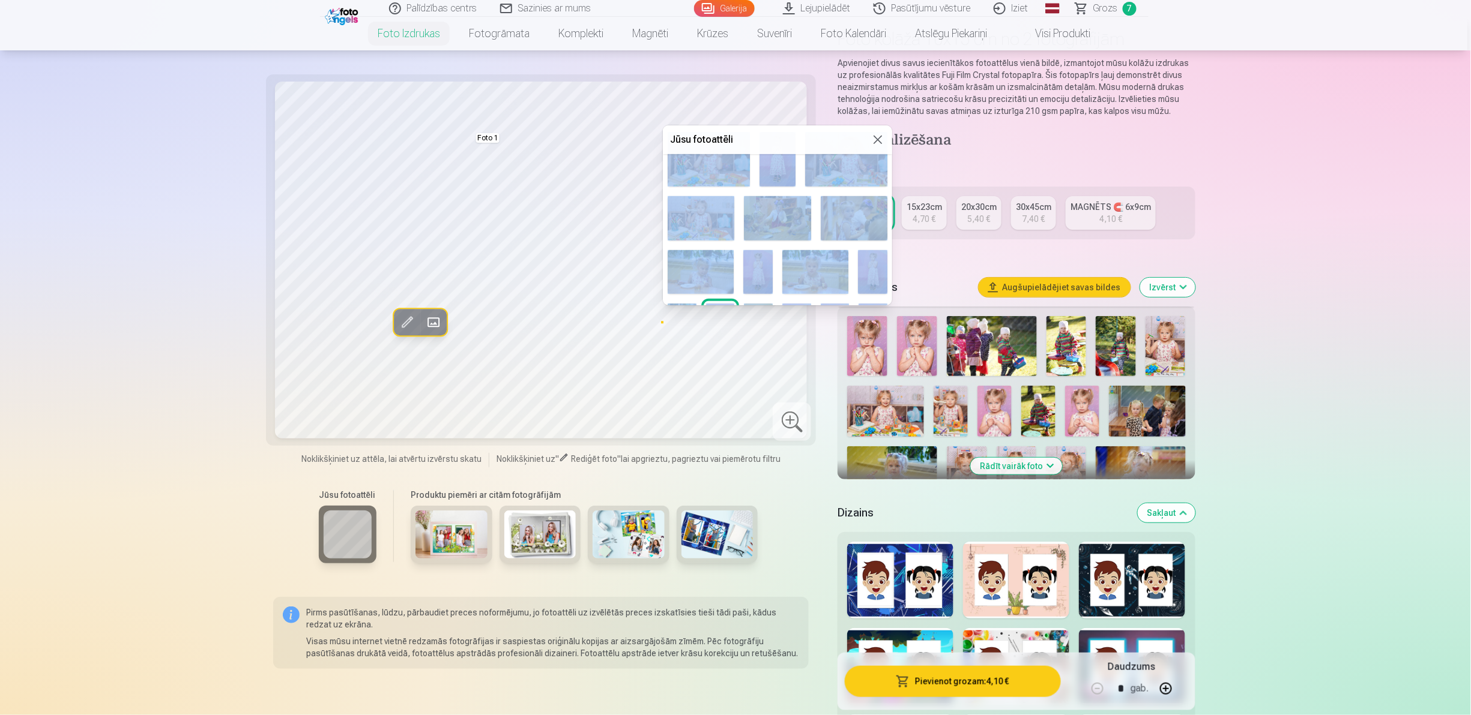
scroll to position [346, 0]
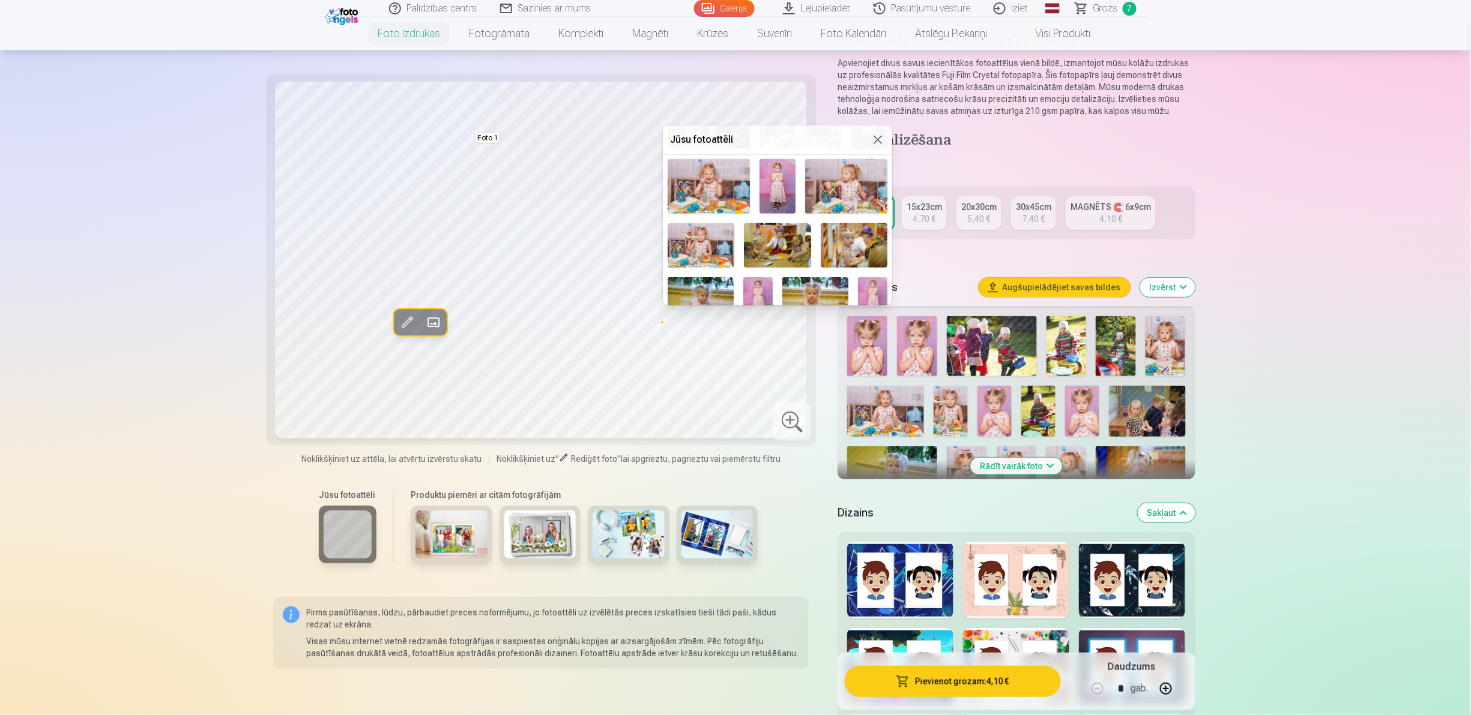
click at [732, 137] on h5 "Jūsu fotoattēli" at bounding box center [770, 140] width 200 height 14
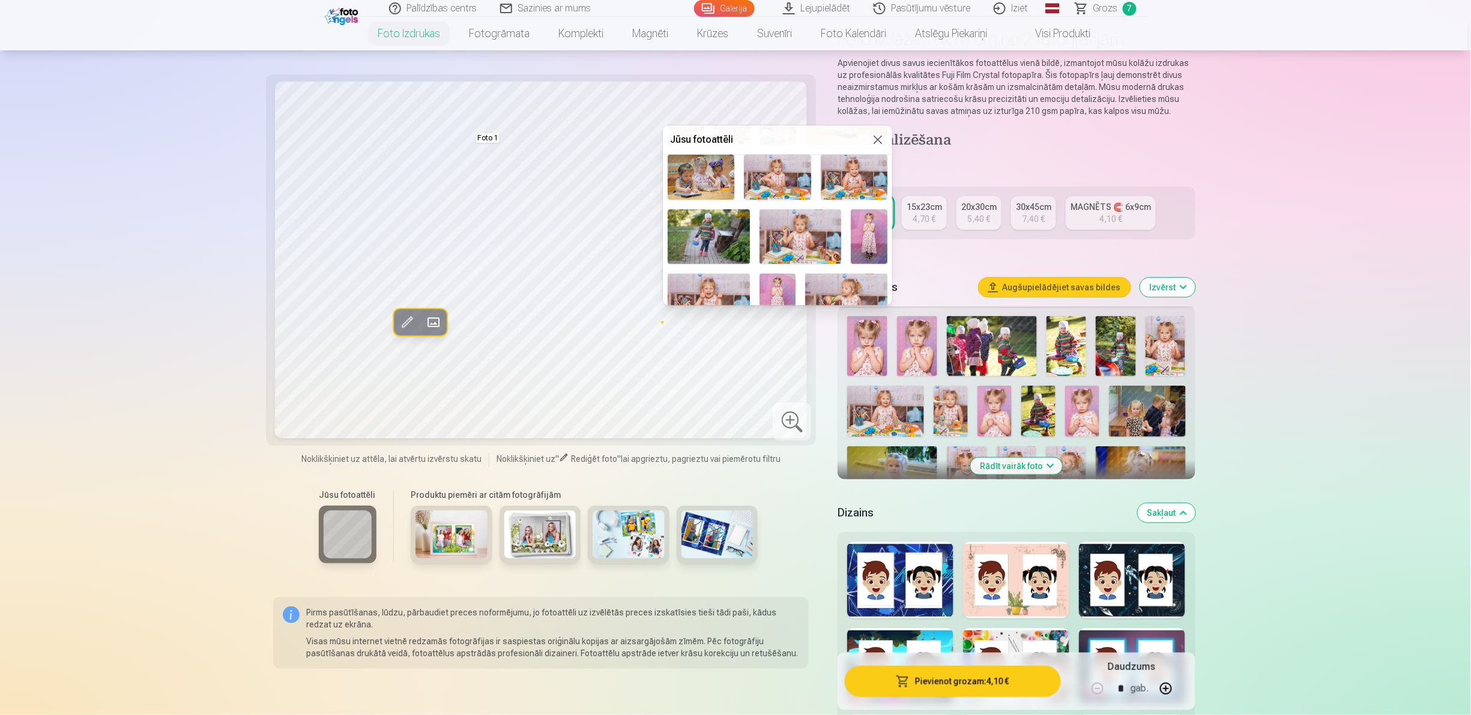
scroll to position [223, 0]
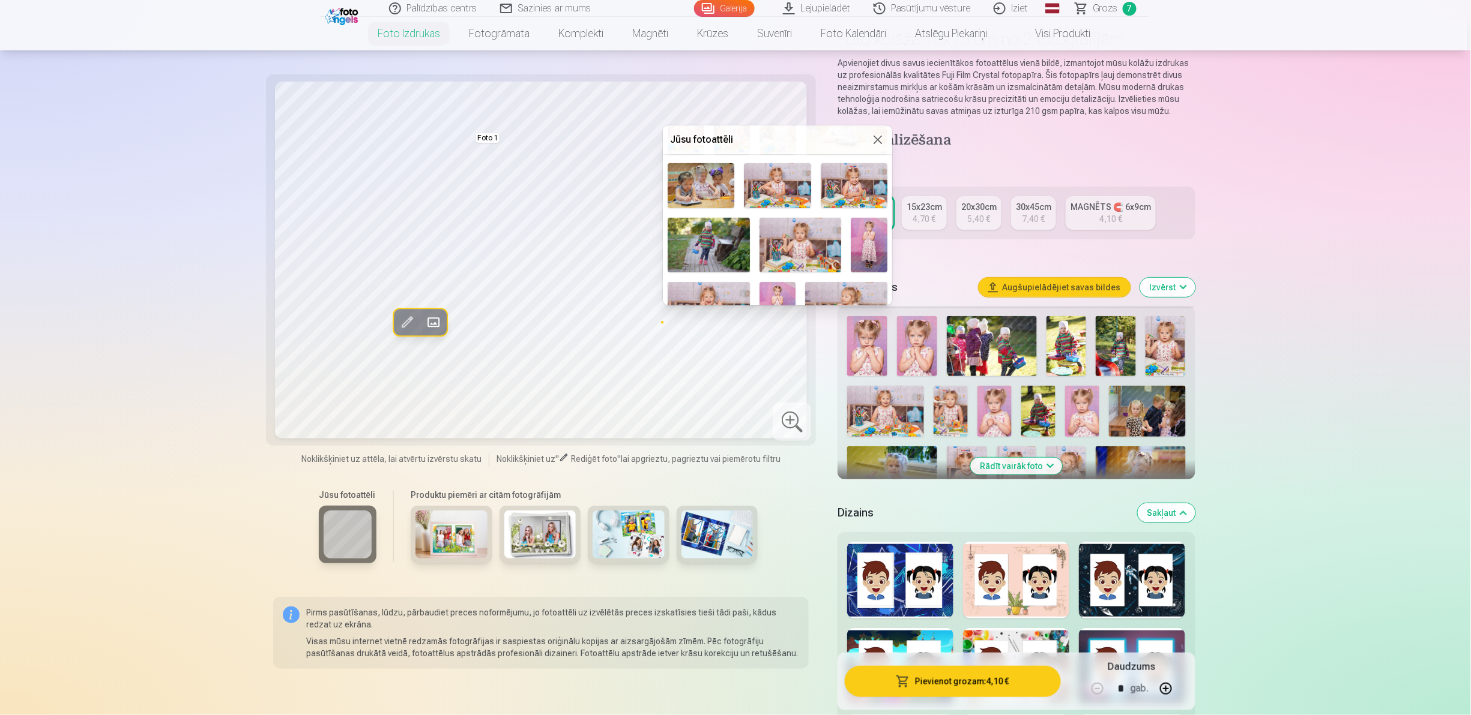
drag, startPoint x: 888, startPoint y: 206, endPoint x: 890, endPoint y: 185, distance: 21.1
click at [732, 185] on div "Jūsu fotoattēli Foto 1, 2" at bounding box center [777, 215] width 229 height 180
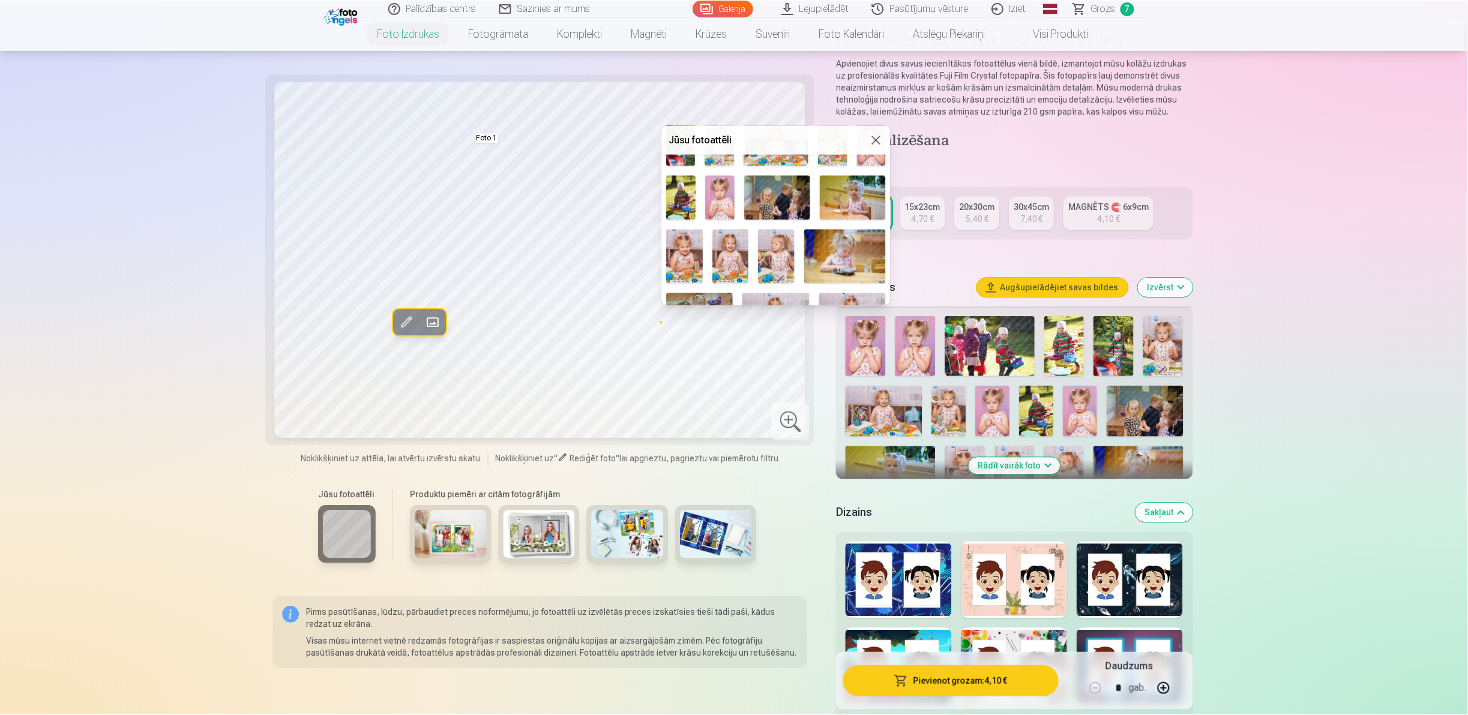
scroll to position [106, 0]
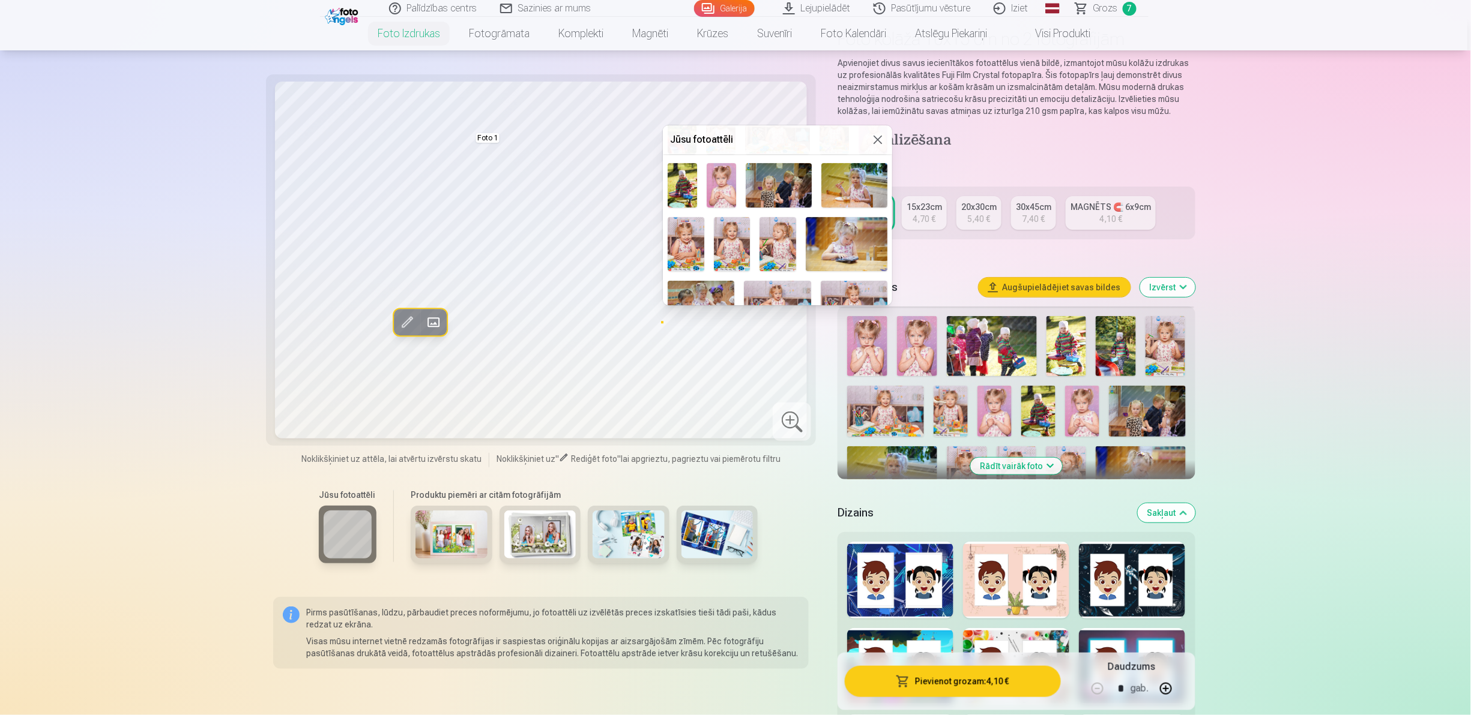
click at [732, 245] on img at bounding box center [732, 244] width 37 height 55
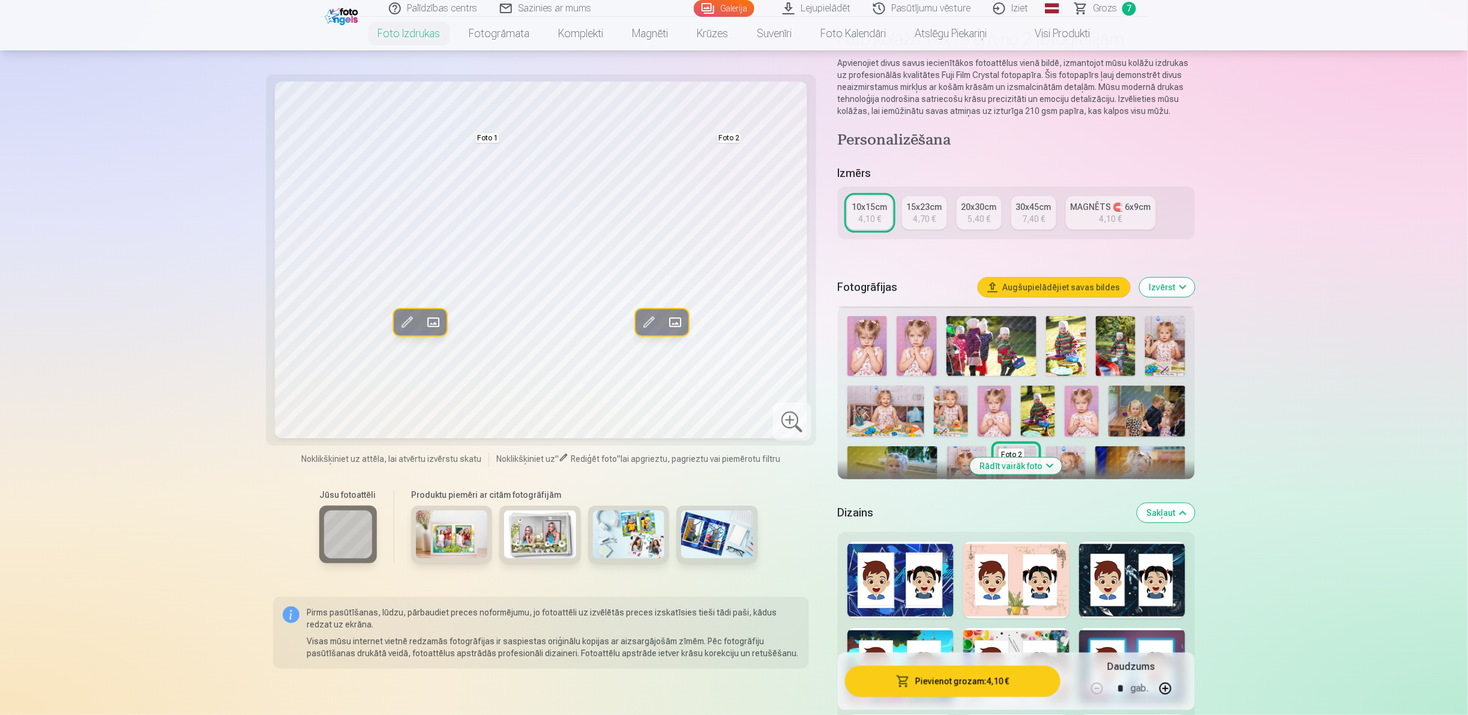
click at [732, 357] on button "Rādīt vairāk foto" at bounding box center [1017, 466] width 92 height 17
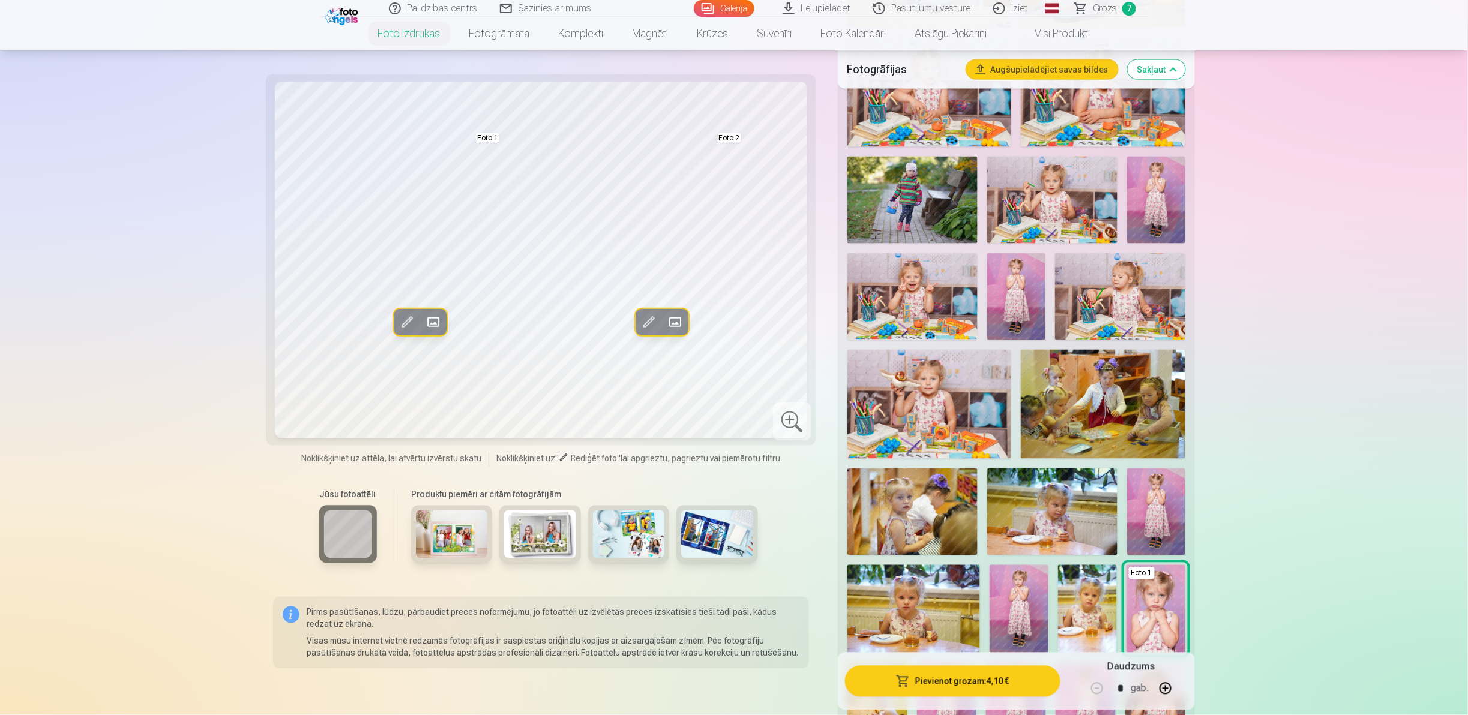
scroll to position [829, 0]
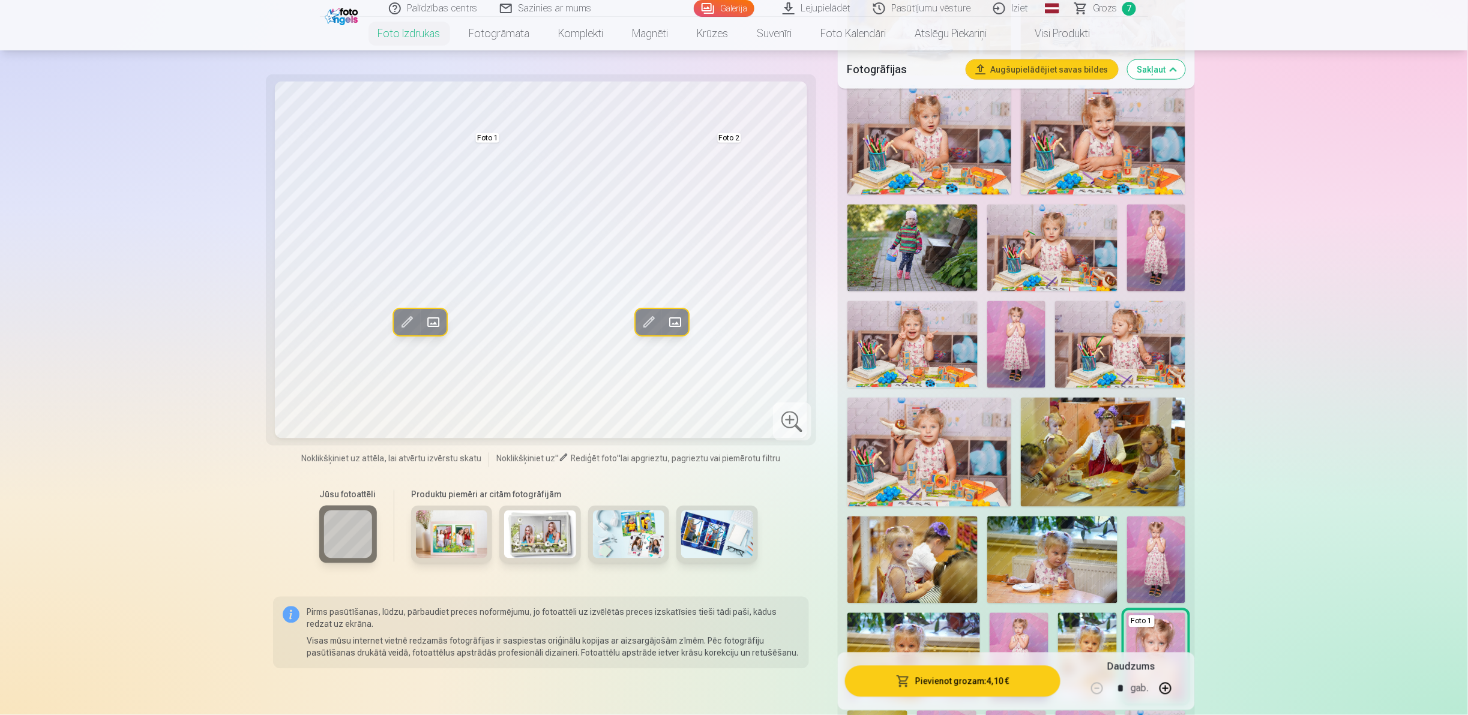
click at [732, 145] on img at bounding box center [1103, 139] width 164 height 109
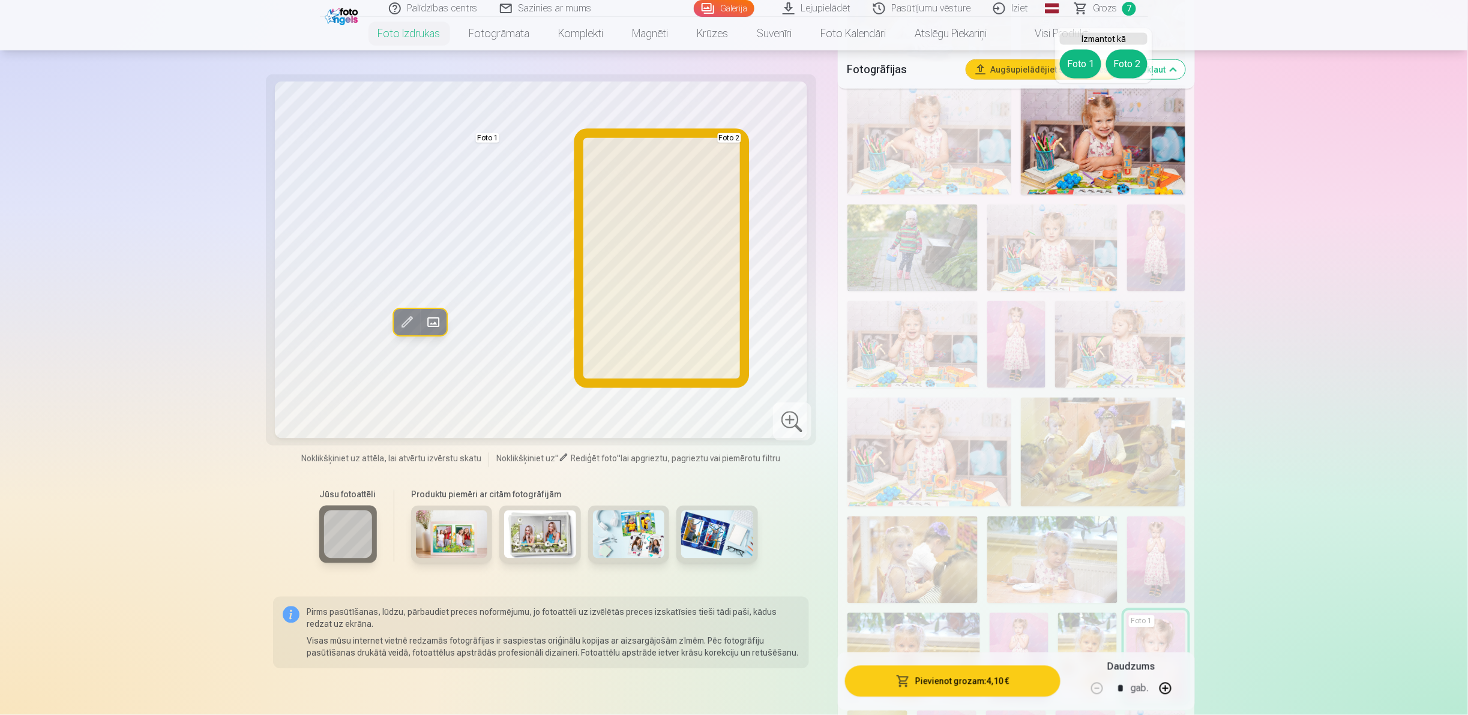
click at [732, 59] on button "Foto 2" at bounding box center [1126, 64] width 41 height 29
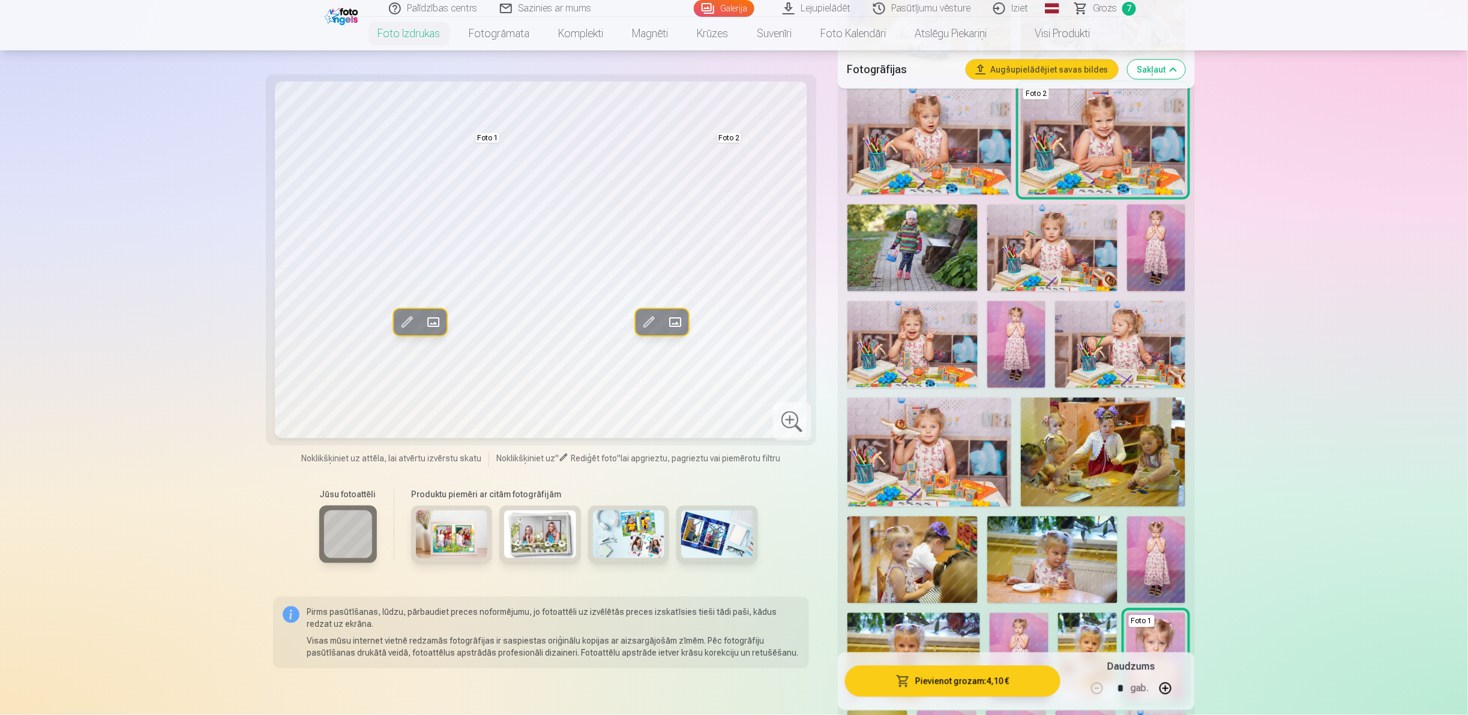
click at [732, 357] on img at bounding box center [913, 344] width 130 height 87
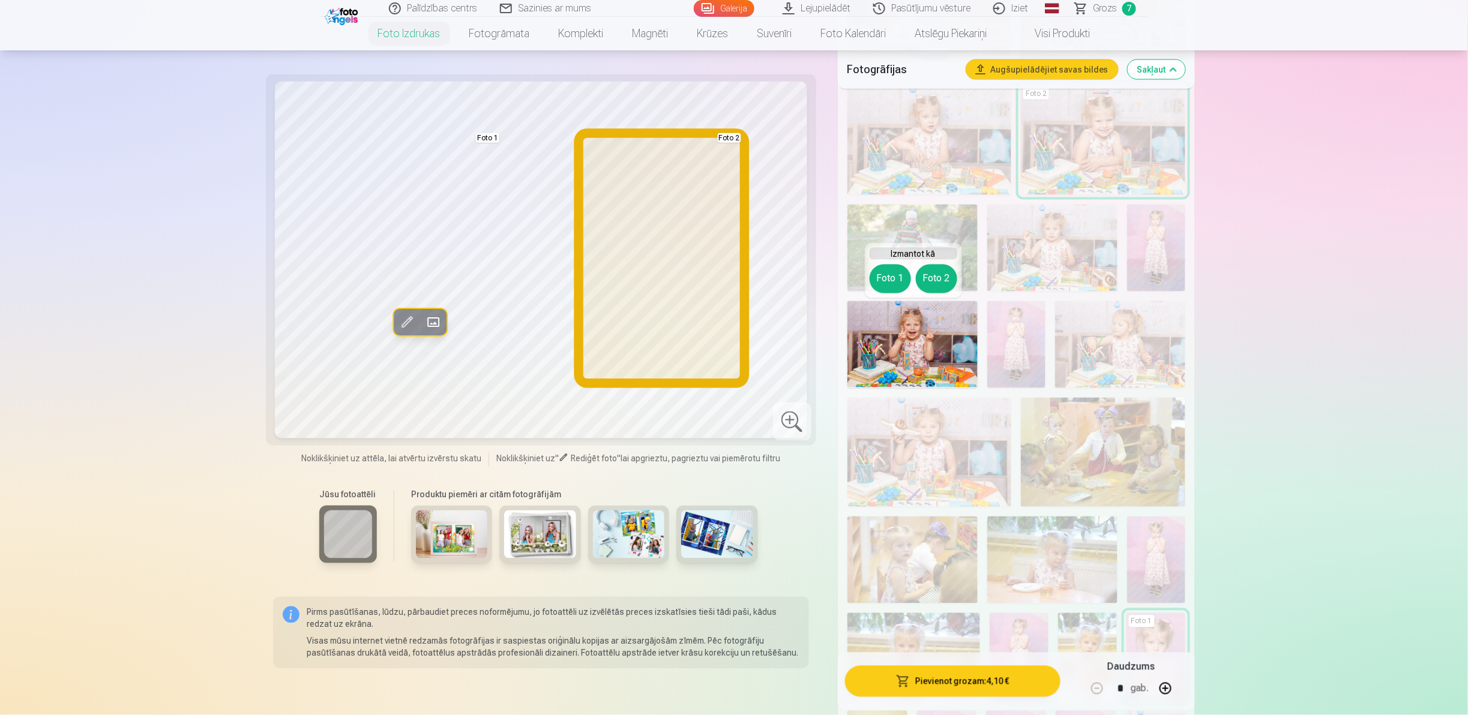
click at [732, 289] on button "Foto 2" at bounding box center [936, 279] width 41 height 29
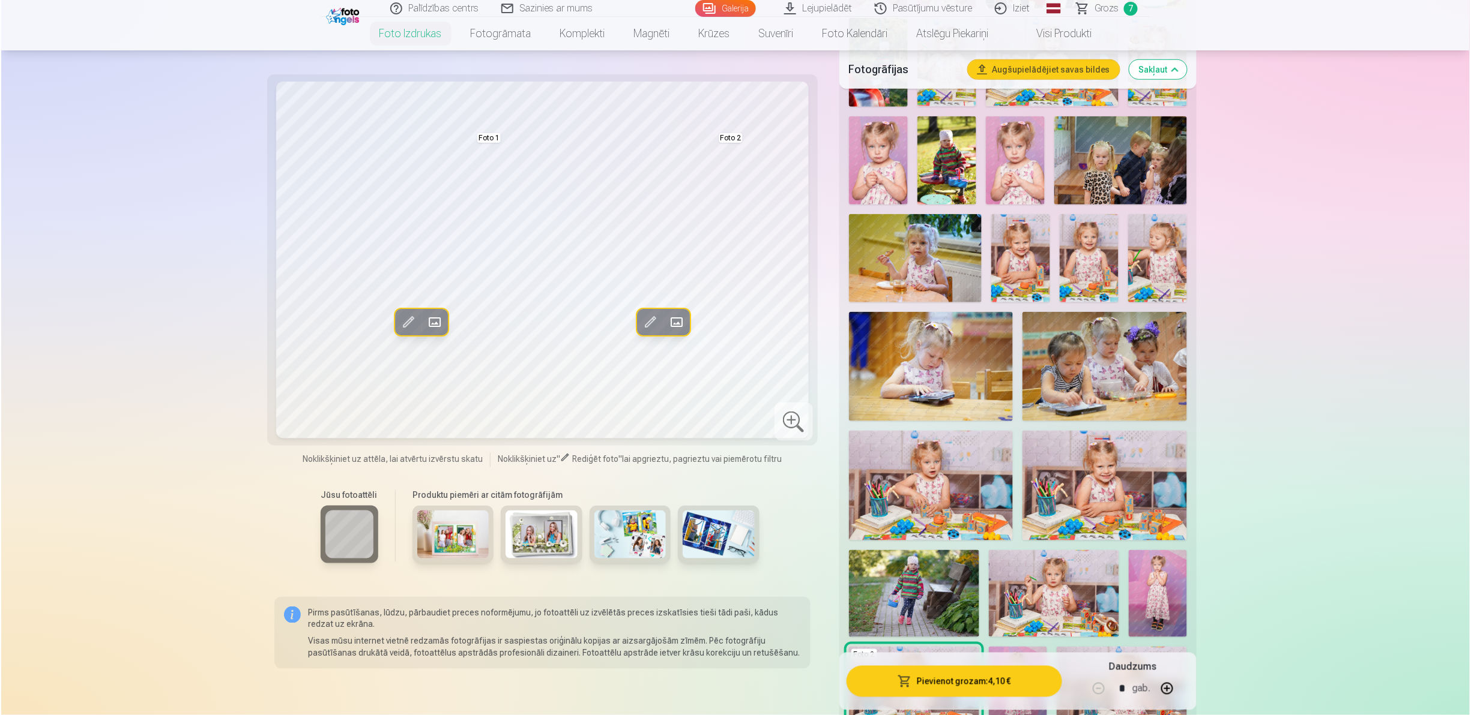
scroll to position [474, 0]
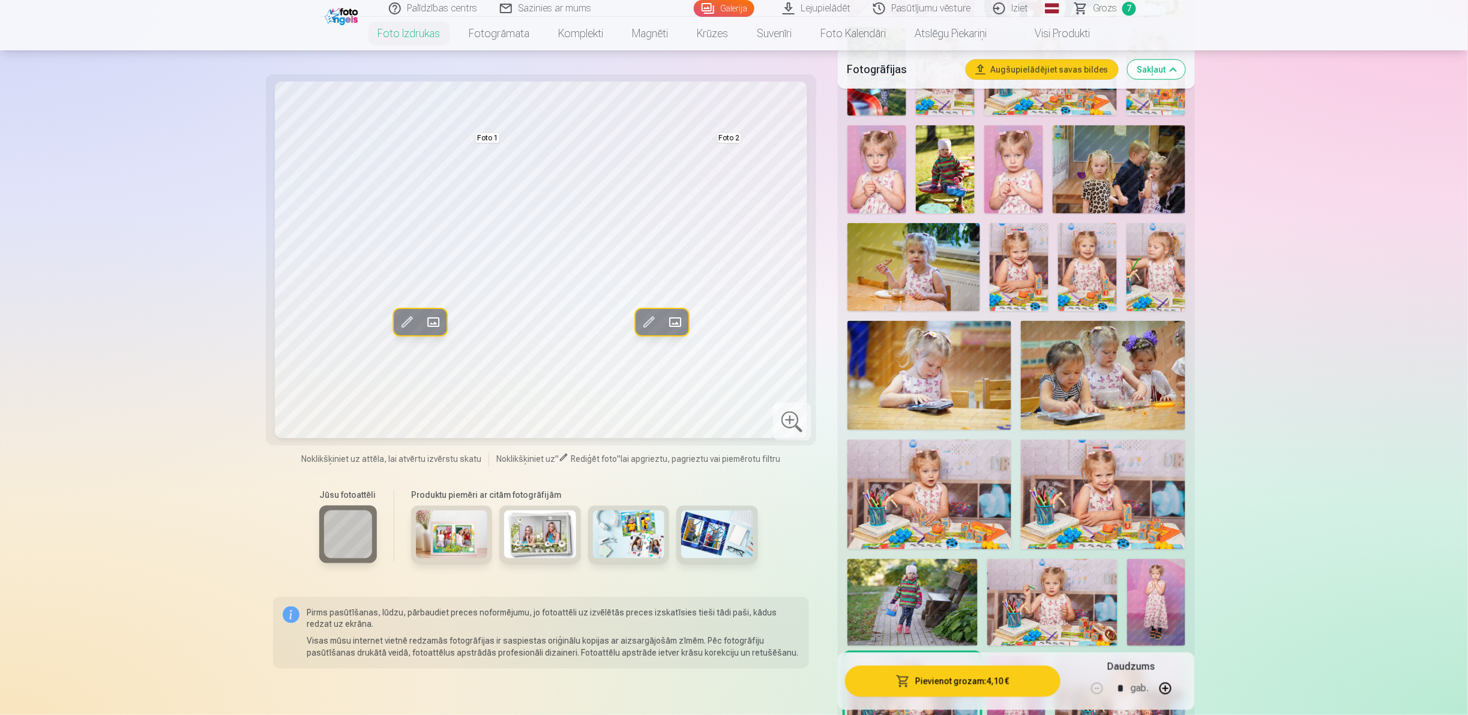
click at [732, 252] on img at bounding box center [1087, 267] width 59 height 88
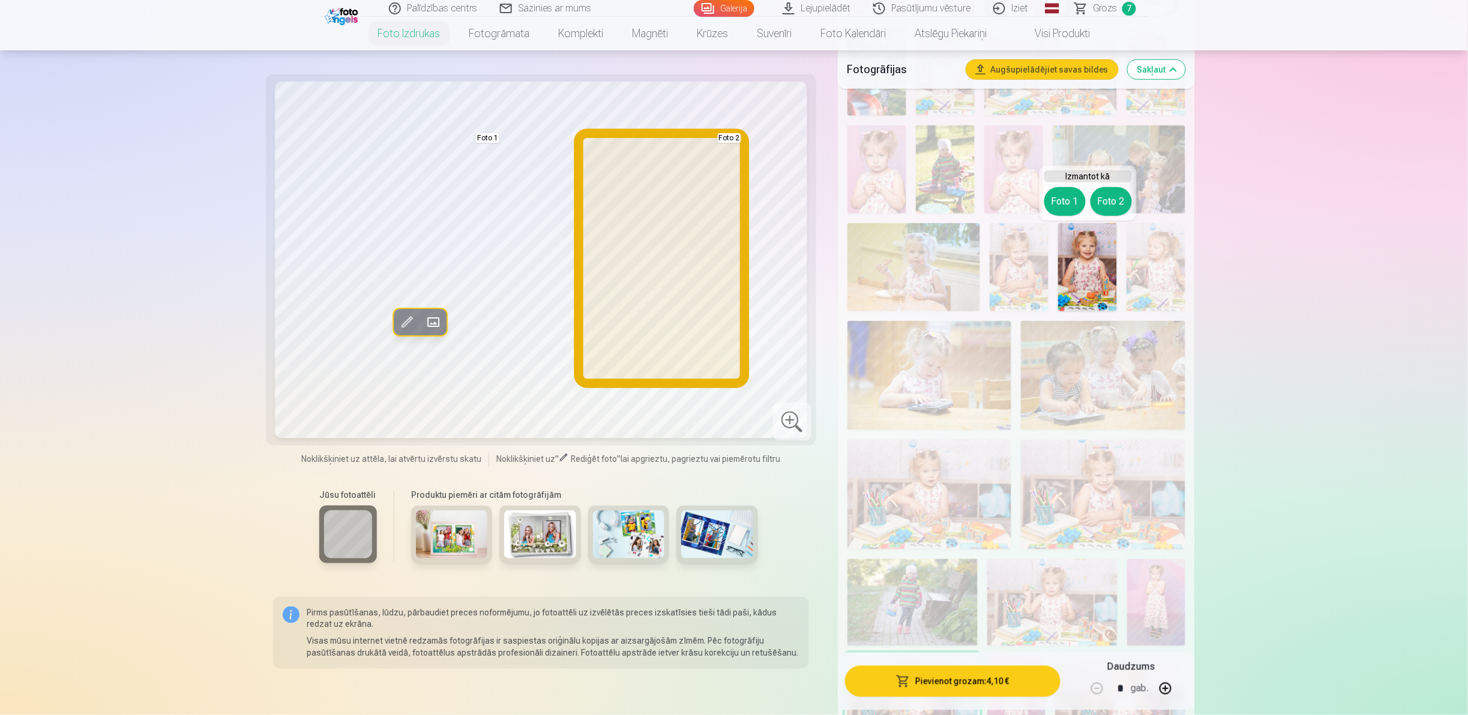
click at [732, 194] on button "Foto 2" at bounding box center [1111, 201] width 41 height 29
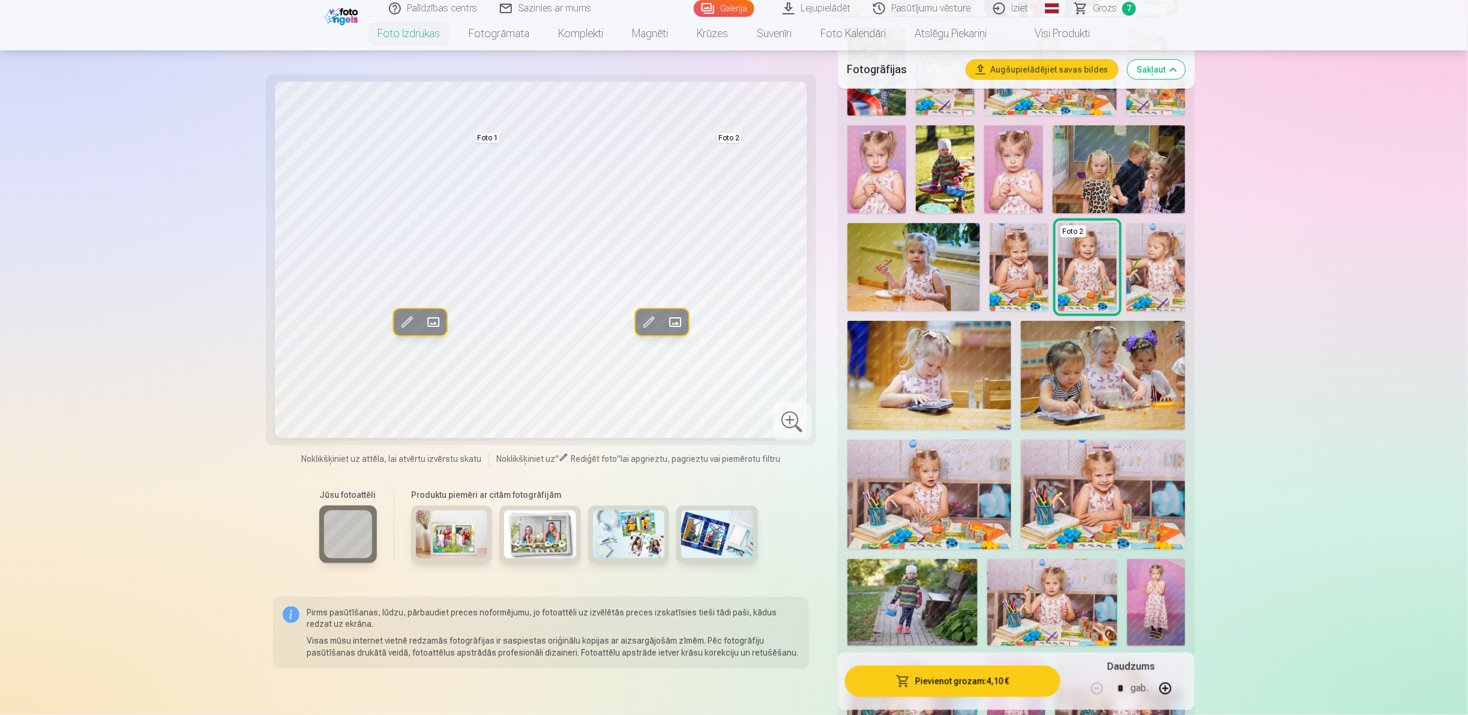
click at [732, 268] on img at bounding box center [1156, 267] width 59 height 88
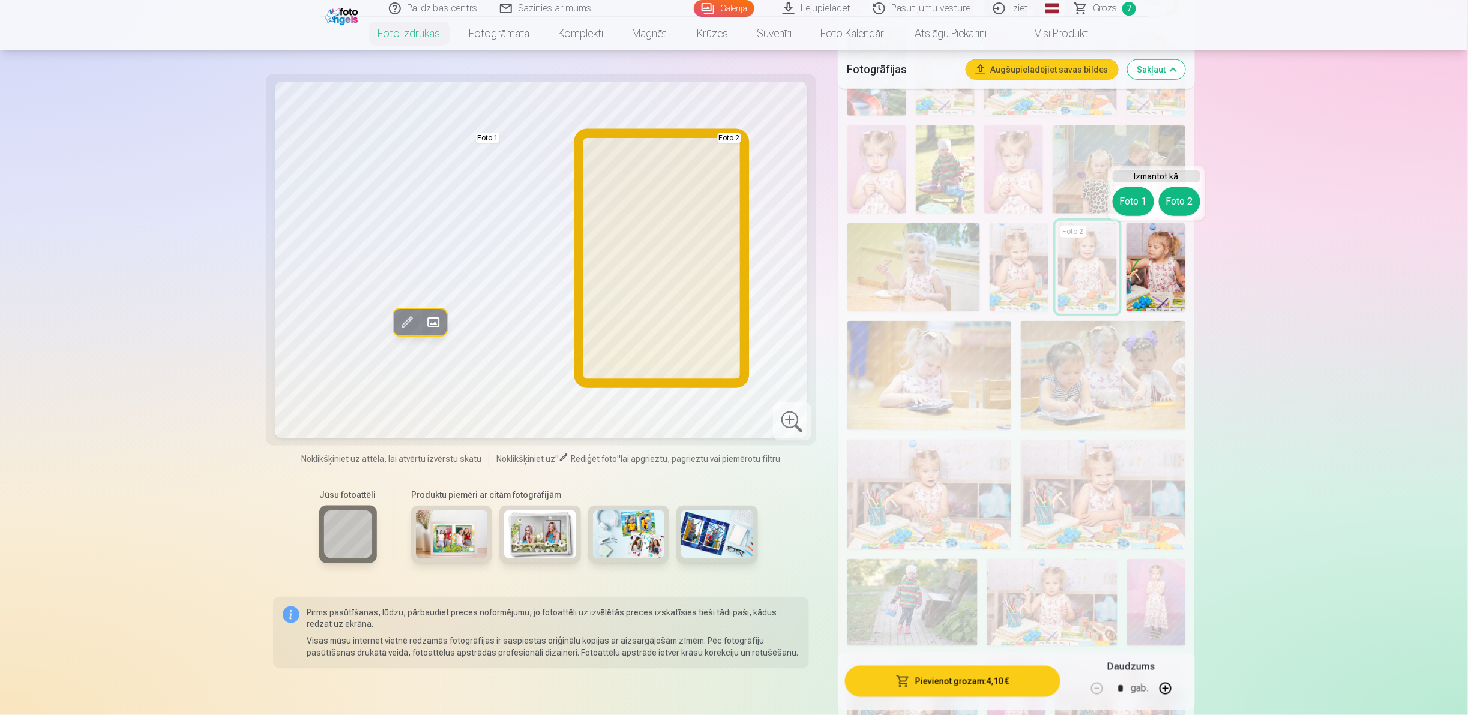
click at [732, 202] on button "Foto 2" at bounding box center [1179, 201] width 41 height 29
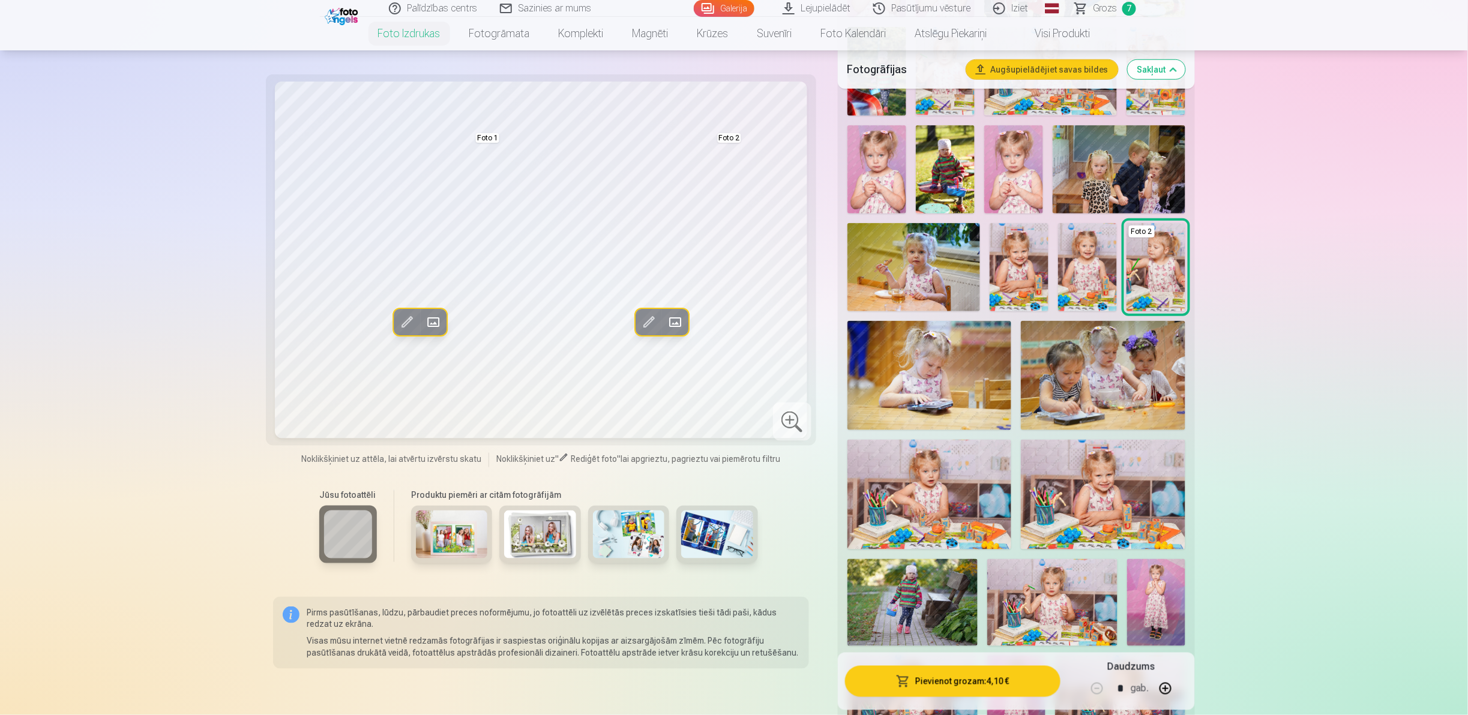
click at [732, 282] on img at bounding box center [1087, 267] width 59 height 88
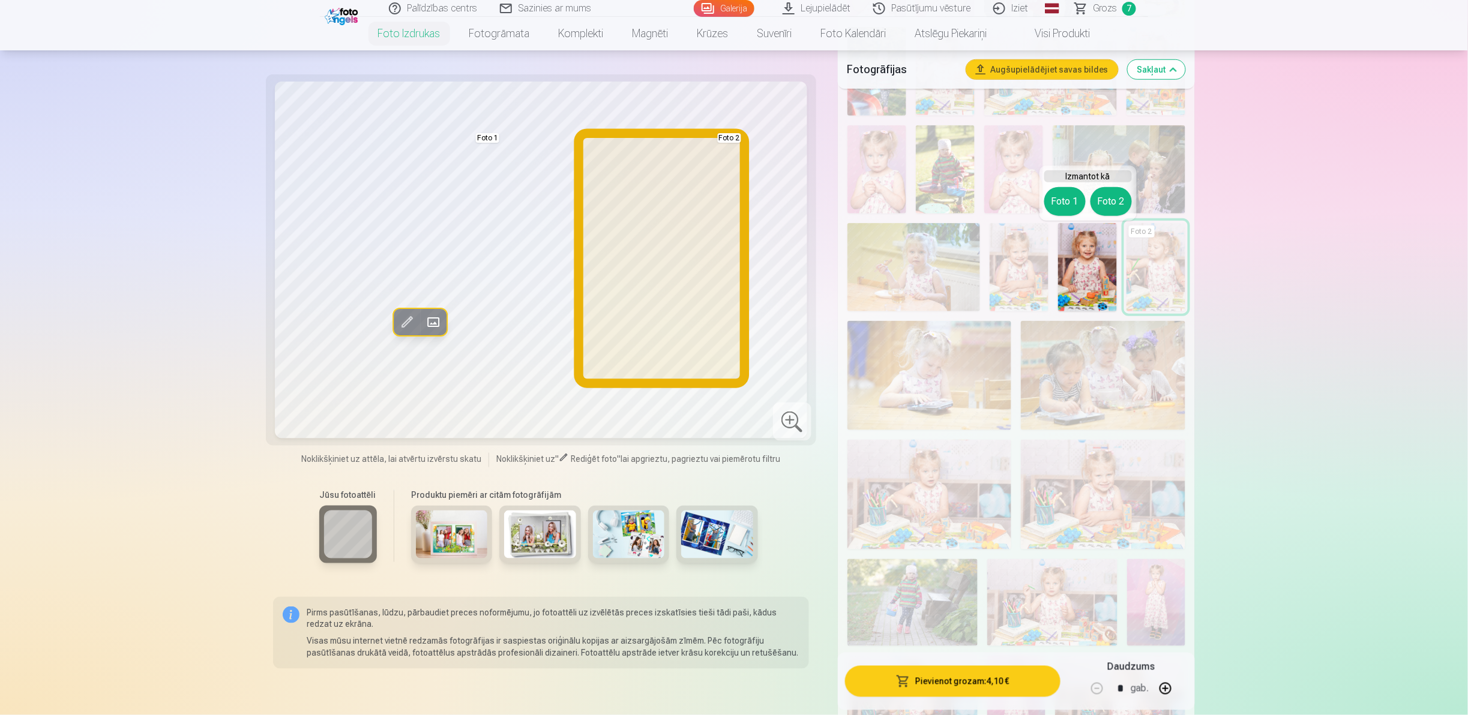
click at [732, 197] on button "Foto 2" at bounding box center [1111, 201] width 41 height 29
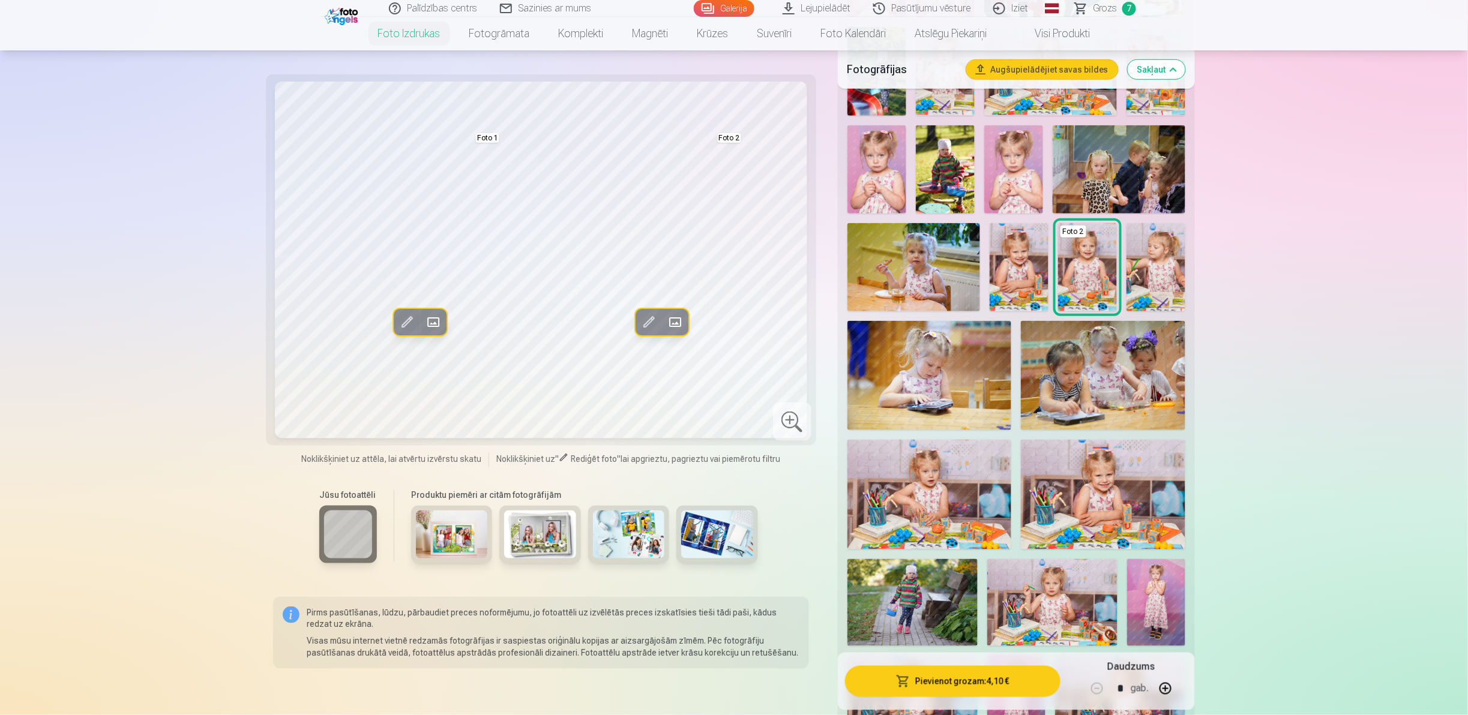
click at [732, 357] on button "Pievienot grozam : 4,10 €" at bounding box center [952, 681] width 215 height 31
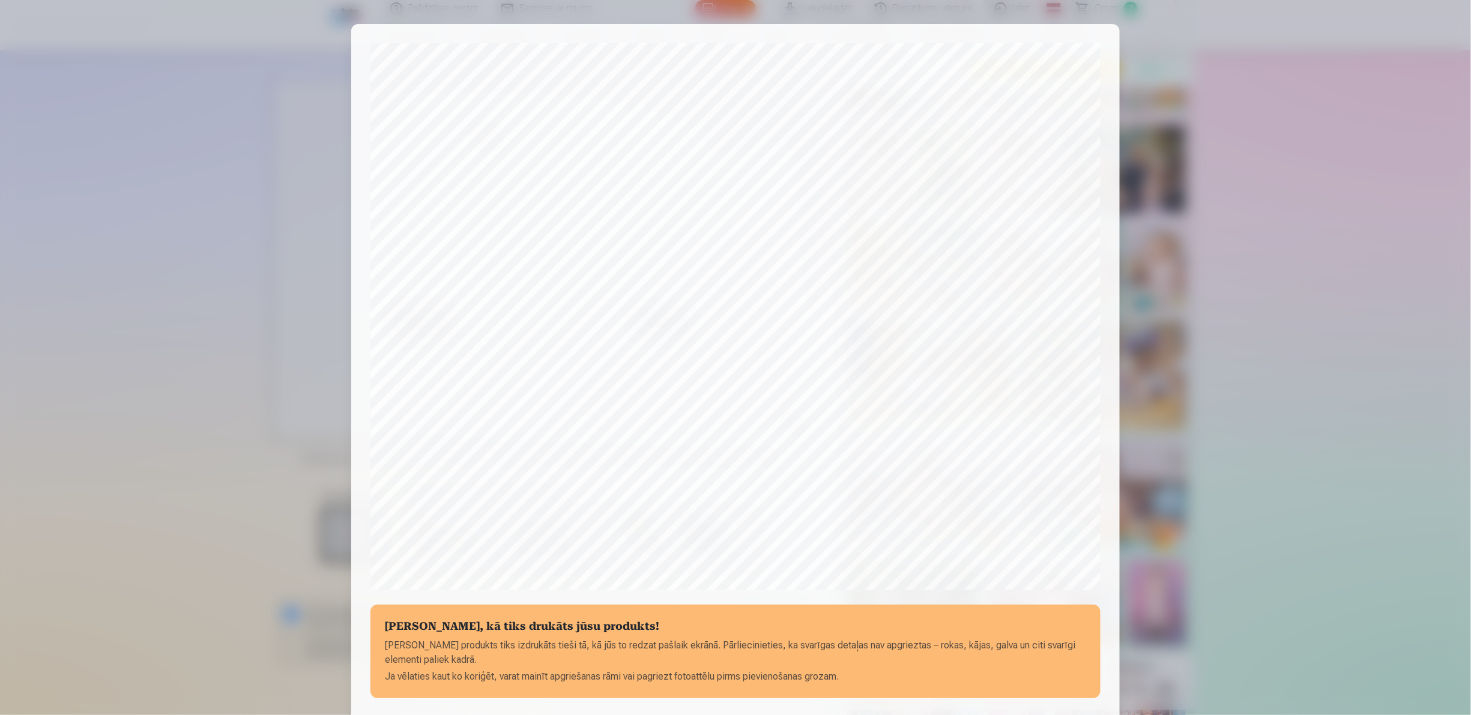
scroll to position [149, 0]
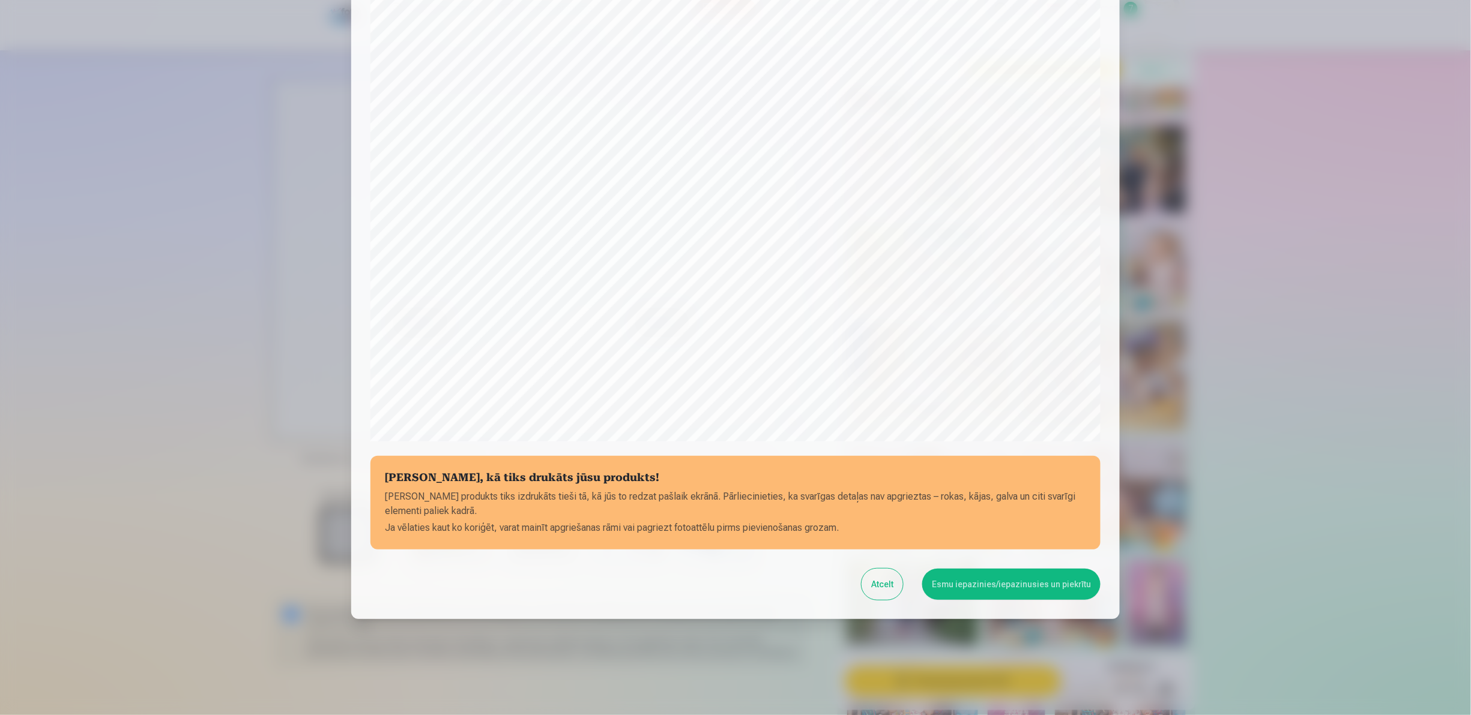
click at [732, 357] on button "Esmu iepazinies/iepazinusies un piekrītu" at bounding box center [1011, 584] width 178 height 31
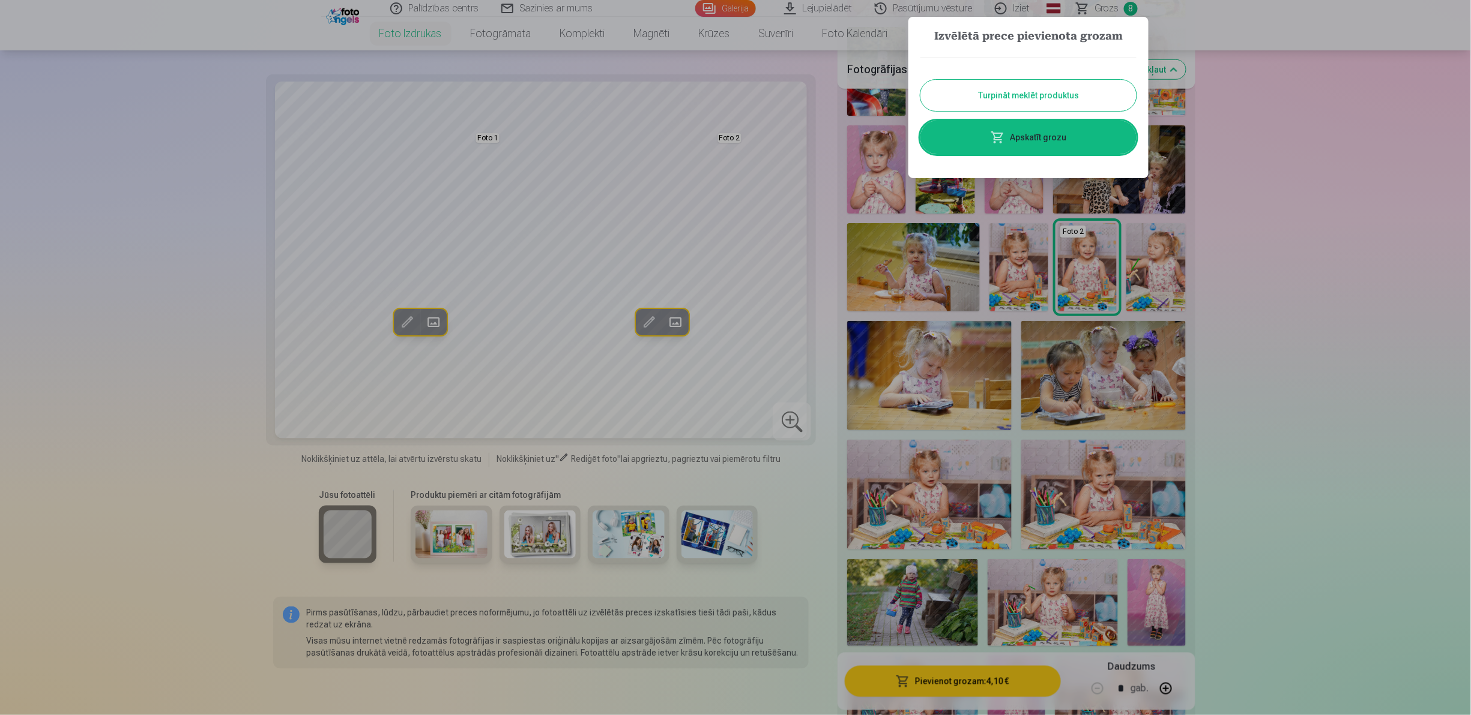
click at [732, 138] on link "Apskatīt grozu" at bounding box center [1028, 138] width 216 height 34
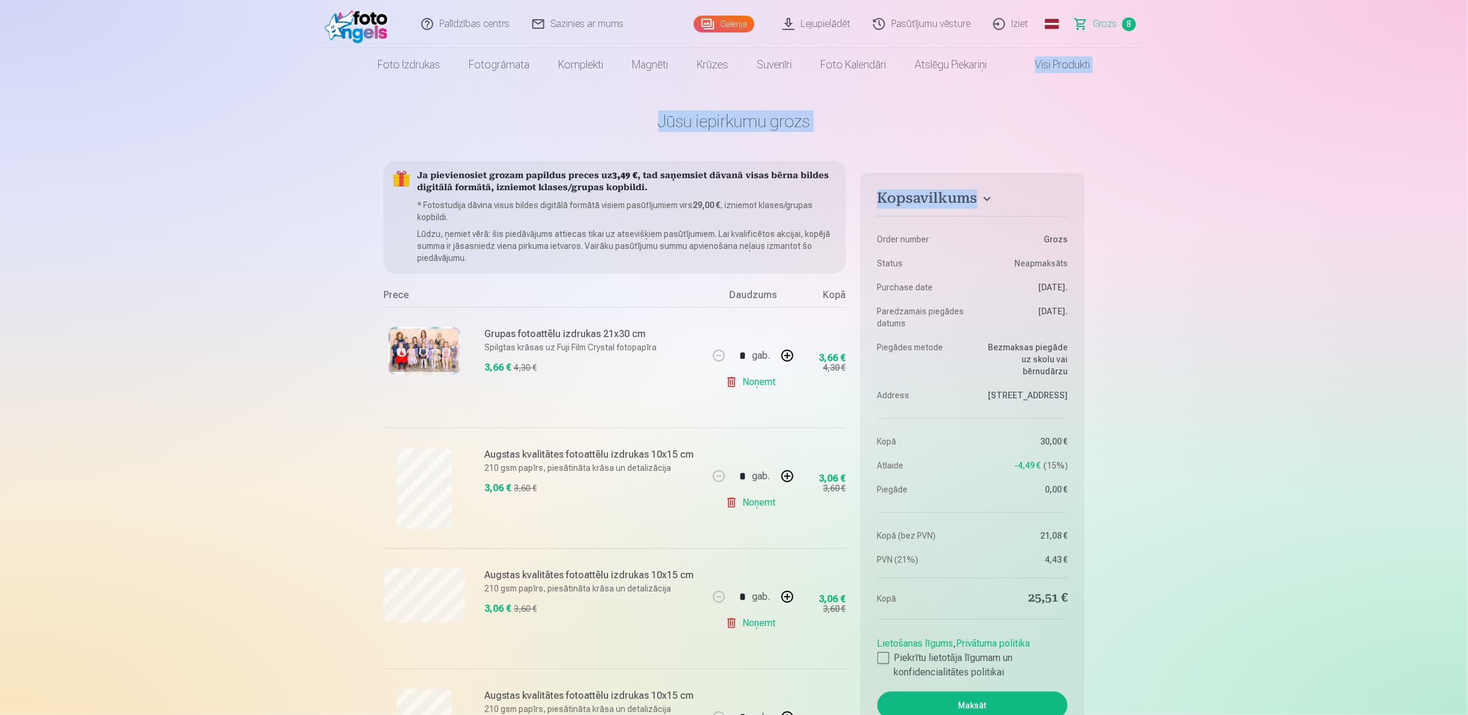
drag, startPoint x: 1402, startPoint y: 70, endPoint x: 1334, endPoint y: 232, distance: 175.7
drag, startPoint x: 1334, startPoint y: 232, endPoint x: 1254, endPoint y: 413, distance: 197.8
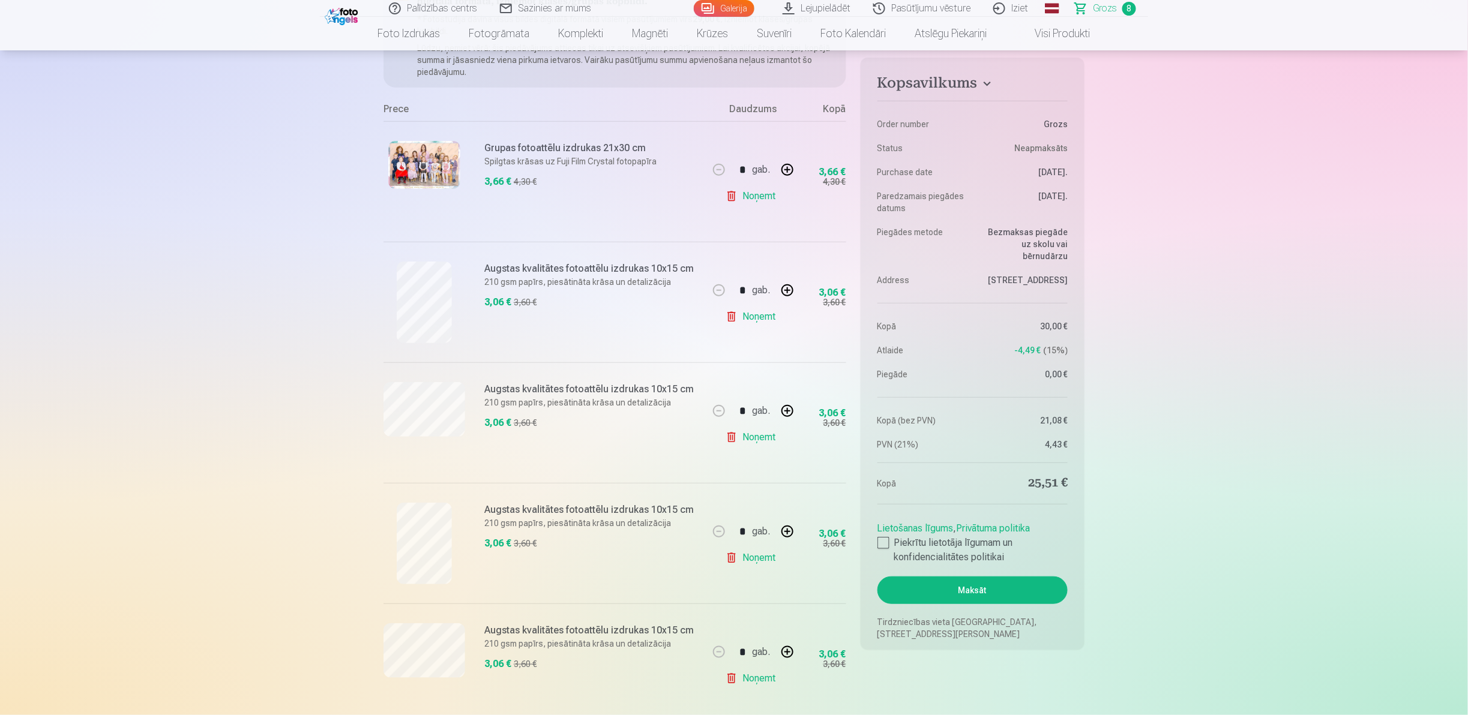
scroll to position [206, 0]
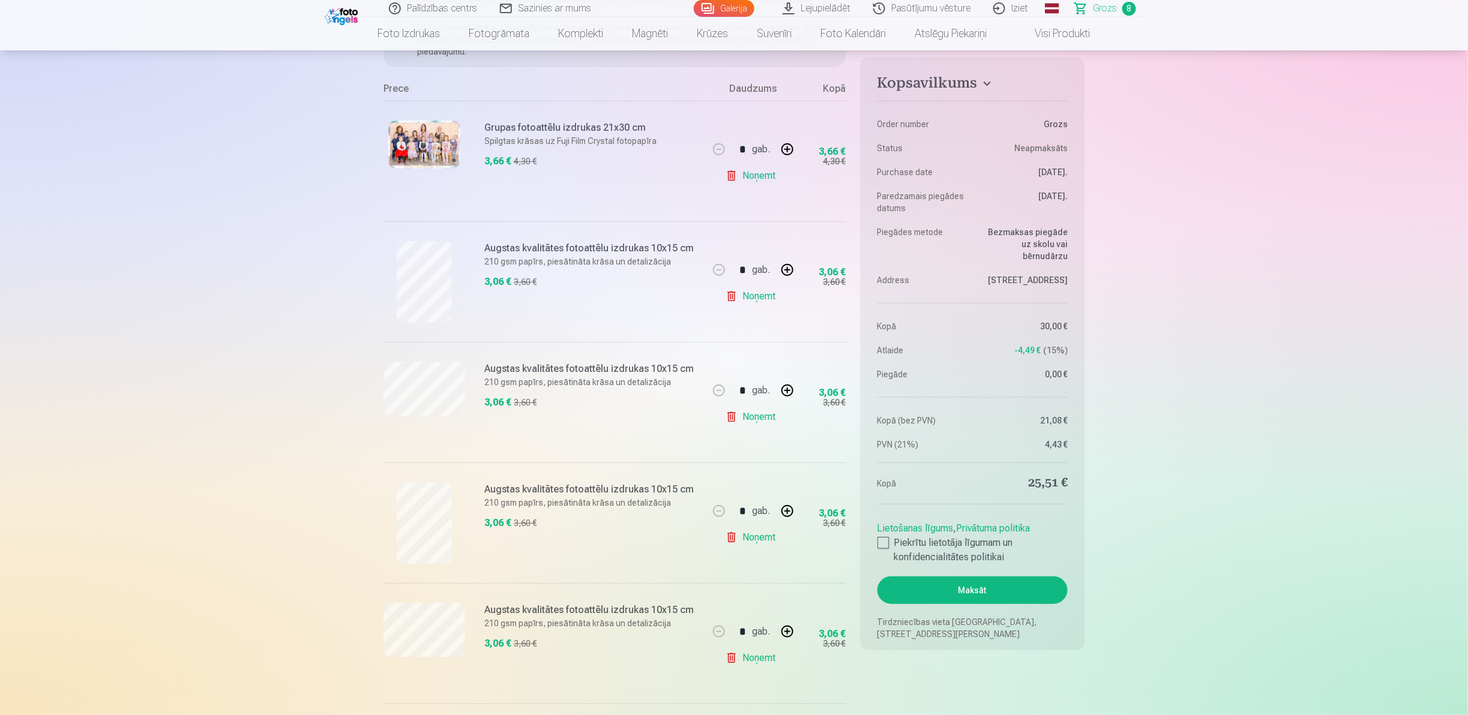
click at [732, 37] on link "Visi produkti" at bounding box center [1053, 34] width 103 height 34
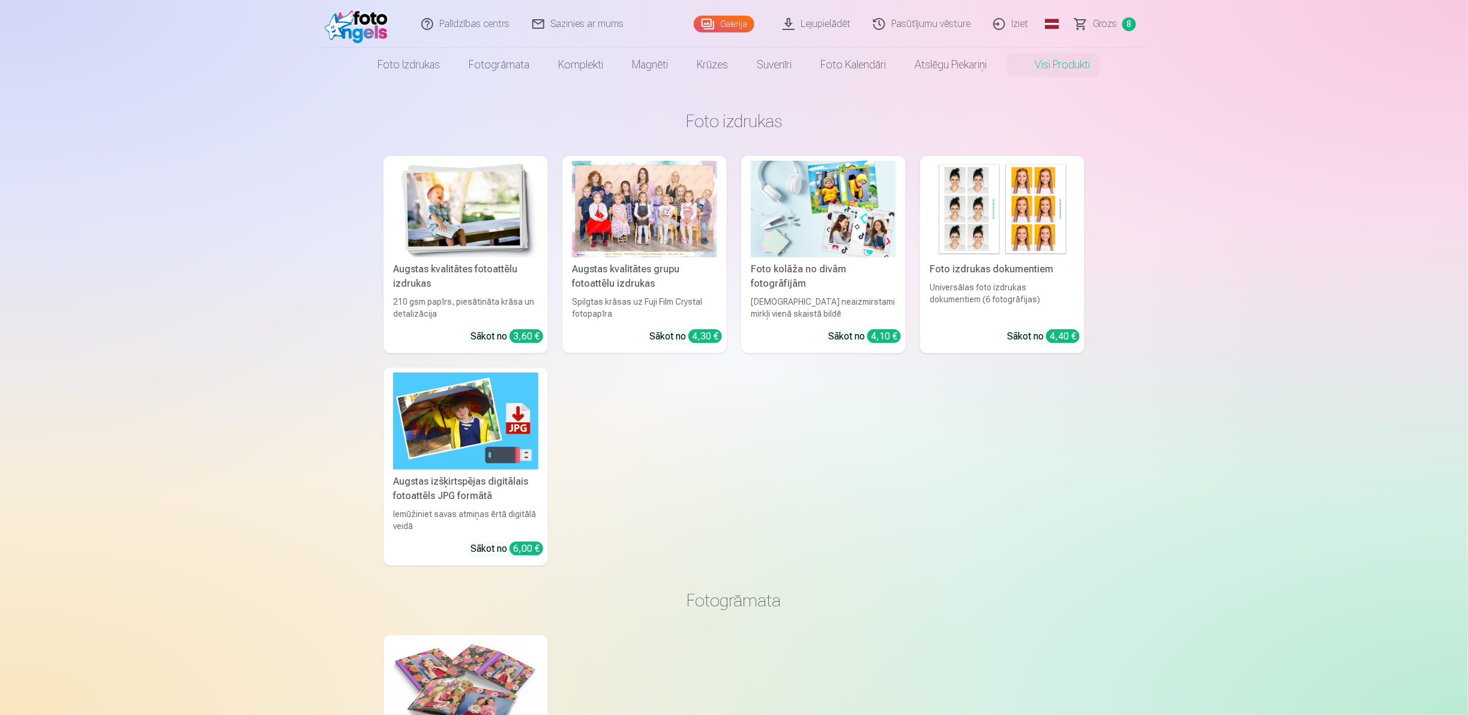
click at [732, 206] on img at bounding box center [823, 209] width 145 height 97
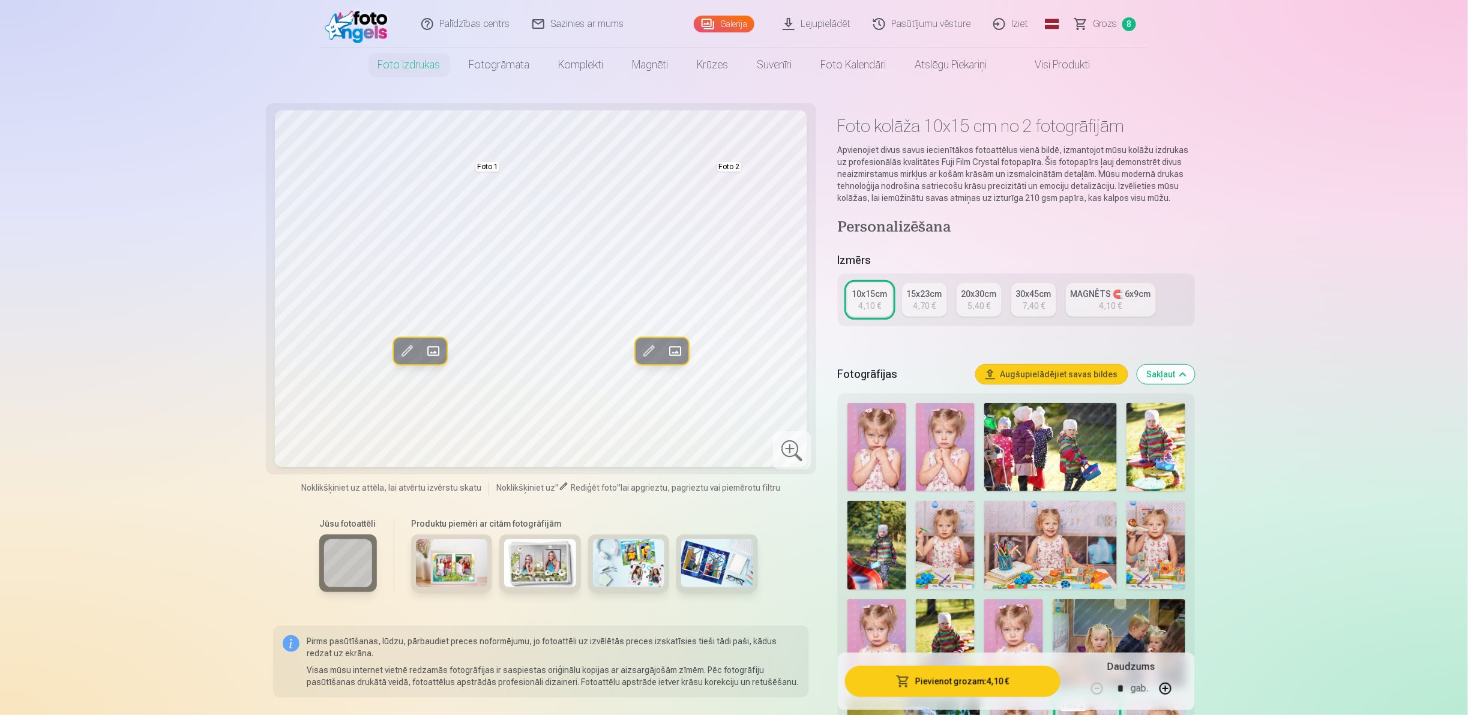
click at [722, 357] on img at bounding box center [717, 564] width 72 height 48
click at [732, 357] on img at bounding box center [1156, 447] width 59 height 88
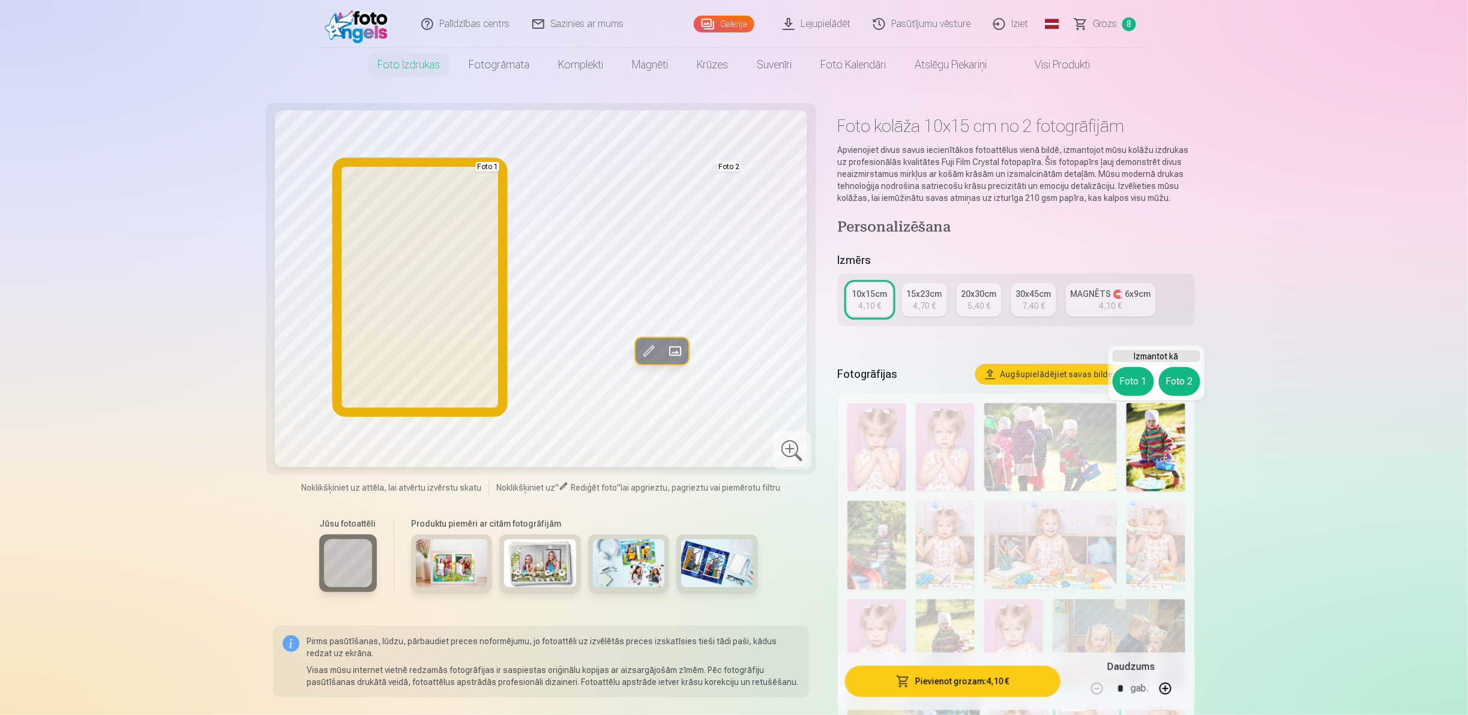
click at [732, 357] on button "Foto 1" at bounding box center [1133, 381] width 41 height 29
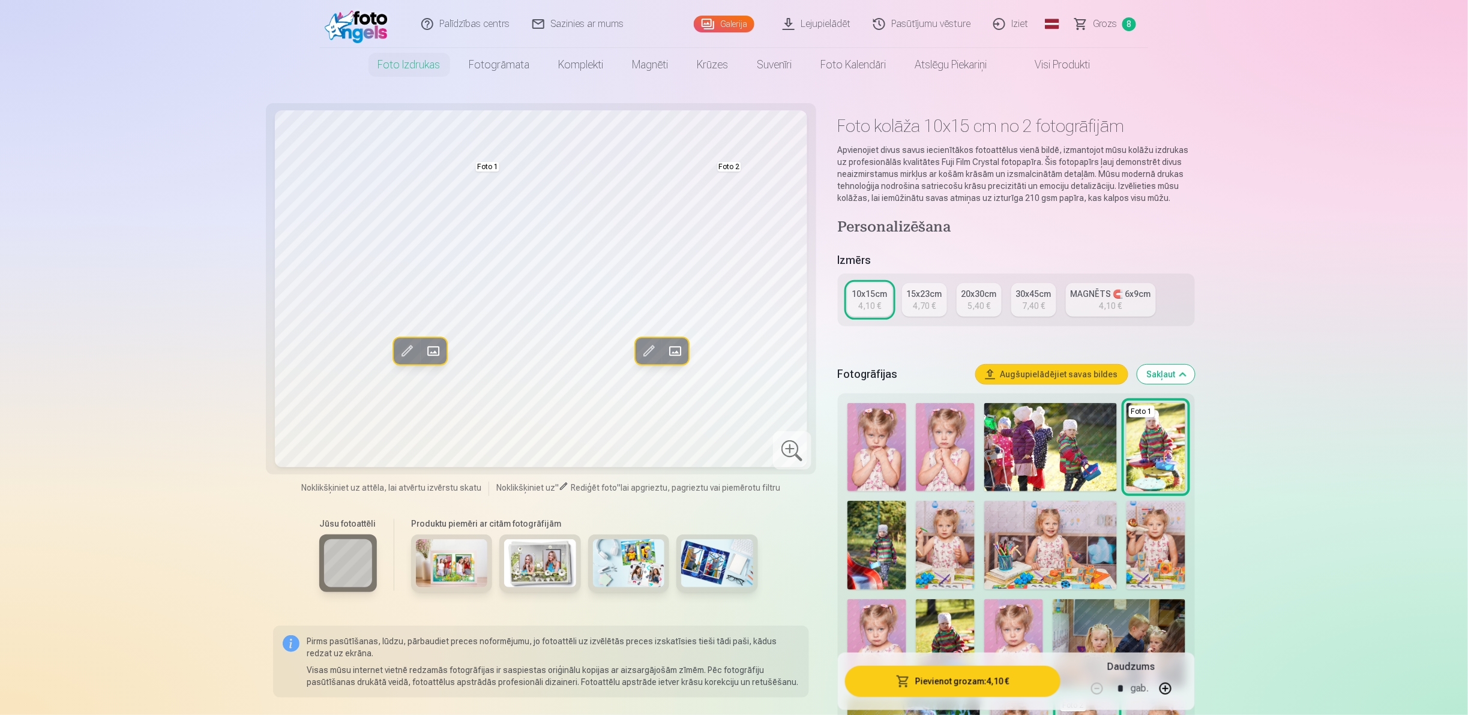
click at [732, 357] on img at bounding box center [1050, 447] width 133 height 88
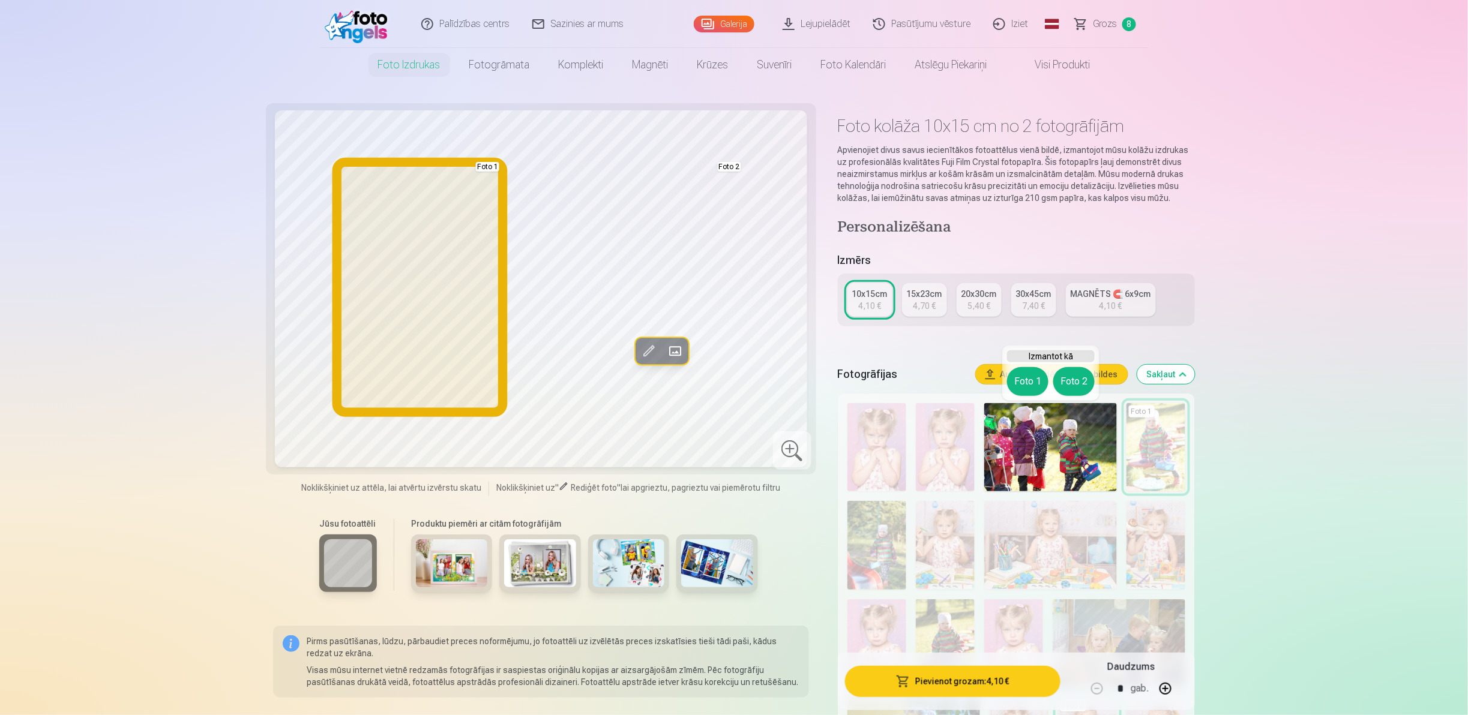
click at [732, 357] on button "Foto 1" at bounding box center [1027, 381] width 41 height 29
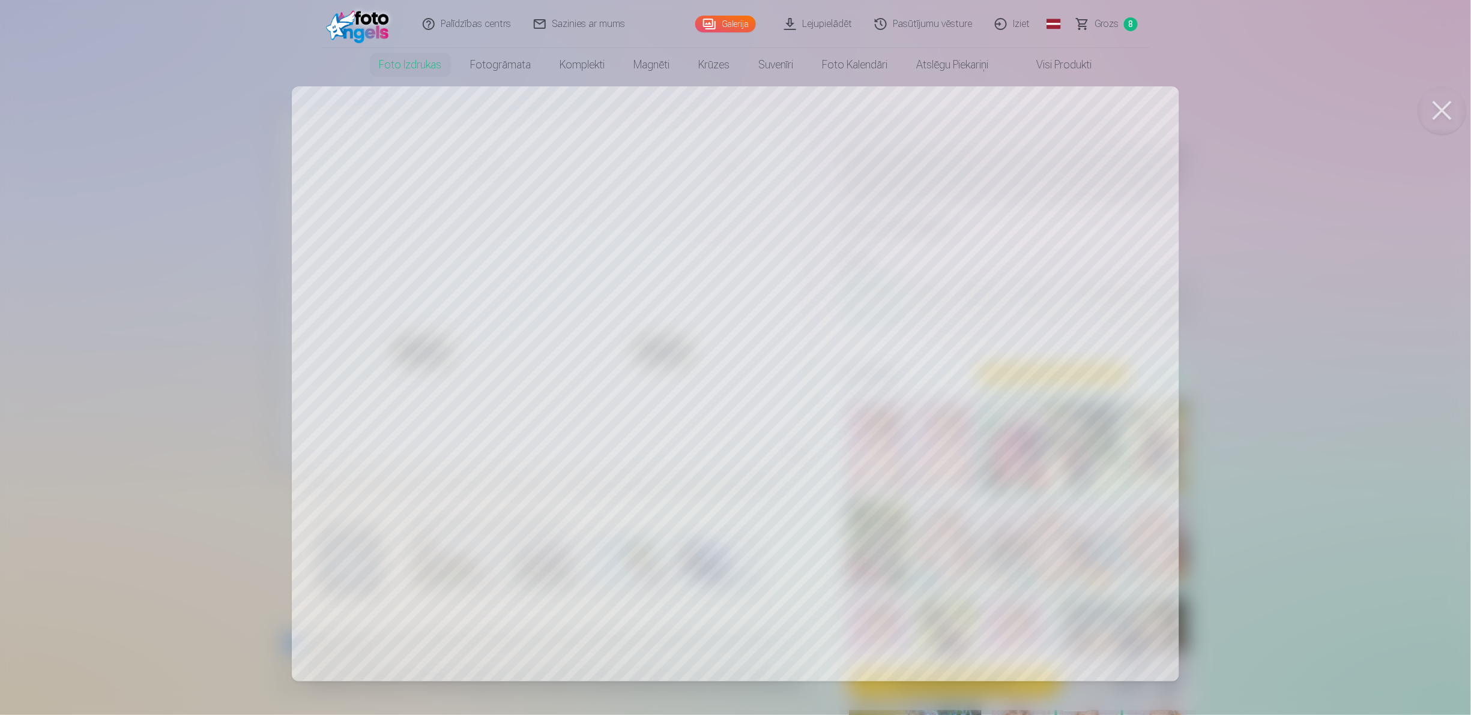
click at [628, 357] on div at bounding box center [735, 357] width 1471 height 715
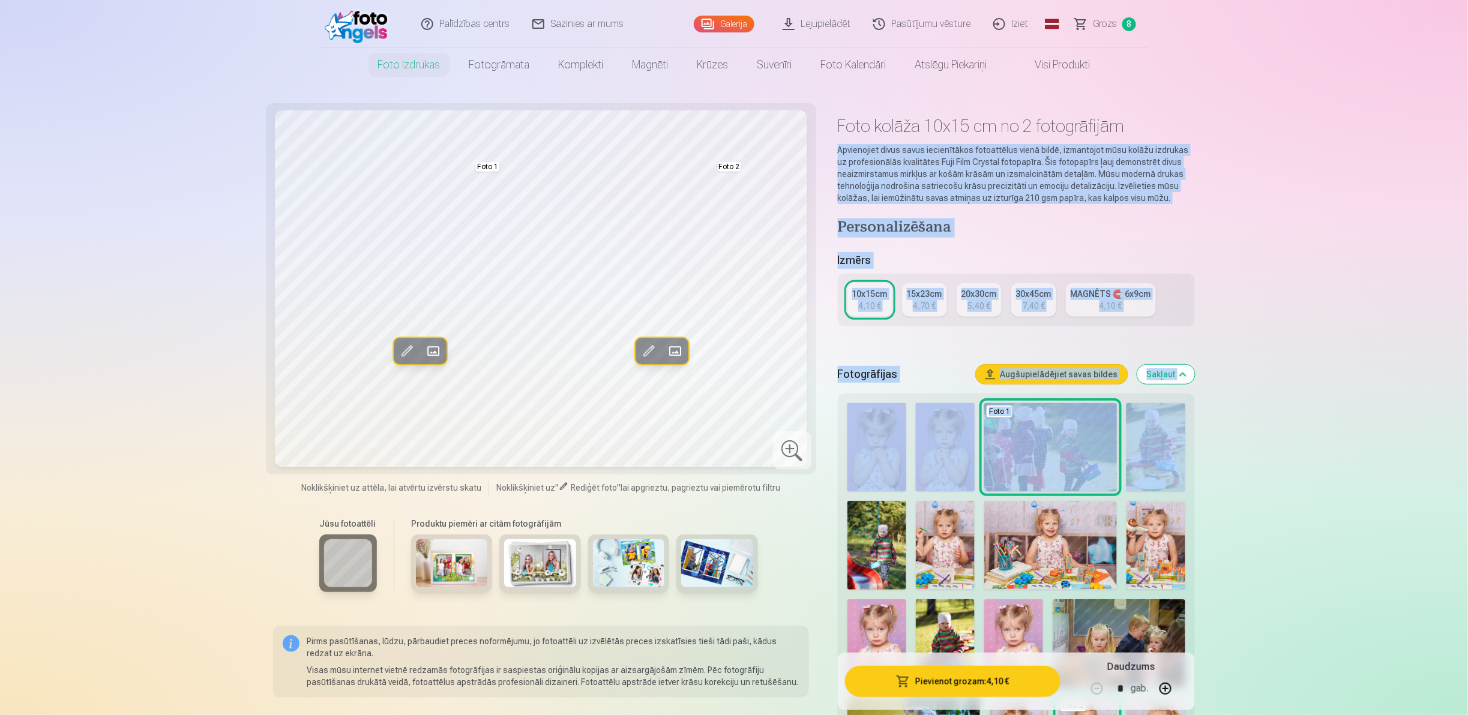
drag, startPoint x: 1469, startPoint y: 16, endPoint x: 1123, endPoint y: 476, distance: 576.1
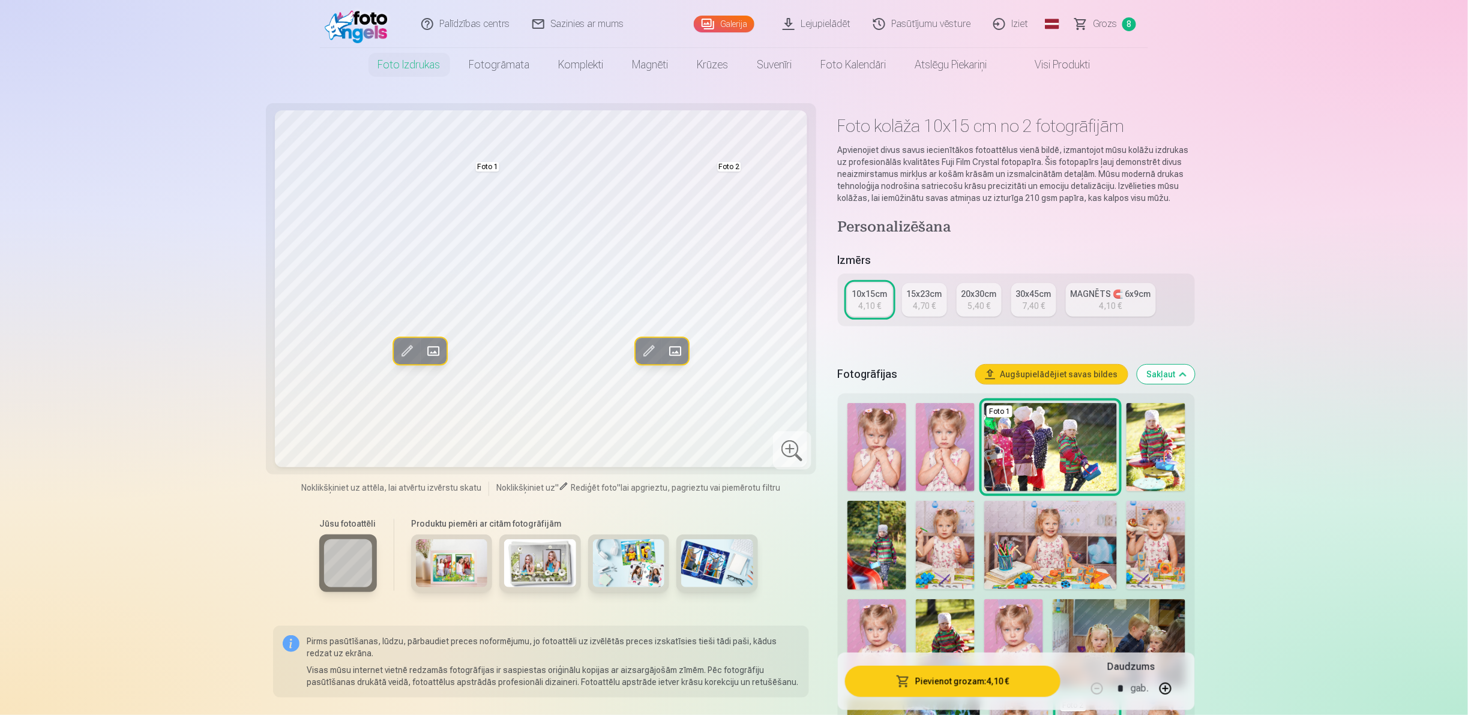
drag, startPoint x: 1123, startPoint y: 476, endPoint x: 1306, endPoint y: 537, distance: 192.3
click at [732, 357] on img at bounding box center [877, 545] width 59 height 88
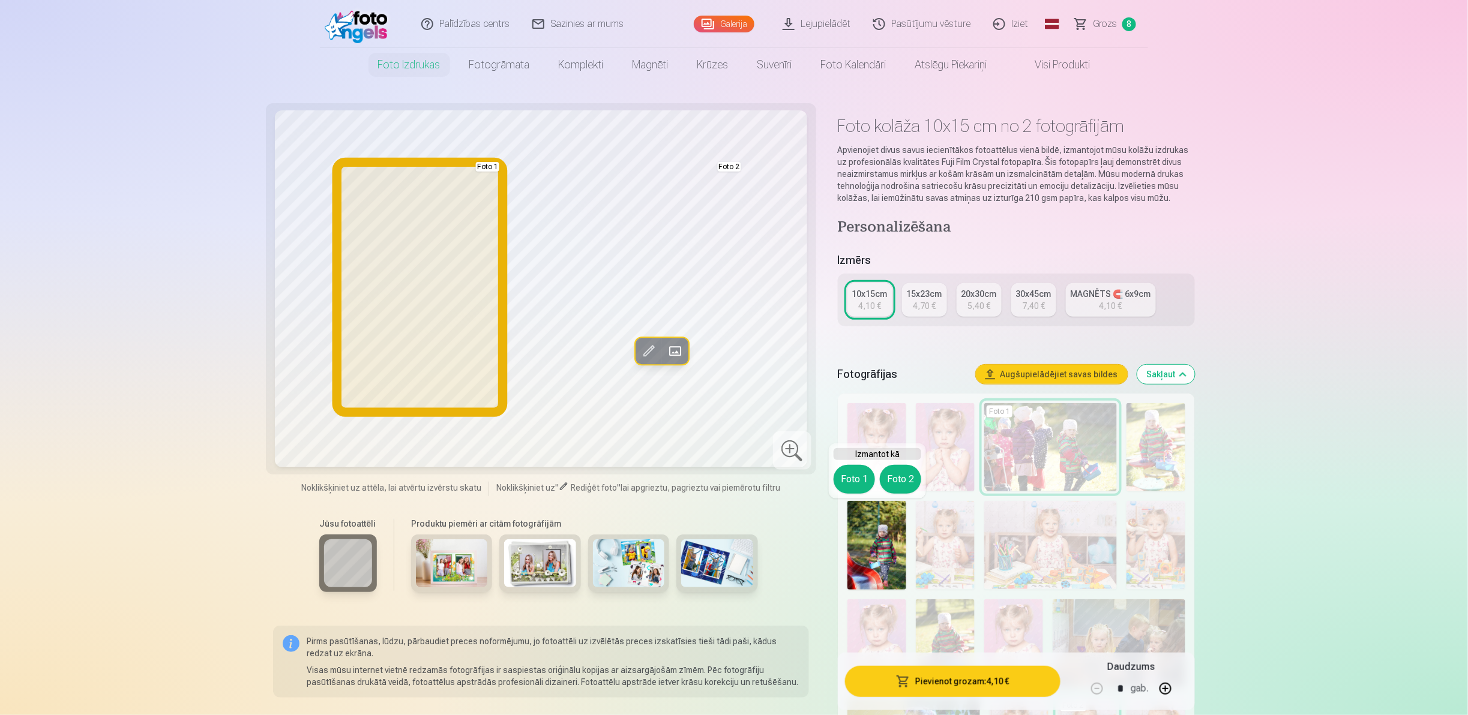
click at [732, 357] on button "Foto 1" at bounding box center [854, 479] width 41 height 29
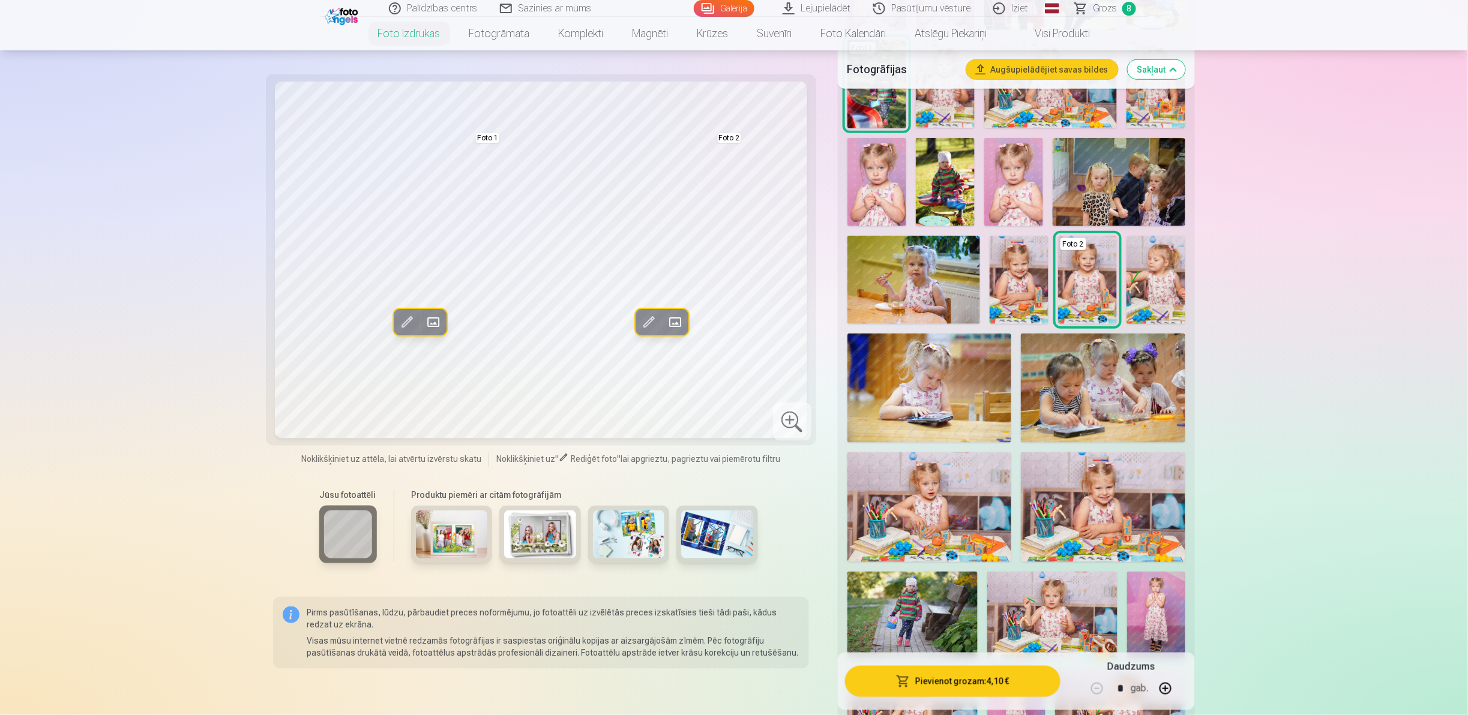
scroll to position [440, 0]
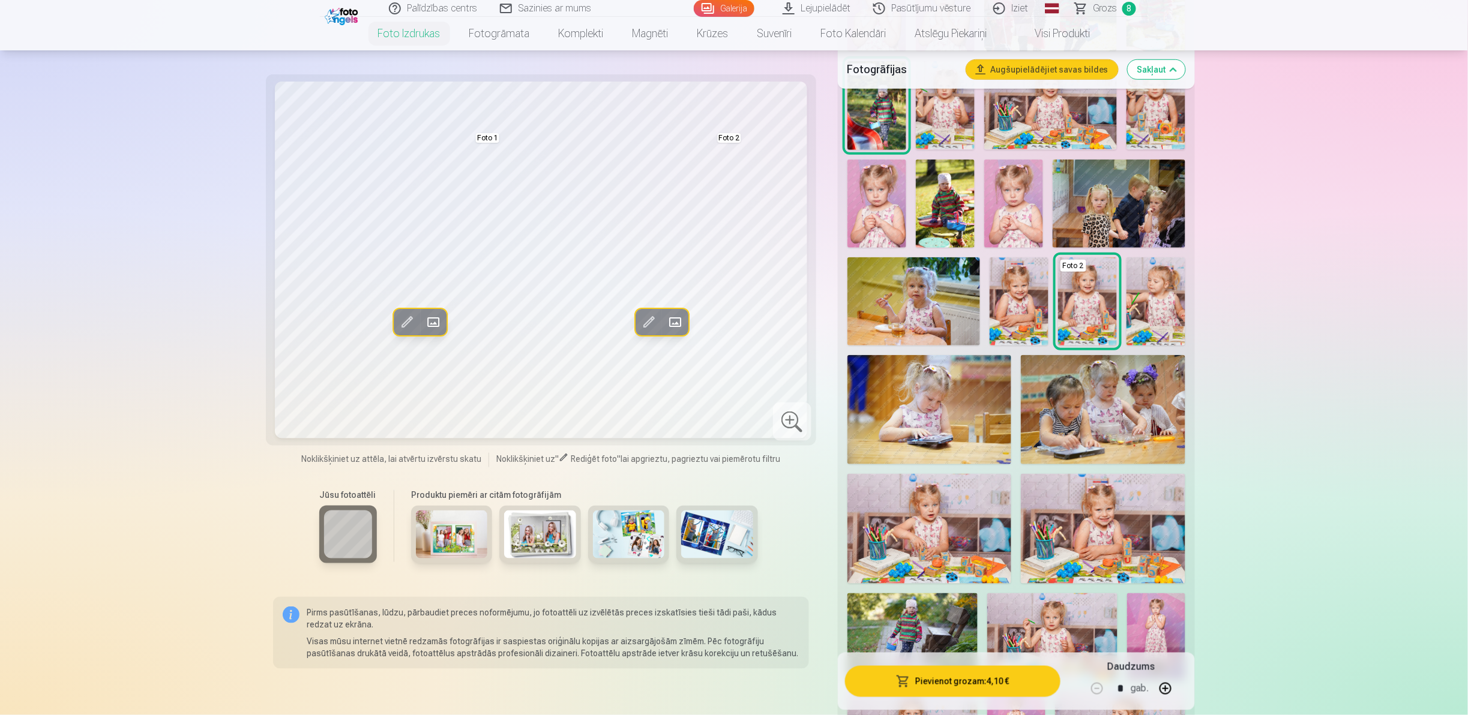
click at [732, 357] on img at bounding box center [1103, 409] width 164 height 109
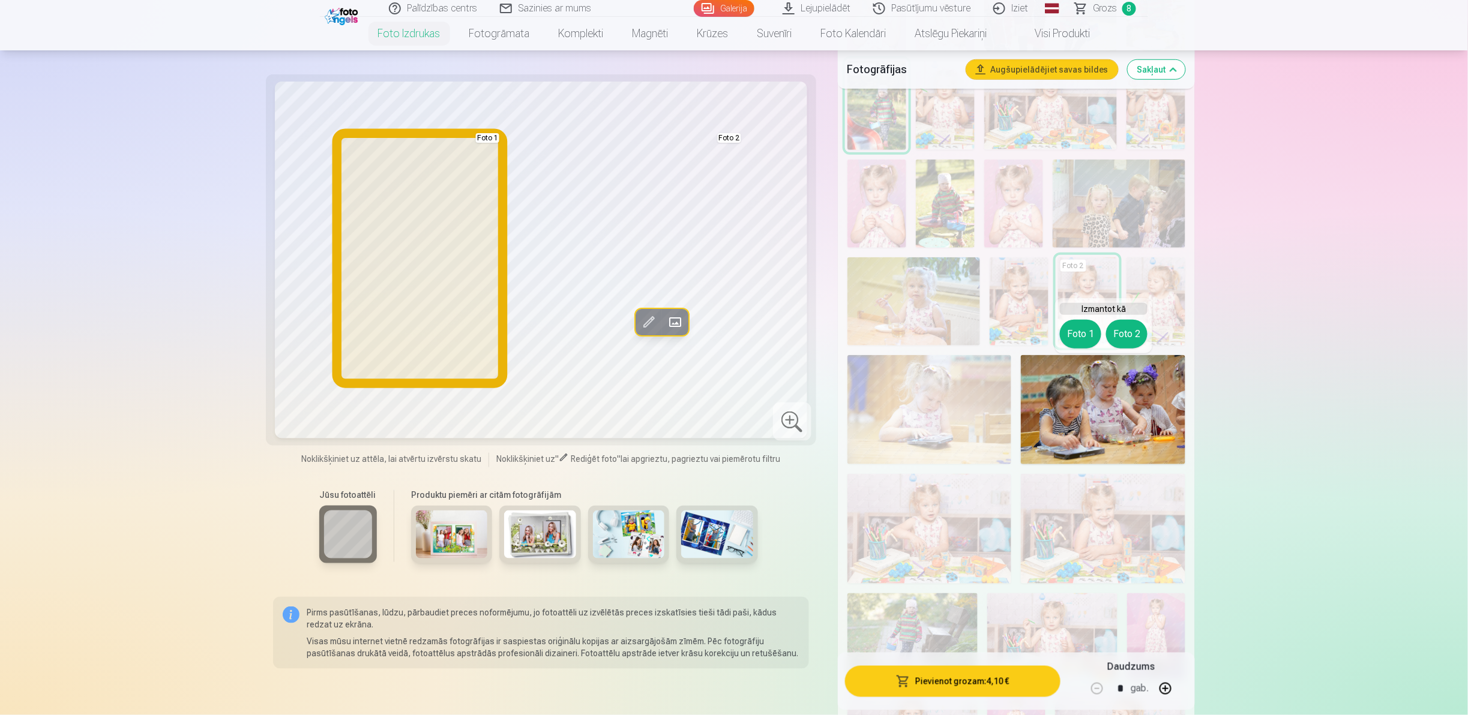
click at [732, 331] on button "Foto 1" at bounding box center [1080, 334] width 41 height 29
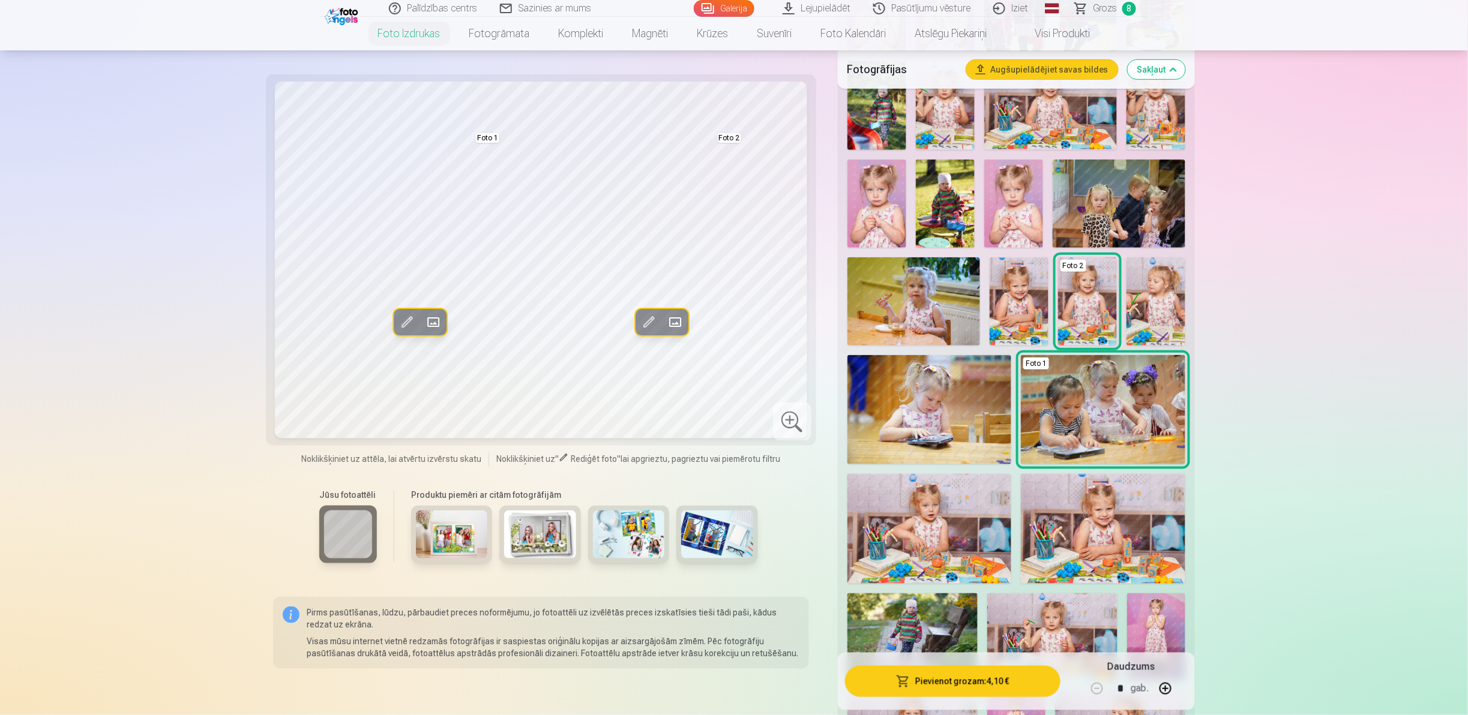
click at [732, 357] on img at bounding box center [913, 637] width 130 height 87
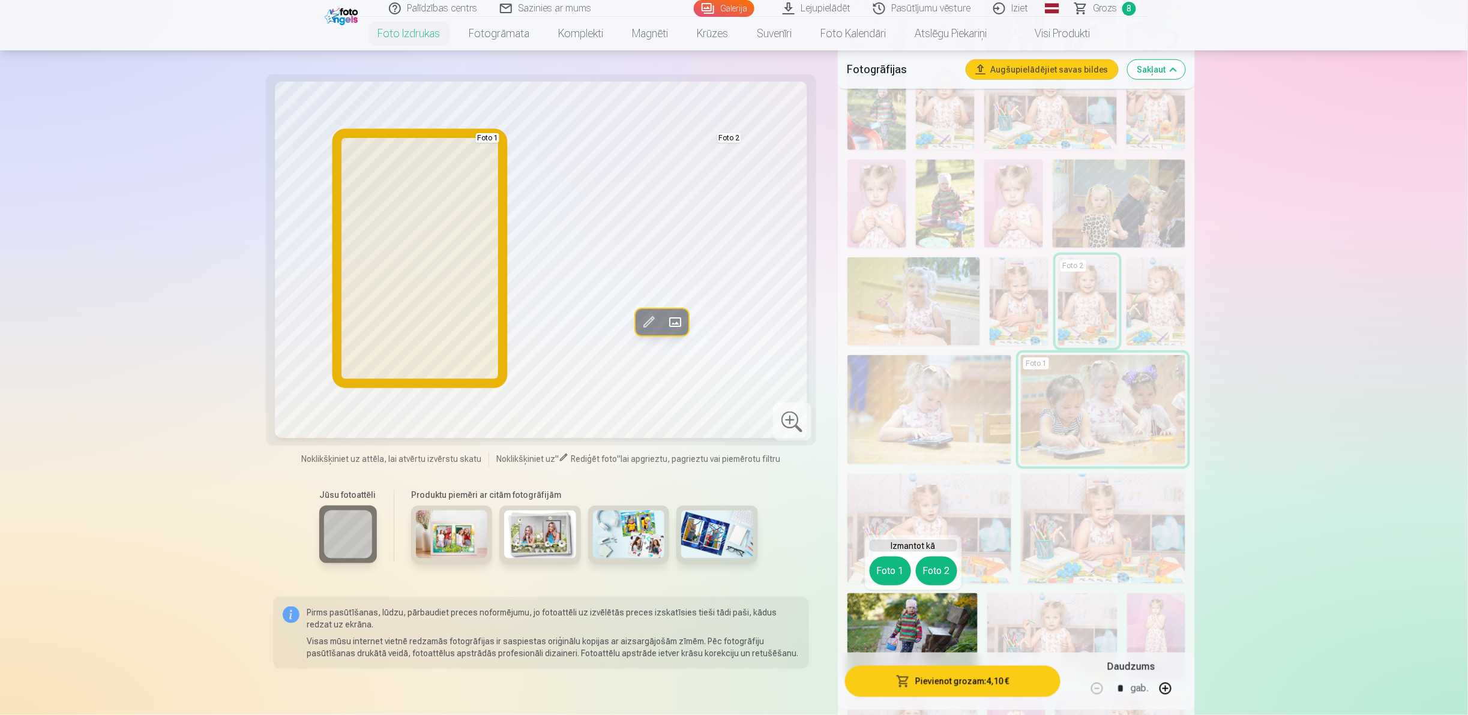
click at [732, 357] on button "Foto 1" at bounding box center [890, 571] width 41 height 29
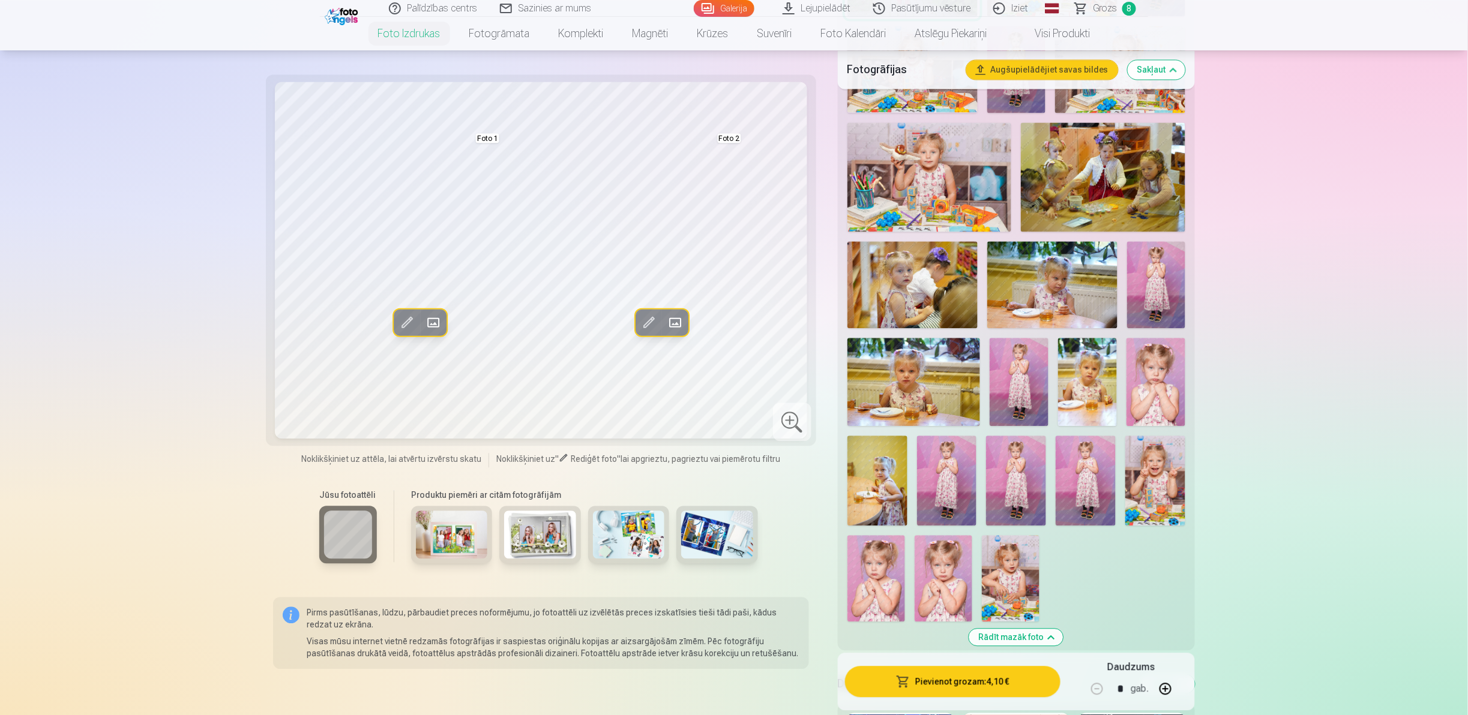
scroll to position [1211, 0]
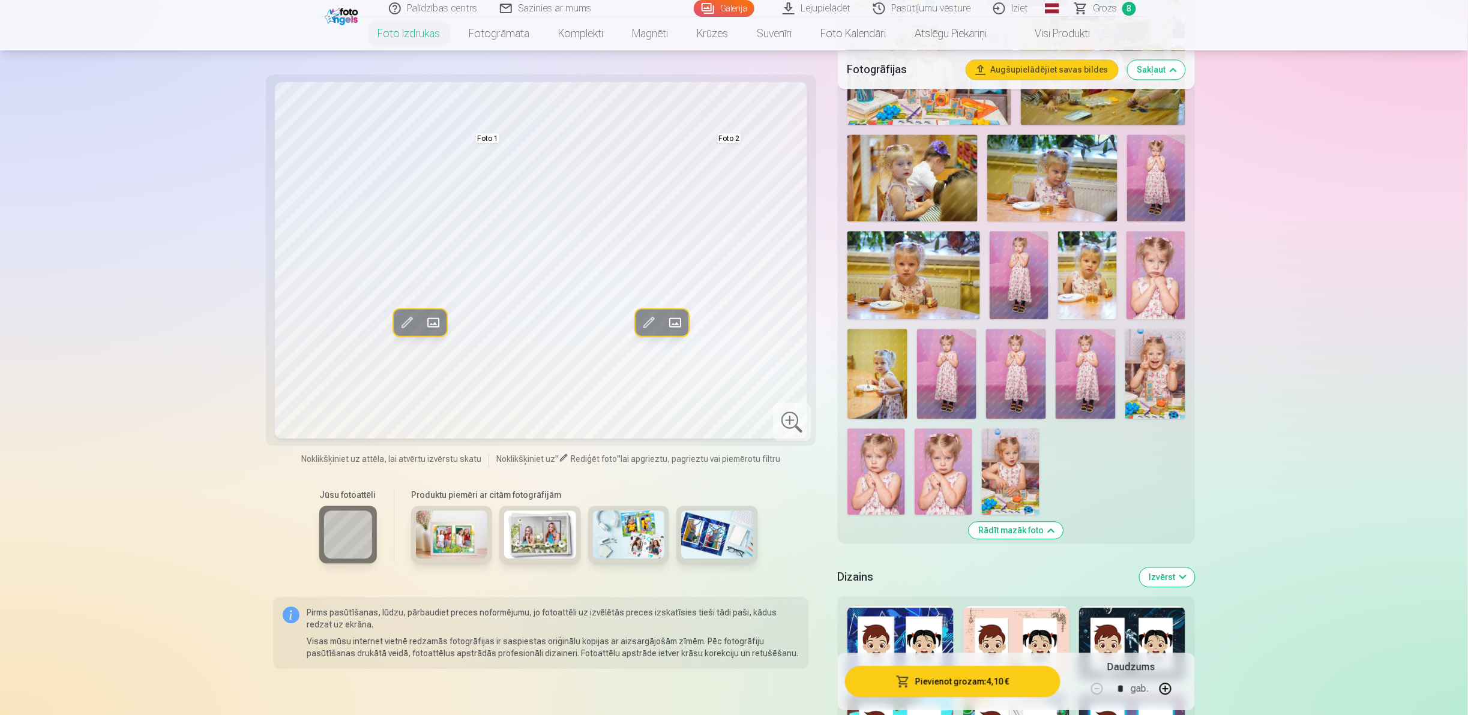
click at [732, 353] on img at bounding box center [878, 374] width 60 height 90
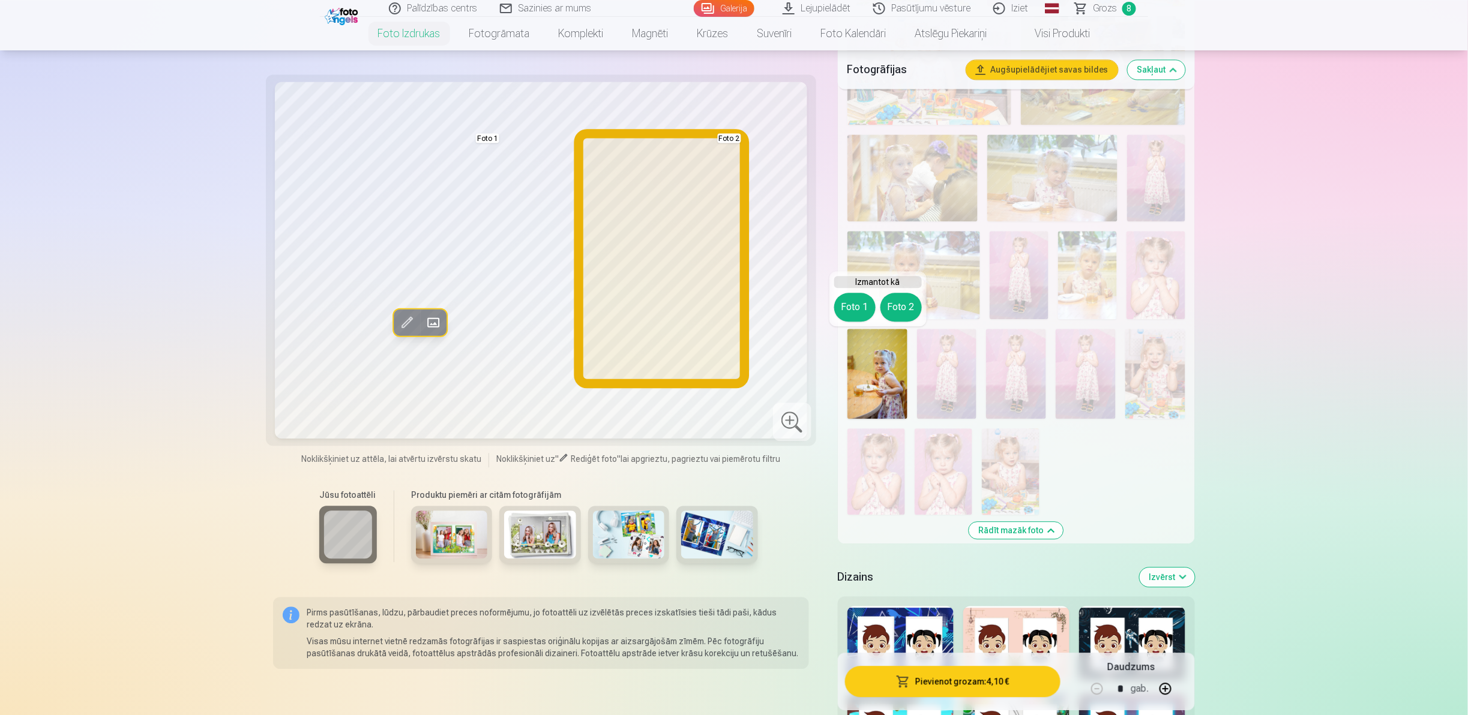
click at [732, 300] on button "Foto 2" at bounding box center [901, 307] width 41 height 29
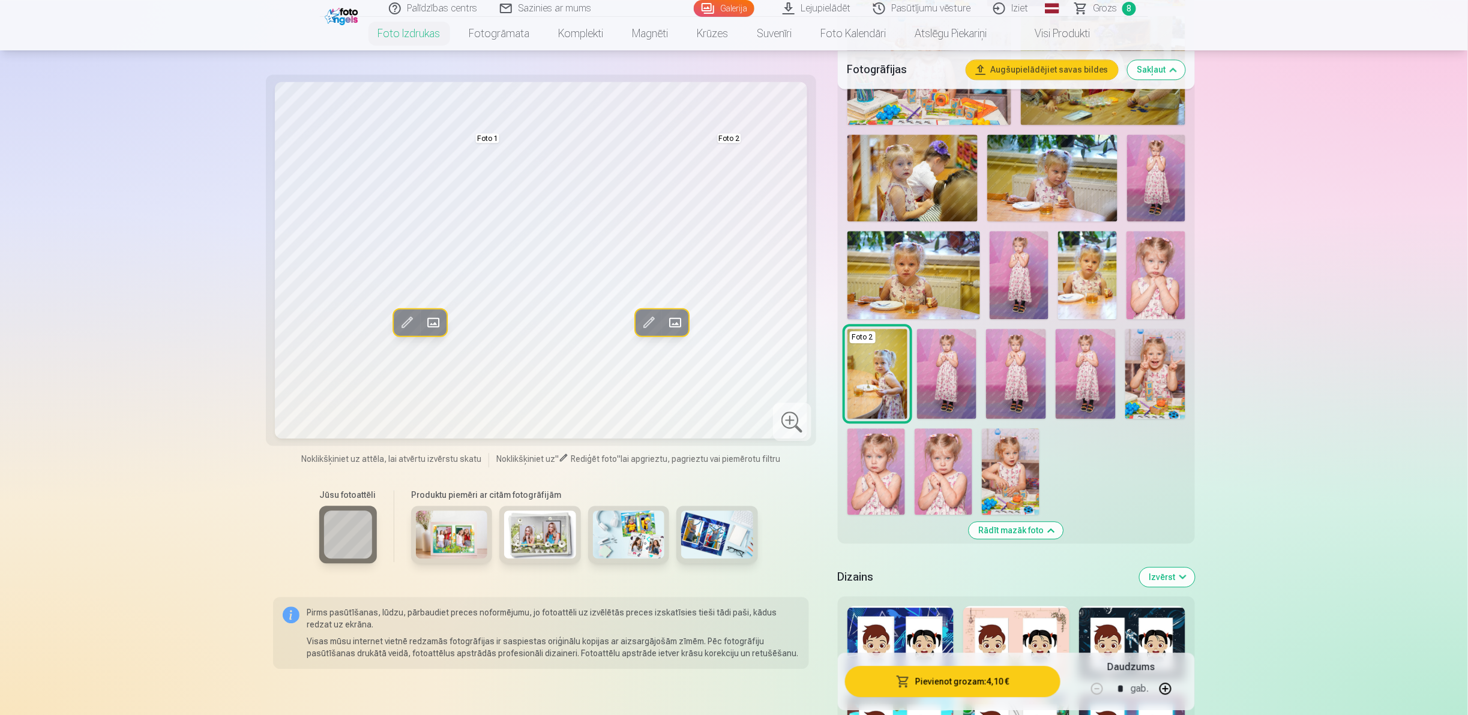
click at [732, 357] on img at bounding box center [1155, 374] width 60 height 90
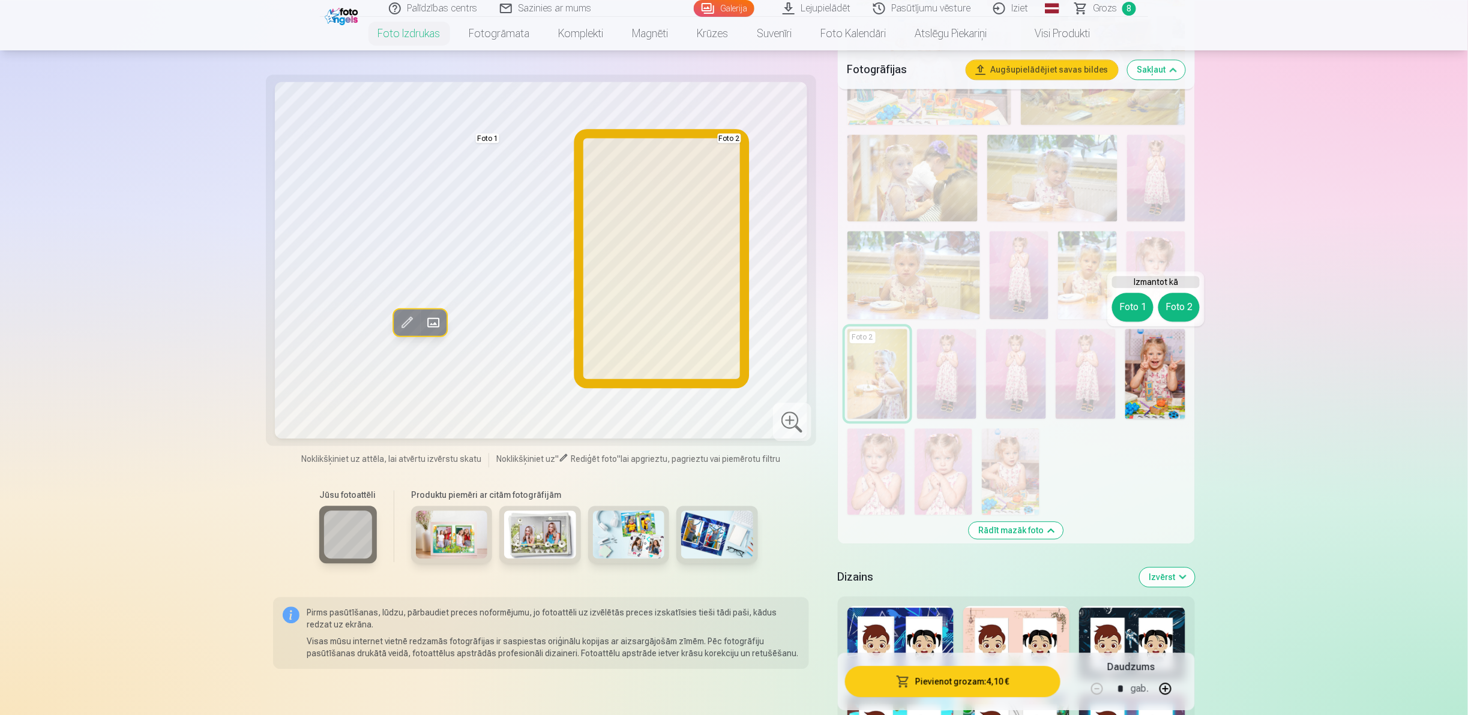
click at [732, 308] on button "Foto 2" at bounding box center [1178, 307] width 41 height 29
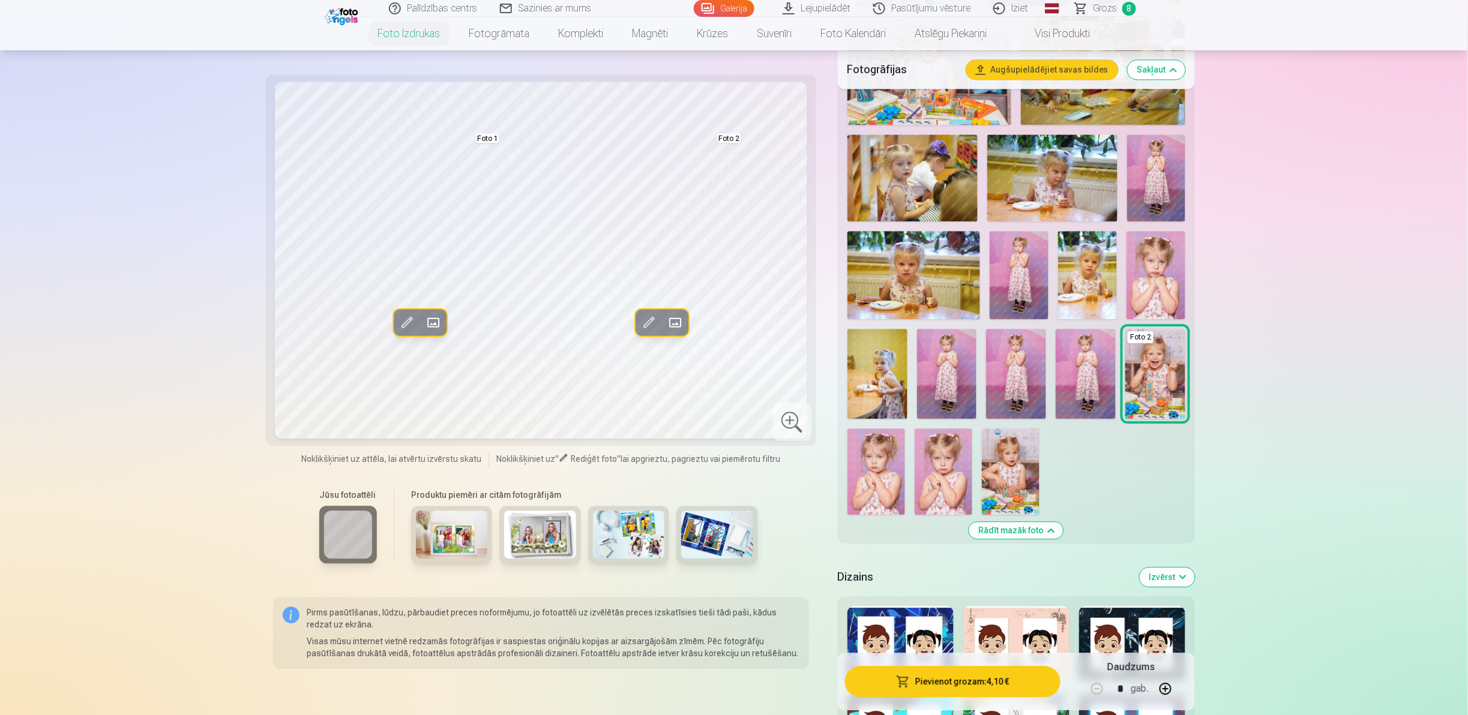
click at [732, 263] on img at bounding box center [1087, 275] width 59 height 88
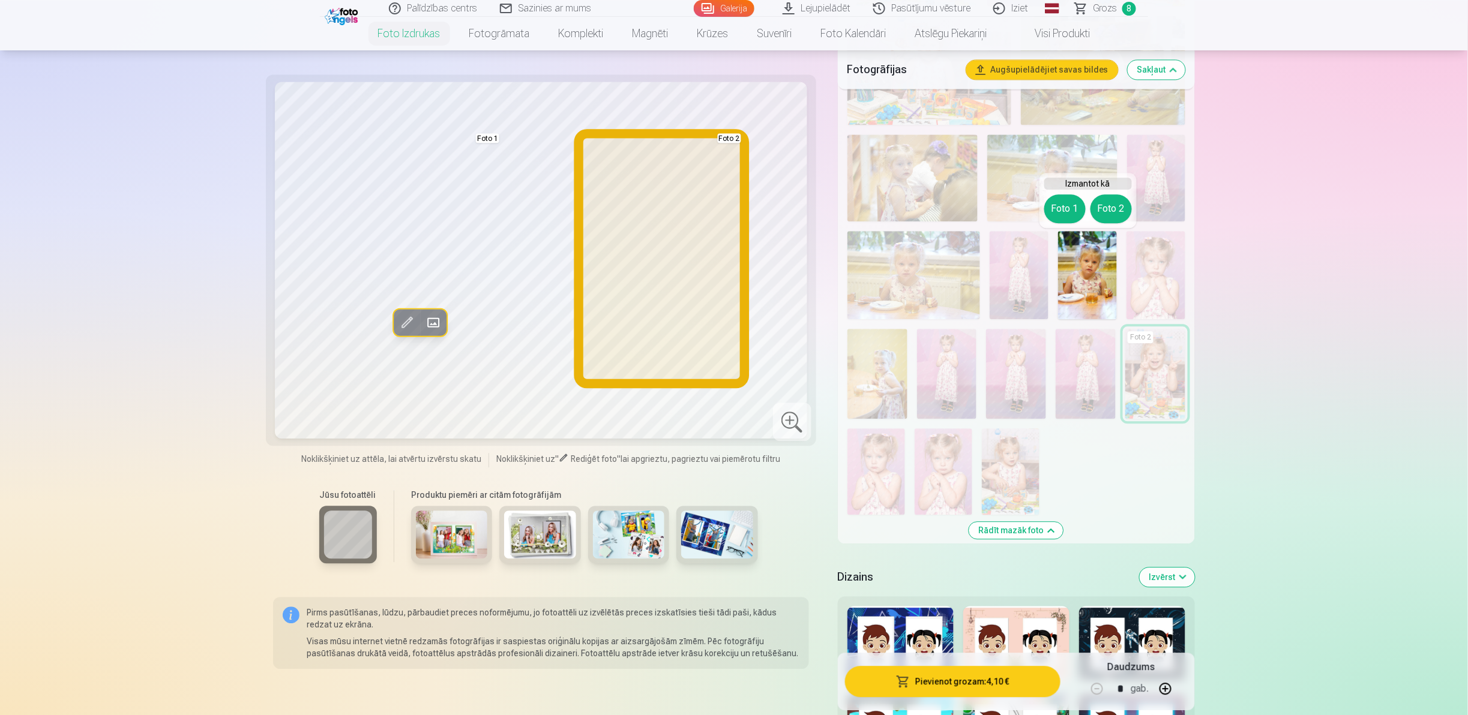
click at [732, 216] on button "Foto 2" at bounding box center [1111, 208] width 41 height 29
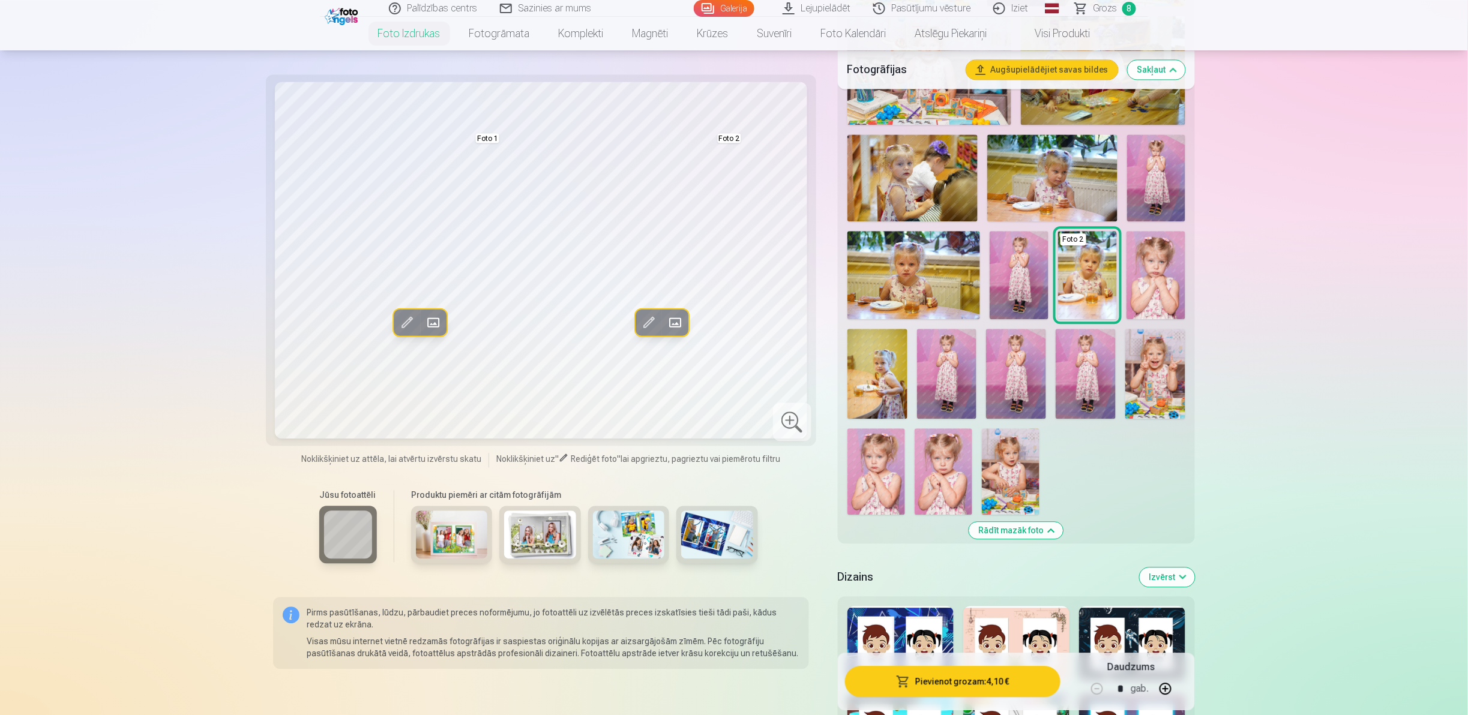
click at [732, 166] on img at bounding box center [1156, 177] width 58 height 87
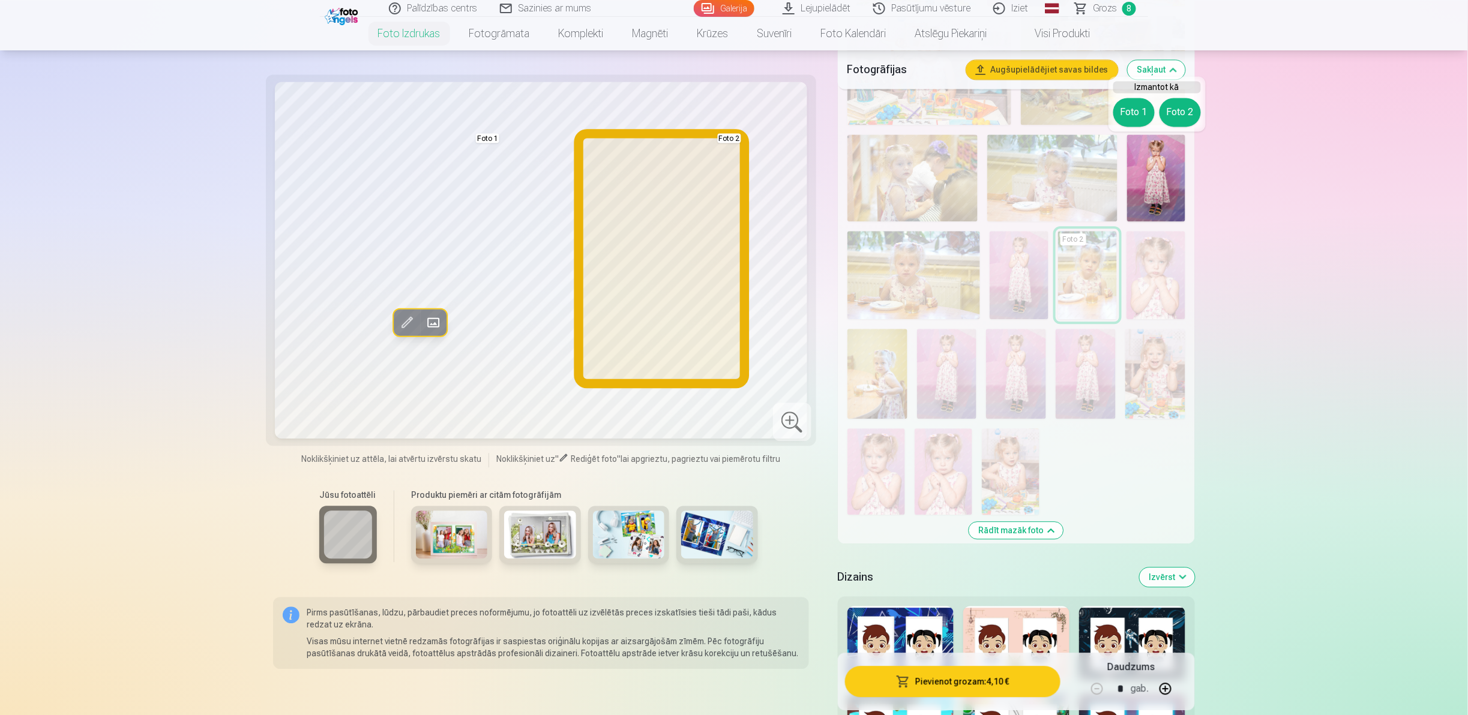
click at [732, 118] on button "Foto 2" at bounding box center [1180, 112] width 41 height 29
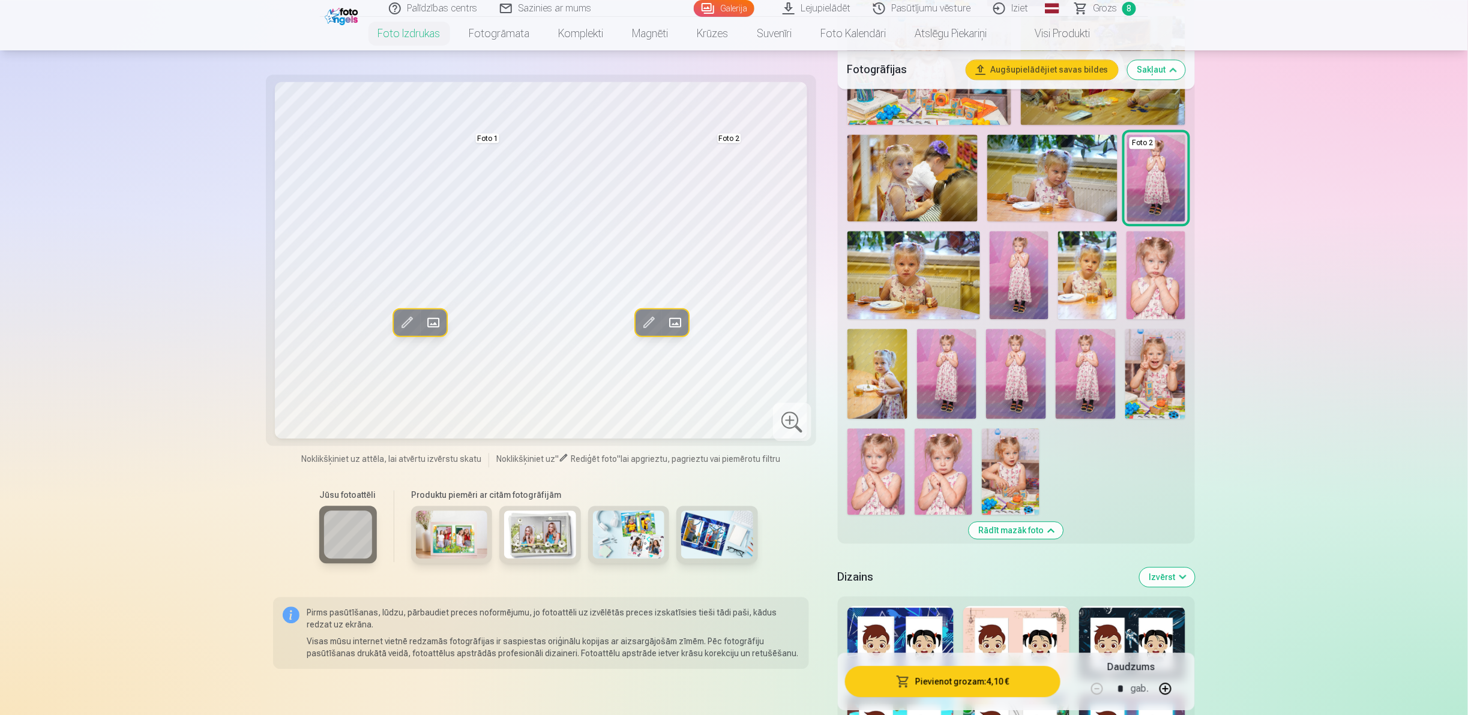
click at [732, 357] on img at bounding box center [1155, 374] width 60 height 90
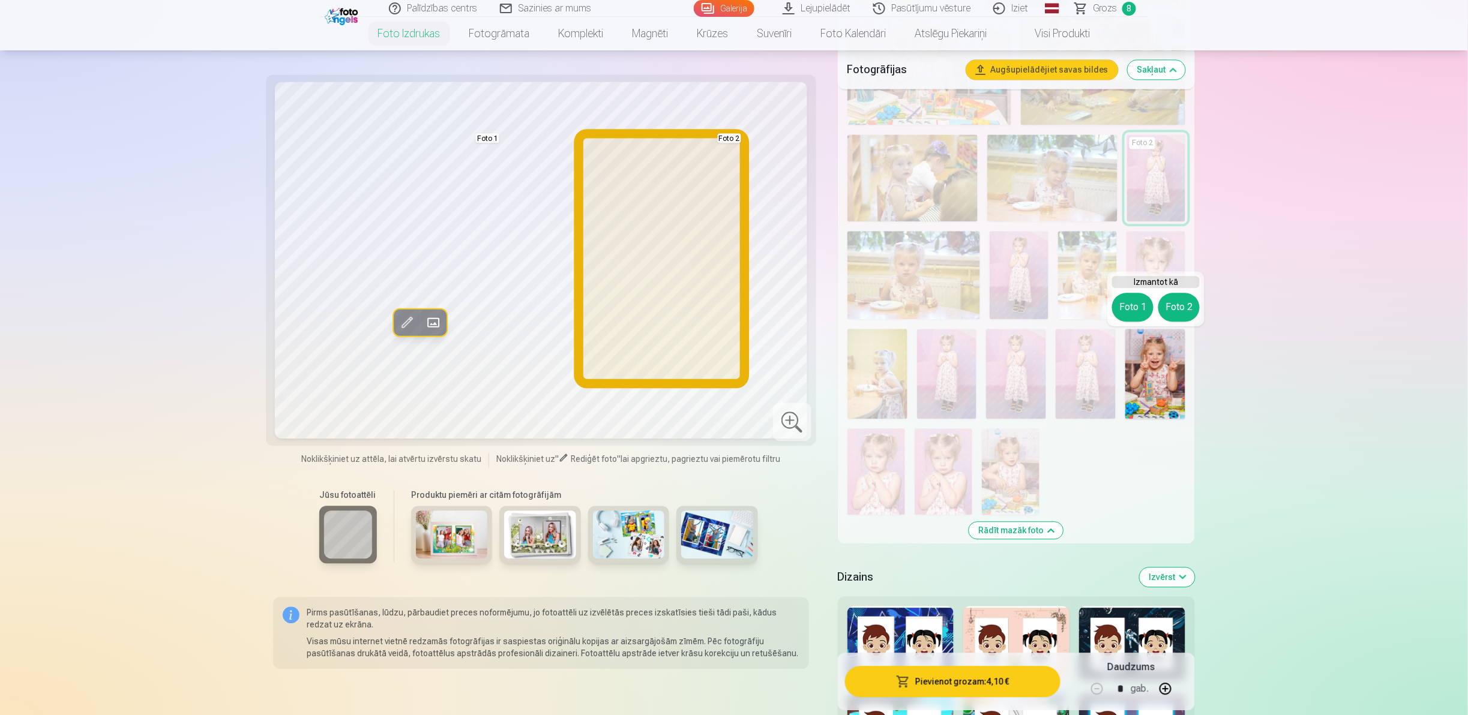
click at [732, 294] on button "Foto 2" at bounding box center [1178, 307] width 41 height 29
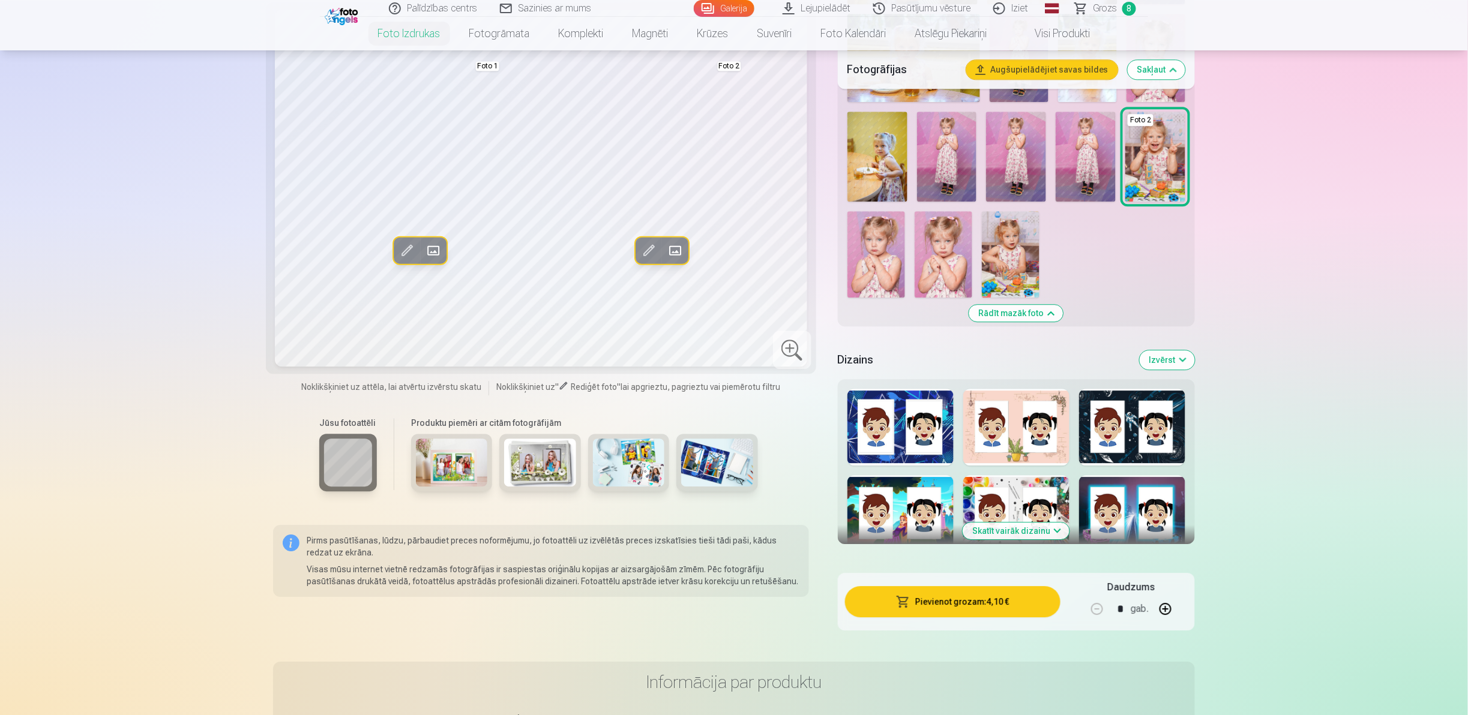
scroll to position [1420, 0]
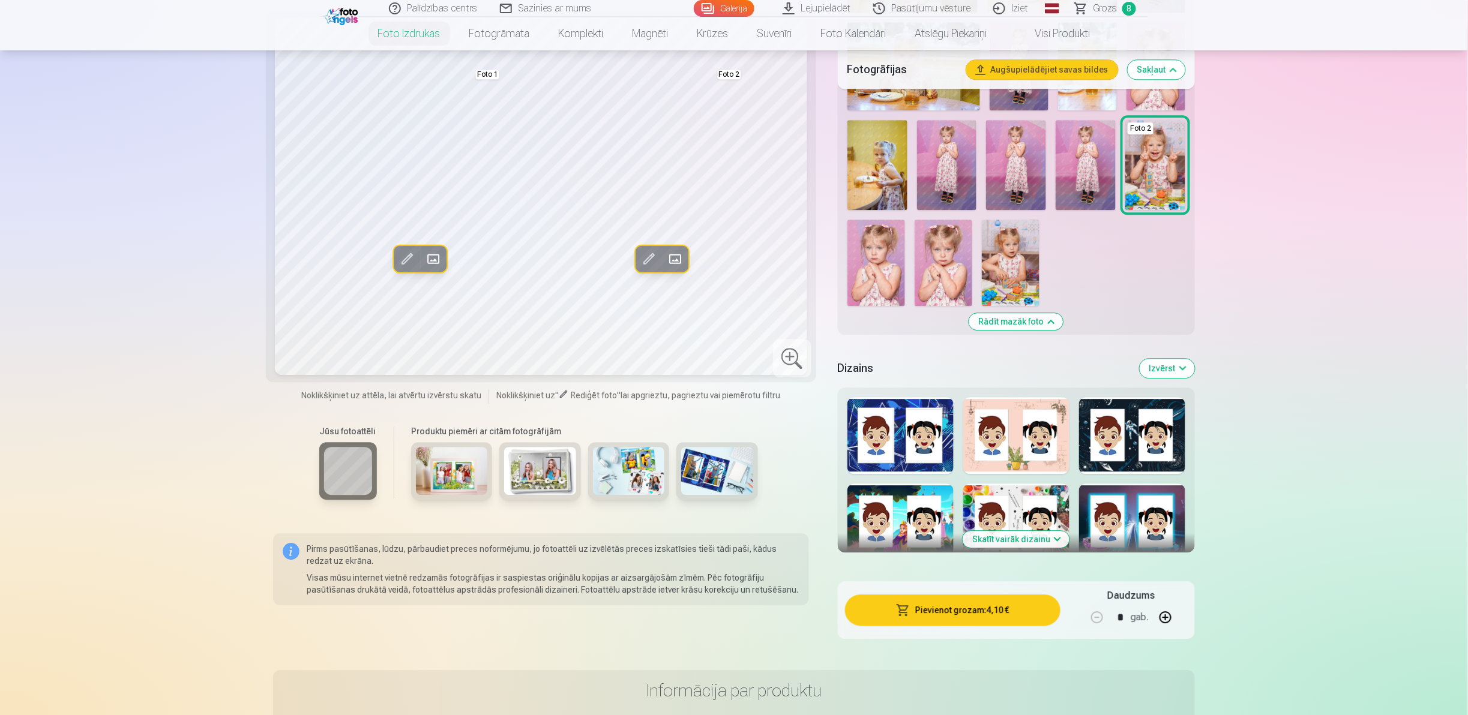
click at [732, 357] on div at bounding box center [901, 435] width 106 height 77
click at [732, 357] on div at bounding box center [1132, 435] width 106 height 77
click at [732, 357] on div at bounding box center [1016, 522] width 106 height 77
click at [732, 357] on div at bounding box center [1132, 522] width 106 height 77
click at [732, 357] on button "Skatīt vairāk dizainu" at bounding box center [1016, 539] width 107 height 17
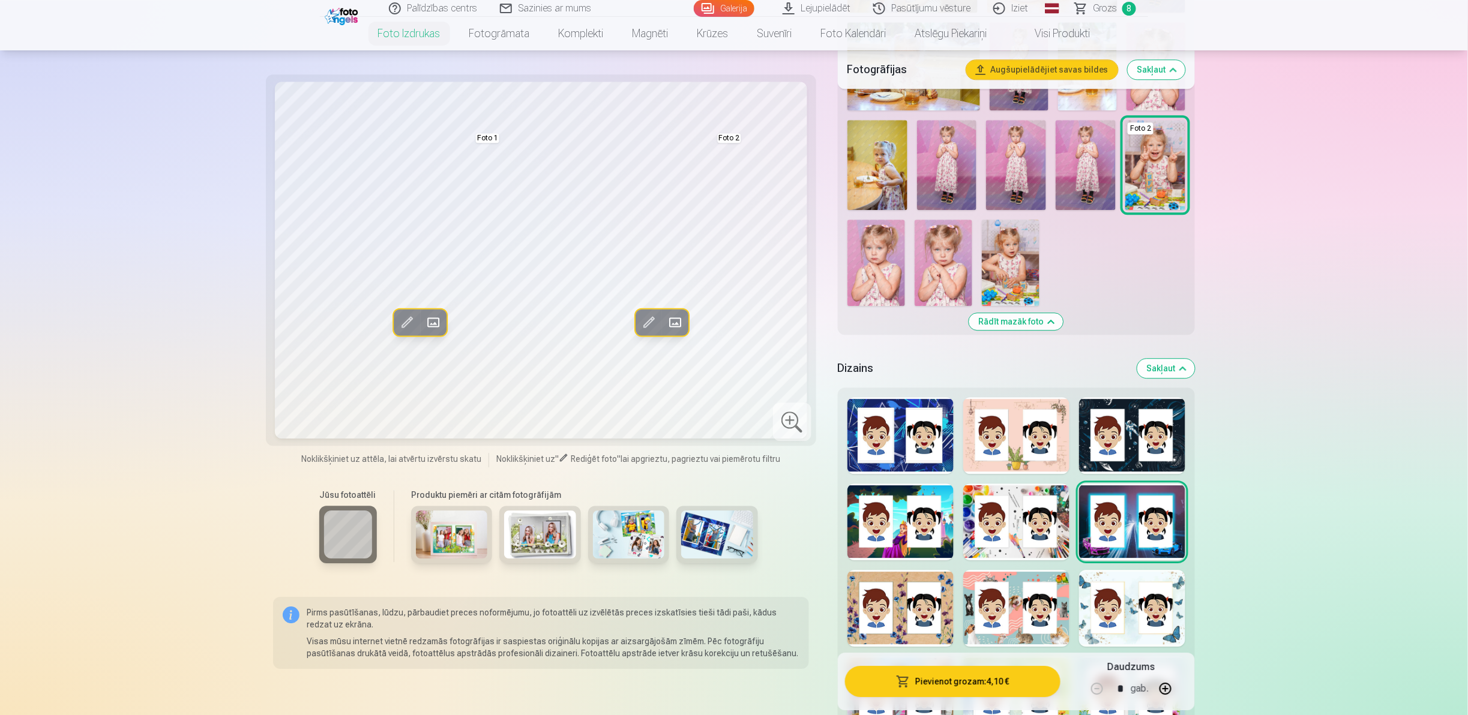
click at [732, 357] on div at bounding box center [1132, 608] width 106 height 77
click at [732, 357] on div at bounding box center [901, 608] width 106 height 77
drag, startPoint x: 1462, startPoint y: 163, endPoint x: 1459, endPoint y: 231, distance: 67.9
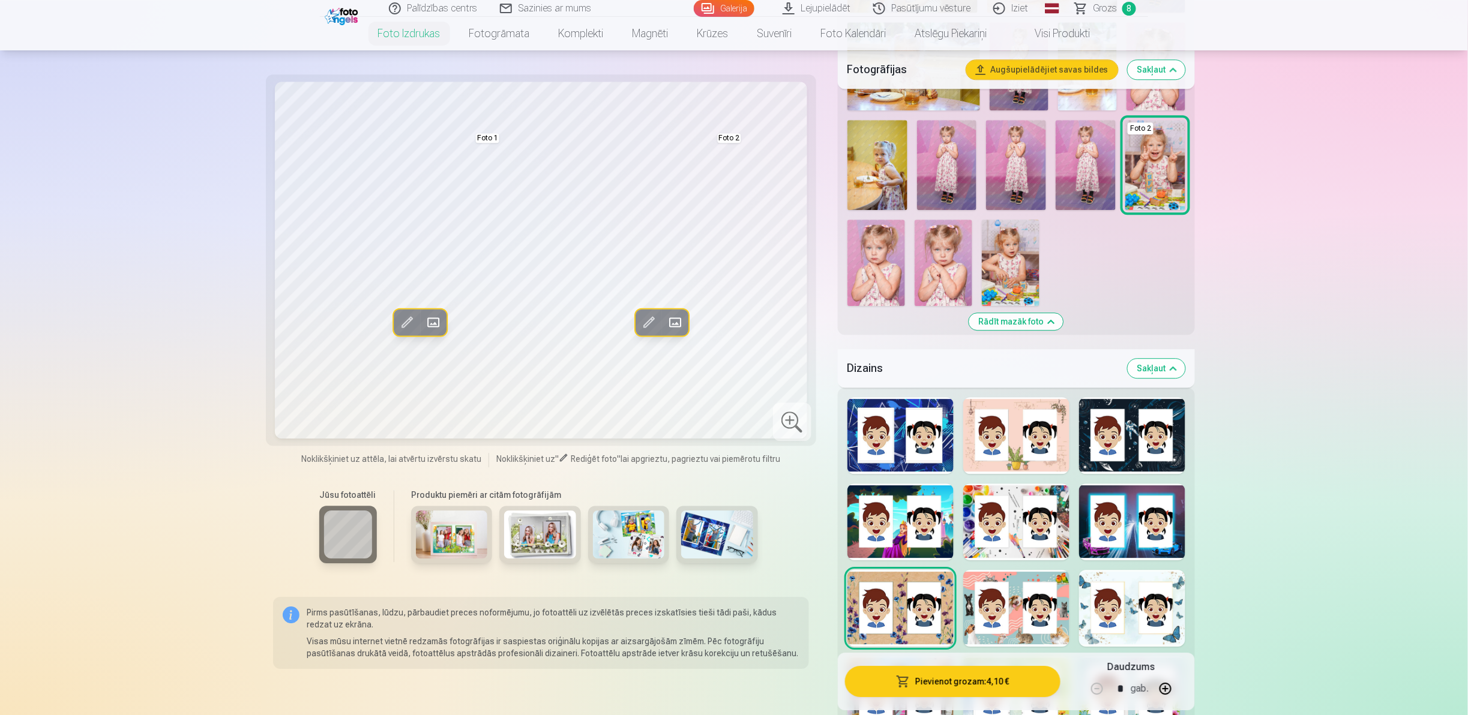
scroll to position [2044, 0]
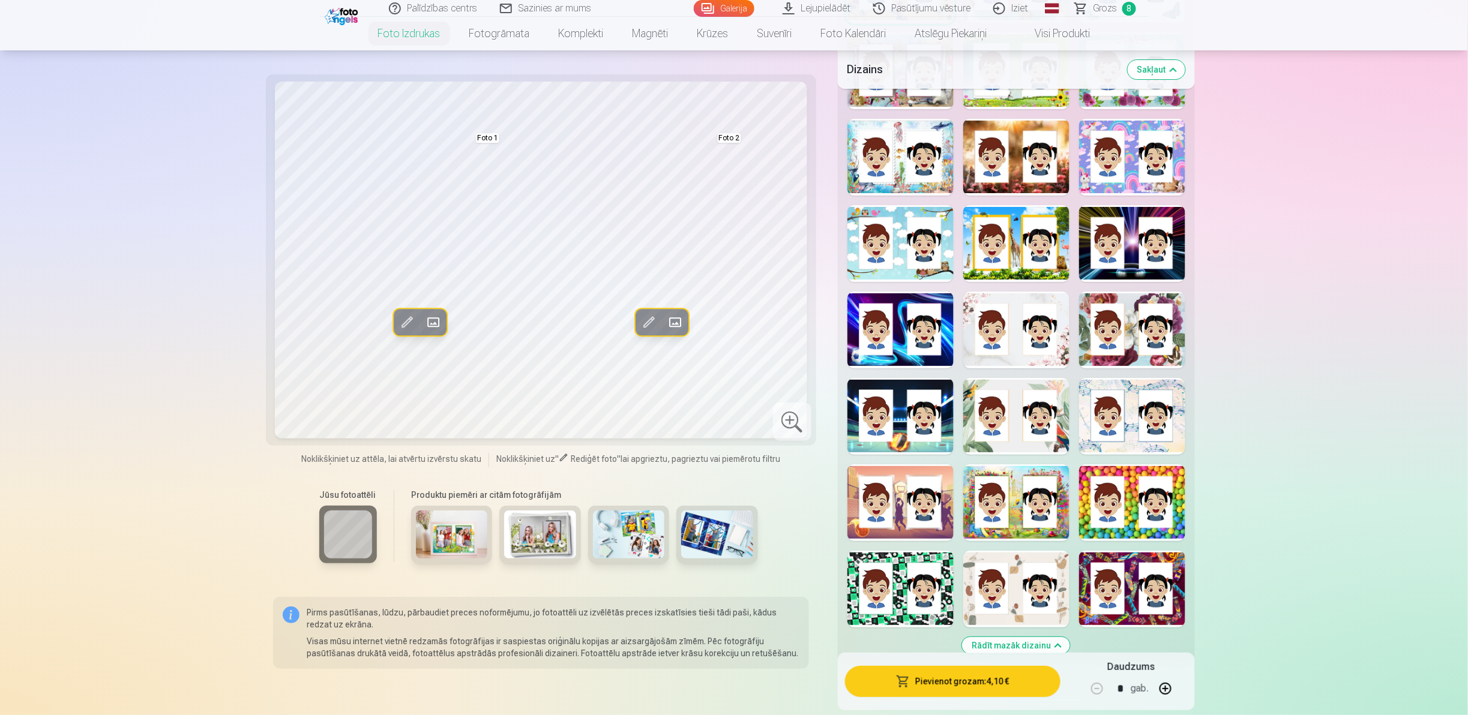
click at [732, 357] on div at bounding box center [901, 589] width 106 height 77
click at [732, 357] on div at bounding box center [1132, 503] width 106 height 77
click at [732, 357] on div at bounding box center [1132, 589] width 106 height 77
click at [732, 357] on div at bounding box center [1016, 416] width 106 height 77
click at [732, 357] on div at bounding box center [1132, 416] width 106 height 77
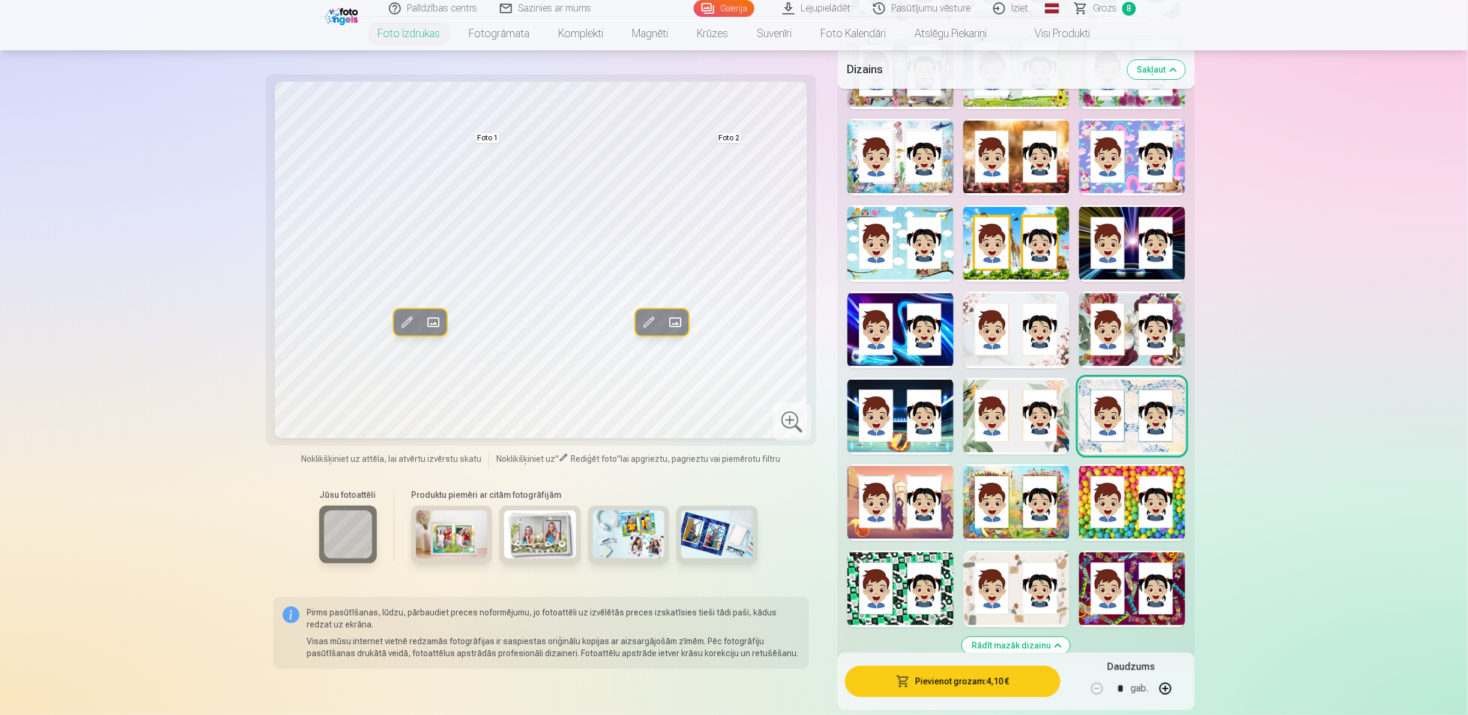
click at [732, 342] on div at bounding box center [901, 330] width 106 height 77
click at [732, 315] on div at bounding box center [1016, 330] width 106 height 77
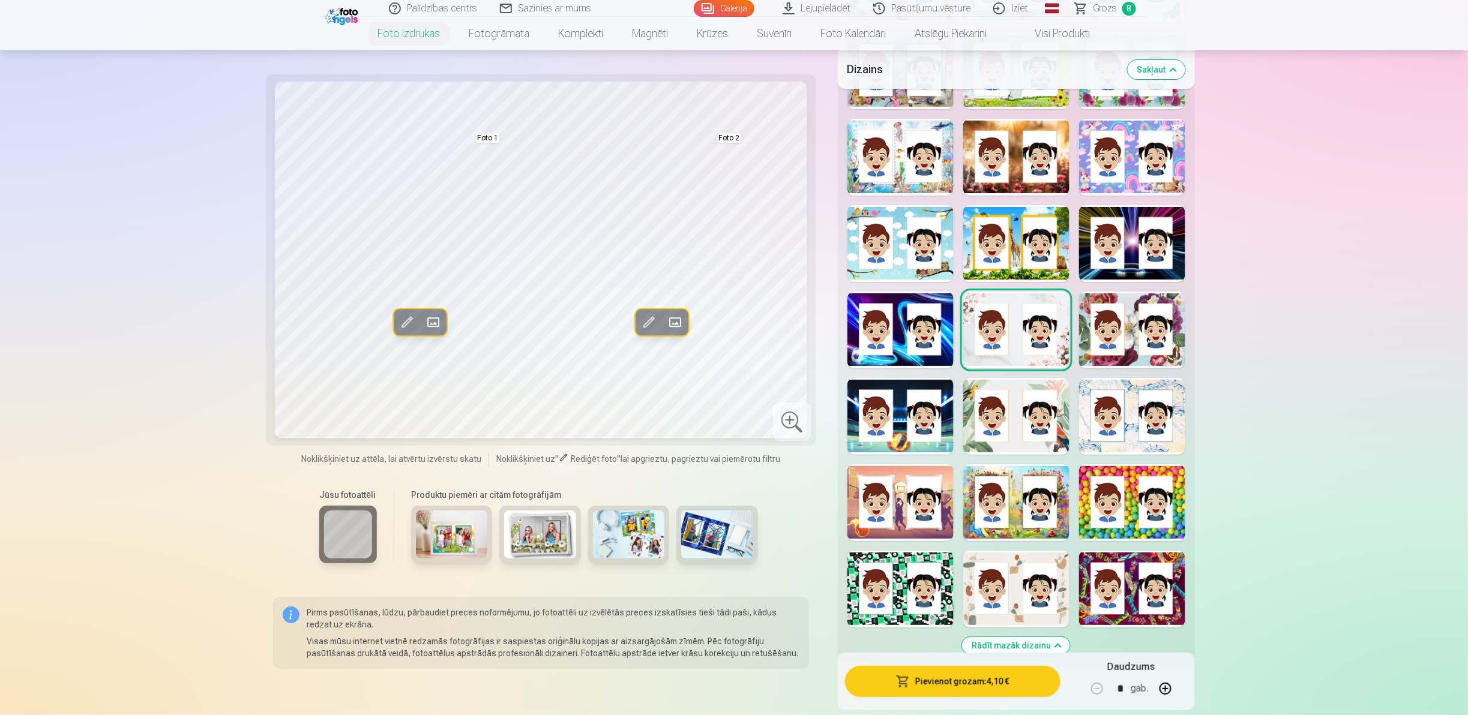
click at [732, 148] on div at bounding box center [901, 157] width 106 height 77
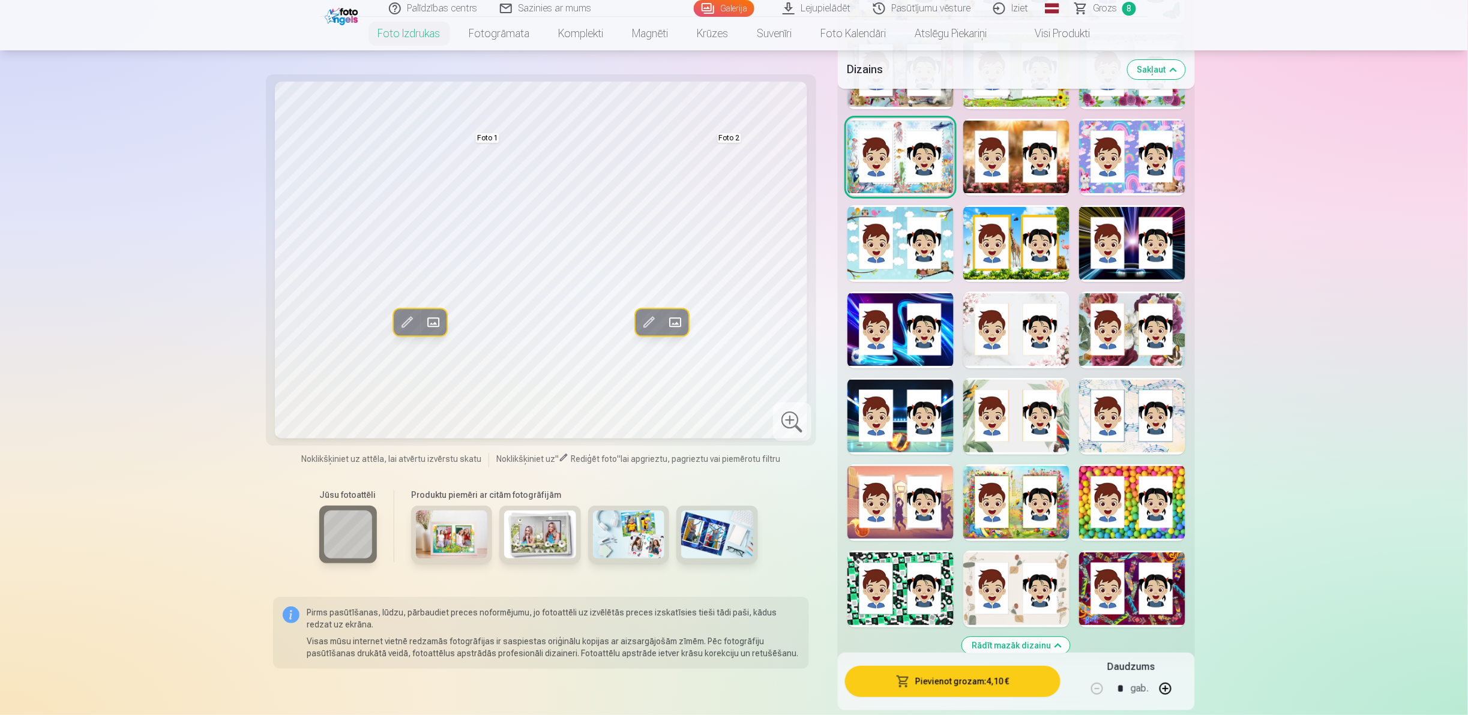
click at [732, 130] on div at bounding box center [1016, 157] width 106 height 77
click at [732, 101] on div at bounding box center [1132, 70] width 106 height 77
click at [732, 101] on div at bounding box center [901, 70] width 106 height 77
click at [732, 357] on div at bounding box center [1016, 416] width 106 height 77
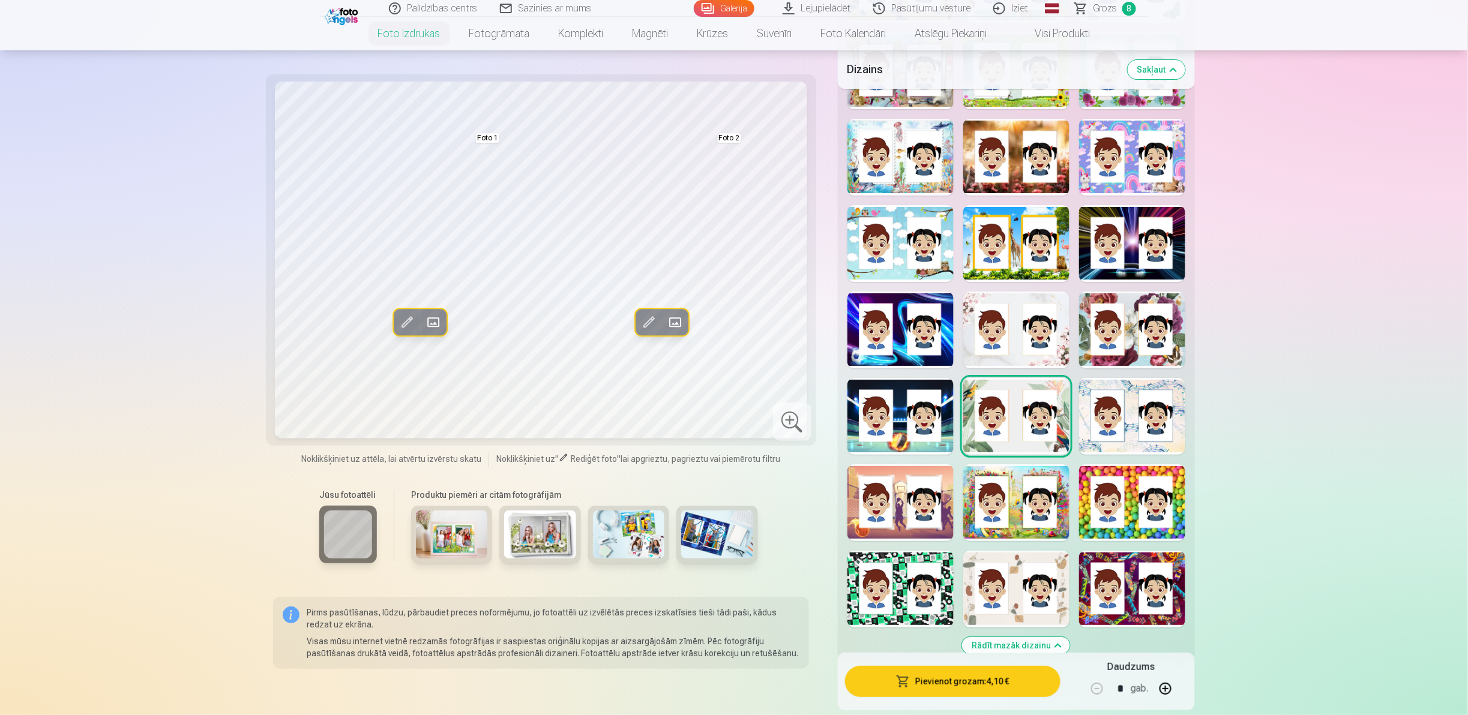
click at [732, 357] on div at bounding box center [1132, 416] width 106 height 77
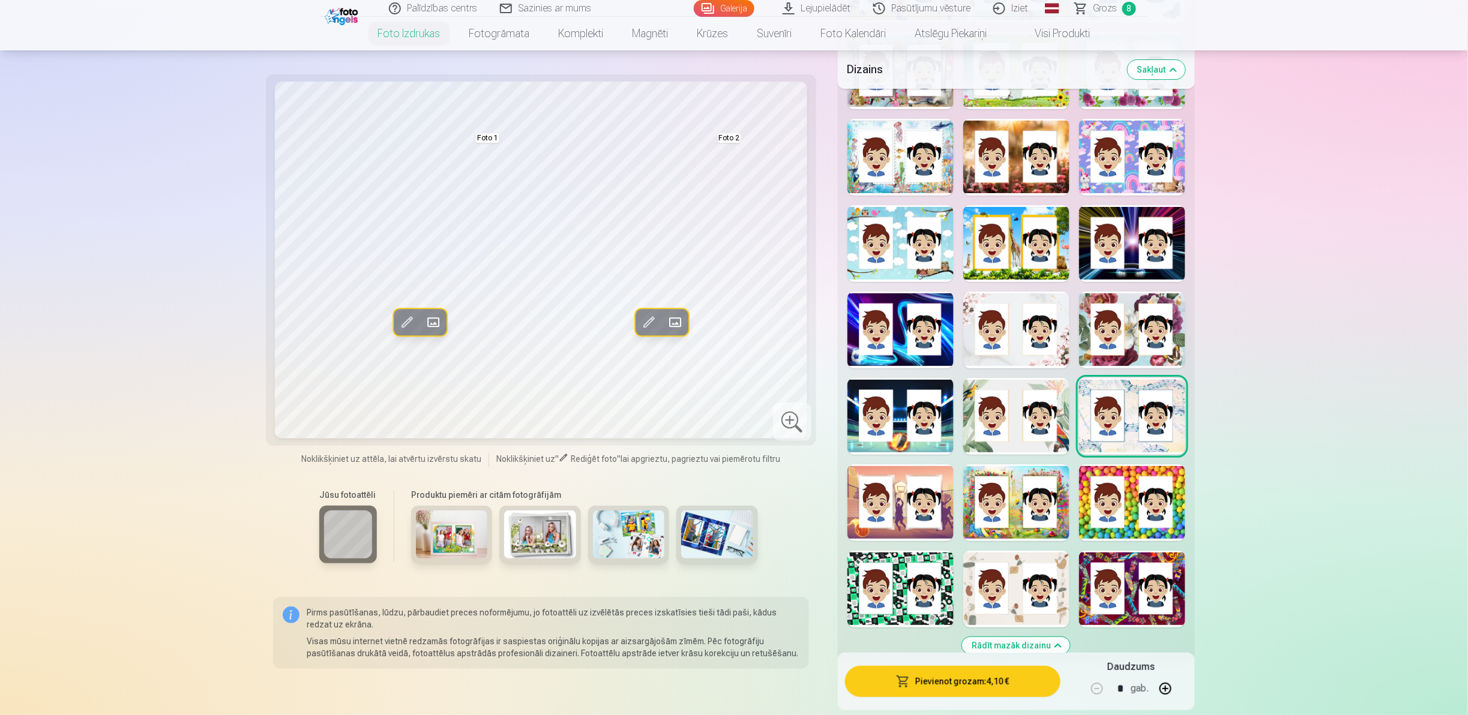
click at [732, 357] on div at bounding box center [1132, 503] width 106 height 77
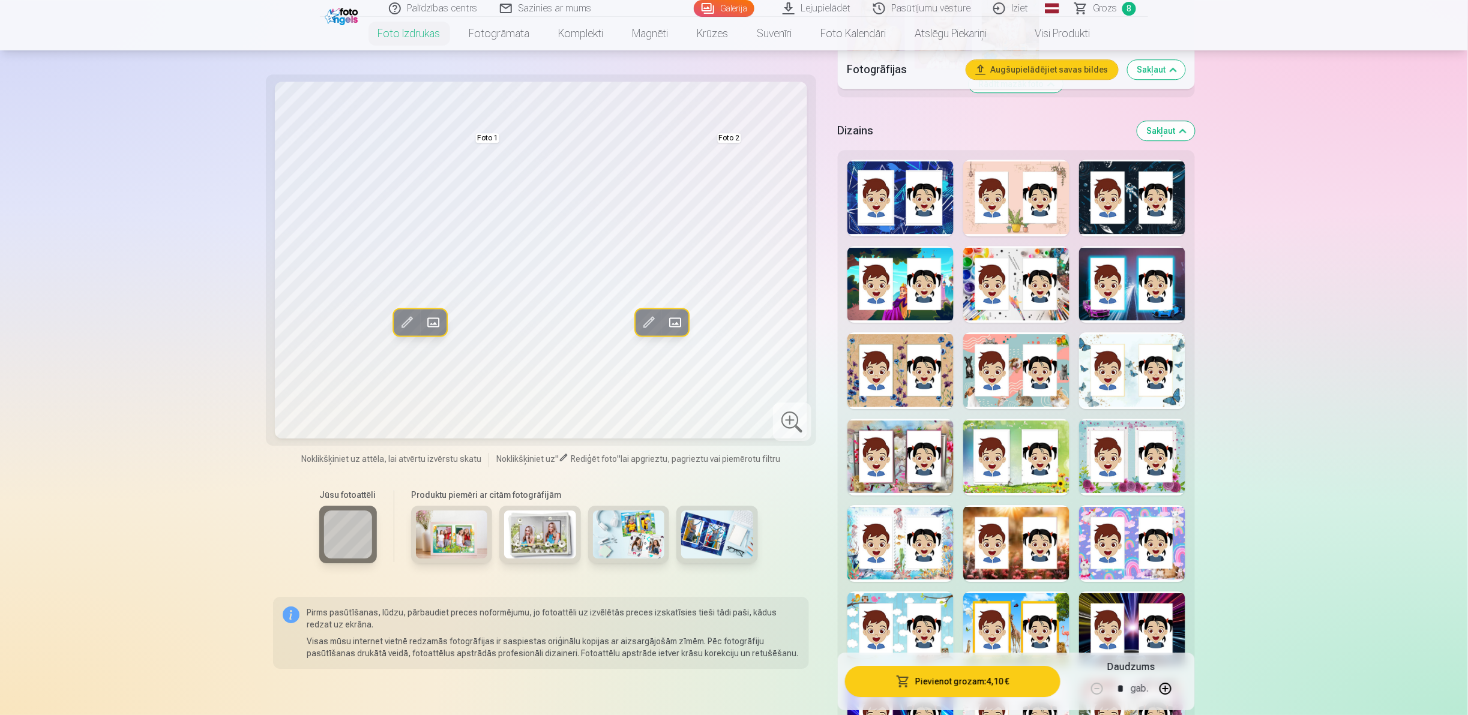
scroll to position [1586, 0]
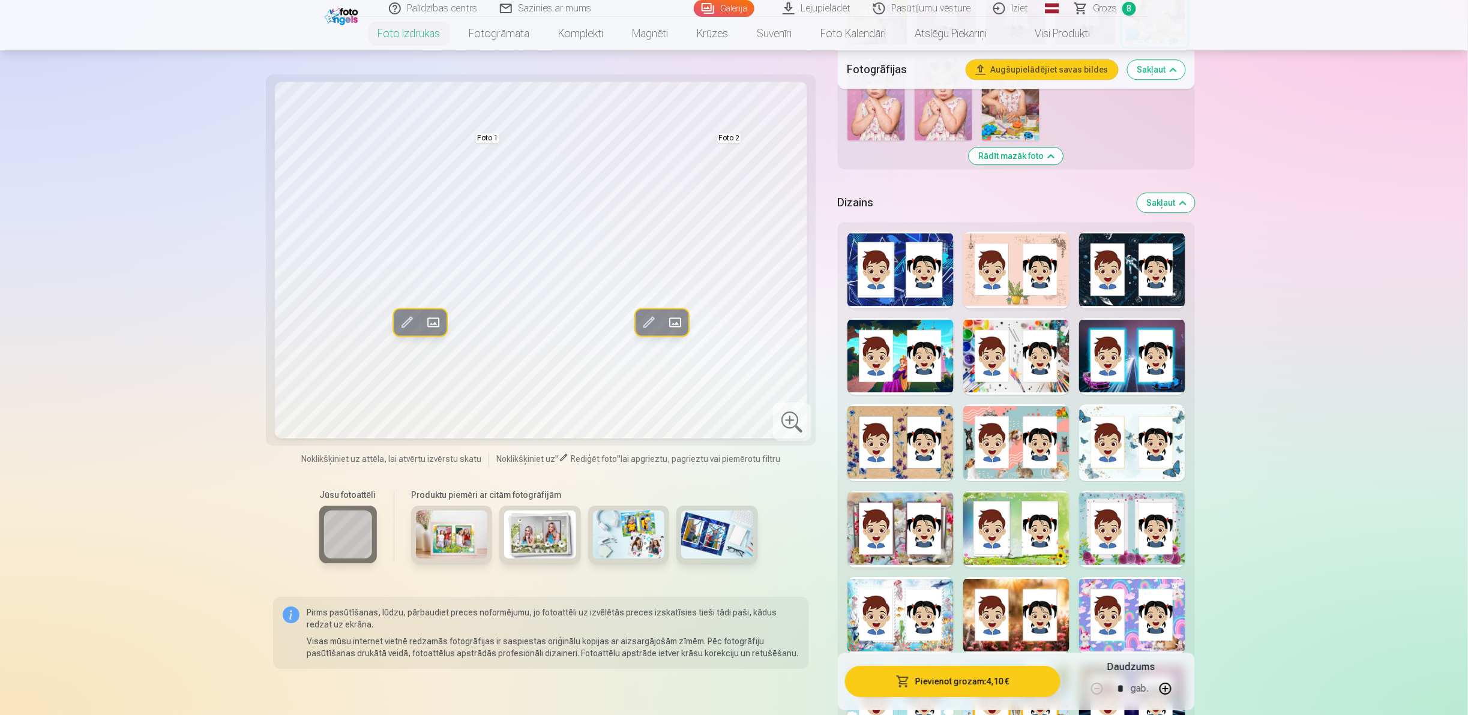
click at [732, 357] on div at bounding box center [1016, 356] width 106 height 77
click at [732, 357] on div at bounding box center [1132, 443] width 106 height 77
click at [732, 357] on div "Rādīt mazāk dizainu" at bounding box center [1016, 672] width 357 height 900
click at [732, 357] on div at bounding box center [1016, 443] width 106 height 77
click at [732, 357] on div at bounding box center [1016, 529] width 106 height 77
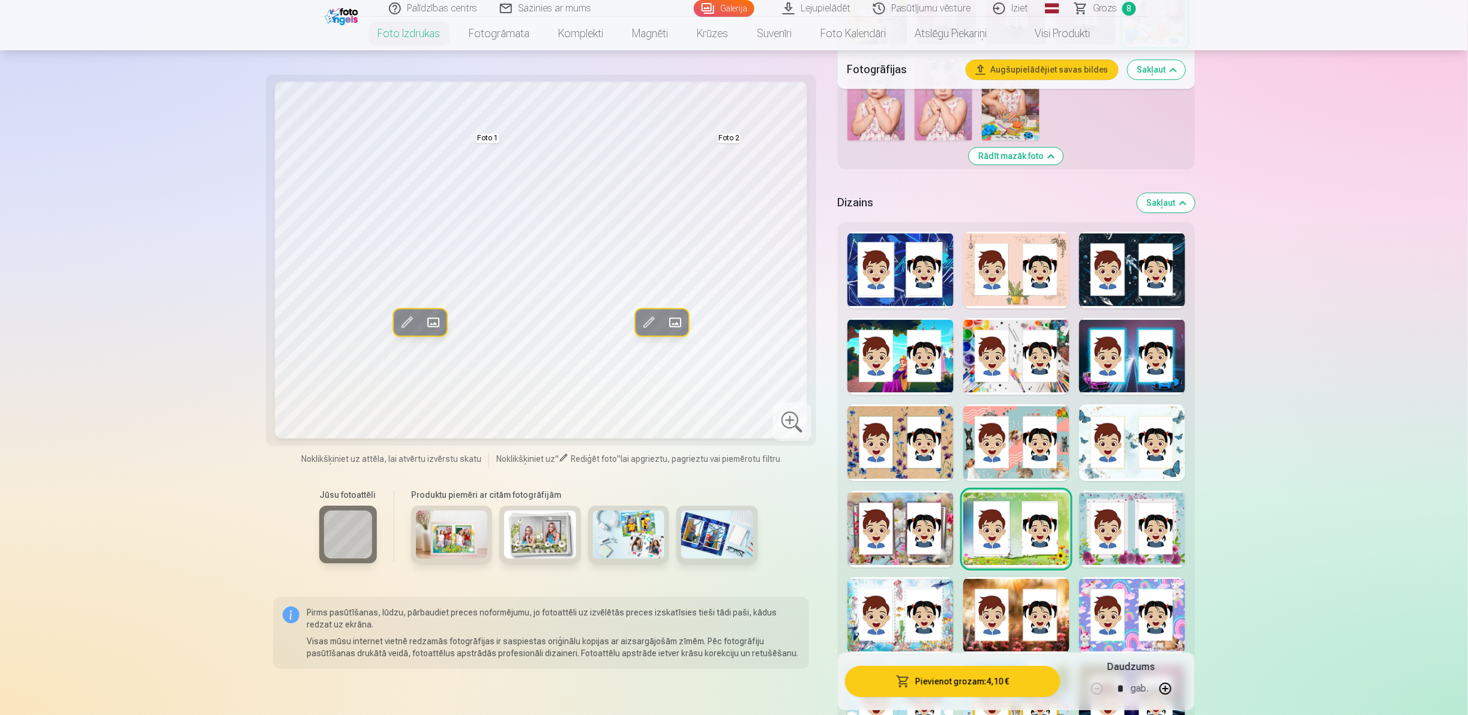
click at [732, 357] on div at bounding box center [1132, 443] width 106 height 77
click at [732, 357] on div at bounding box center [1016, 529] width 106 height 77
click at [732, 357] on div at bounding box center [901, 529] width 106 height 77
click at [732, 357] on div at bounding box center [1132, 615] width 106 height 77
drag, startPoint x: 1463, startPoint y: 203, endPoint x: 1463, endPoint y: 234, distance: 31.2
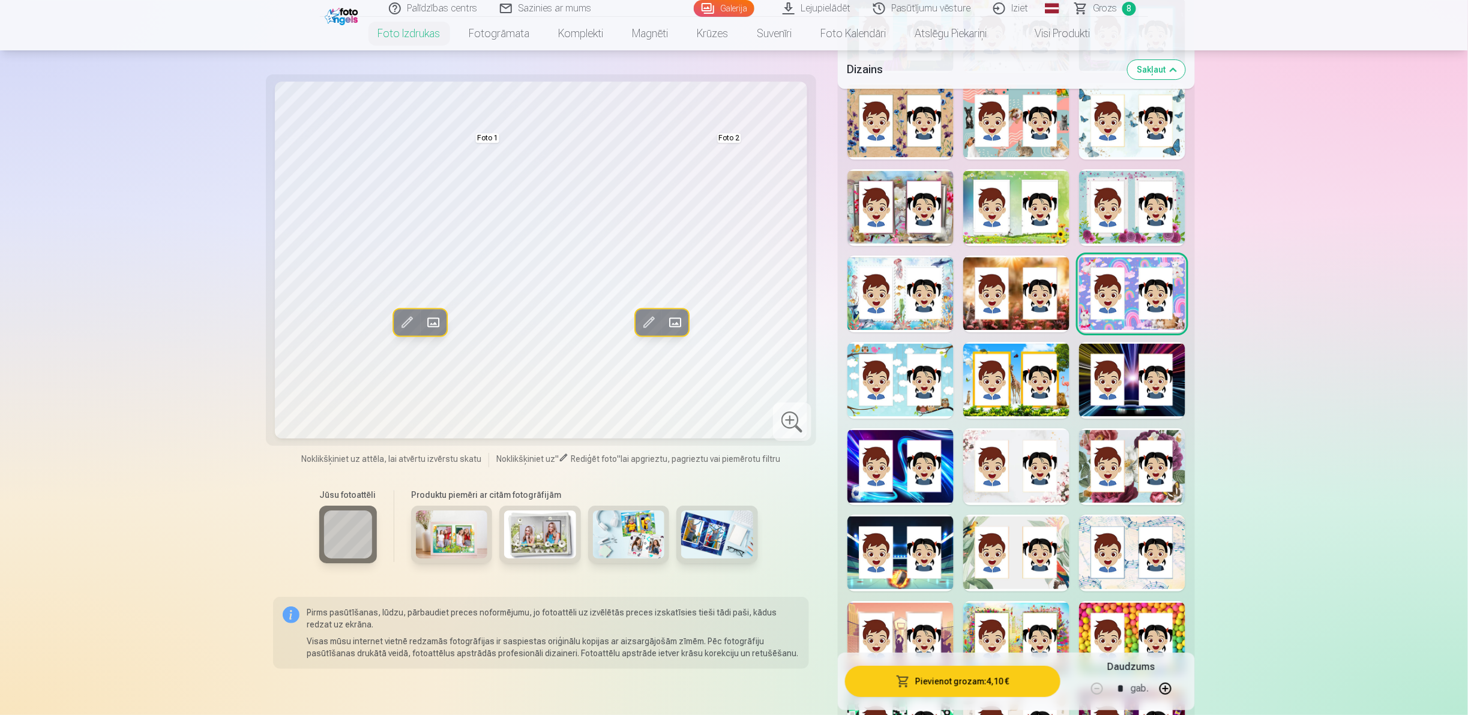
scroll to position [1980, 0]
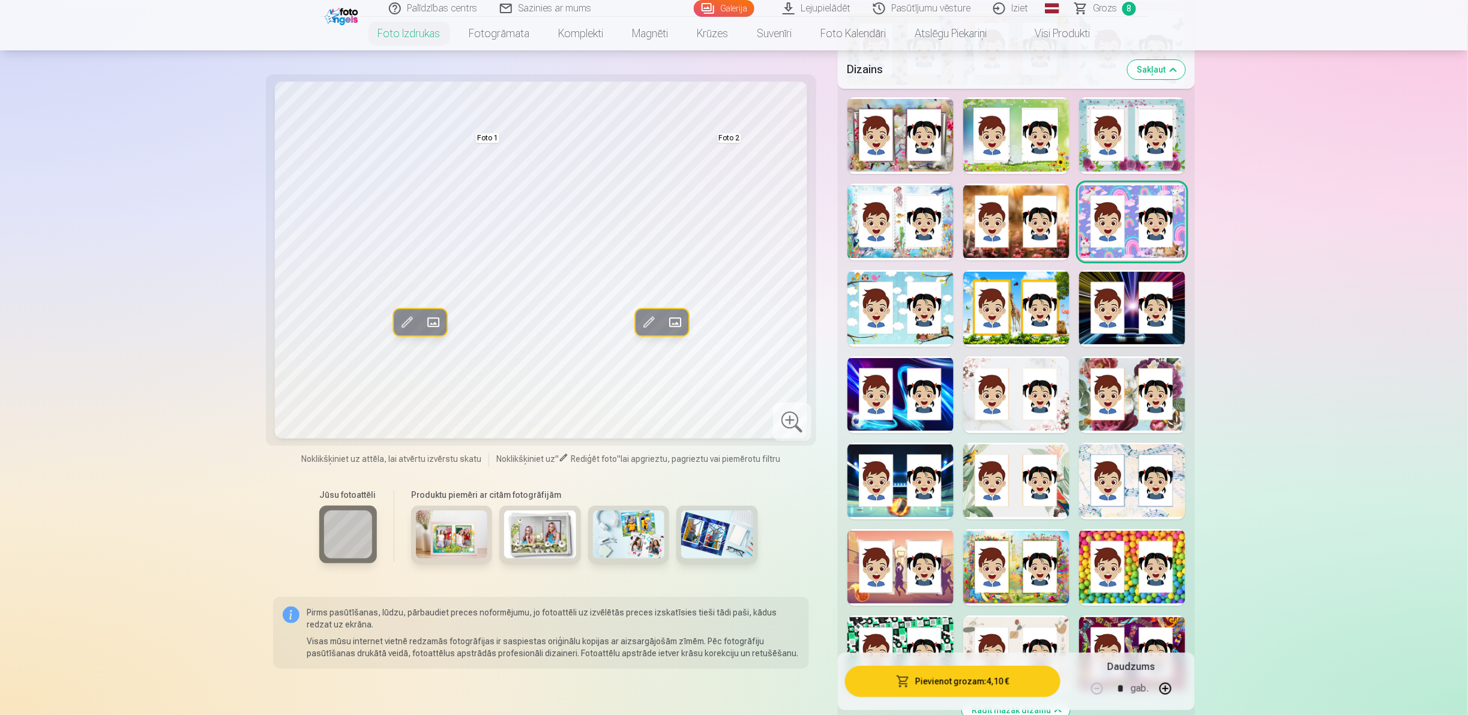
click at [732, 357] on div at bounding box center [1016, 395] width 106 height 77
click at [732, 357] on div at bounding box center [1016, 567] width 106 height 77
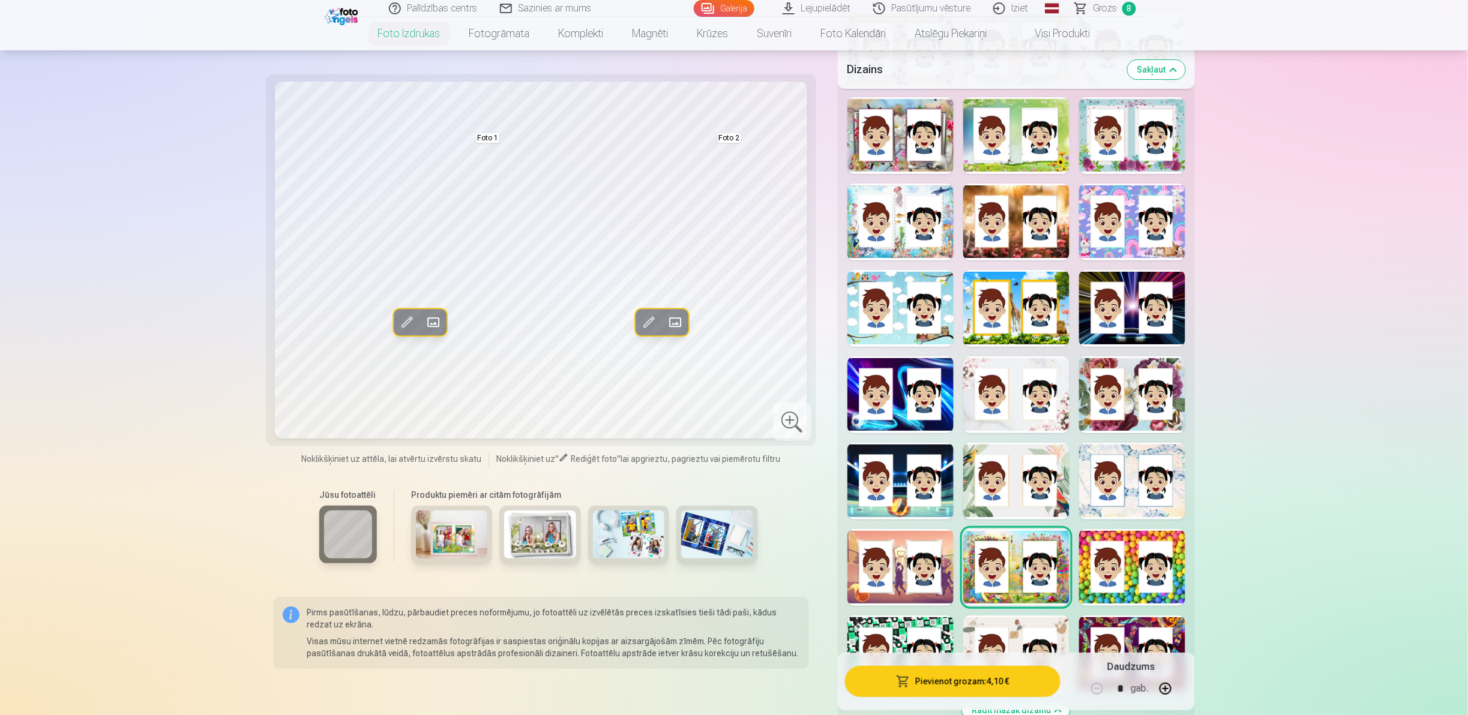
click at [732, 357] on div at bounding box center [901, 567] width 106 height 77
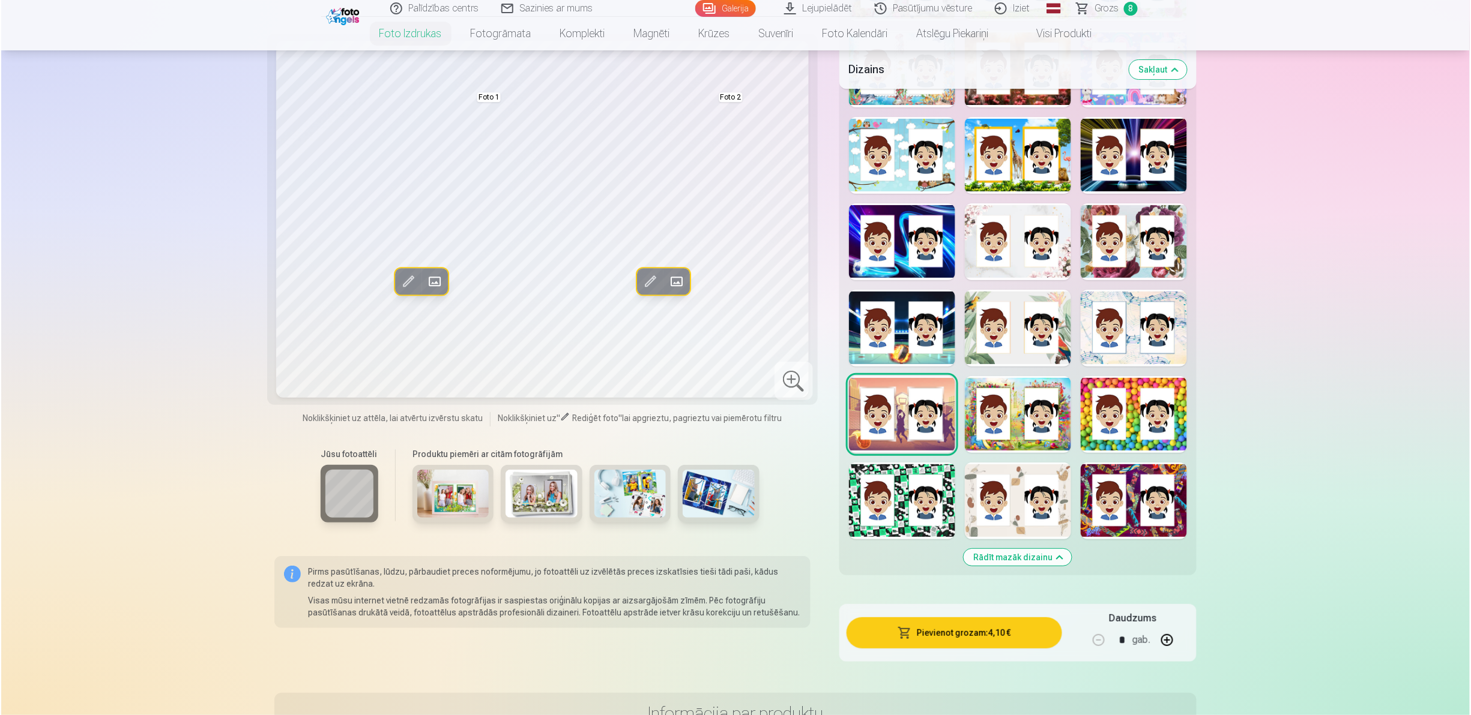
scroll to position [2109, 0]
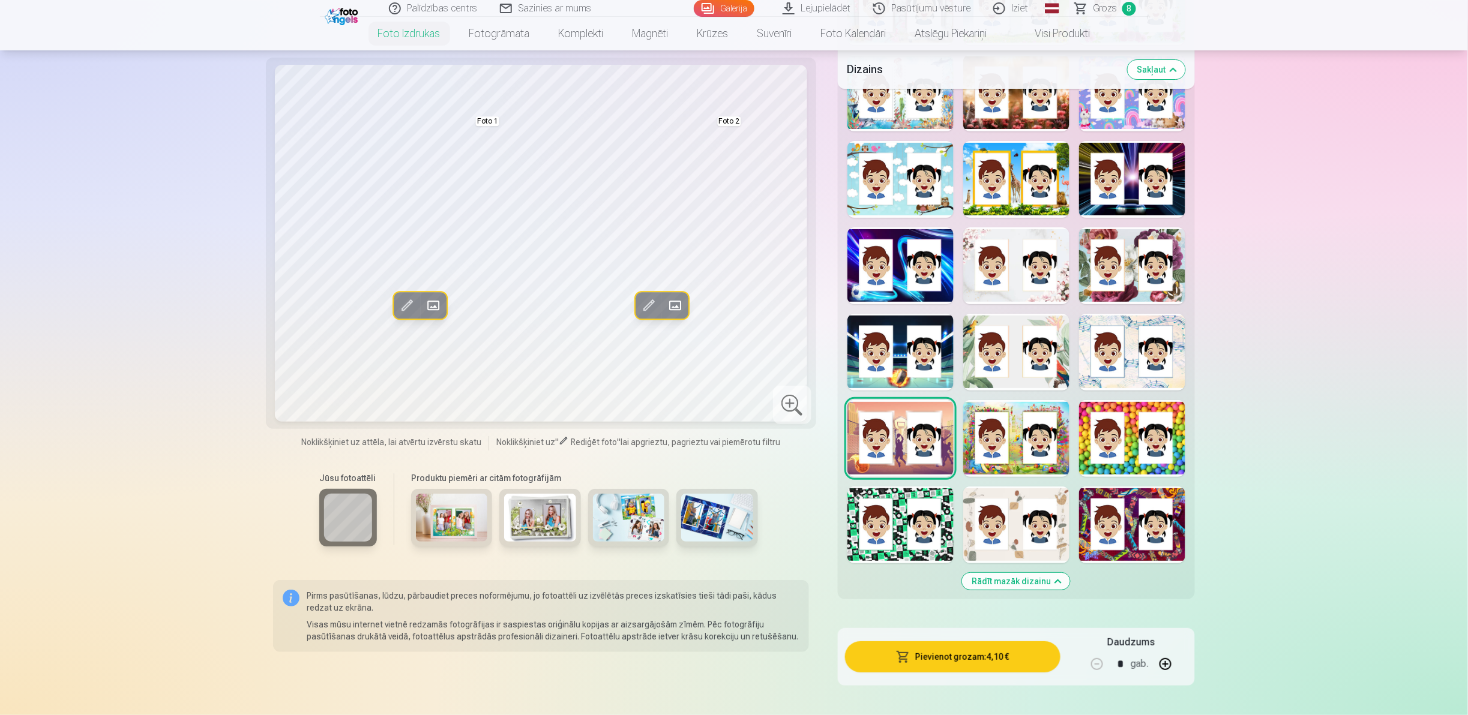
click at [732, 357] on div at bounding box center [1132, 352] width 106 height 77
click at [732, 286] on div at bounding box center [1016, 265] width 106 height 77
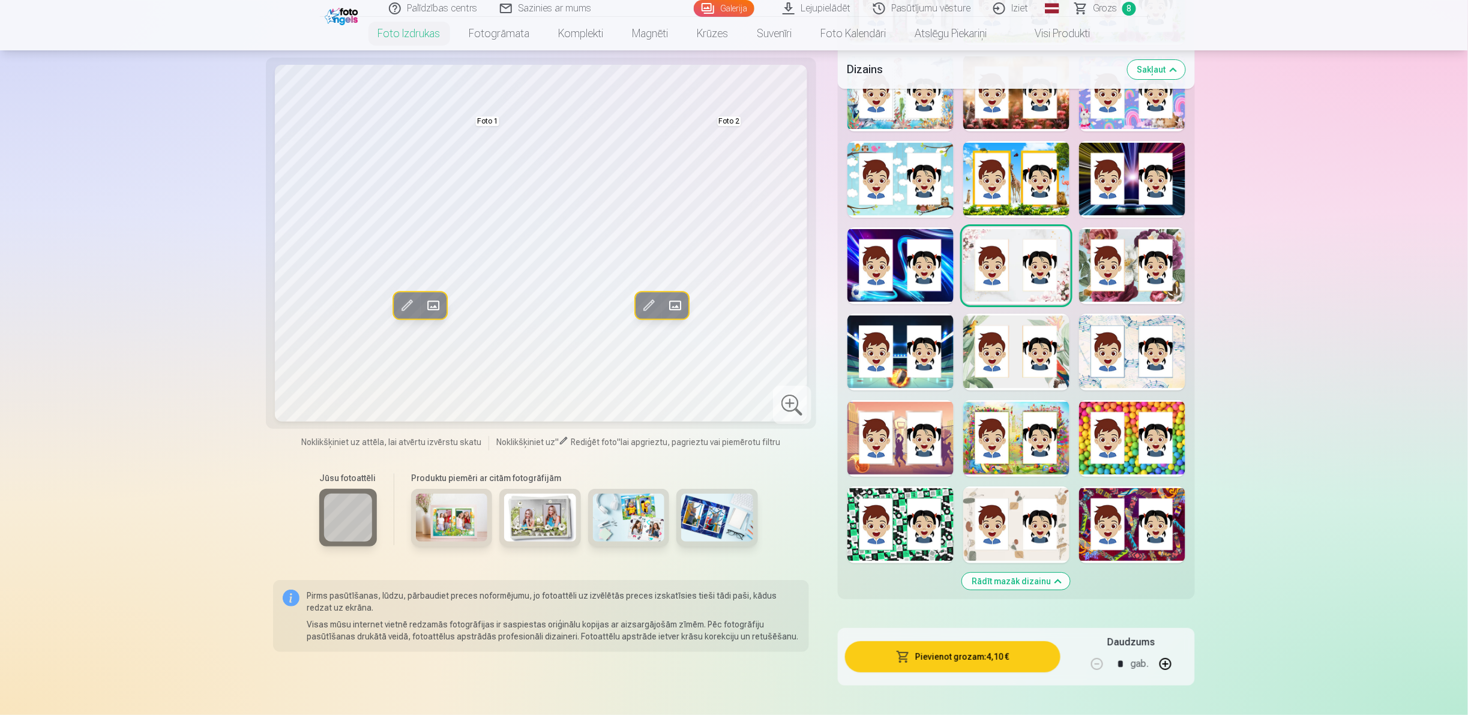
click at [732, 357] on button "Pievienot grozam : 4,10 €" at bounding box center [952, 657] width 215 height 31
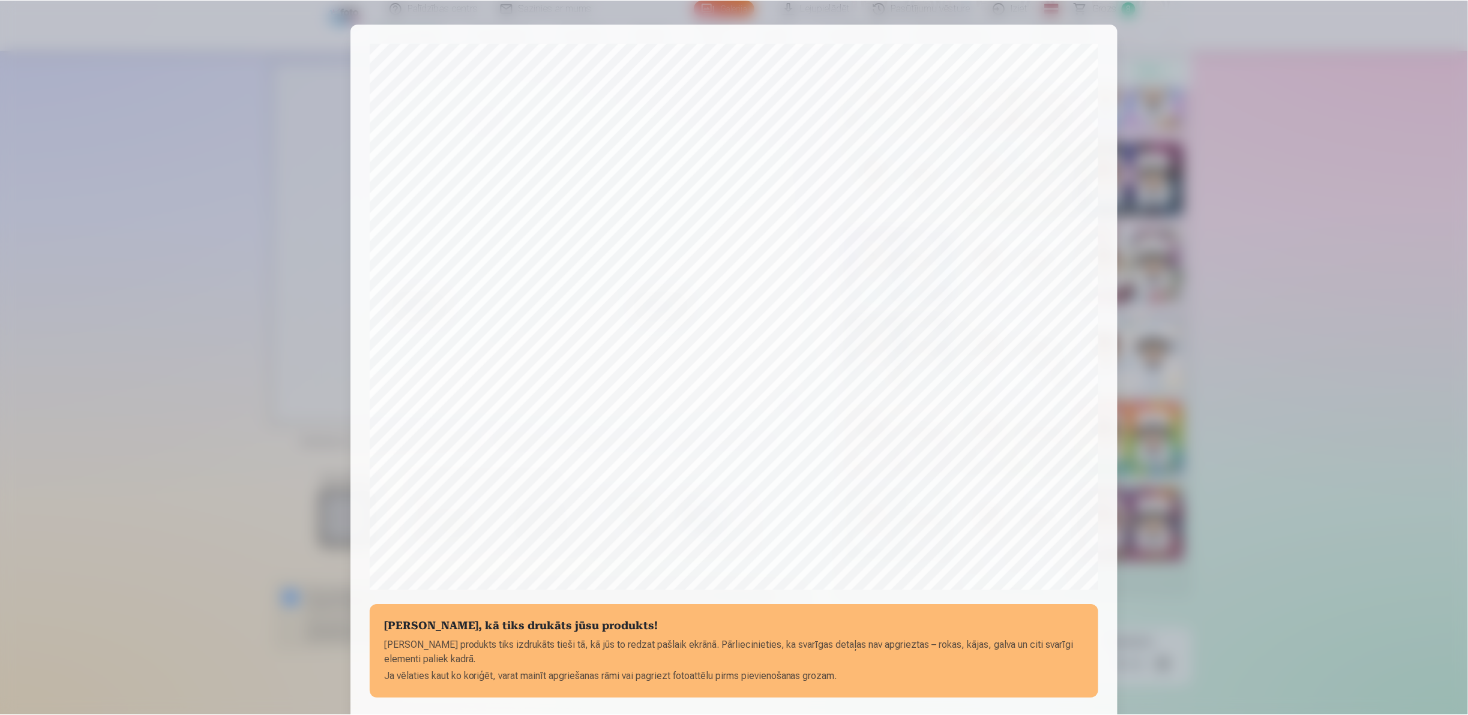
scroll to position [149, 0]
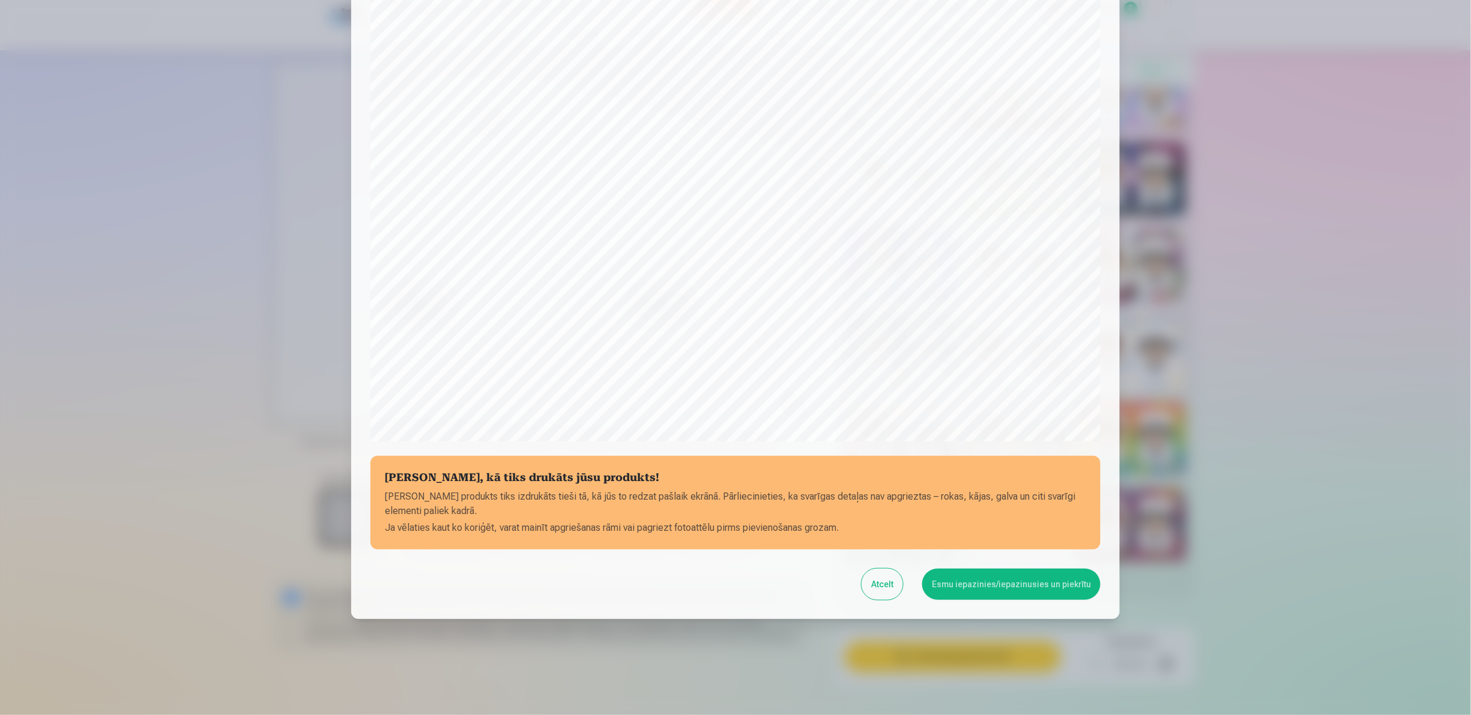
click at [732, 357] on button "Esmu iepazinies/iepazinusies un piekrītu" at bounding box center [1011, 584] width 178 height 31
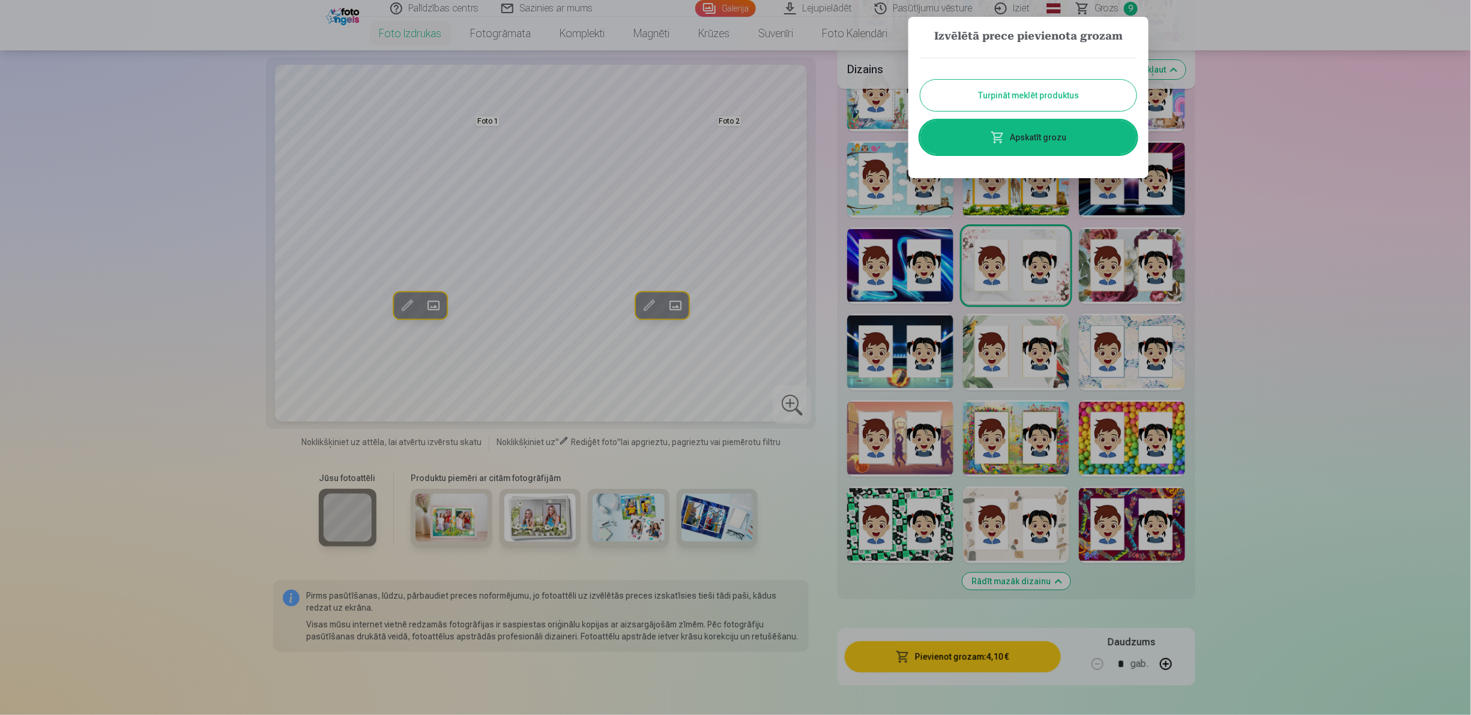
click at [732, 118] on div "Turpināt meklēt produktus Apskatīt grozu" at bounding box center [1028, 106] width 216 height 121
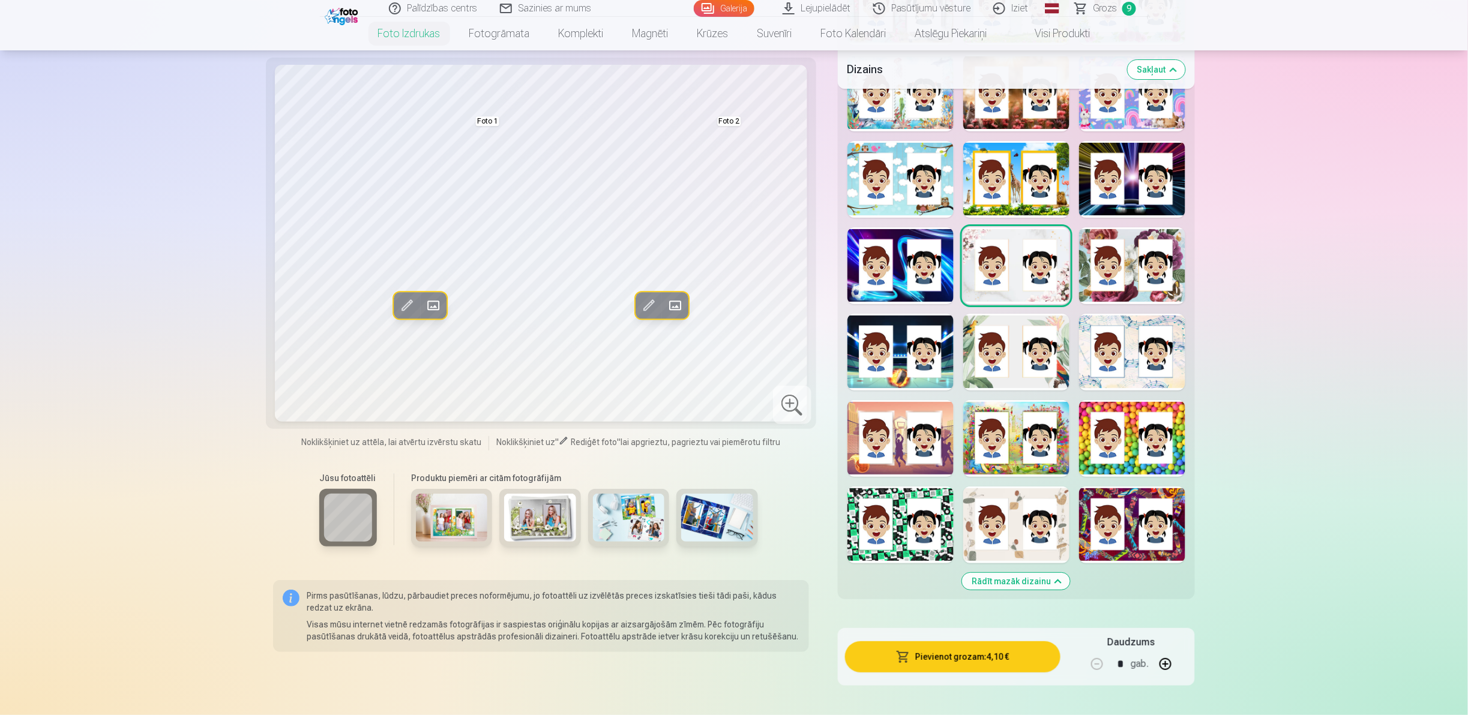
click at [732, 10] on span "Grozs" at bounding box center [1105, 8] width 25 height 14
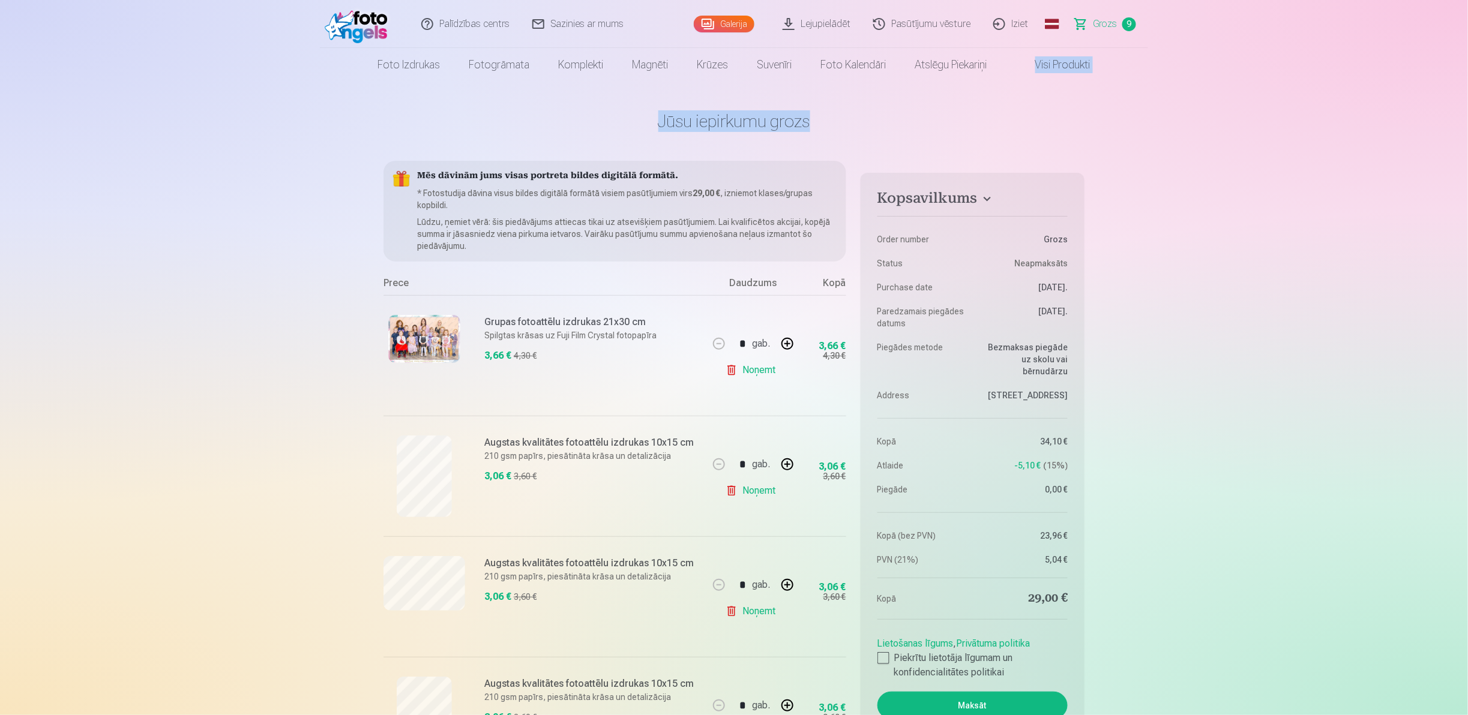
drag, startPoint x: 1454, startPoint y: 61, endPoint x: 1449, endPoint y: 116, distance: 55.5
drag, startPoint x: 1449, startPoint y: 116, endPoint x: 1349, endPoint y: 349, distance: 253.3
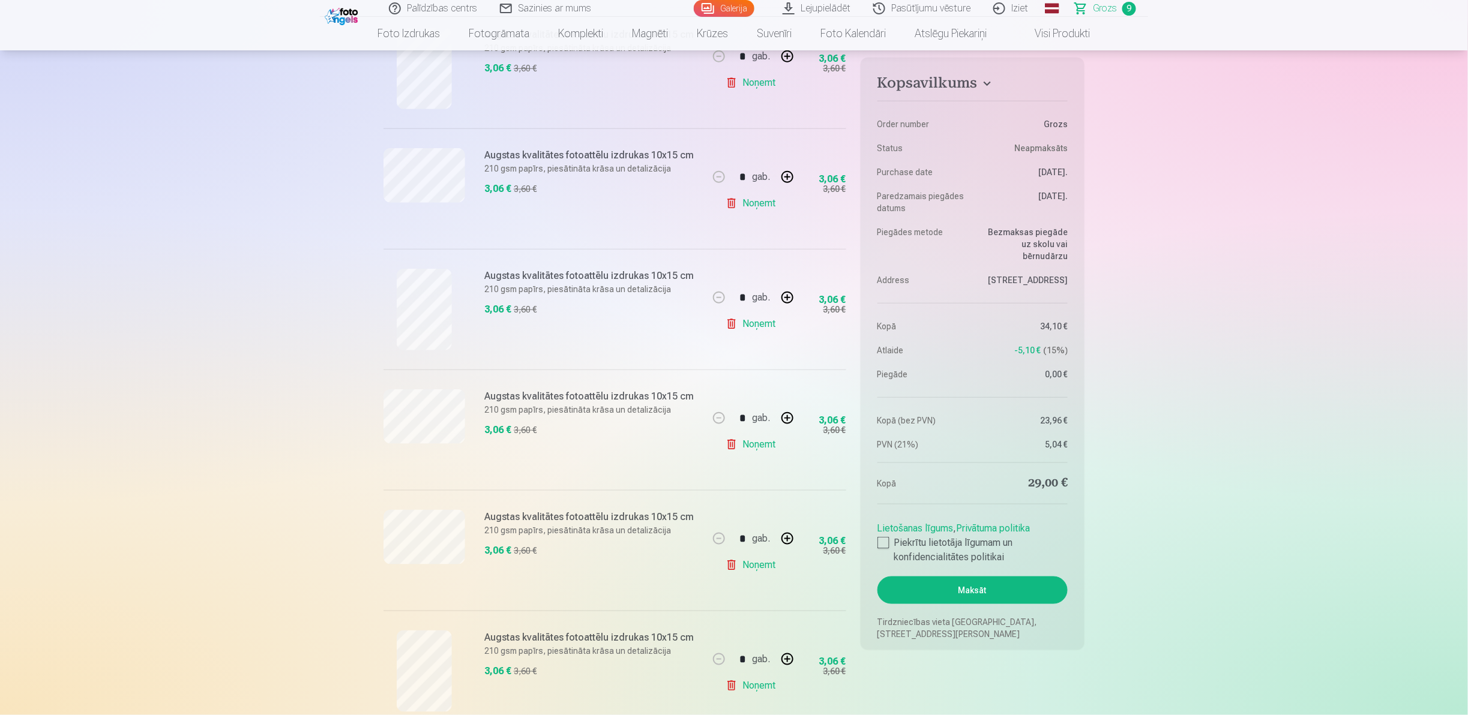
scroll to position [447, 0]
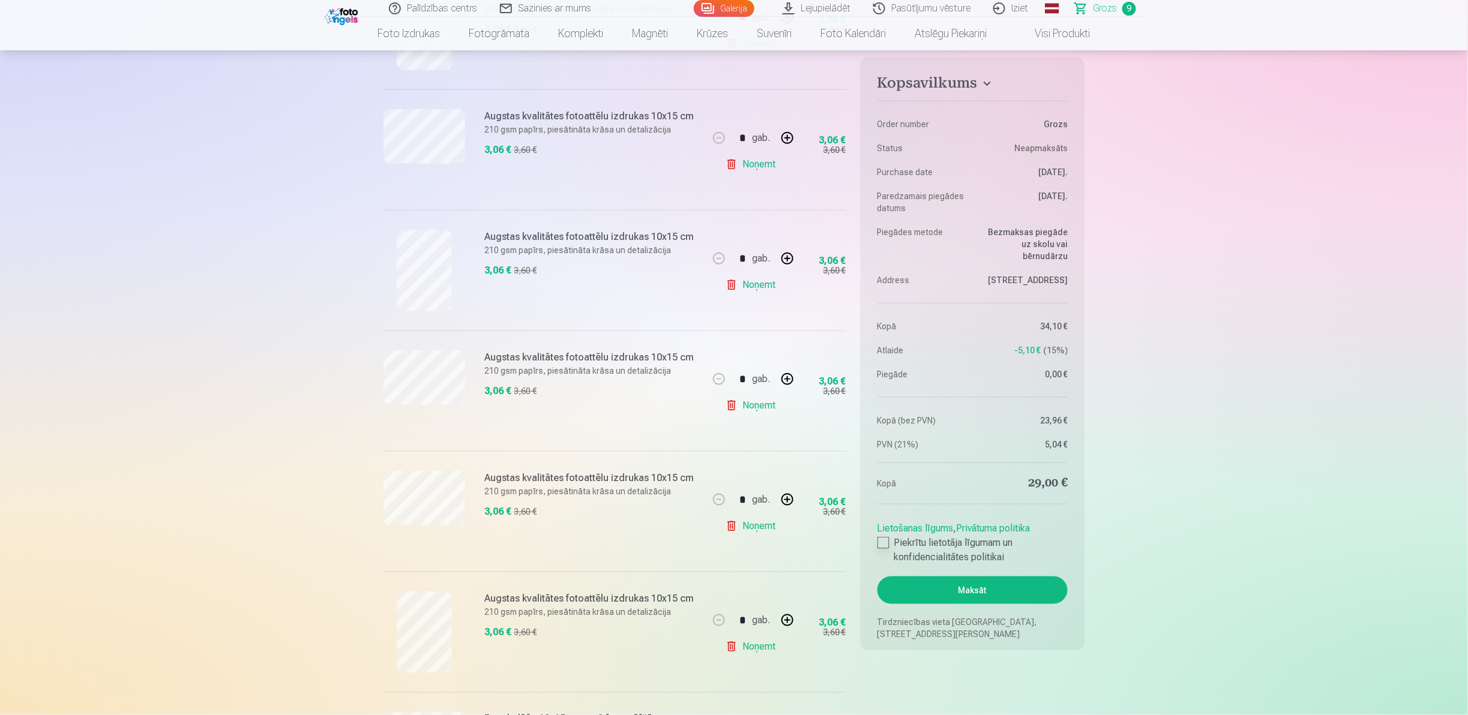
click at [732, 357] on label "Piekrītu lietotāja līgumam un konfidencialitātes politikai" at bounding box center [973, 550] width 190 height 29
click at [732, 357] on button "Maksāt" at bounding box center [973, 591] width 190 height 28
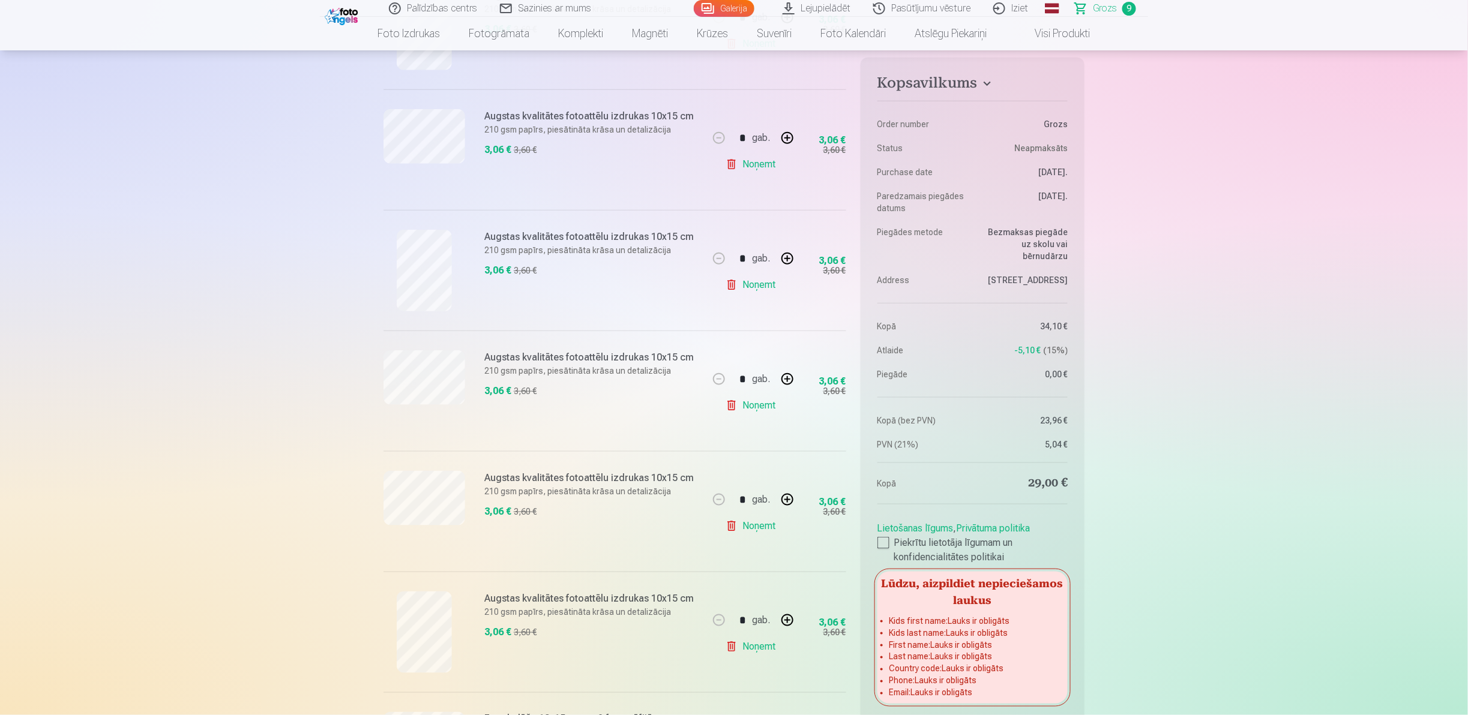
scroll to position [1459, 0]
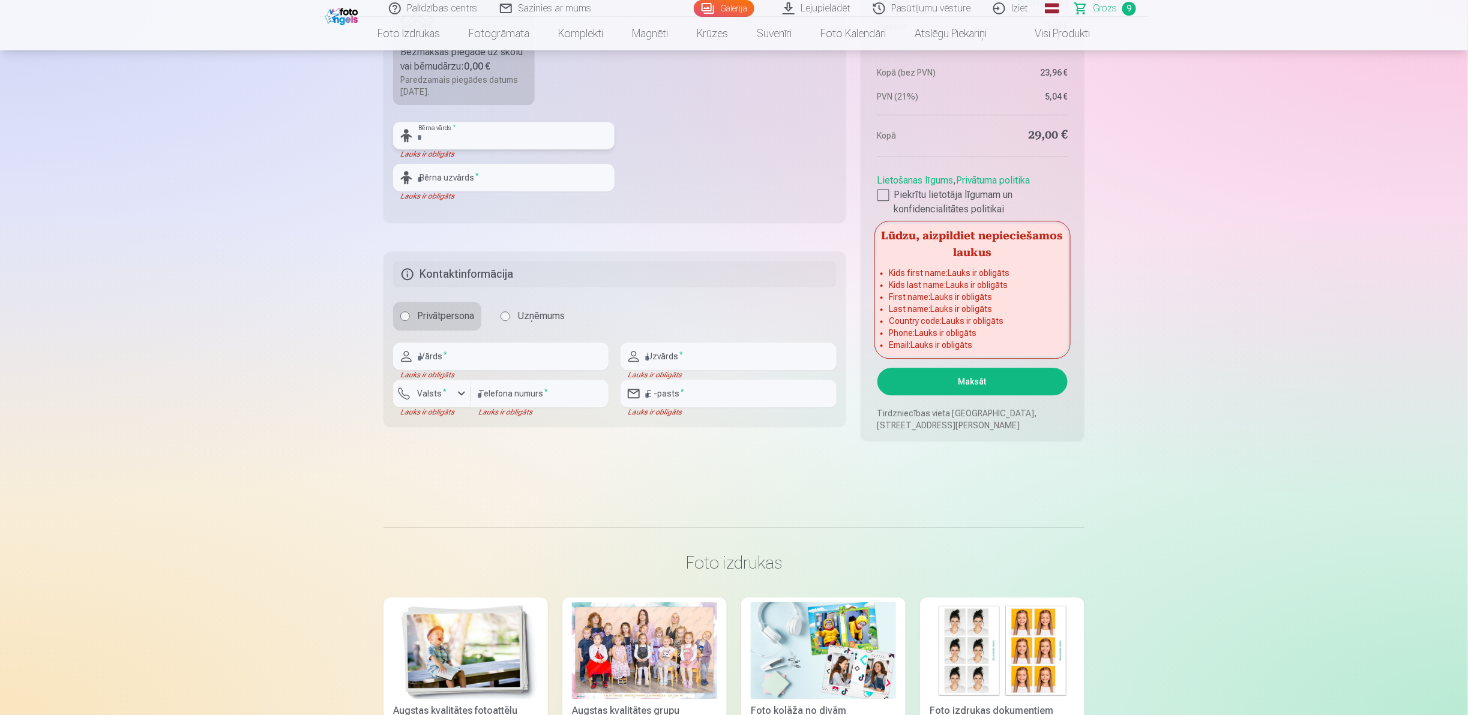
click at [429, 136] on input "text" at bounding box center [503, 136] width 221 height 28
type input "*********"
type input "********"
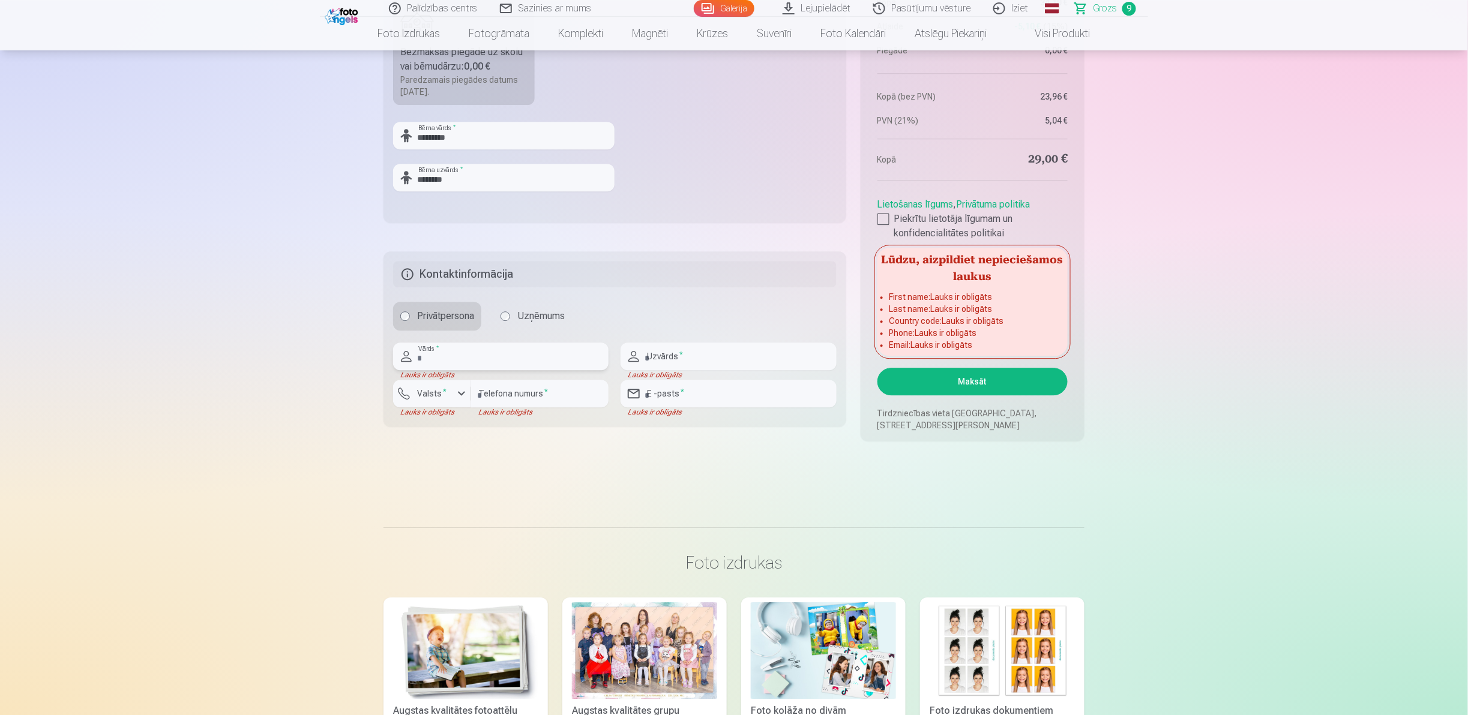
click at [418, 357] on input "text" at bounding box center [500, 357] width 215 height 28
type input "*****"
type input "*******"
type input "********"
type input "**********"
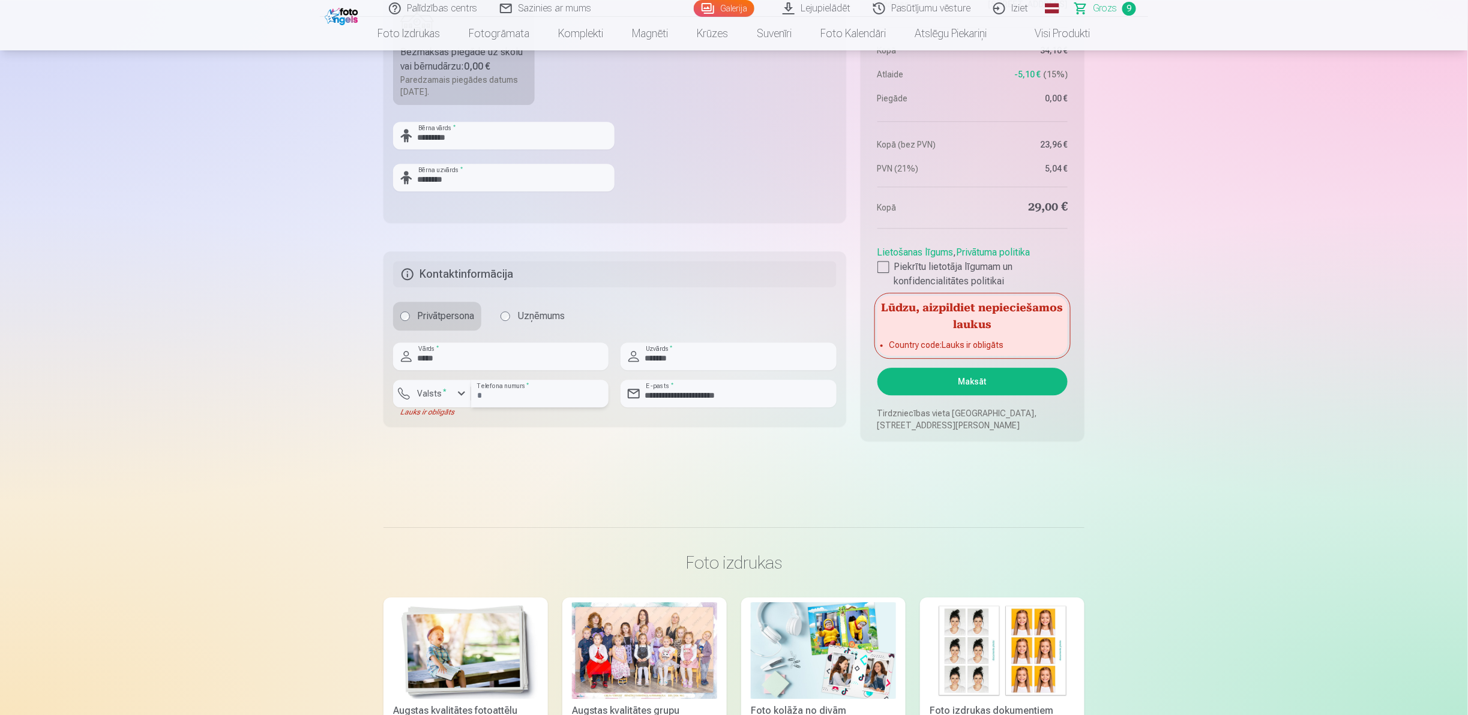
click at [525, 357] on input "********" at bounding box center [539, 394] width 137 height 28
type input "*"
type input "********"
drag, startPoint x: 1467, startPoint y: 248, endPoint x: 1469, endPoint y: 209, distance: 39.1
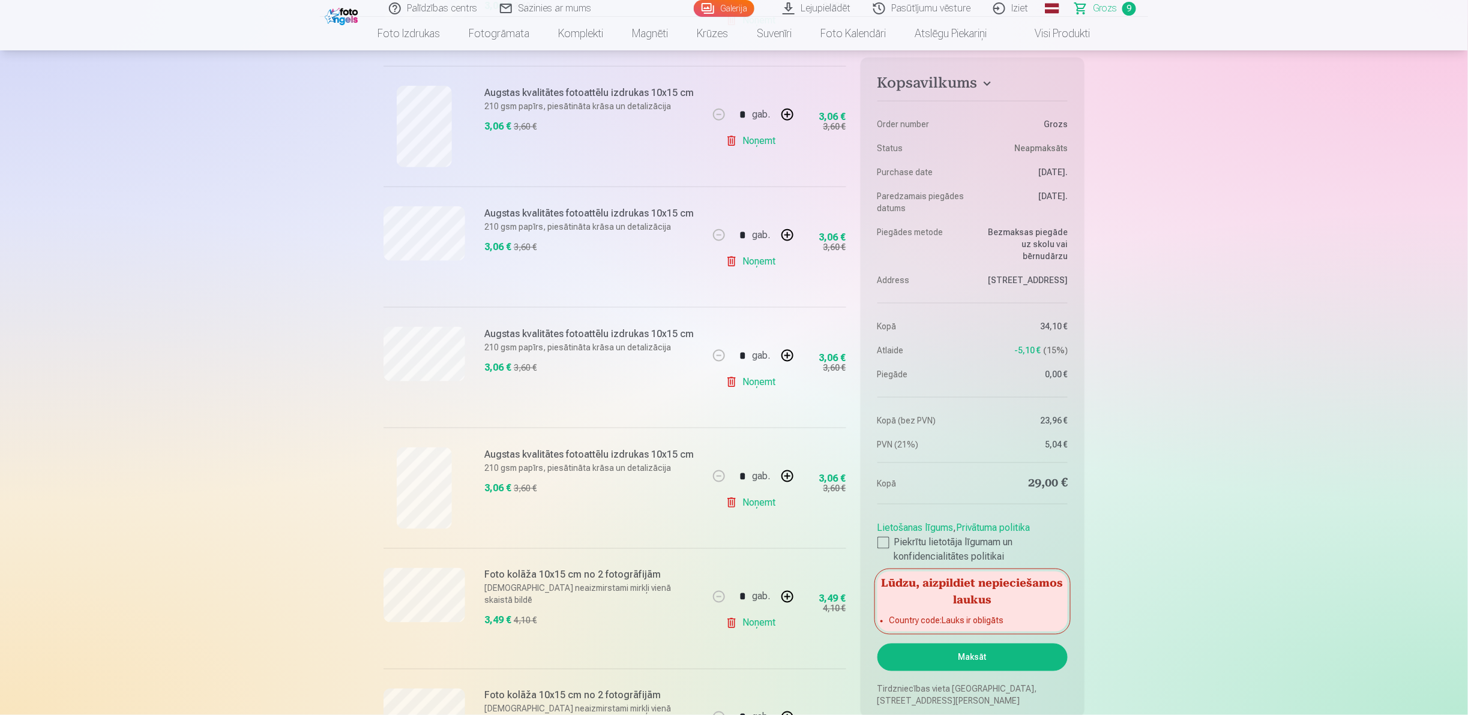
scroll to position [598, 0]
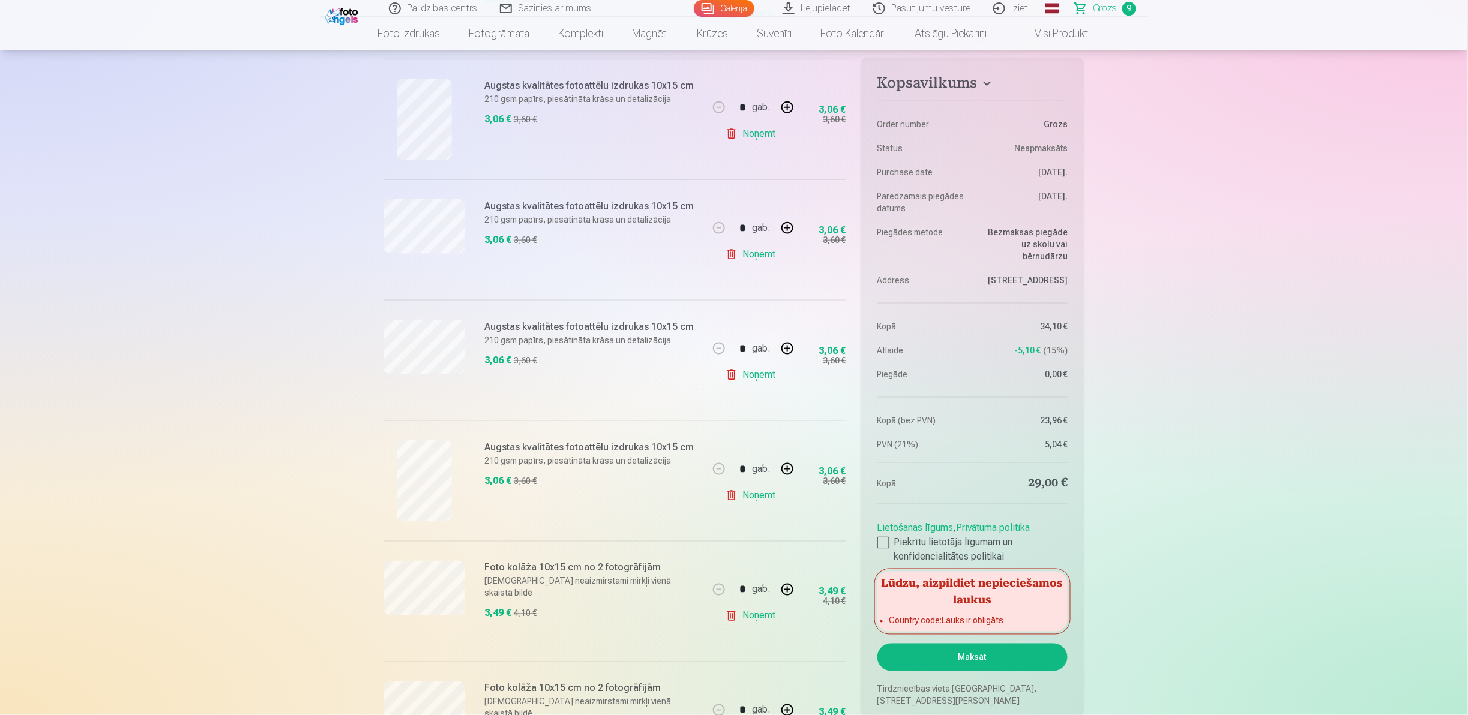
click at [732, 357] on button "Maksāt" at bounding box center [973, 658] width 190 height 28
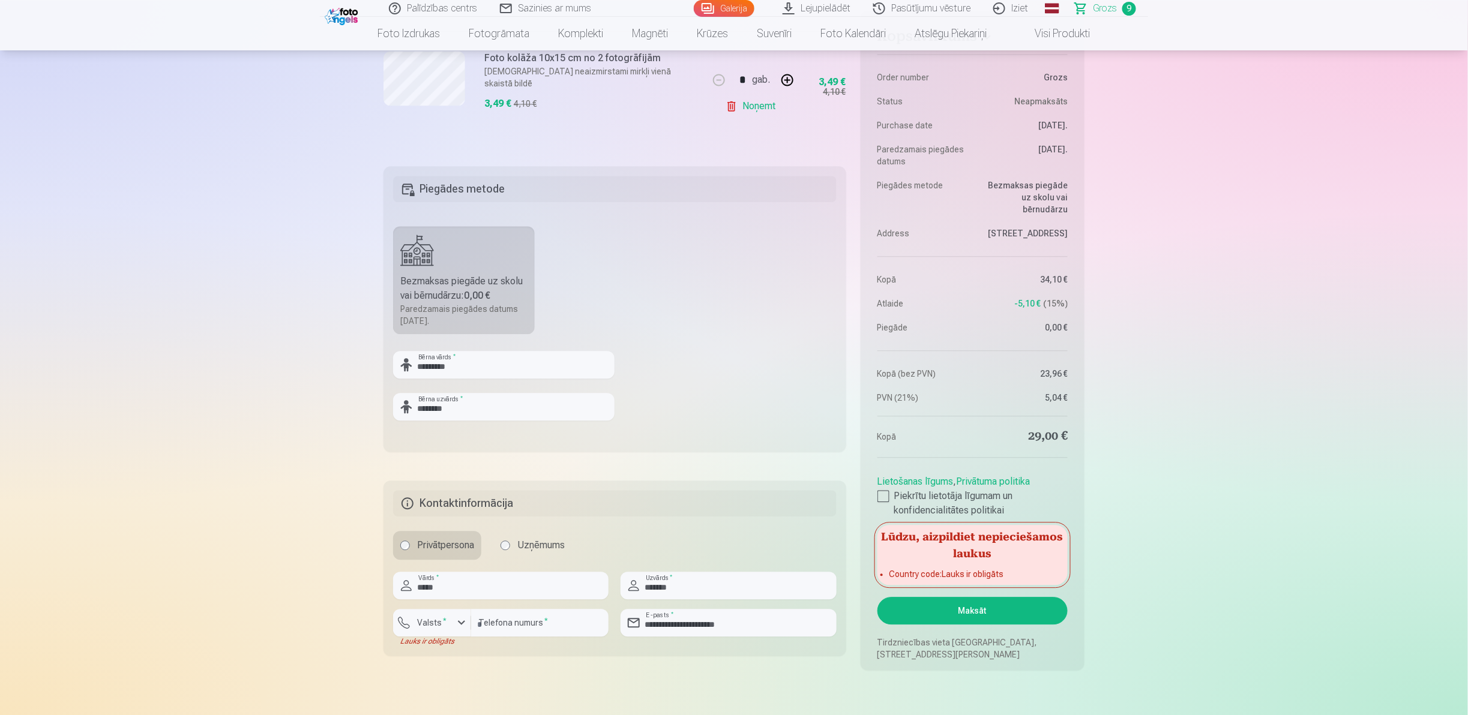
scroll to position [1196, 0]
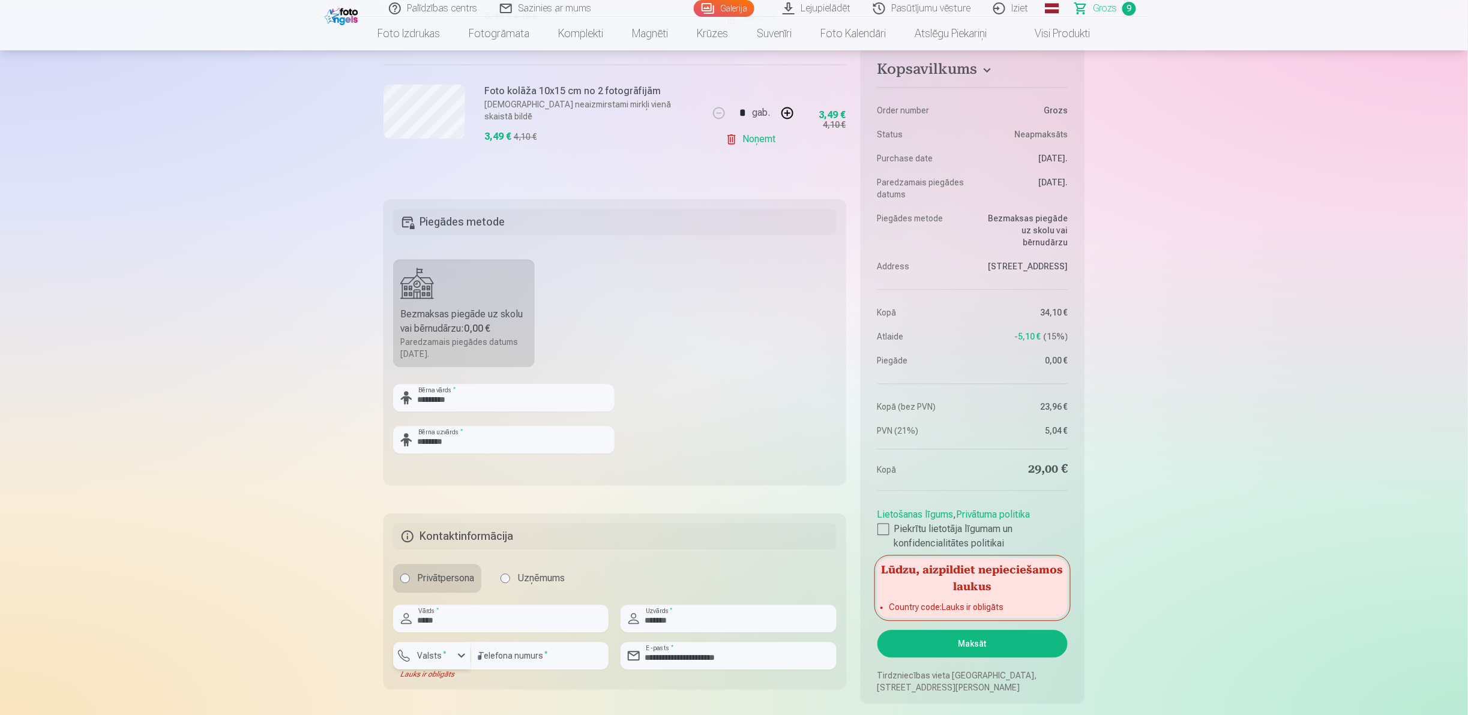
click at [425, 357] on label "Valsts *" at bounding box center [431, 656] width 39 height 12
drag, startPoint x: 1467, startPoint y: 193, endPoint x: 1464, endPoint y: 206, distance: 14.1
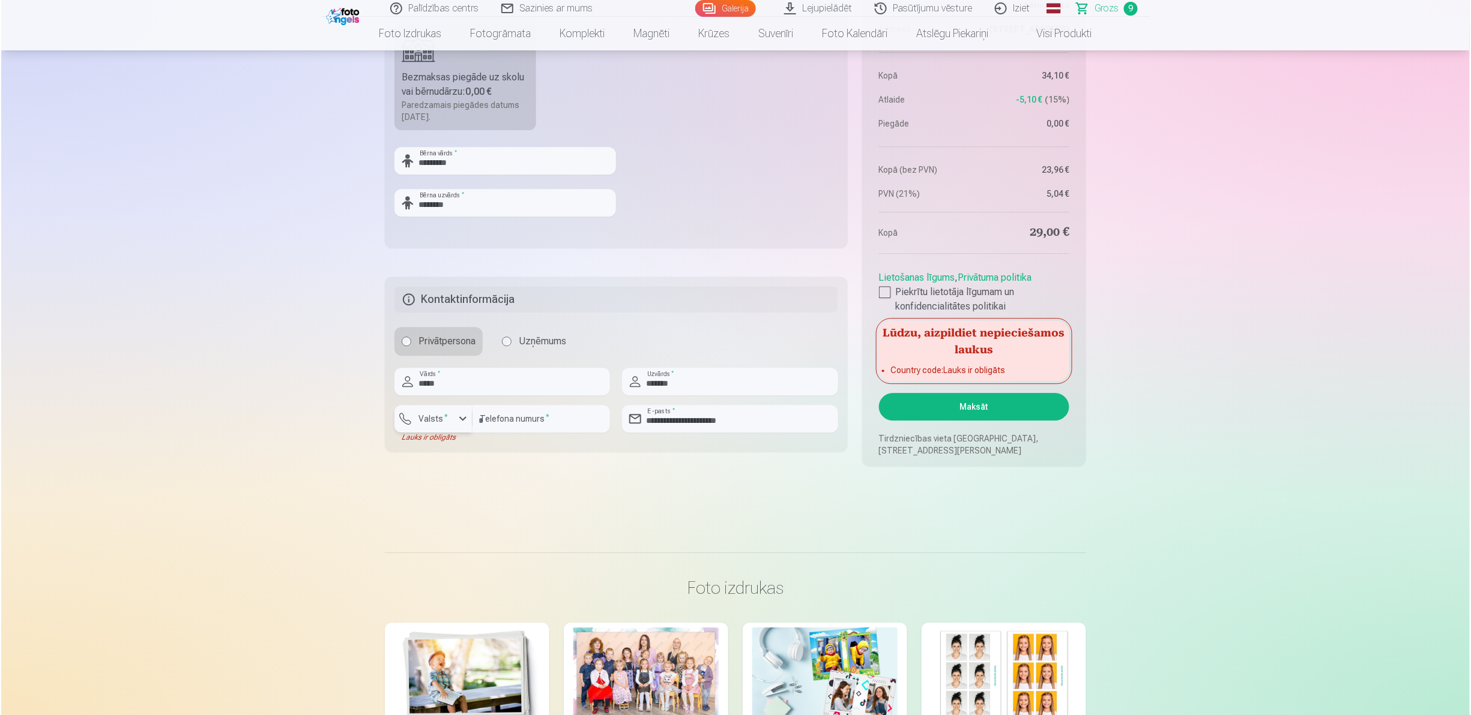
scroll to position [1473, 0]
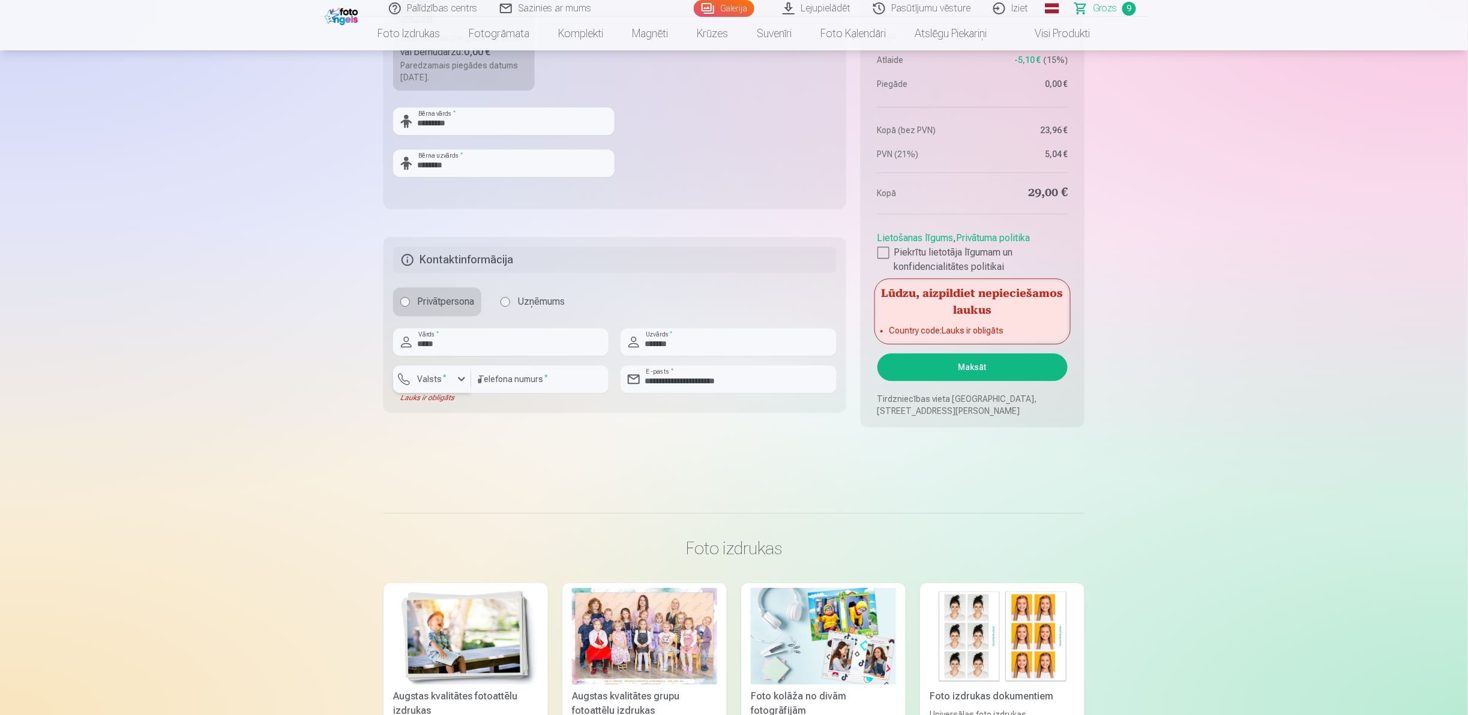
click at [419, 357] on label "Valsts *" at bounding box center [431, 379] width 39 height 12
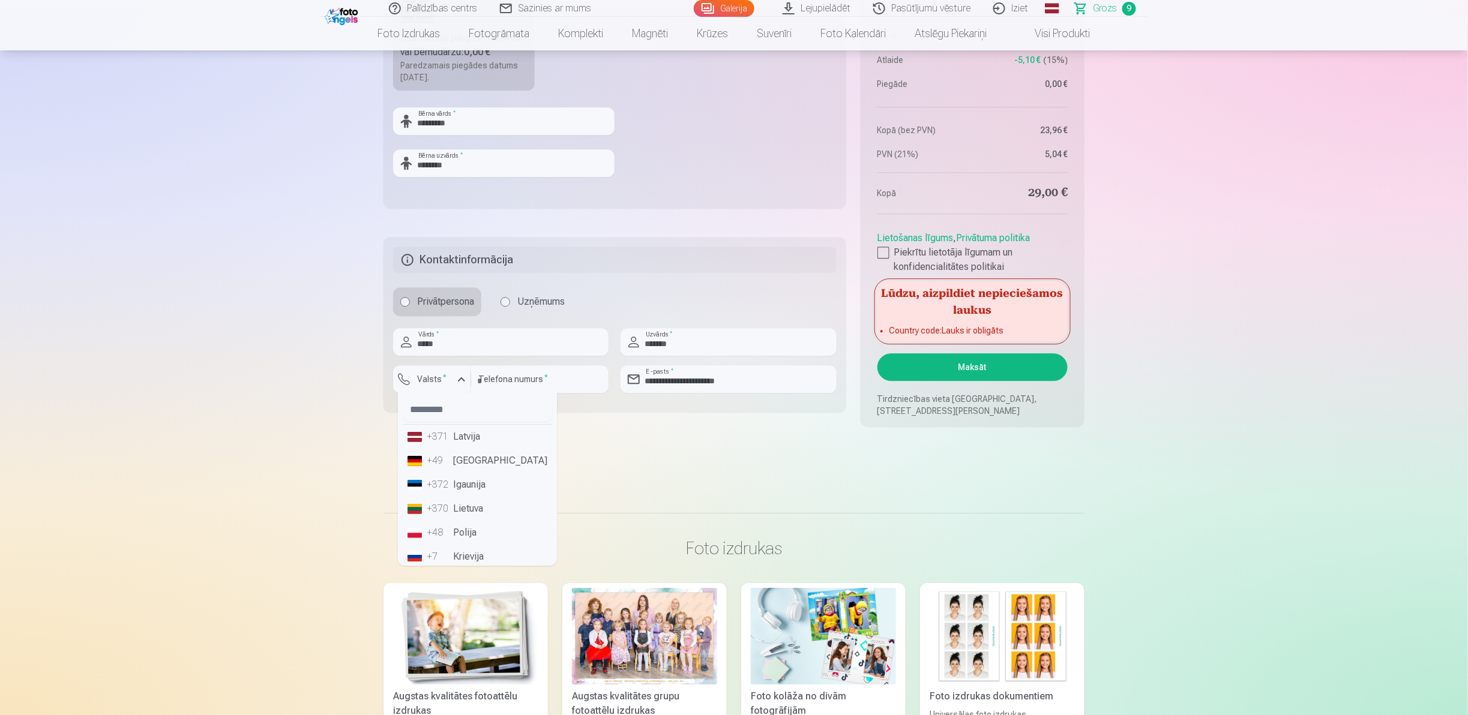
click at [468, 357] on li "+371 Latvija" at bounding box center [477, 437] width 149 height 24
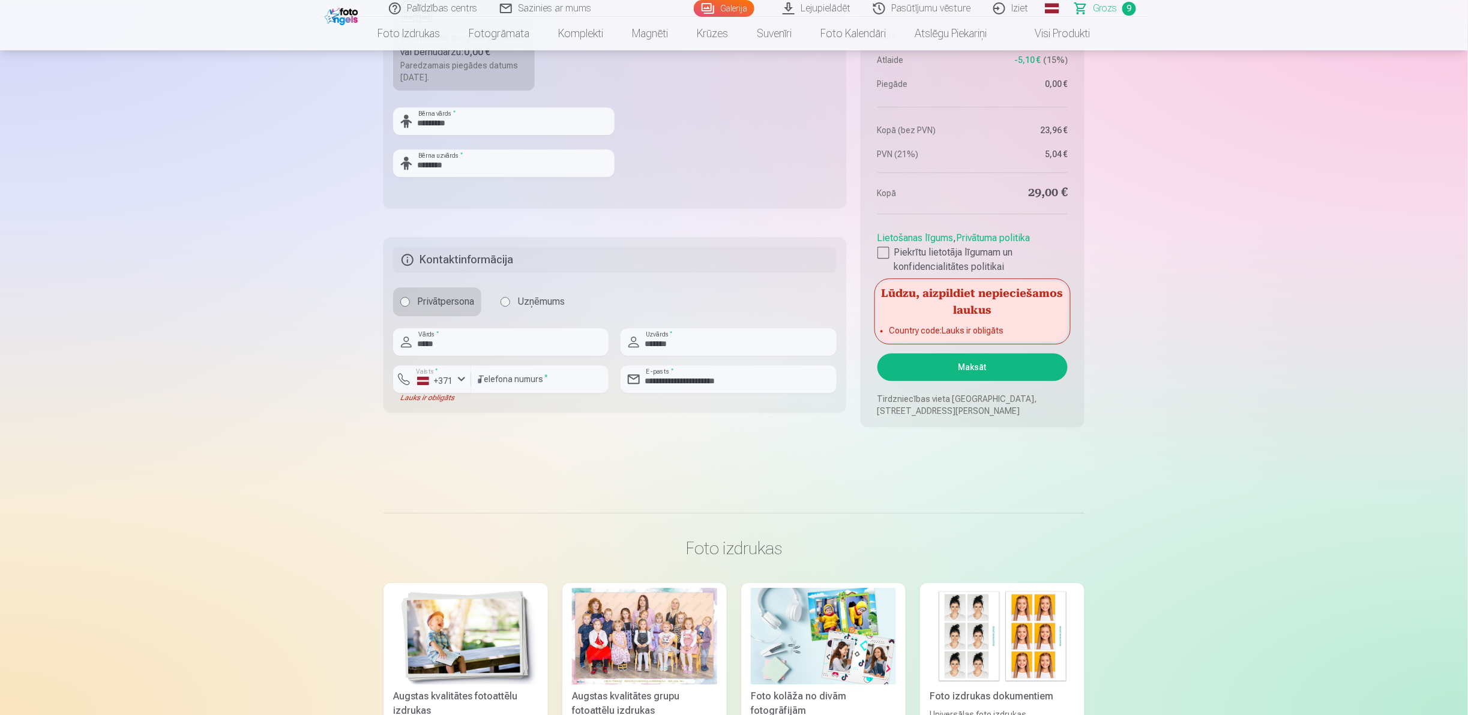
click at [732, 357] on button "Maksāt" at bounding box center [973, 368] width 190 height 28
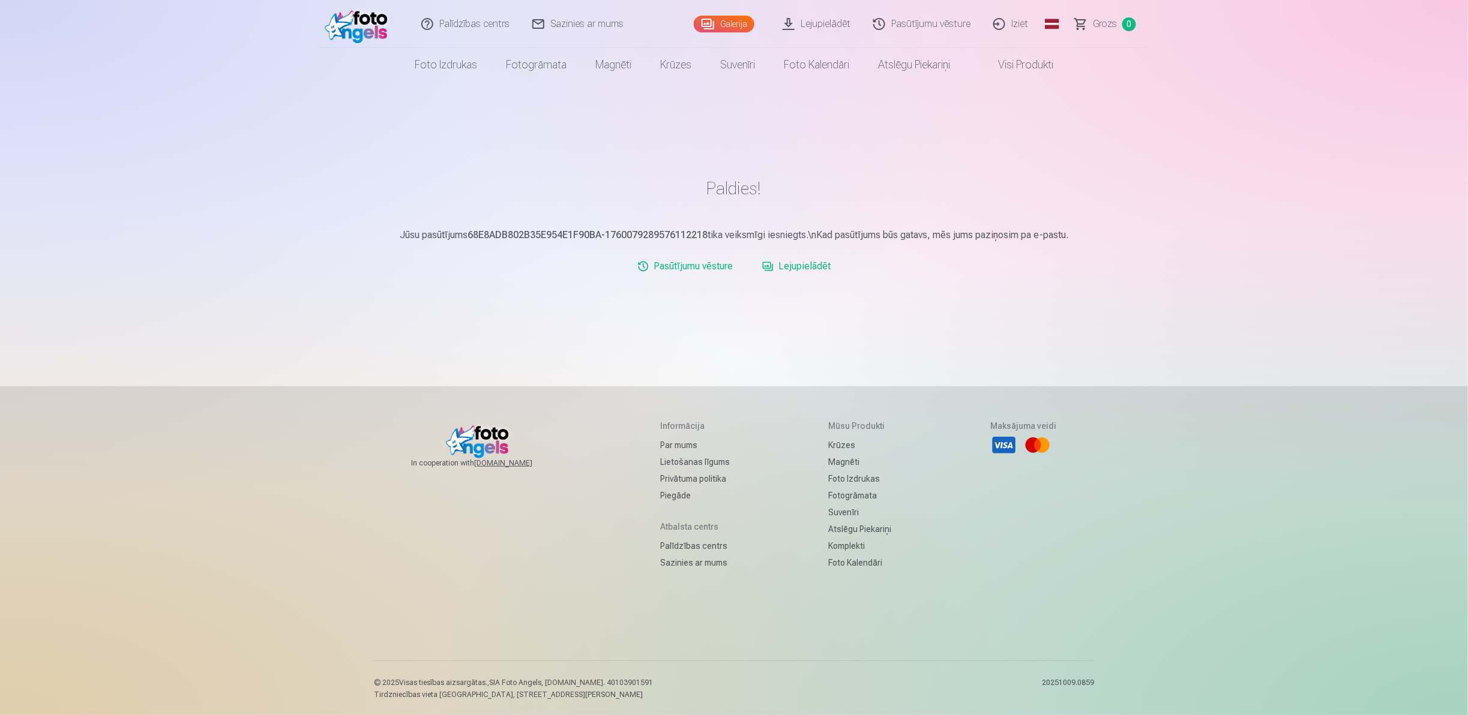
click at [739, 16] on link "Galerija" at bounding box center [724, 24] width 61 height 17
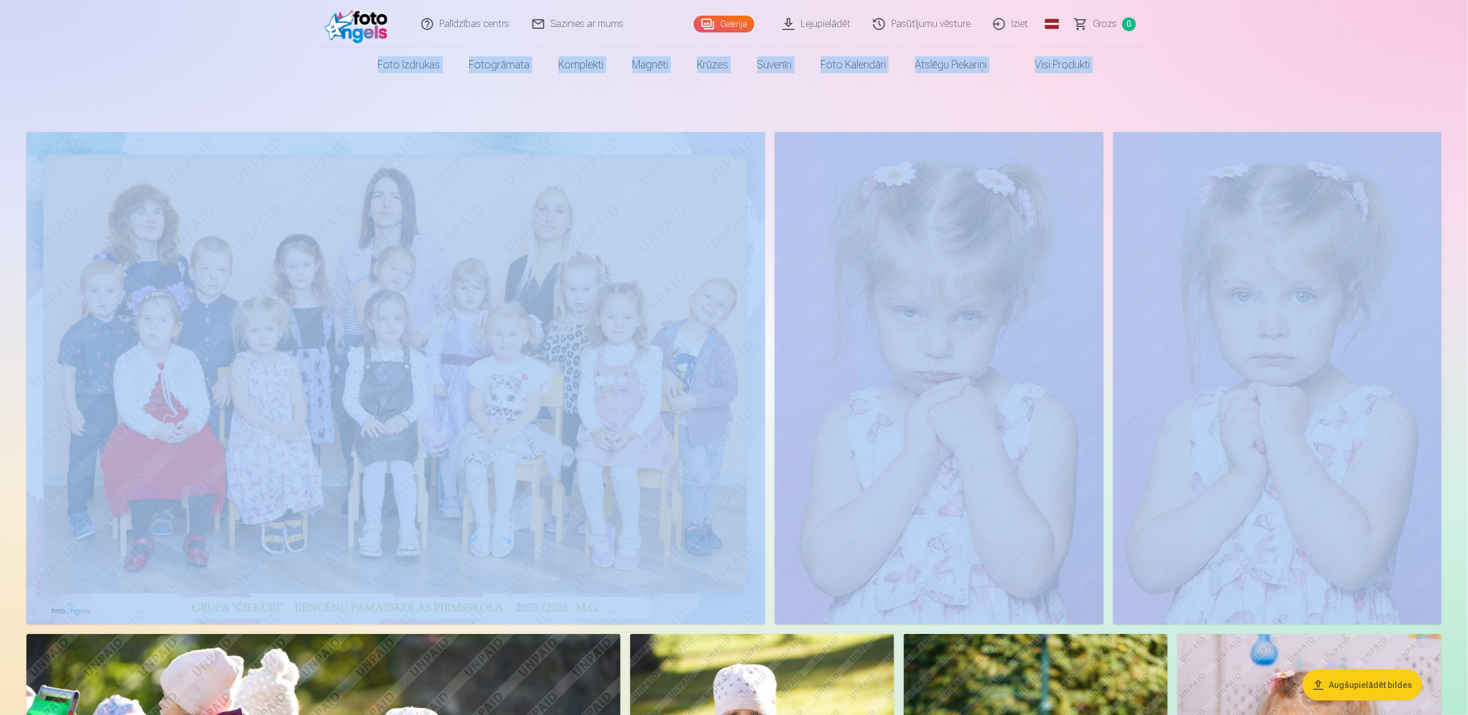
drag, startPoint x: 1466, startPoint y: 24, endPoint x: 1457, endPoint y: 121, distance: 97.7
drag, startPoint x: 1457, startPoint y: 121, endPoint x: 1101, endPoint y: 101, distance: 355.9
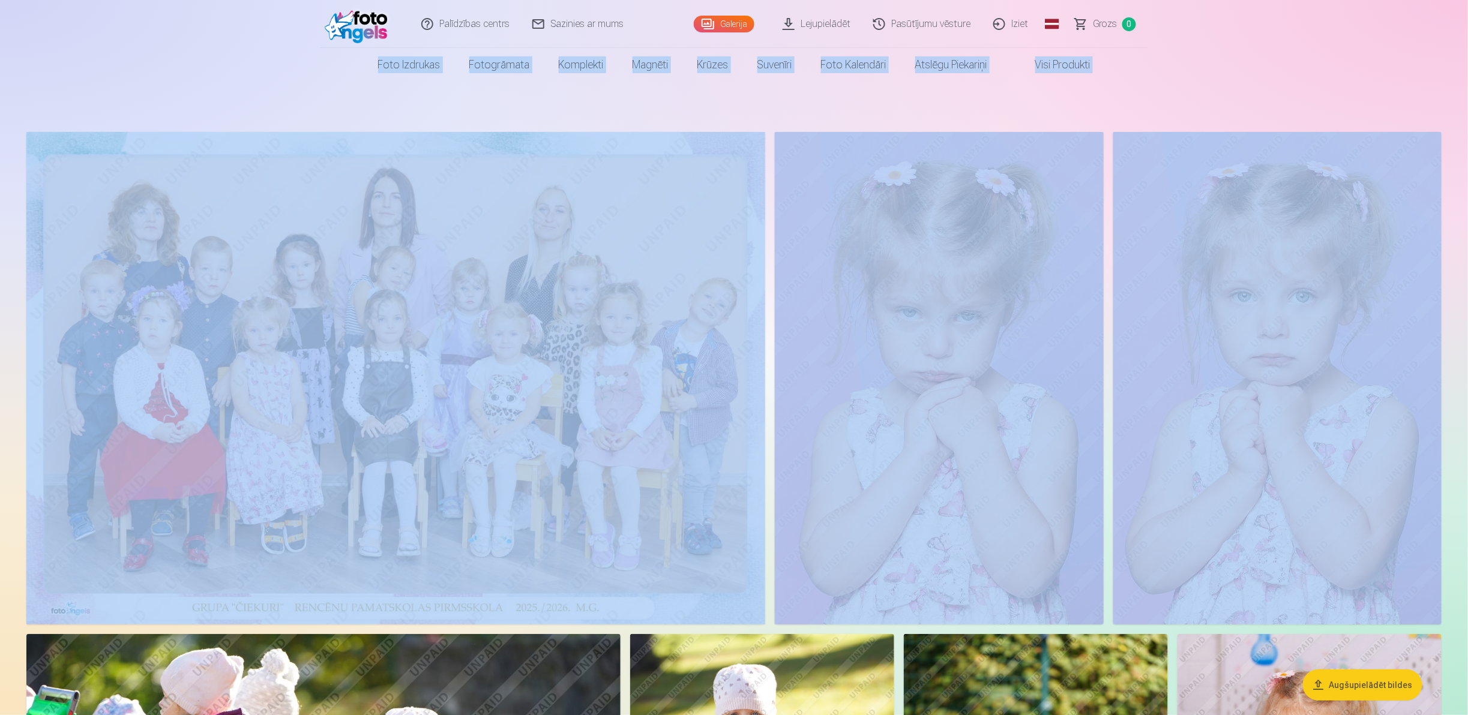
drag, startPoint x: 1465, startPoint y: 43, endPoint x: 1436, endPoint y: 113, distance: 75.4
drag, startPoint x: 1436, startPoint y: 113, endPoint x: 1152, endPoint y: 99, distance: 284.2
click at [1351, 22] on header "Palīdzības centrs Sazinies ar mums Galerija Lejupielādēt Pasūtījumu vēsture Izi…" at bounding box center [734, 41] width 1468 height 82
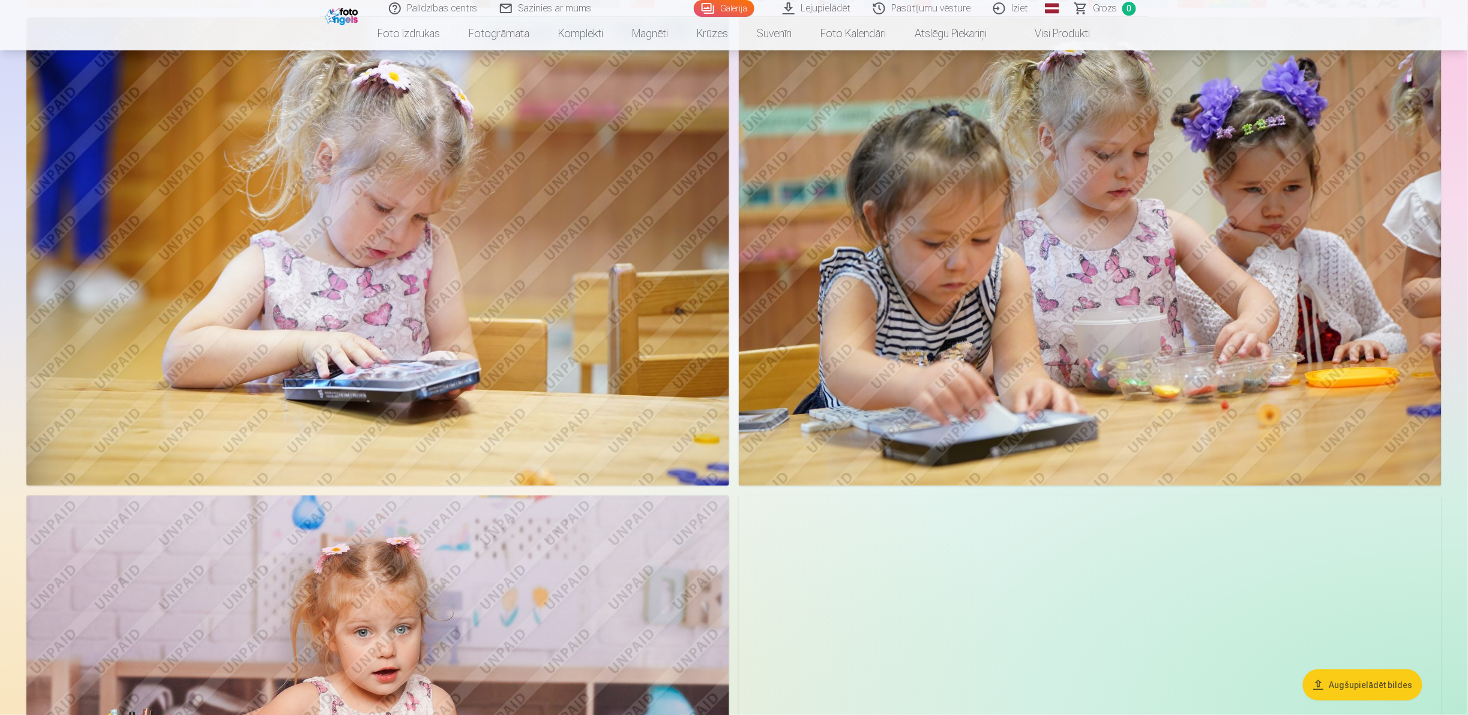
scroll to position [1734, 0]
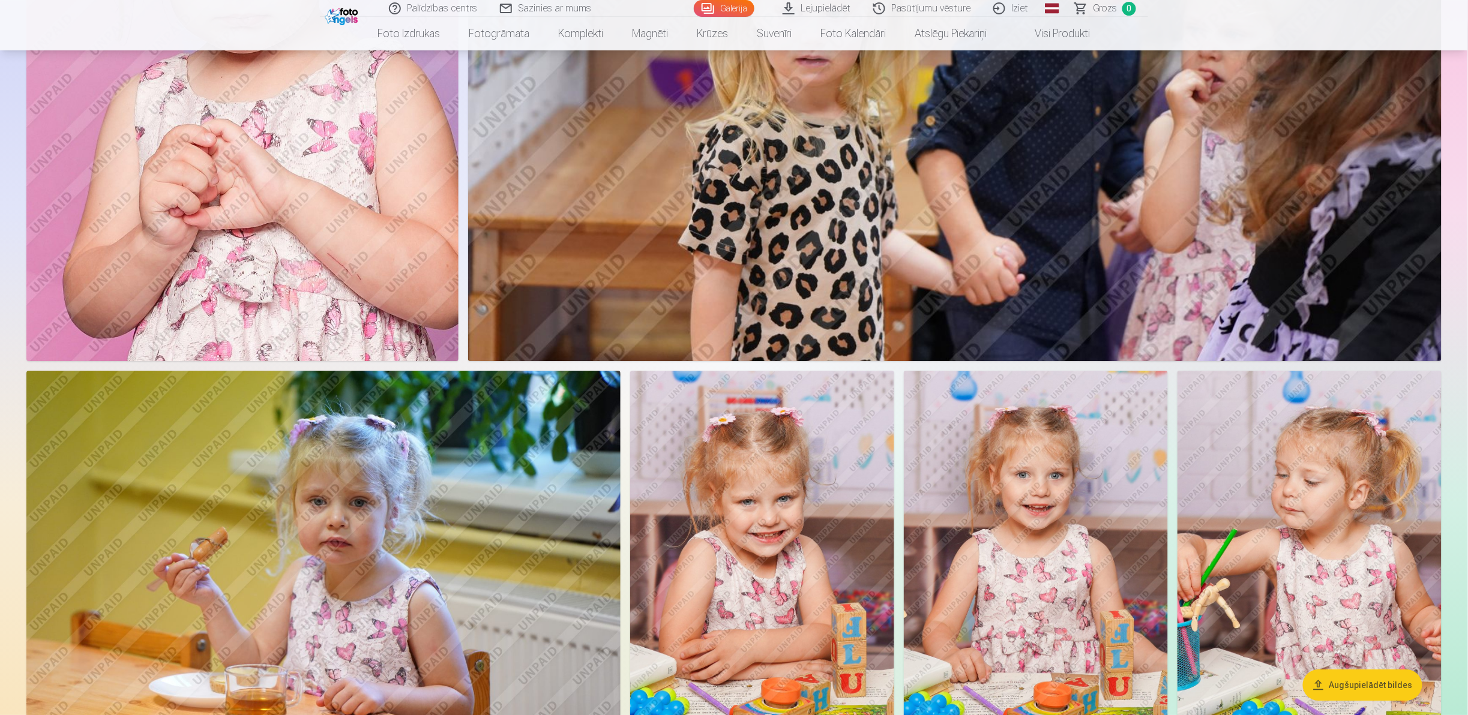
click at [800, 3] on link "Lejupielādēt" at bounding box center [817, 8] width 91 height 17
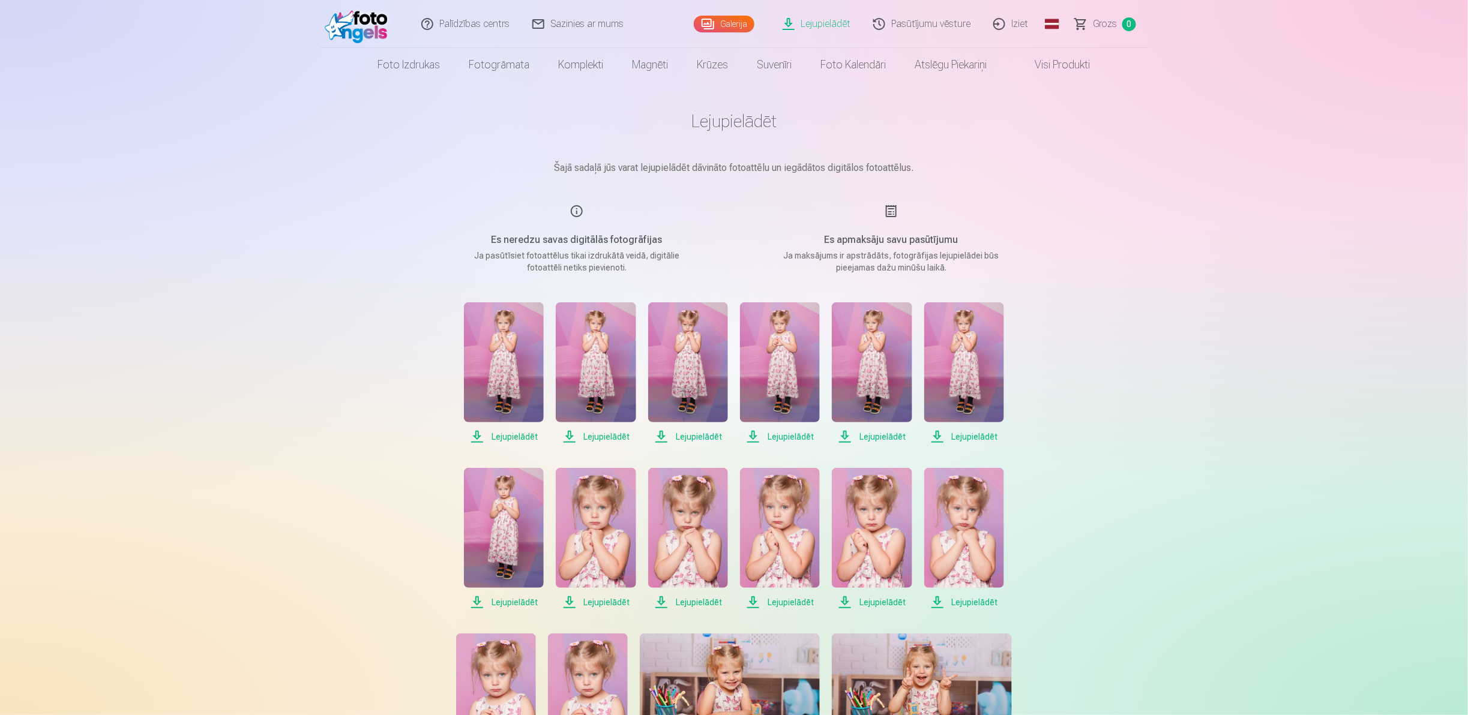
click at [1014, 25] on link "Iziet" at bounding box center [1012, 24] width 58 height 48
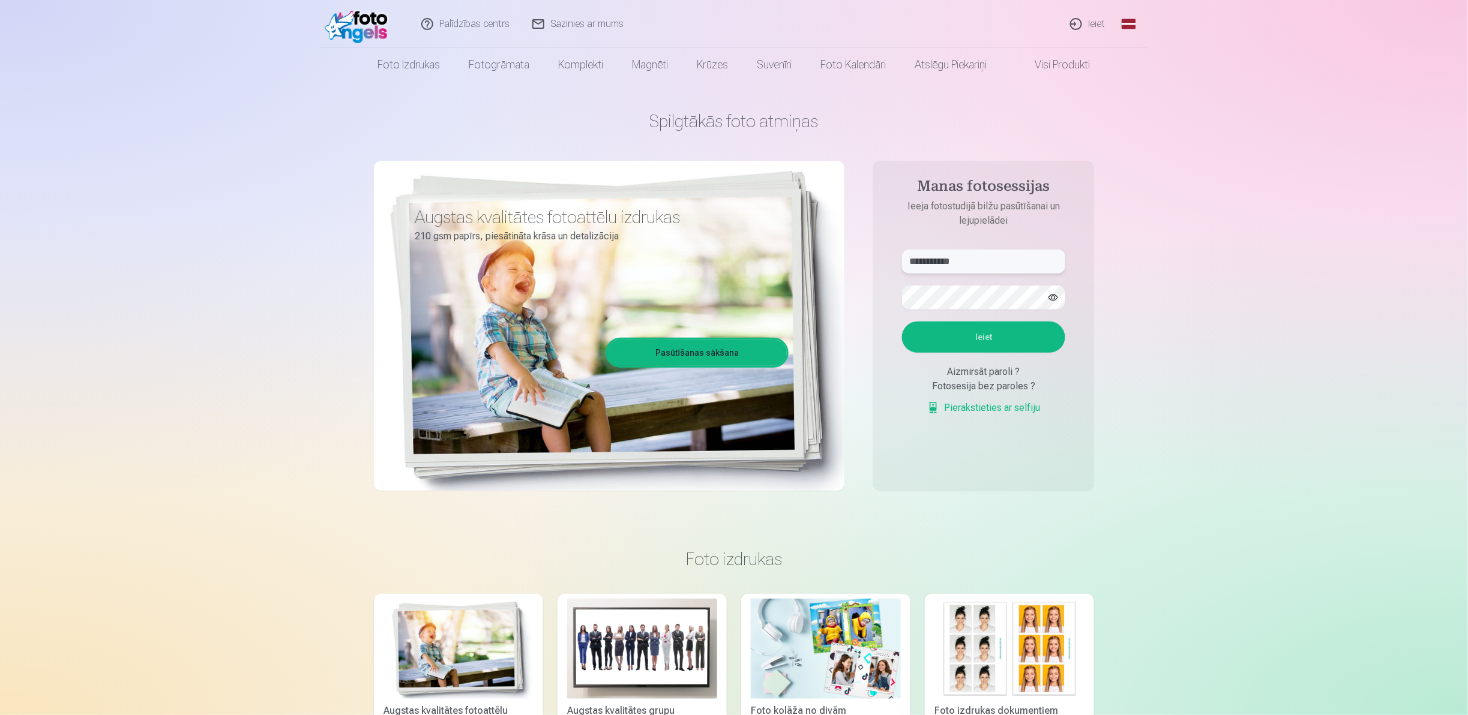
click at [967, 265] on input "**********" at bounding box center [983, 262] width 163 height 24
click at [898, 227] on p "Ieeja fotostudijā bilžu pasūtīšanai un lejupielādei" at bounding box center [983, 213] width 187 height 29
click at [984, 263] on input "**********" at bounding box center [983, 262] width 163 height 24
type input "*"
type input "**********"
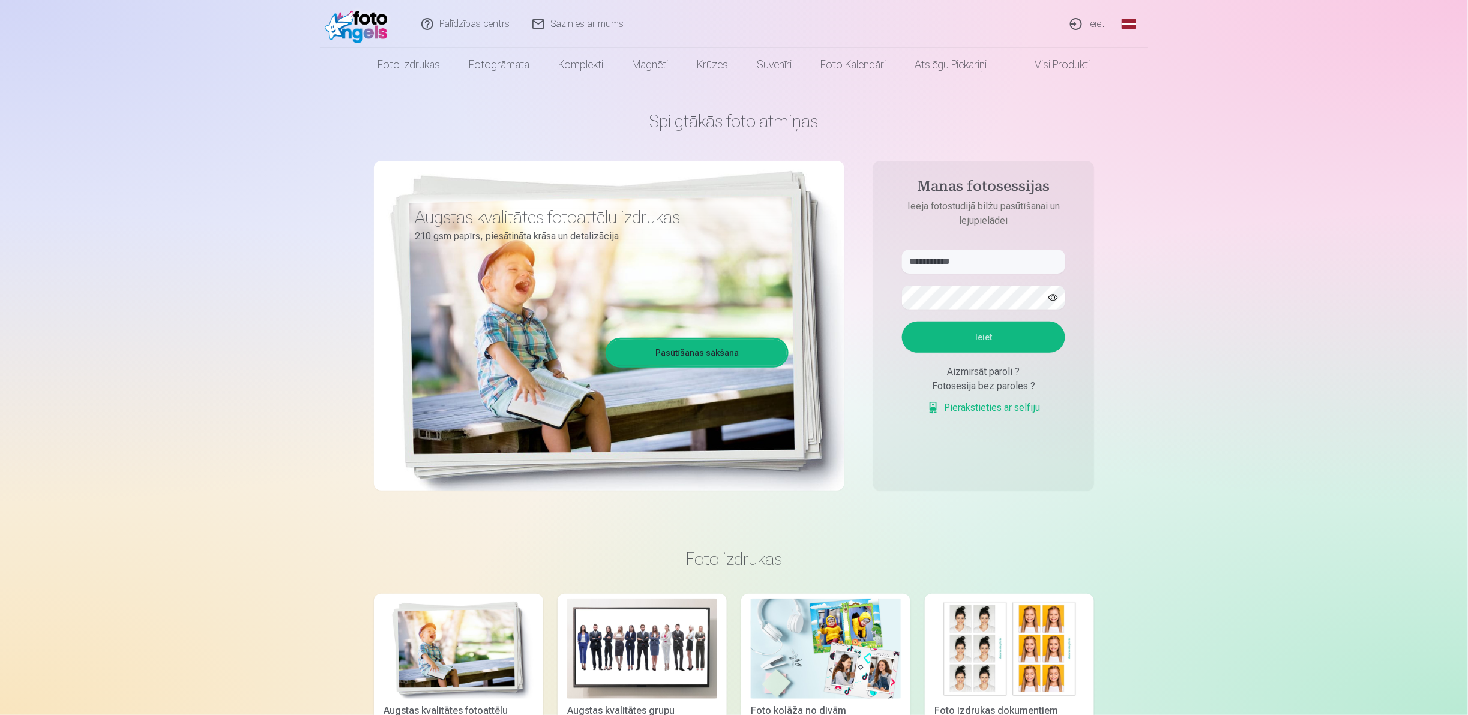
click at [872, 479] on div "**********" at bounding box center [734, 301] width 720 height 438
click at [956, 354] on form "**********" at bounding box center [983, 339] width 187 height 178
click at [951, 342] on button "Ieiet" at bounding box center [983, 337] width 163 height 31
